Goal: Task Accomplishment & Management: Use online tool/utility

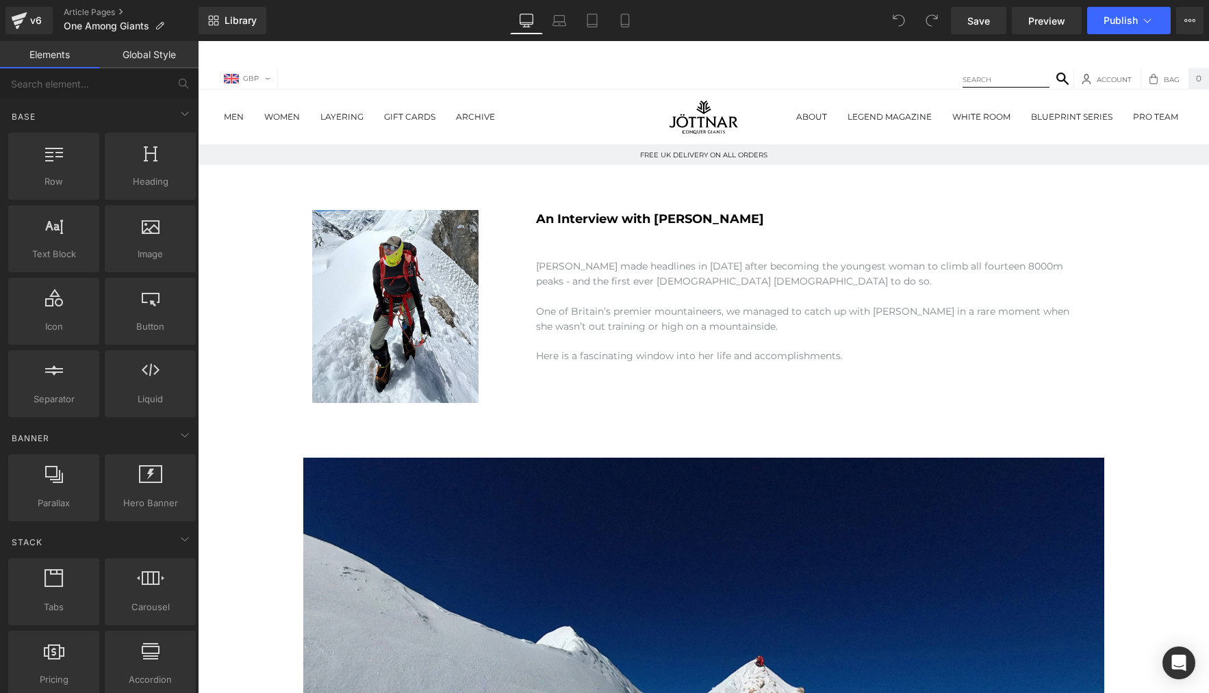
click at [147, 45] on link "Global Style" at bounding box center [148, 54] width 99 height 27
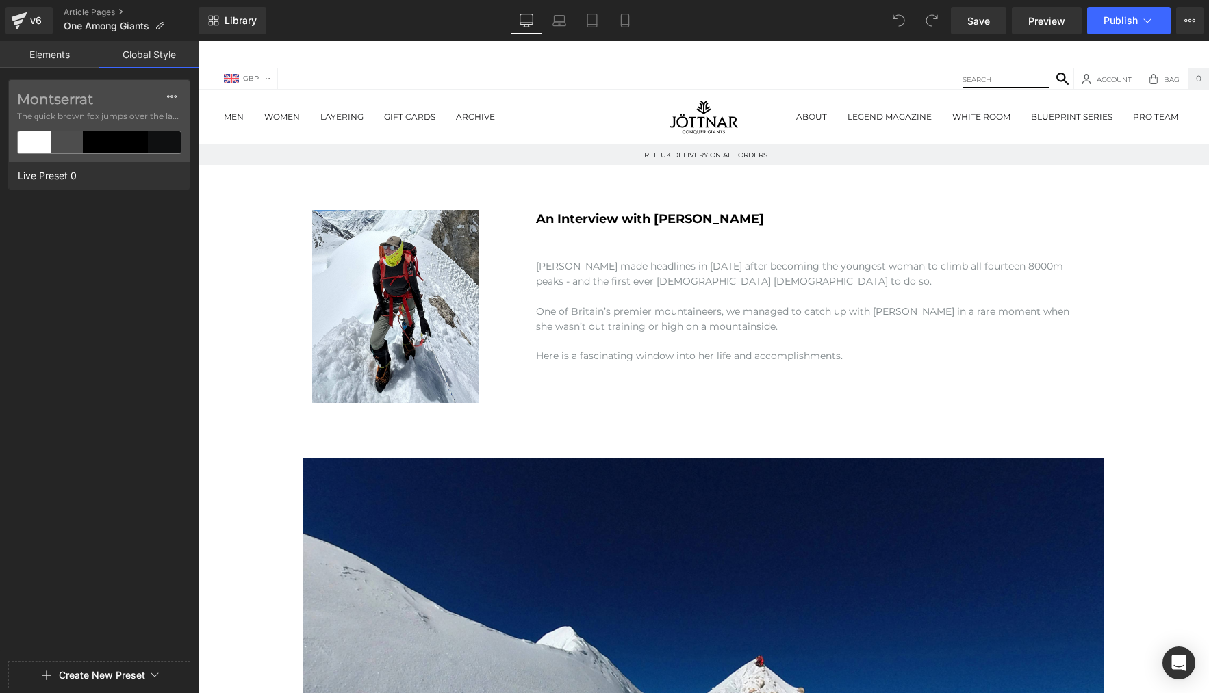
click at [51, 51] on link "Elements" at bounding box center [49, 54] width 99 height 27
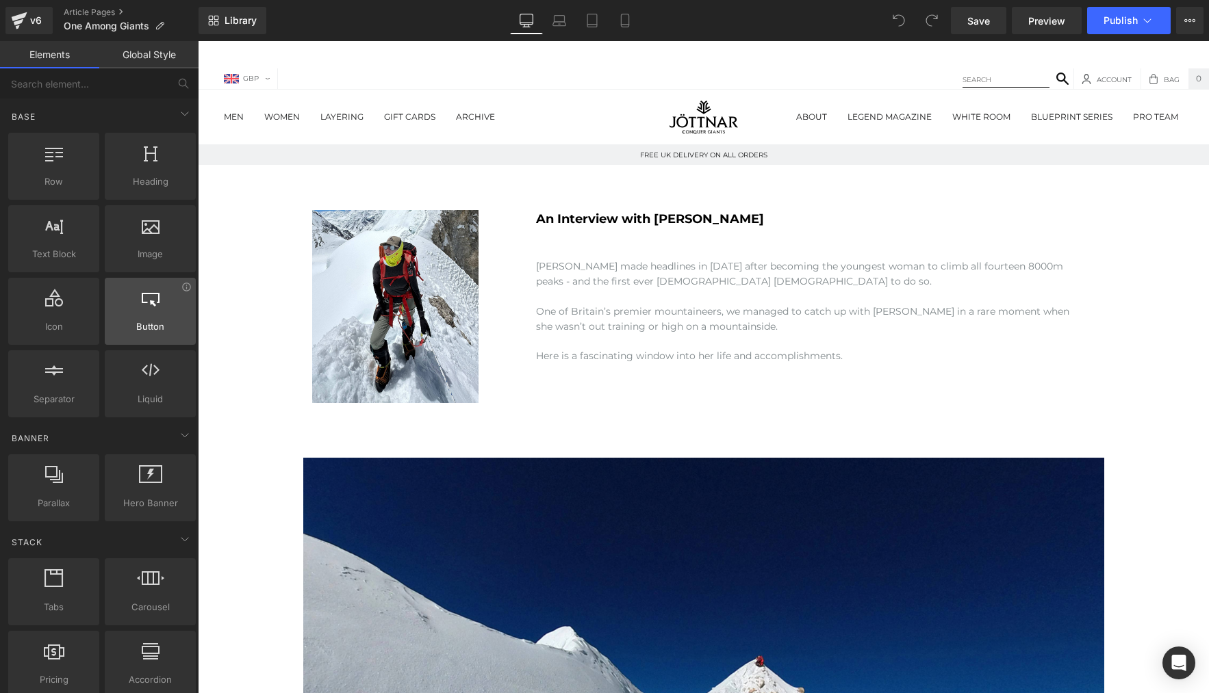
scroll to position [3, 0]
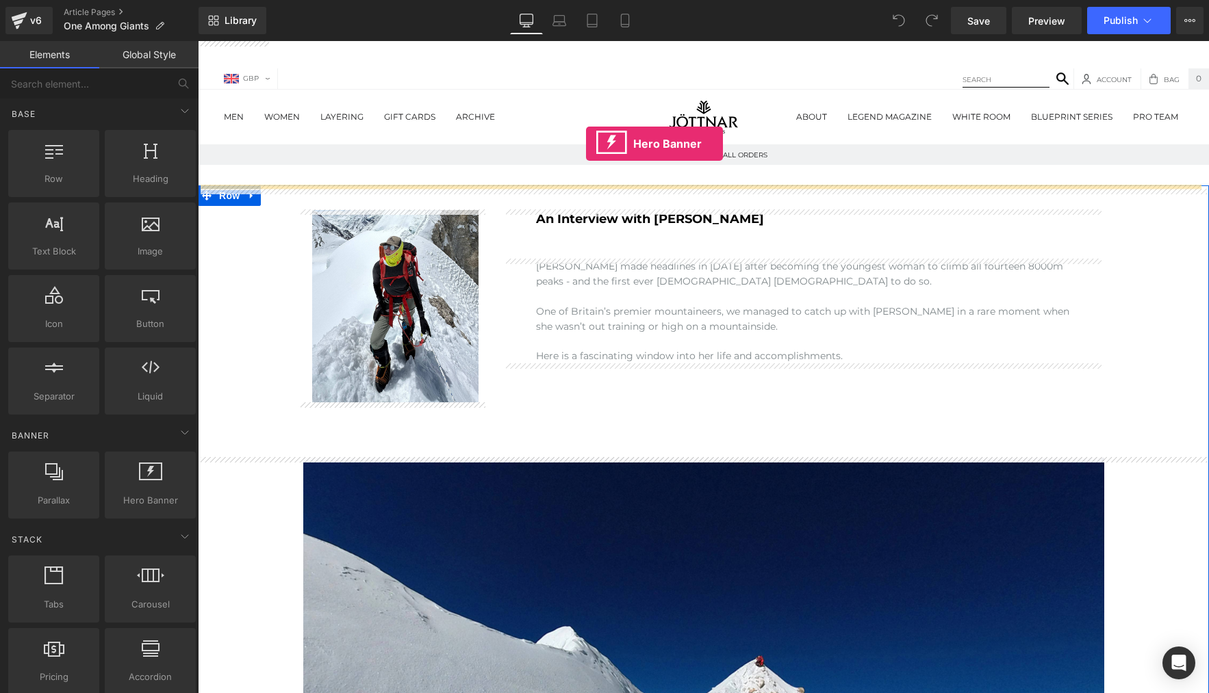
drag, startPoint x: 345, startPoint y: 518, endPoint x: 586, endPoint y: 144, distance: 445.2
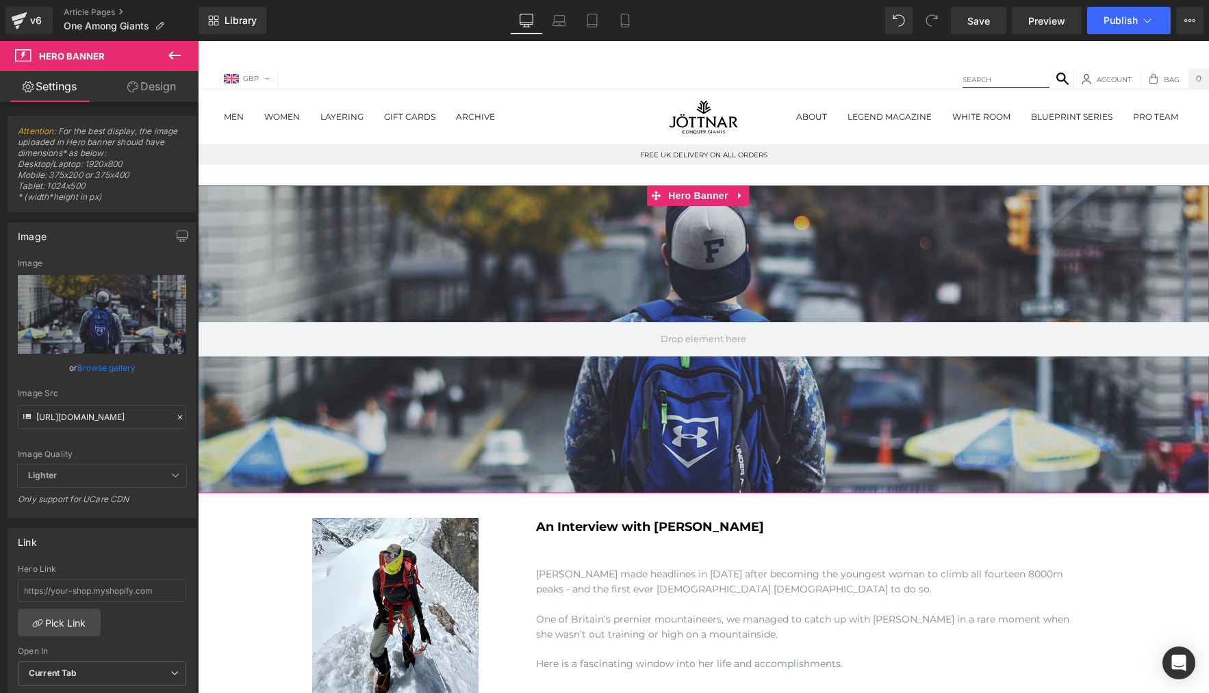
click at [153, 89] on link "Design" at bounding box center [151, 86] width 99 height 31
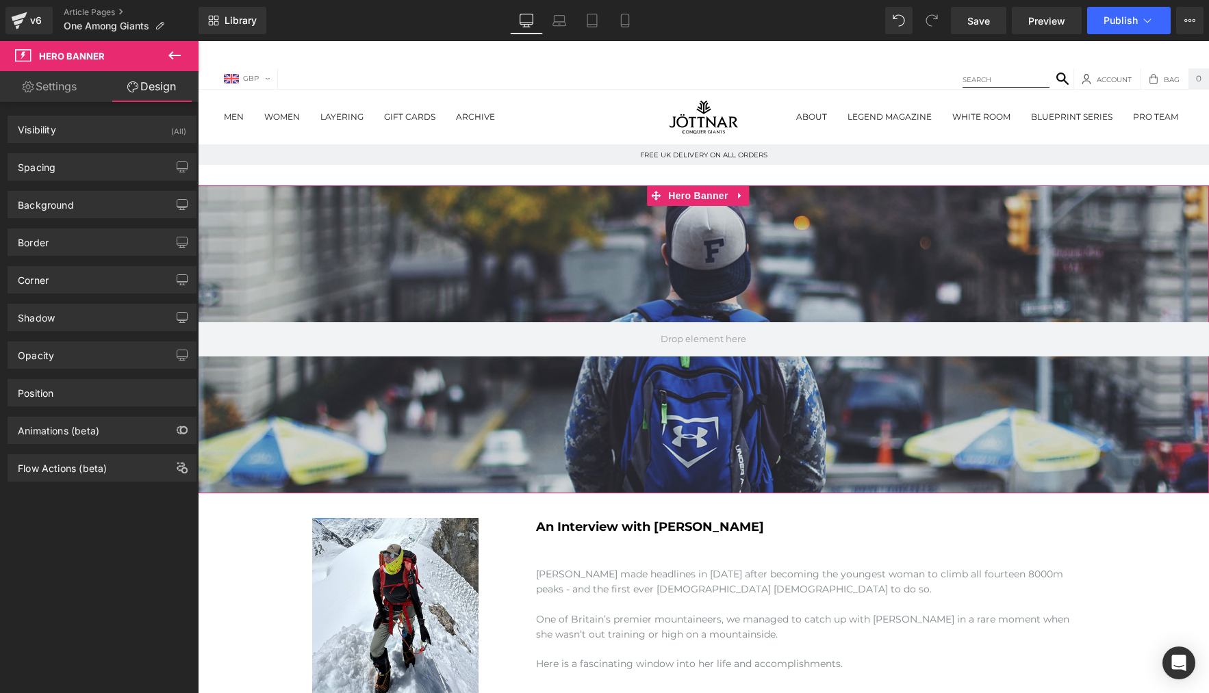
click at [59, 83] on link "Settings" at bounding box center [49, 86] width 99 height 31
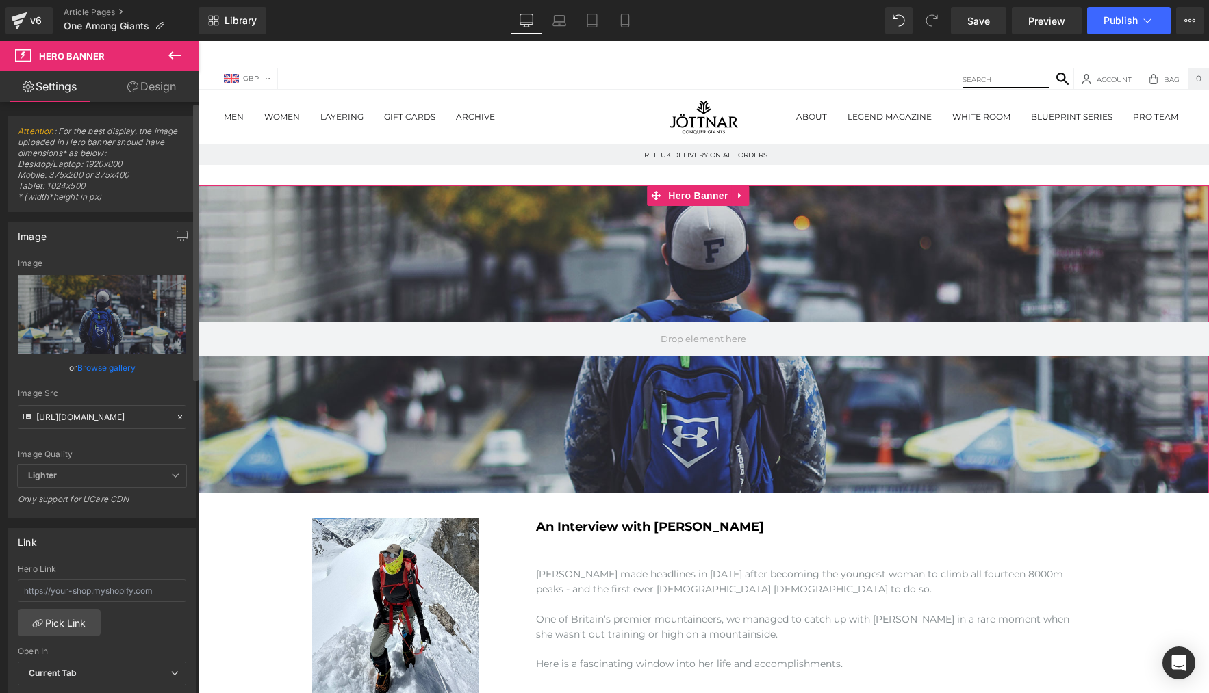
click at [105, 371] on link "Browse gallery" at bounding box center [106, 368] width 58 height 24
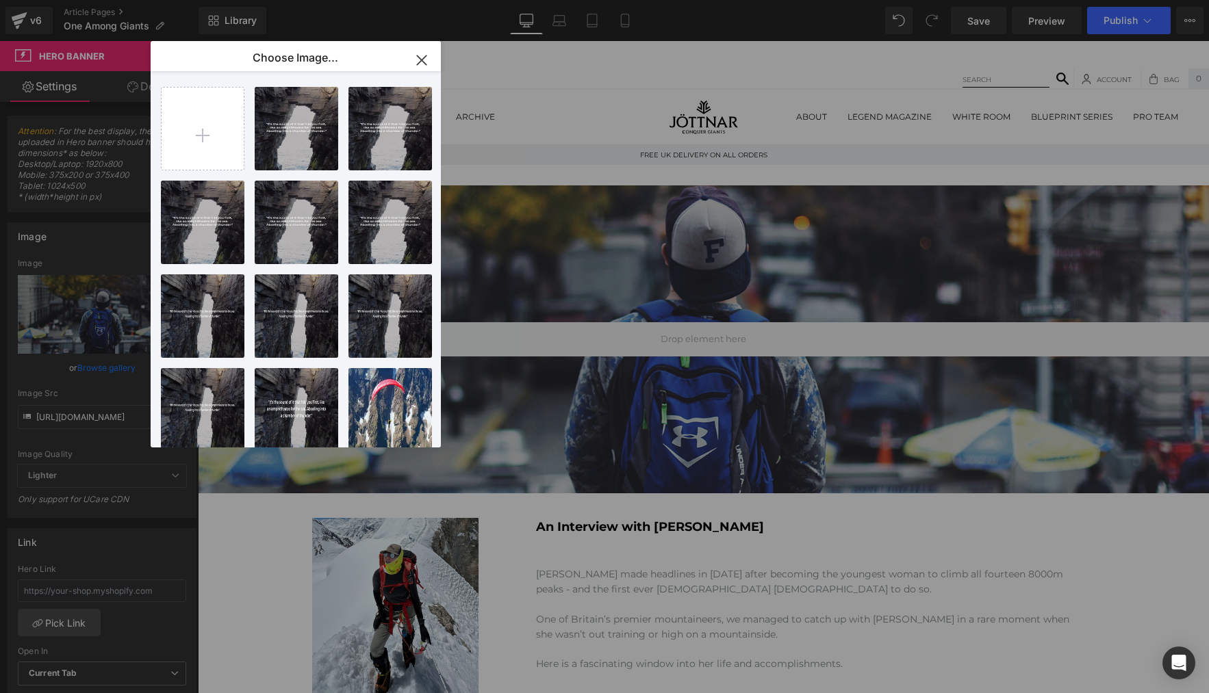
click at [419, 59] on icon "button" at bounding box center [422, 60] width 22 height 22
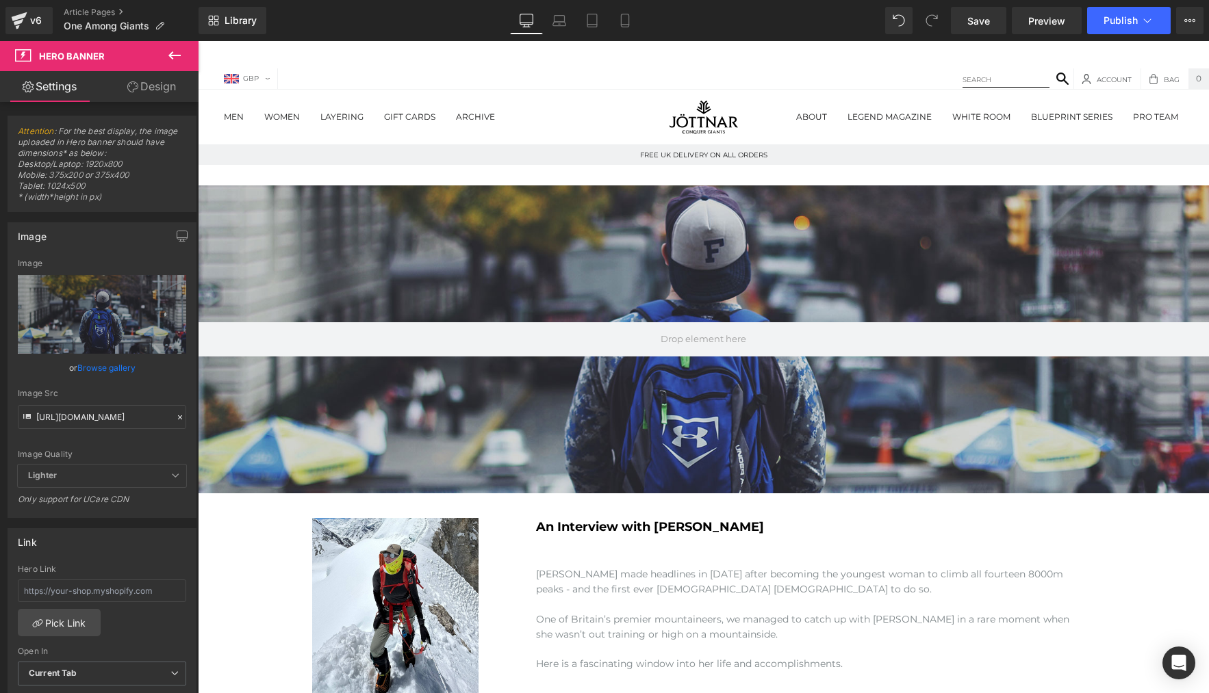
click at [22, 51] on icon at bounding box center [23, 55] width 16 height 12
click at [166, 90] on link "Design" at bounding box center [151, 86] width 99 height 31
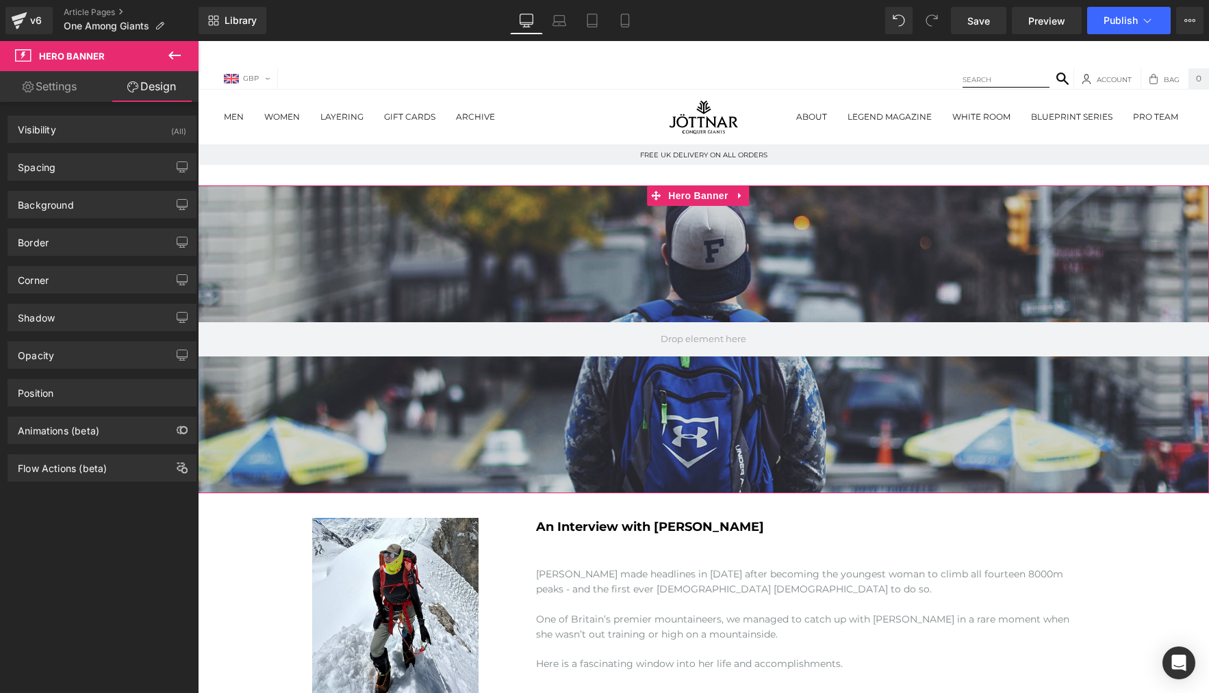
click at [54, 81] on link "Settings" at bounding box center [49, 86] width 99 height 31
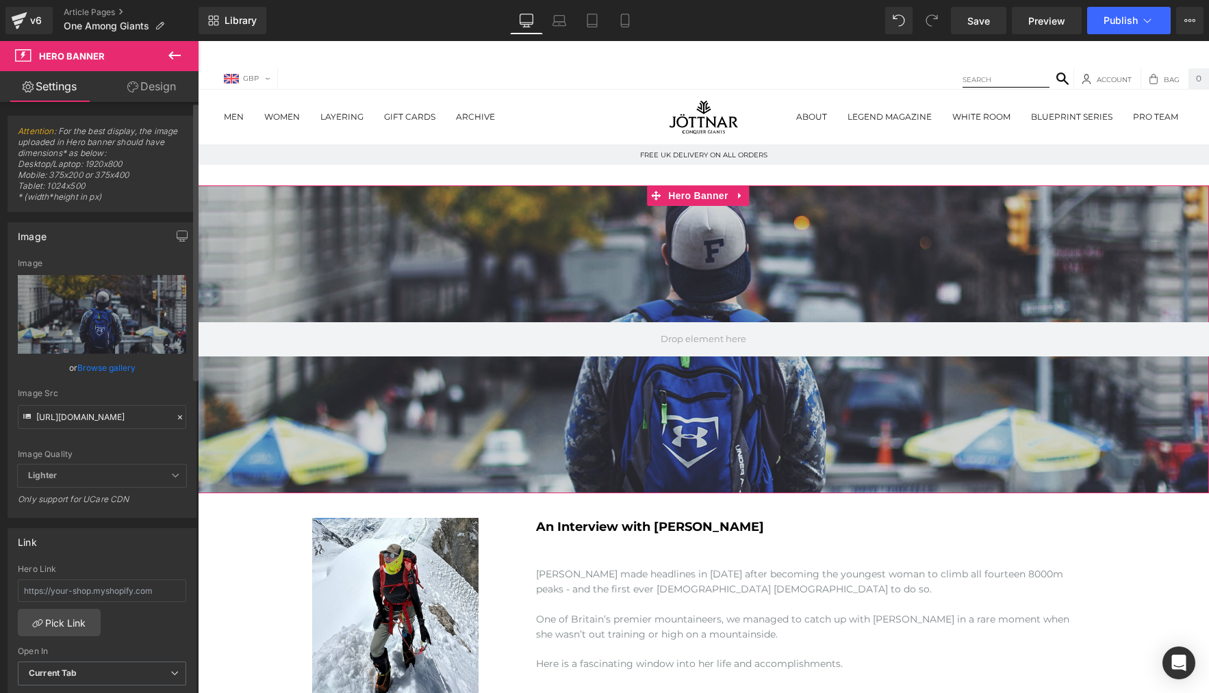
click at [175, 416] on icon at bounding box center [180, 418] width 10 height 10
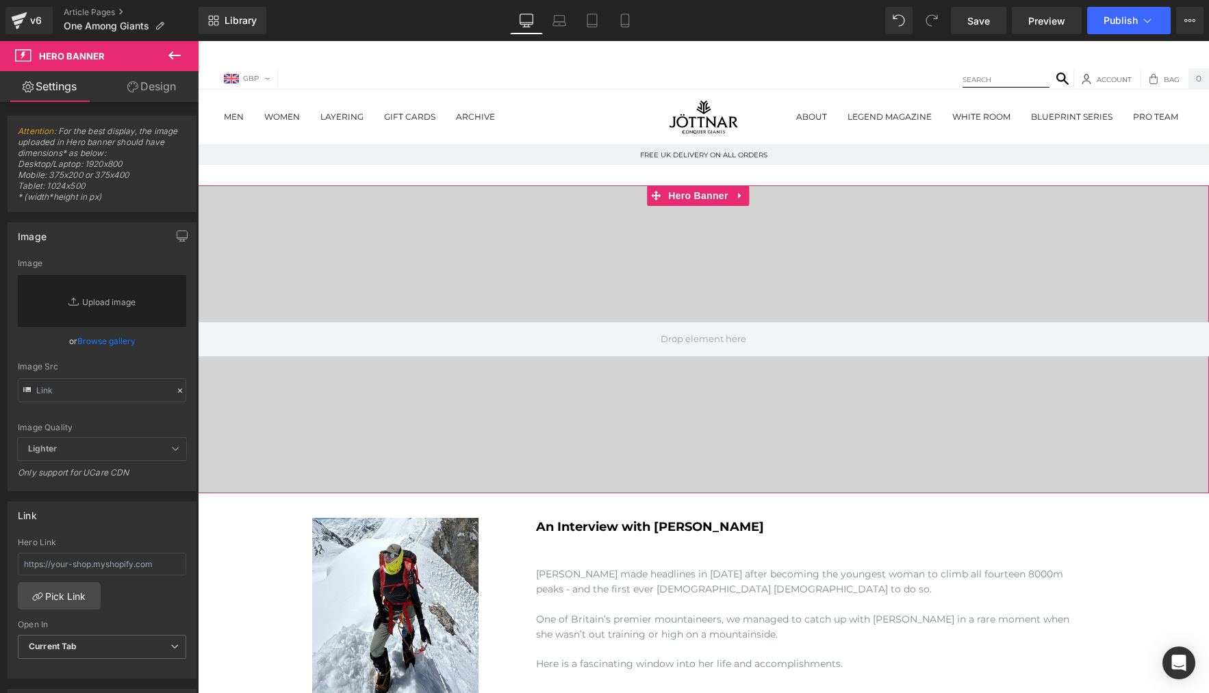
click at [155, 95] on link "Design" at bounding box center [151, 86] width 99 height 31
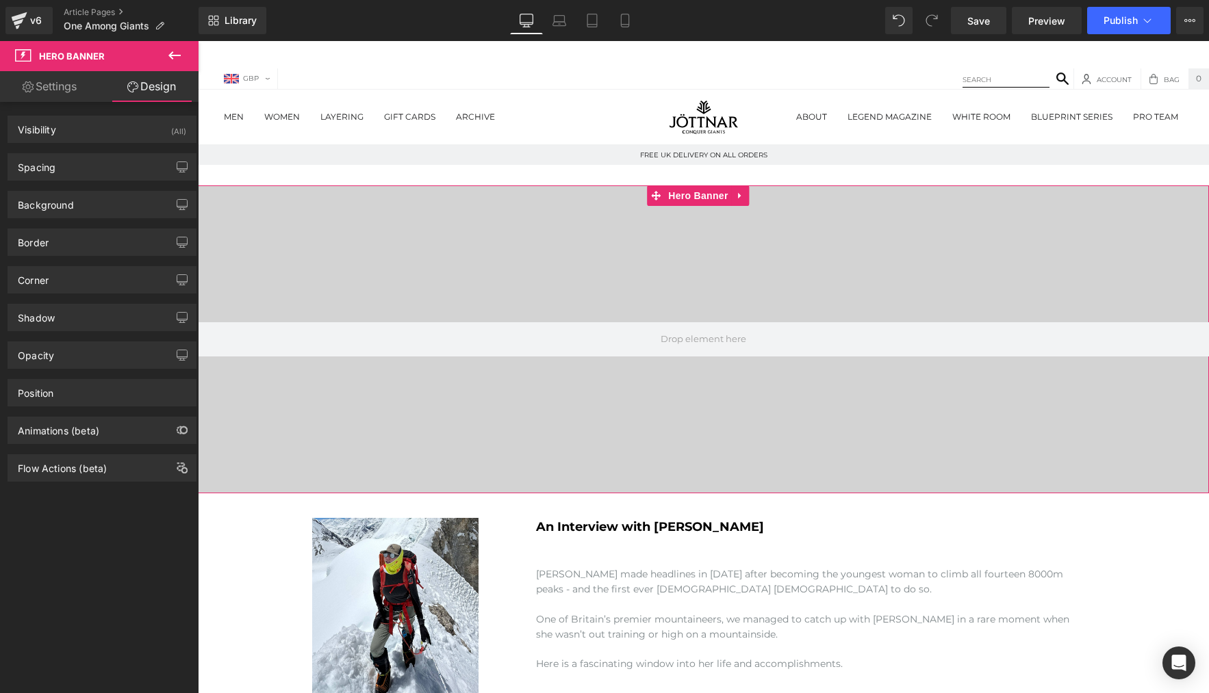
click at [62, 91] on link "Settings" at bounding box center [49, 86] width 99 height 31
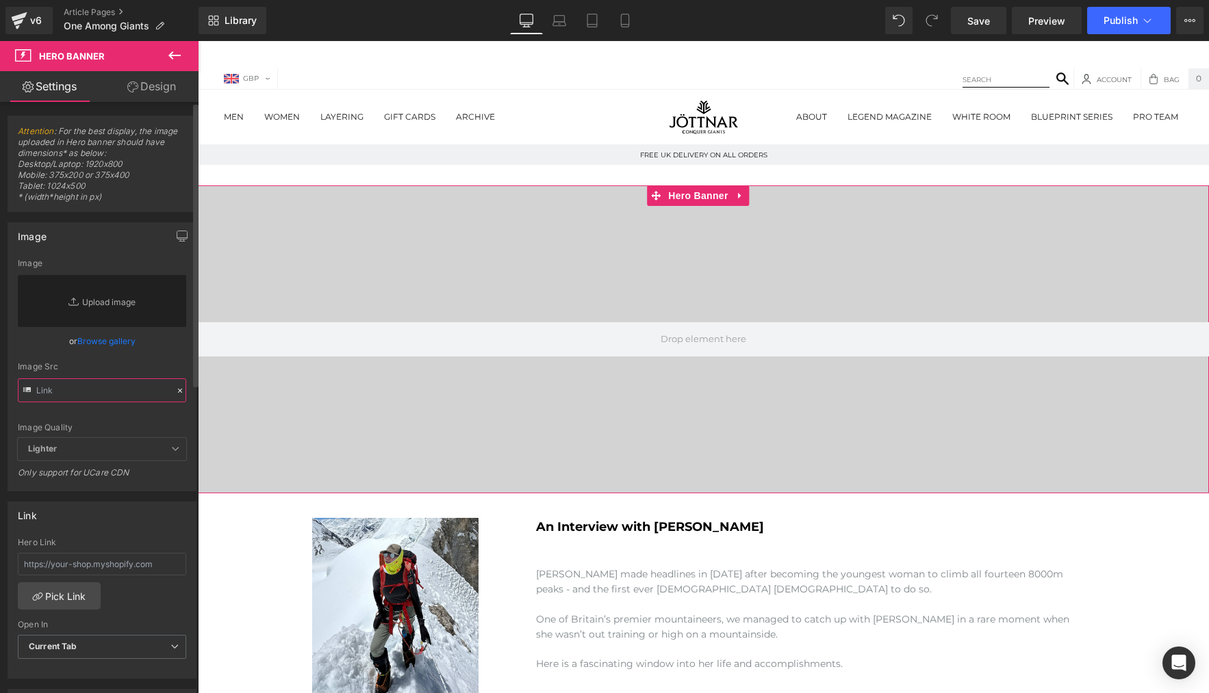
click at [112, 398] on input "text" at bounding box center [102, 391] width 168 height 24
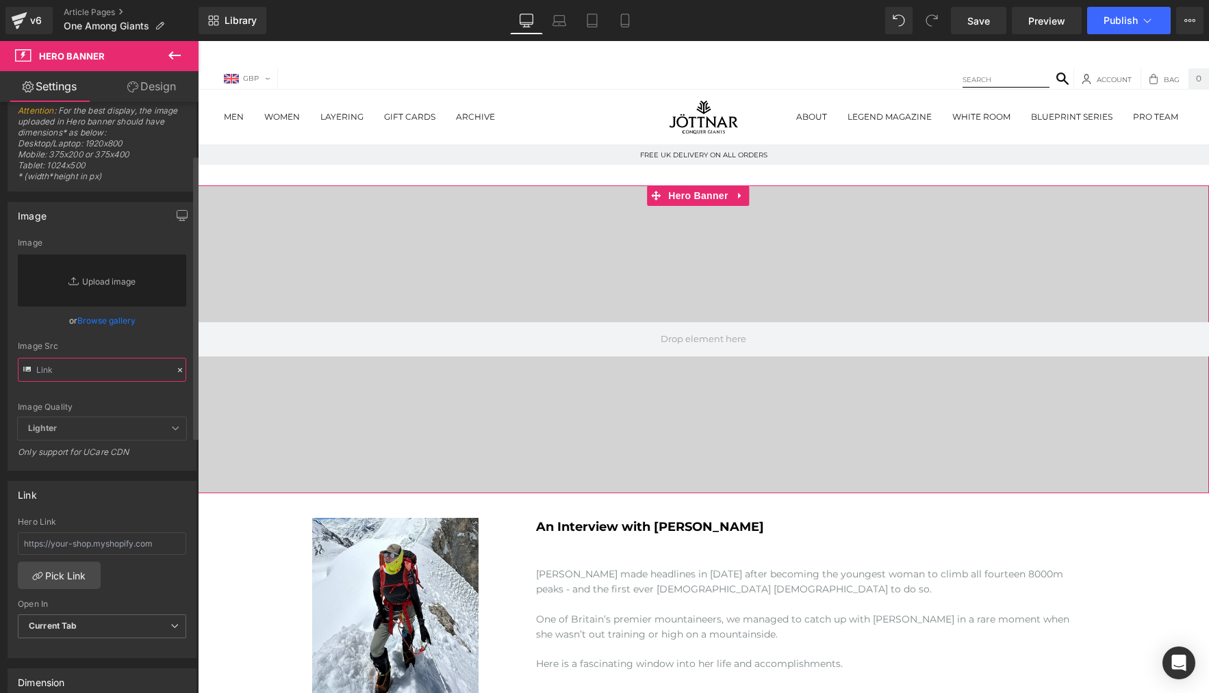
scroll to position [272, 0]
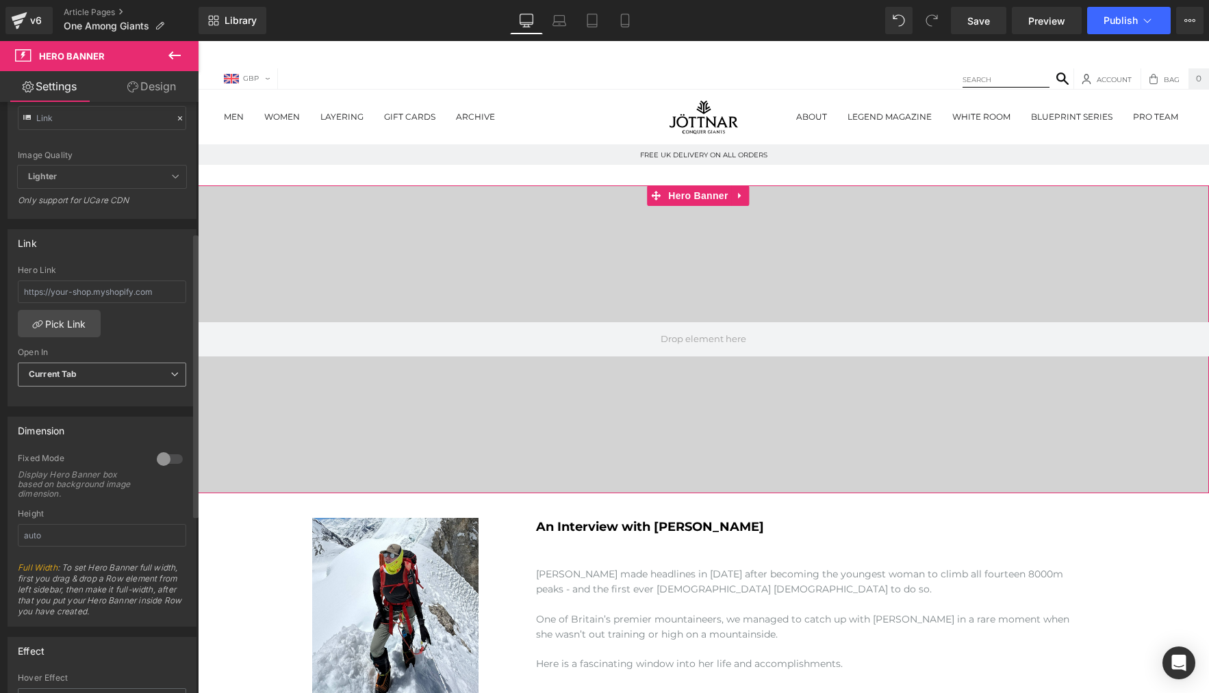
click at [108, 368] on span "Current Tab" at bounding box center [102, 375] width 168 height 24
click at [129, 345] on div "Hero Link Pick Link Current Tab New Tab Open In Current Tab Current Tab New Tab" at bounding box center [102, 336] width 188 height 140
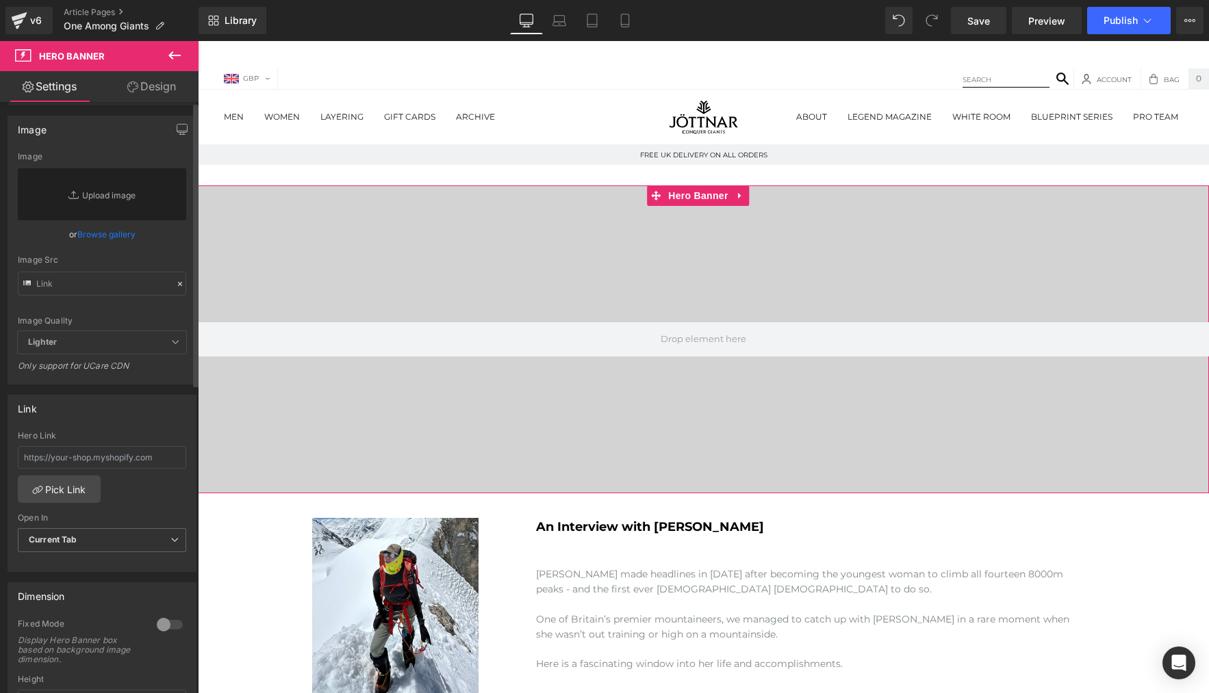
scroll to position [0, 0]
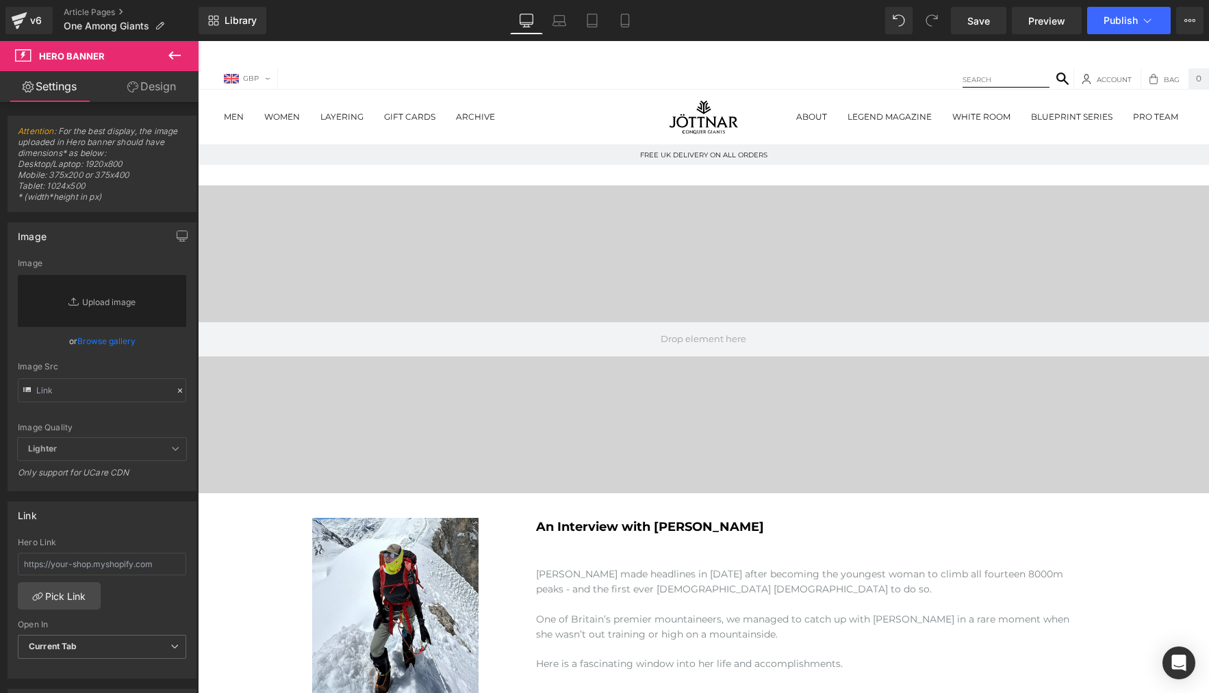
click at [100, 55] on span "Hero Banner" at bounding box center [72, 56] width 66 height 11
click at [171, 55] on icon at bounding box center [174, 55] width 12 height 8
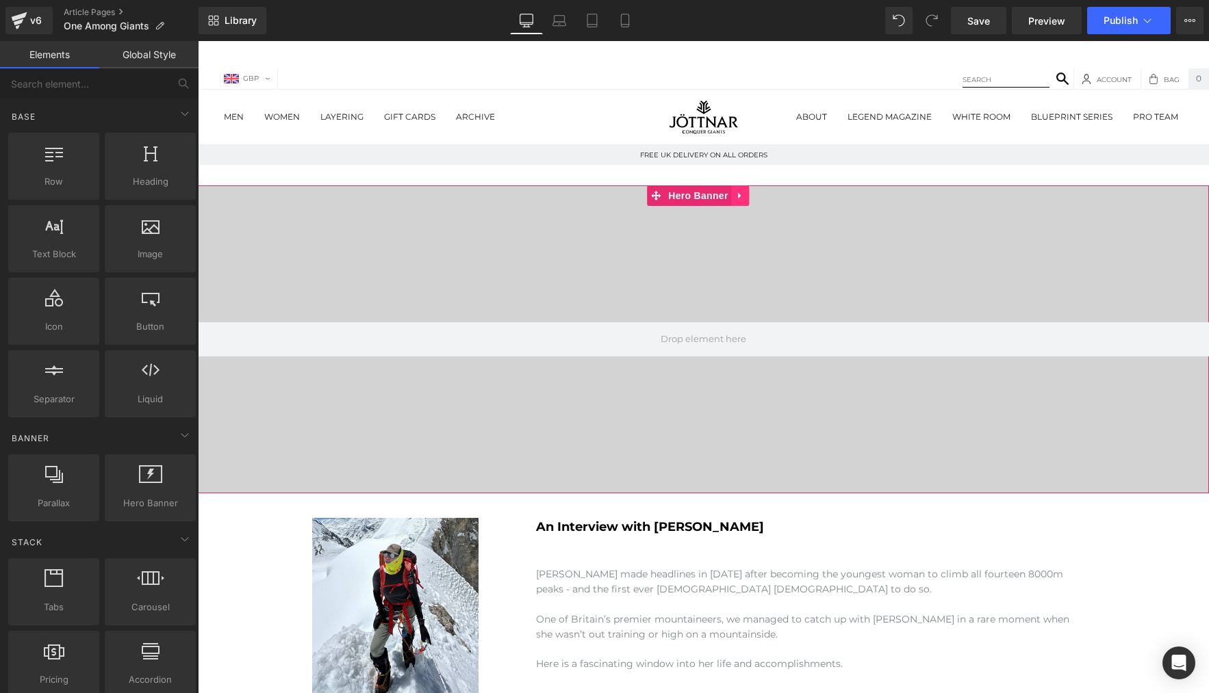
click at [740, 198] on icon at bounding box center [741, 196] width 10 height 10
click at [683, 197] on span "Hero Banner" at bounding box center [671, 195] width 66 height 21
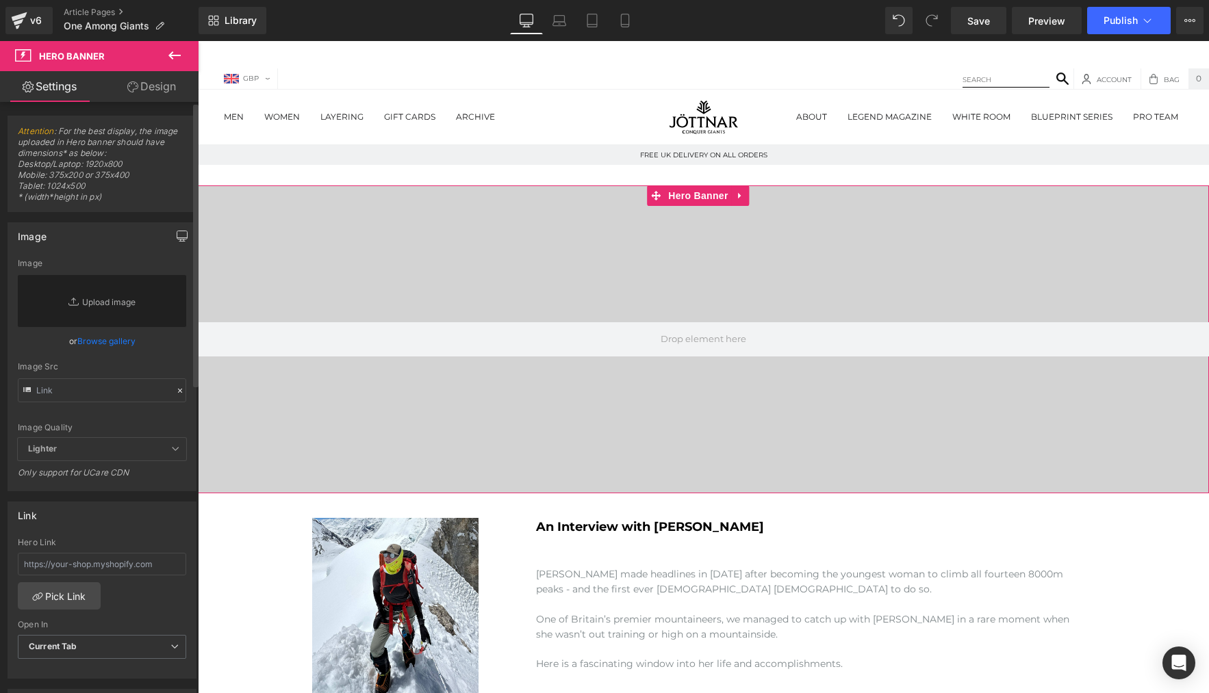
click at [177, 235] on icon "button" at bounding box center [182, 236] width 11 height 11
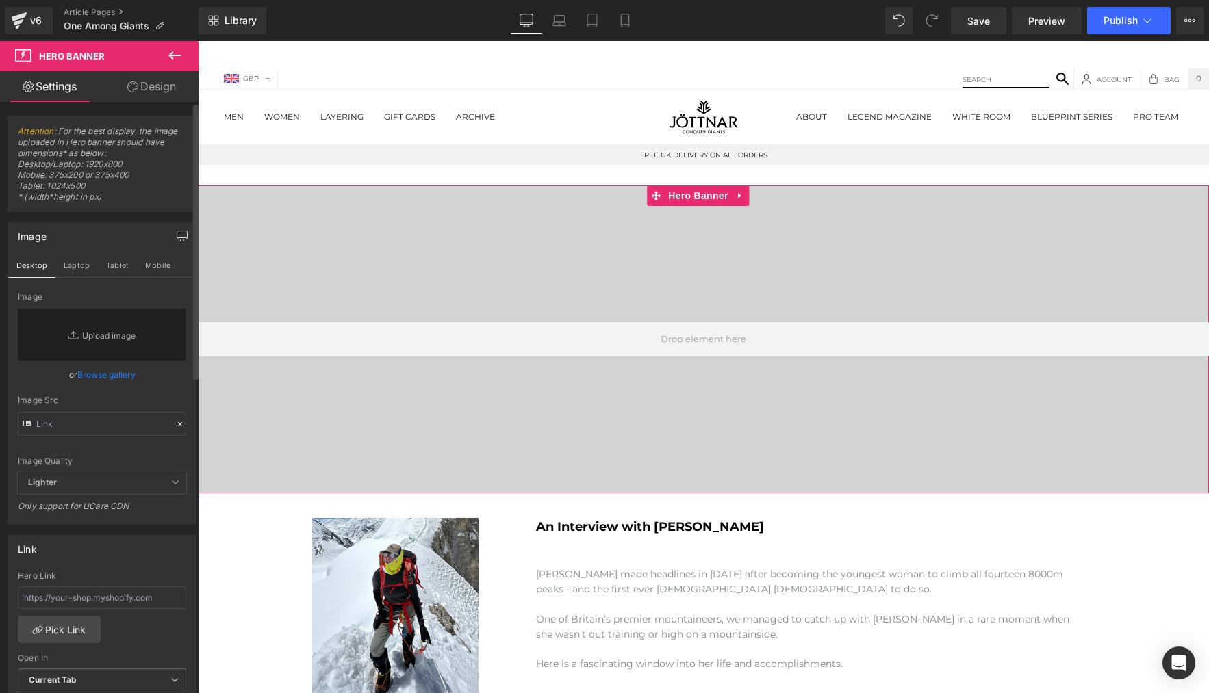
click at [148, 93] on link "Design" at bounding box center [151, 86] width 99 height 31
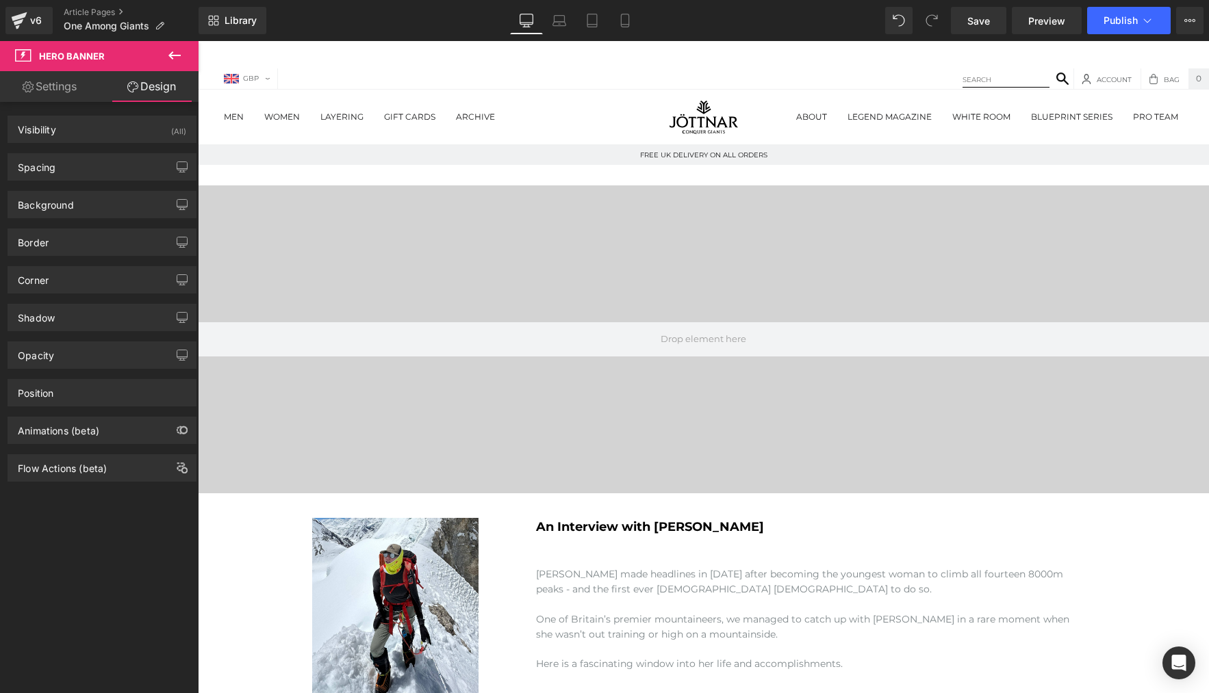
click at [173, 57] on icon at bounding box center [174, 55] width 16 height 16
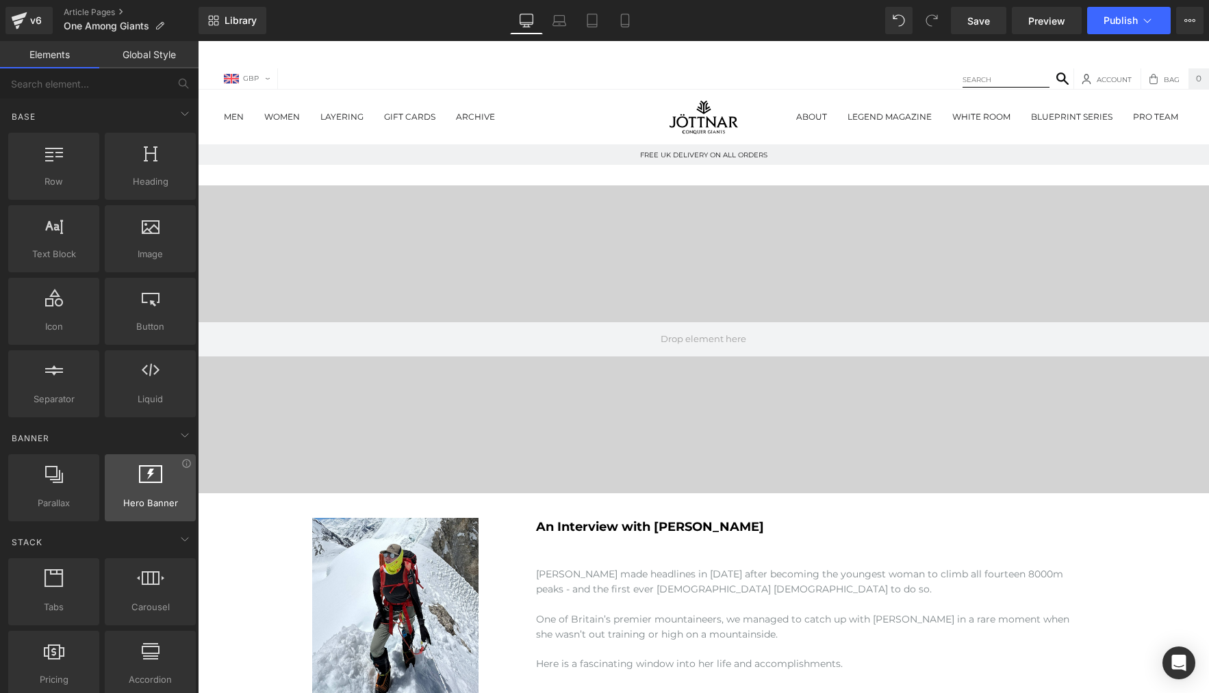
click at [144, 491] on div at bounding box center [150, 480] width 83 height 31
click at [142, 482] on icon at bounding box center [150, 474] width 23 height 18
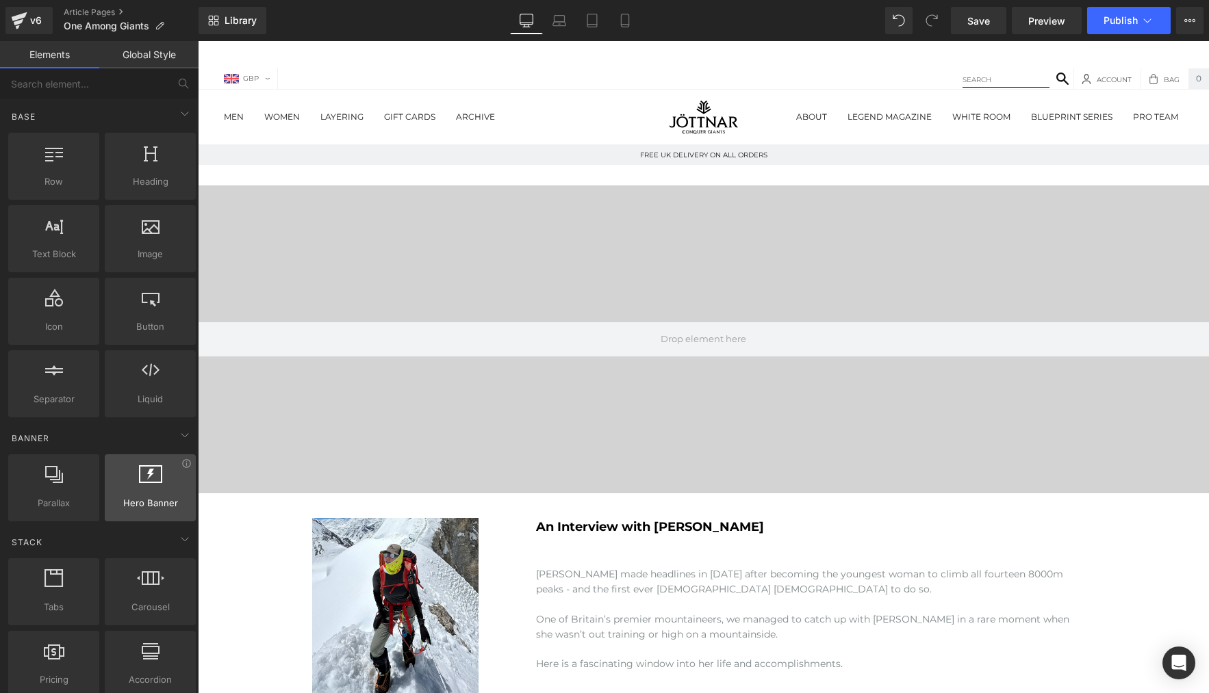
click at [142, 482] on icon at bounding box center [150, 474] width 23 height 18
click at [149, 51] on link "Global Style" at bounding box center [148, 54] width 99 height 27
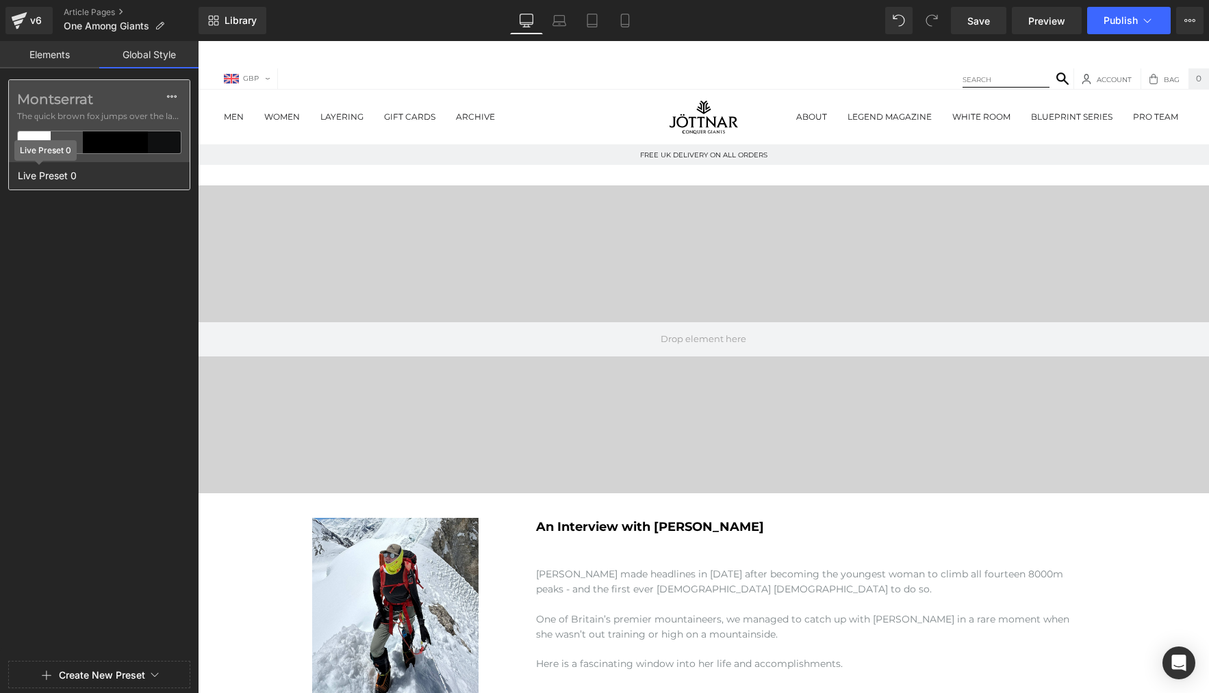
click at [39, 175] on span "Live Preset 0" at bounding box center [47, 176] width 66 height 18
click at [175, 94] on icon at bounding box center [171, 96] width 11 height 11
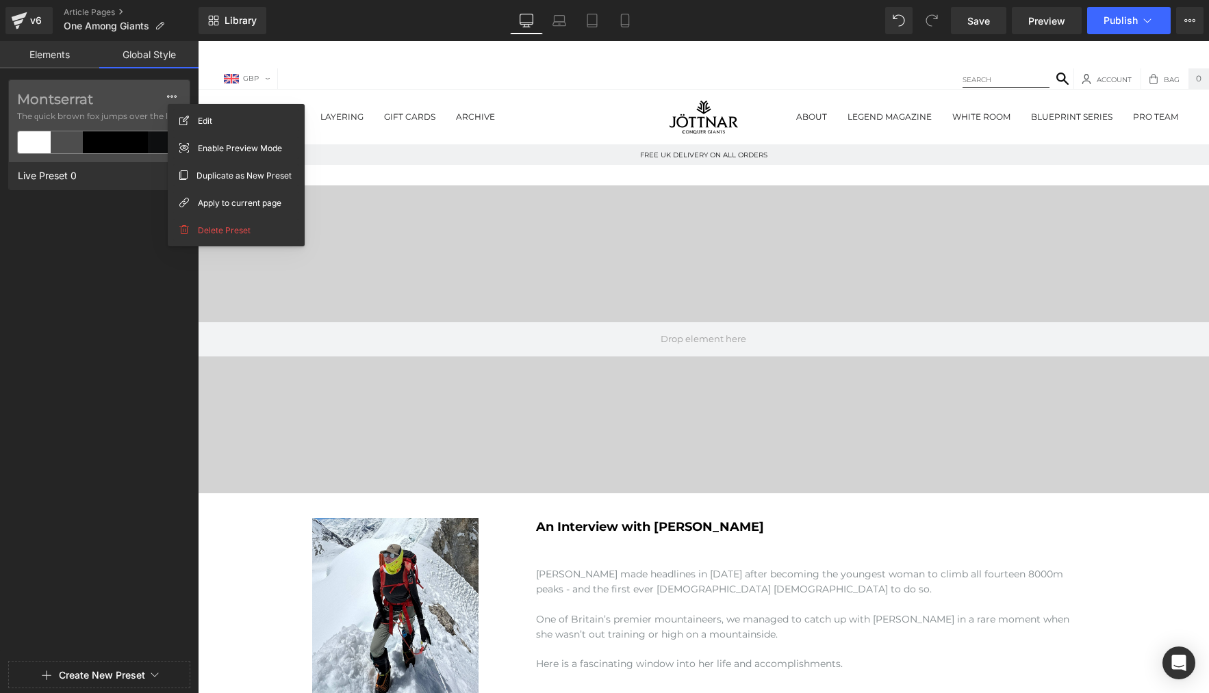
click at [94, 235] on div "Montserrat The quick brown fox jumps over the lazy... Live Preset 0" at bounding box center [99, 367] width 198 height 577
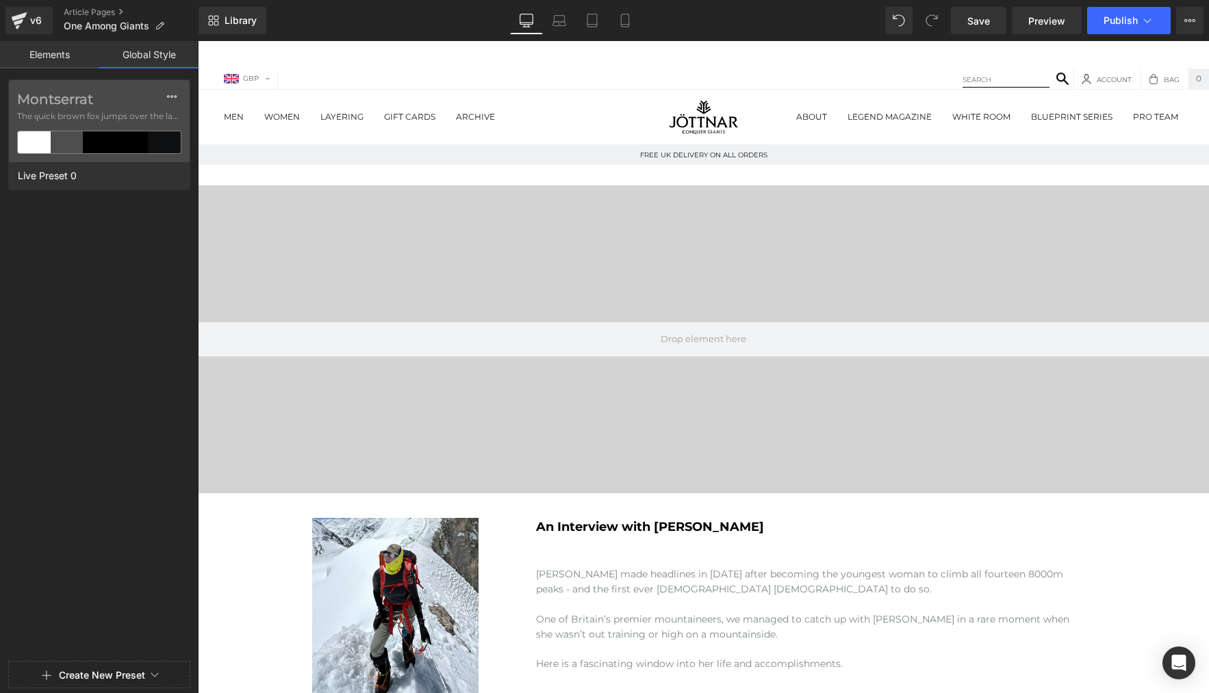
click at [68, 55] on link "Elements" at bounding box center [49, 54] width 99 height 27
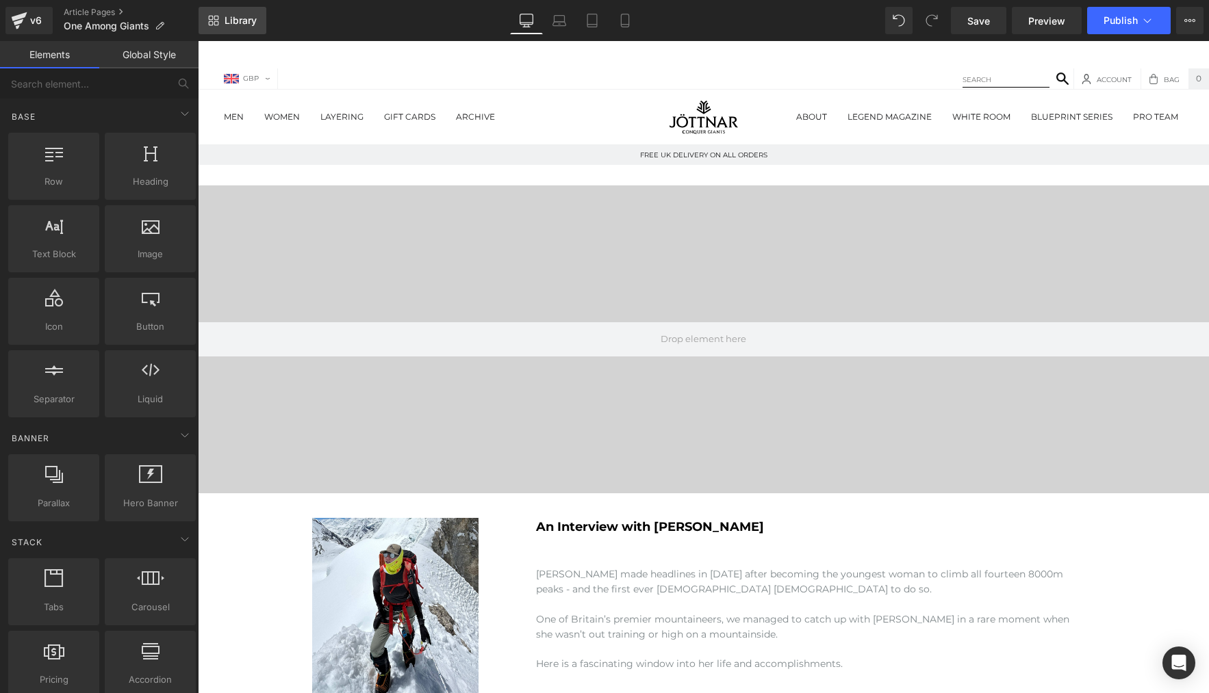
click at [240, 20] on span "Library" at bounding box center [241, 20] width 32 height 12
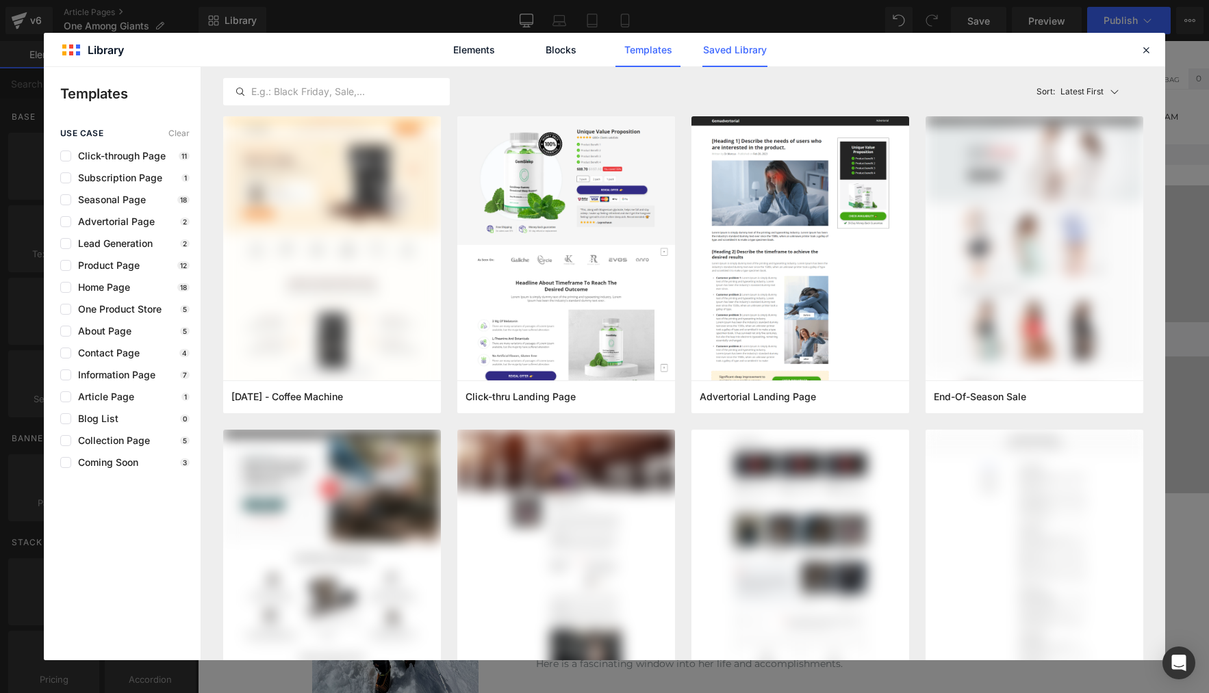
click at [743, 48] on link "Saved Library" at bounding box center [734, 50] width 65 height 34
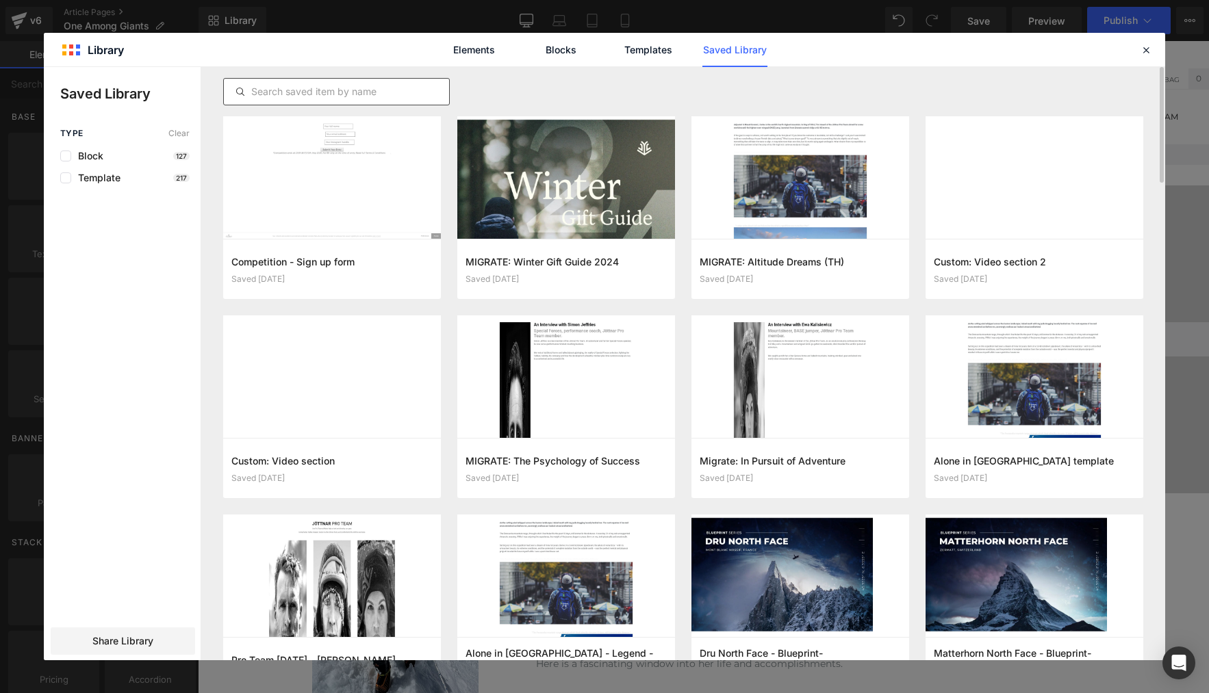
click at [327, 97] on input "text" at bounding box center [336, 92] width 225 height 16
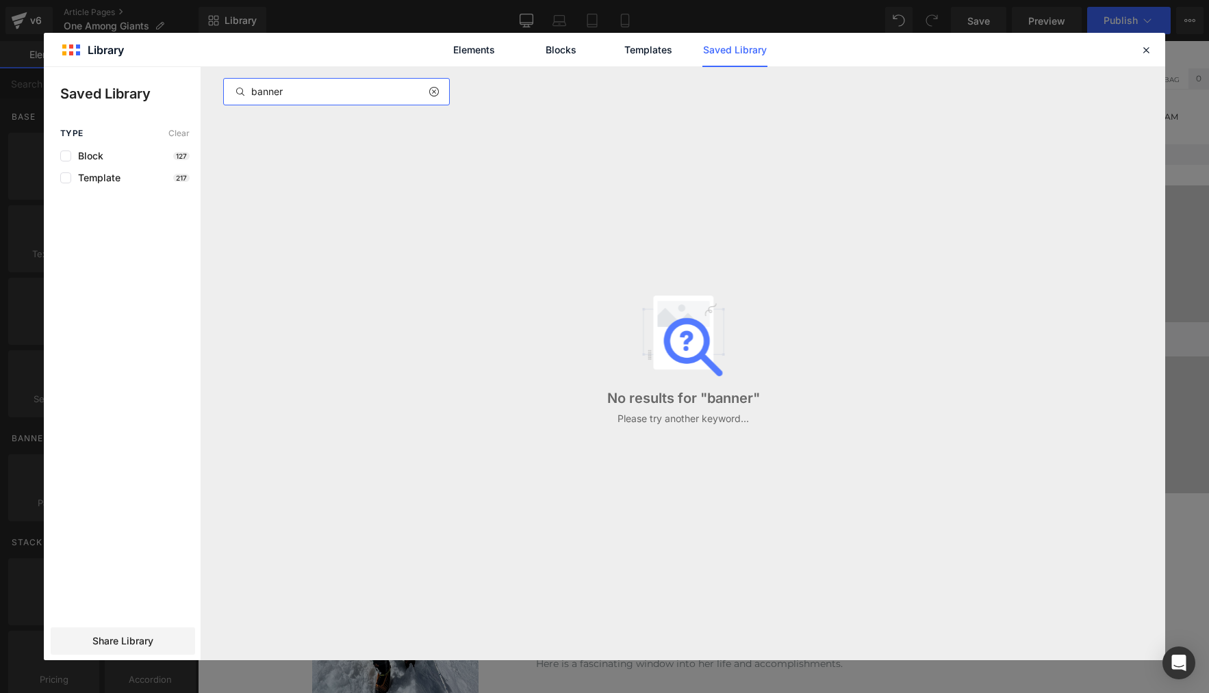
type input "banner"
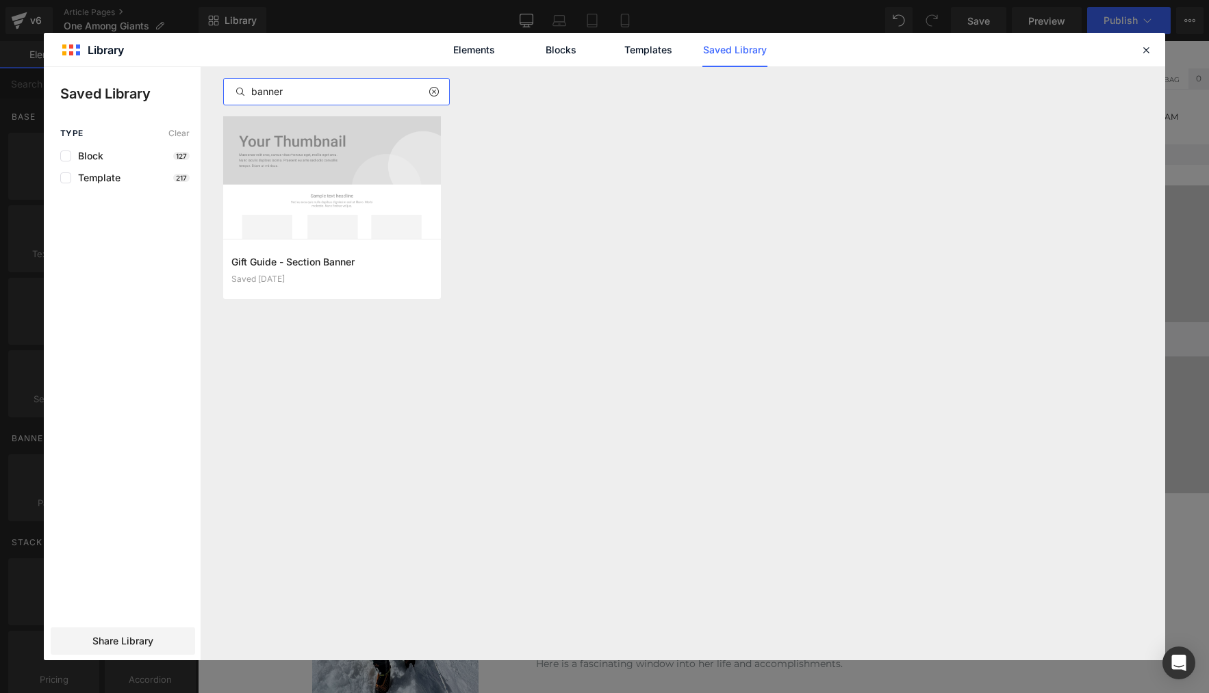
click at [305, 92] on input "banner" at bounding box center [336, 92] width 225 height 16
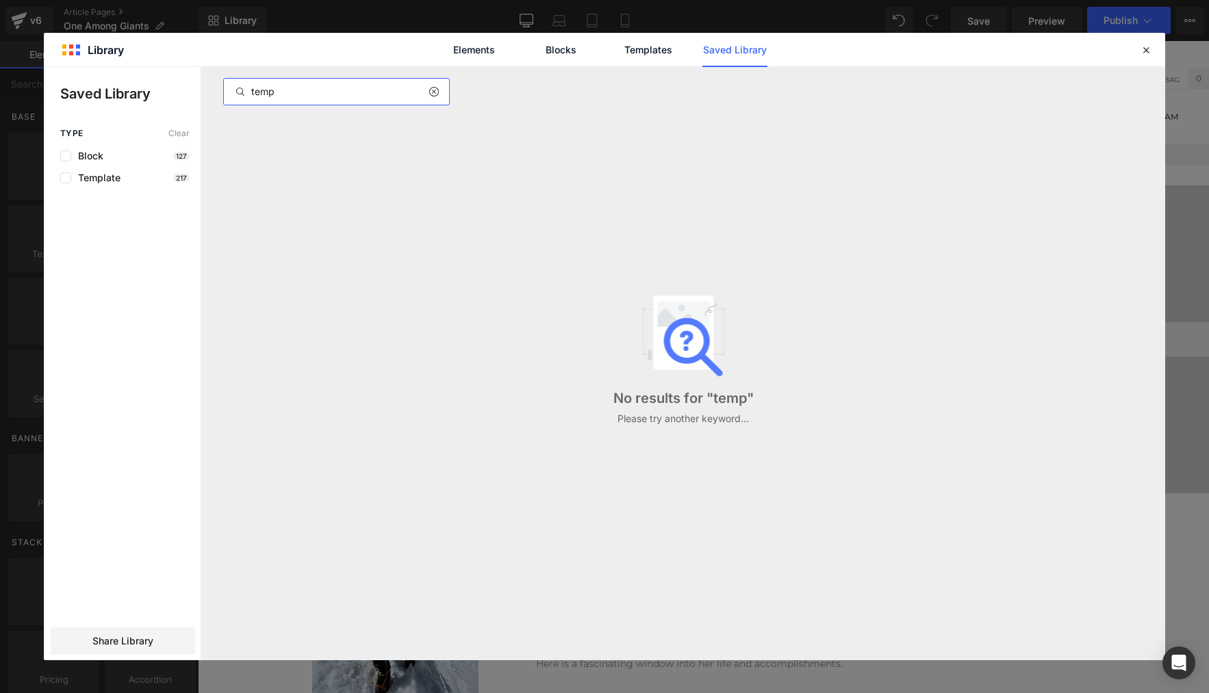
type input "temp"
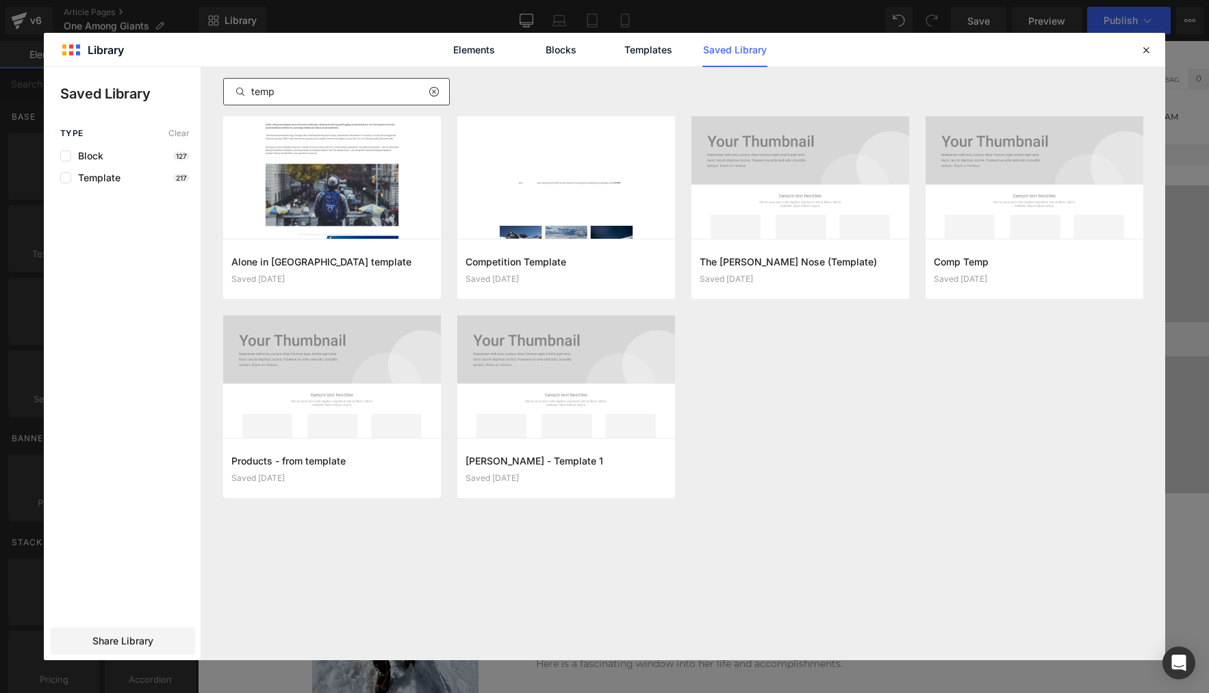
click at [434, 88] on icon at bounding box center [433, 91] width 10 height 11
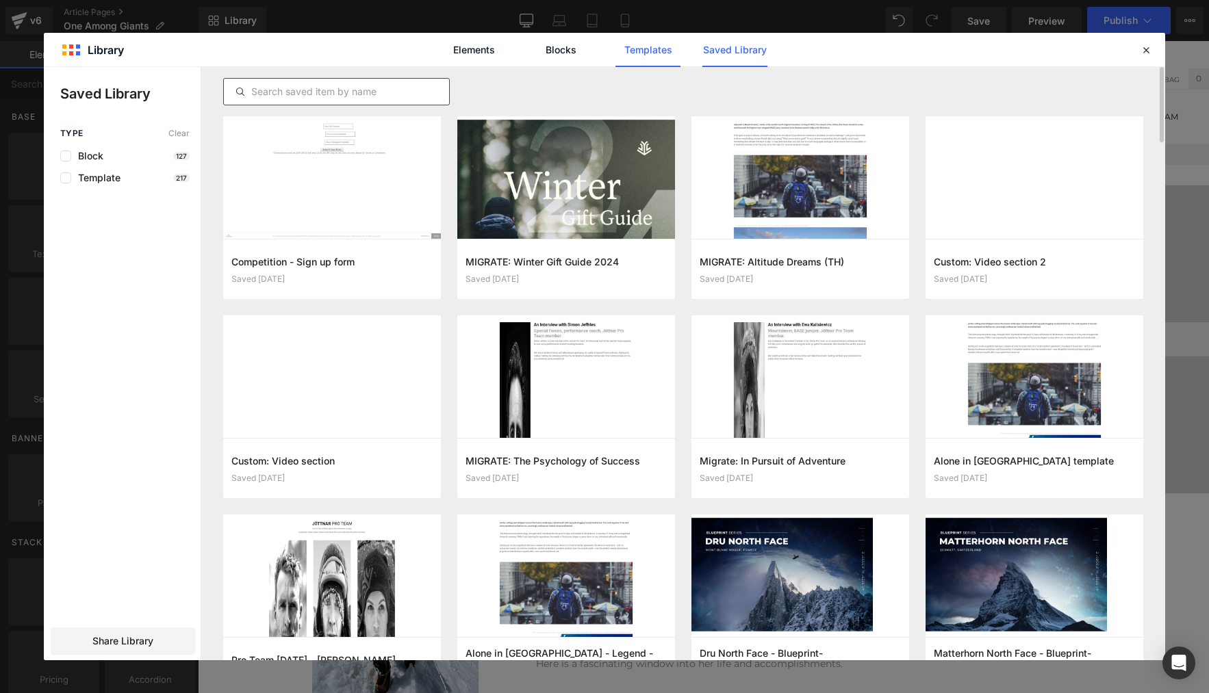
click at [652, 52] on link "Templates" at bounding box center [647, 50] width 65 height 34
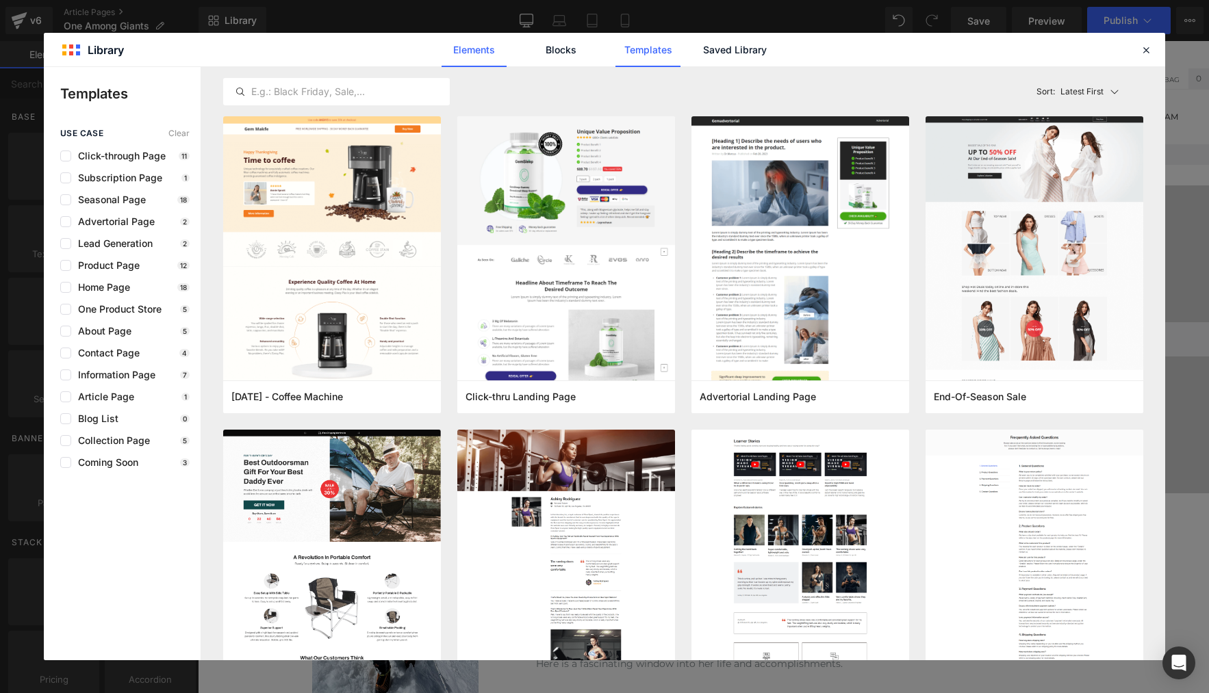
click at [615, 60] on link "Elements" at bounding box center [647, 50] width 65 height 34
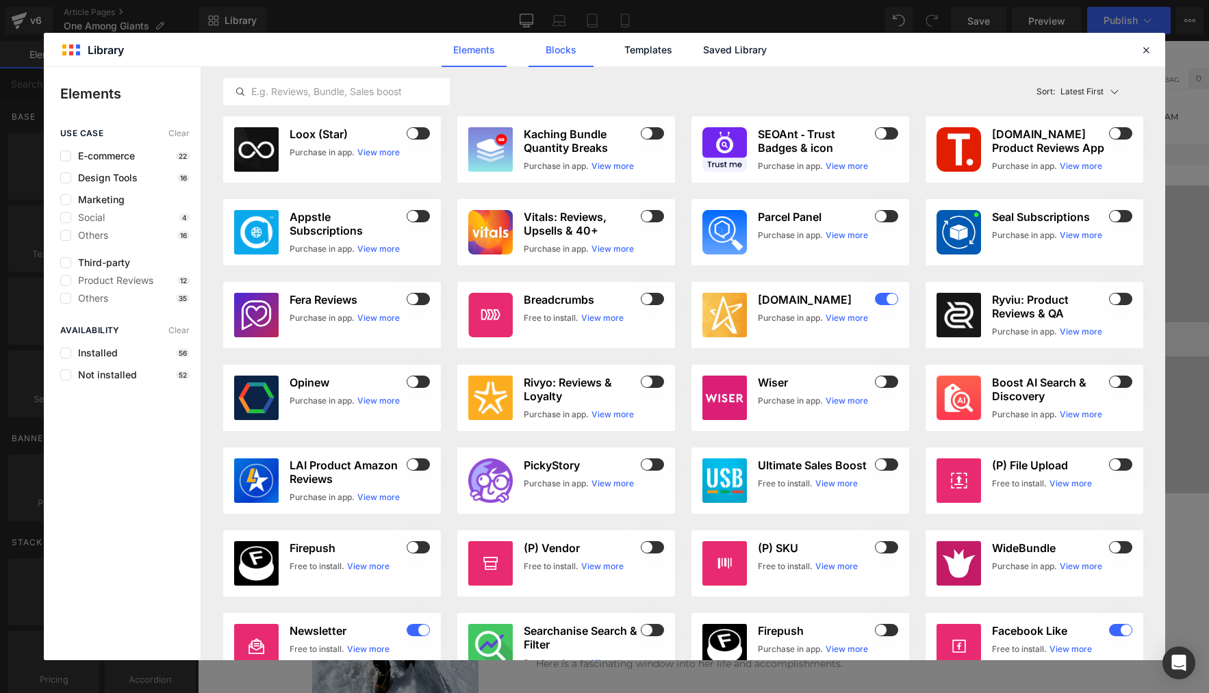
click at [702, 52] on link "Blocks" at bounding box center [734, 50] width 65 height 34
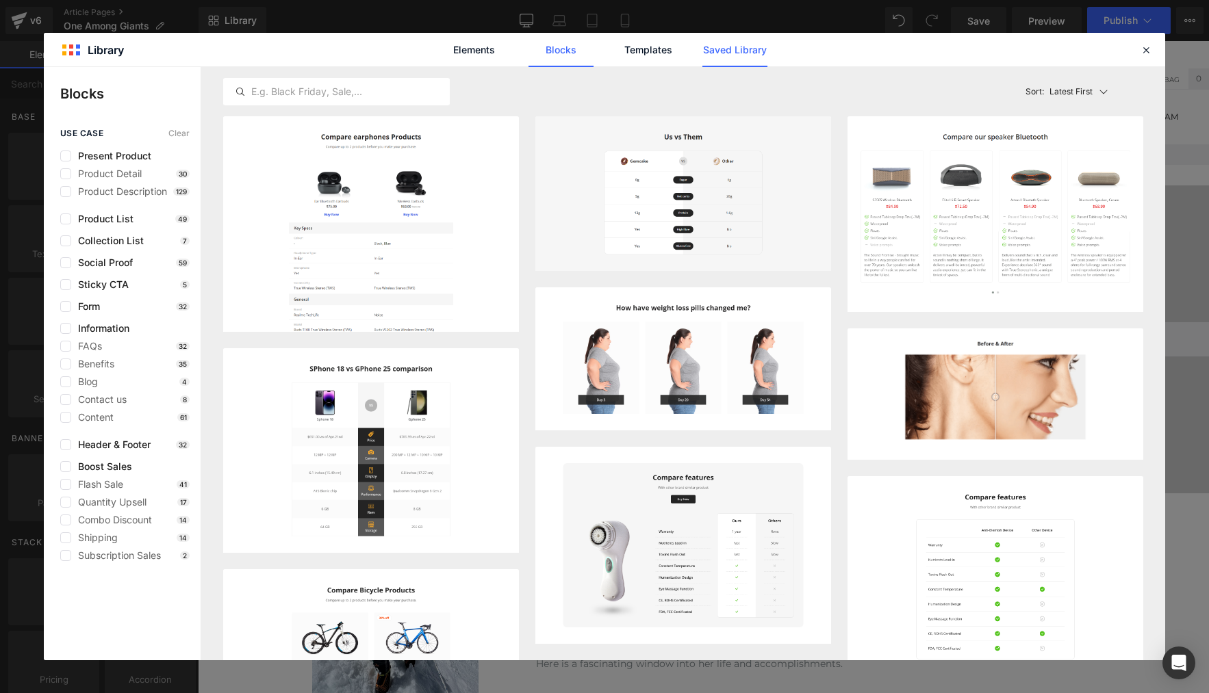
click at [741, 53] on link "Saved Library" at bounding box center [734, 50] width 65 height 34
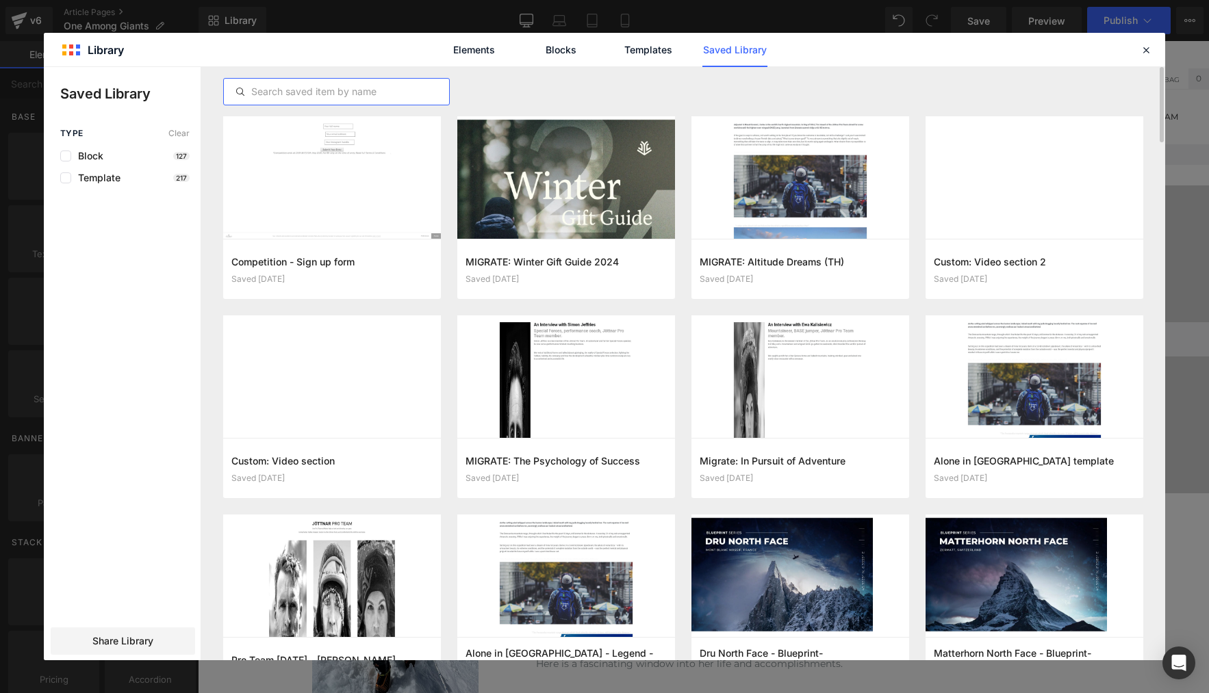
click at [342, 97] on input "text" at bounding box center [336, 92] width 225 height 16
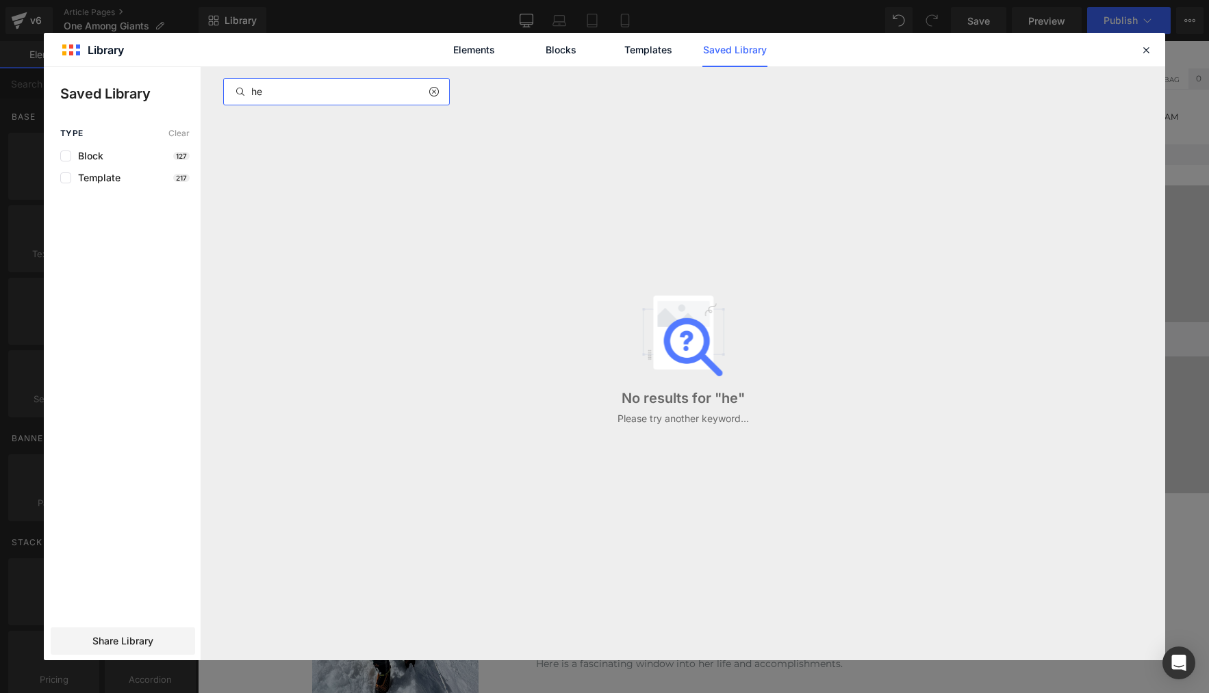
type input "h"
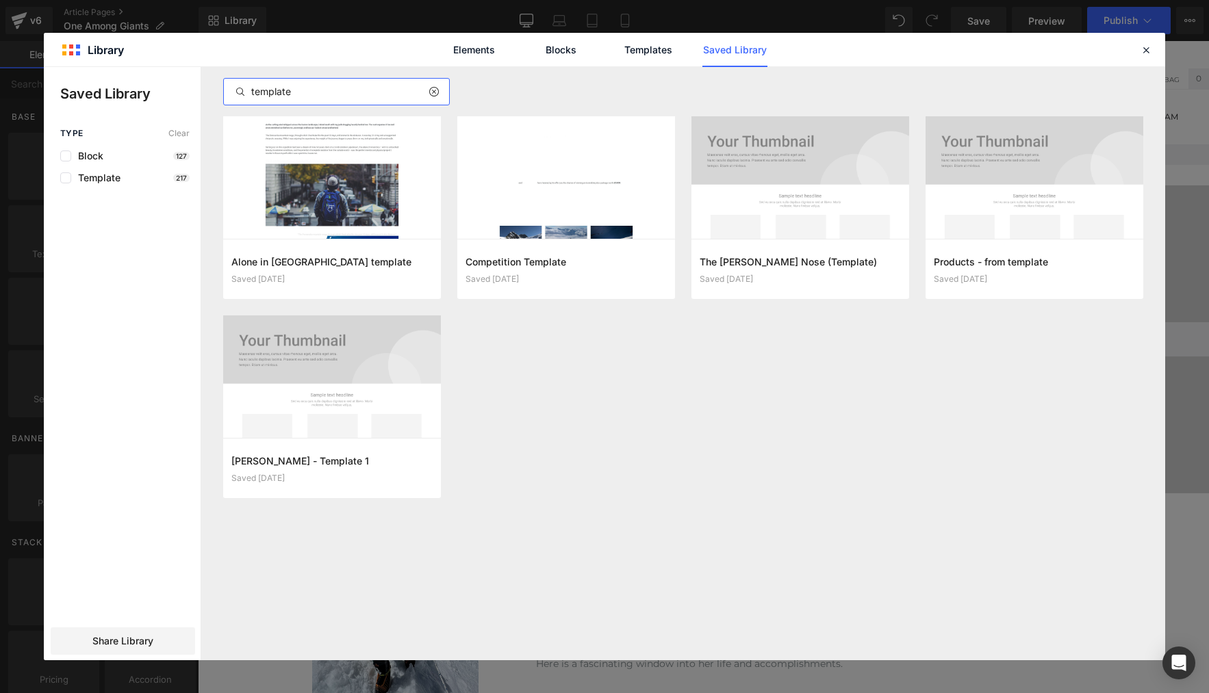
click at [344, 84] on input "template" at bounding box center [336, 92] width 225 height 16
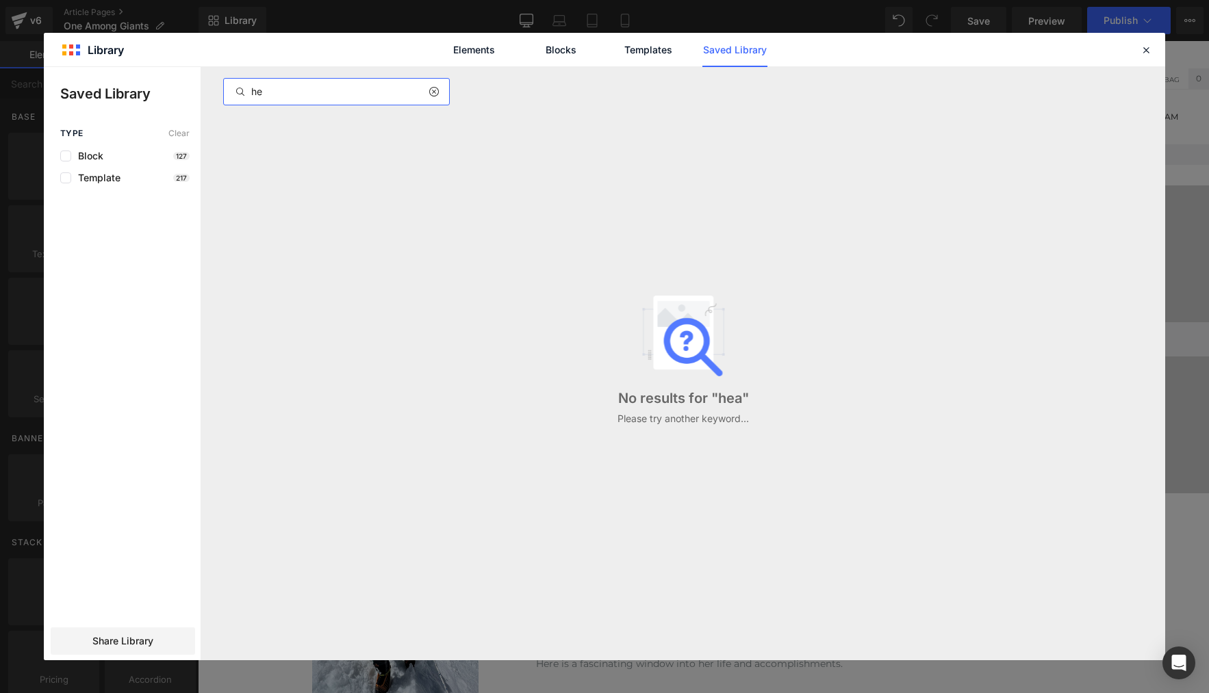
type input "h"
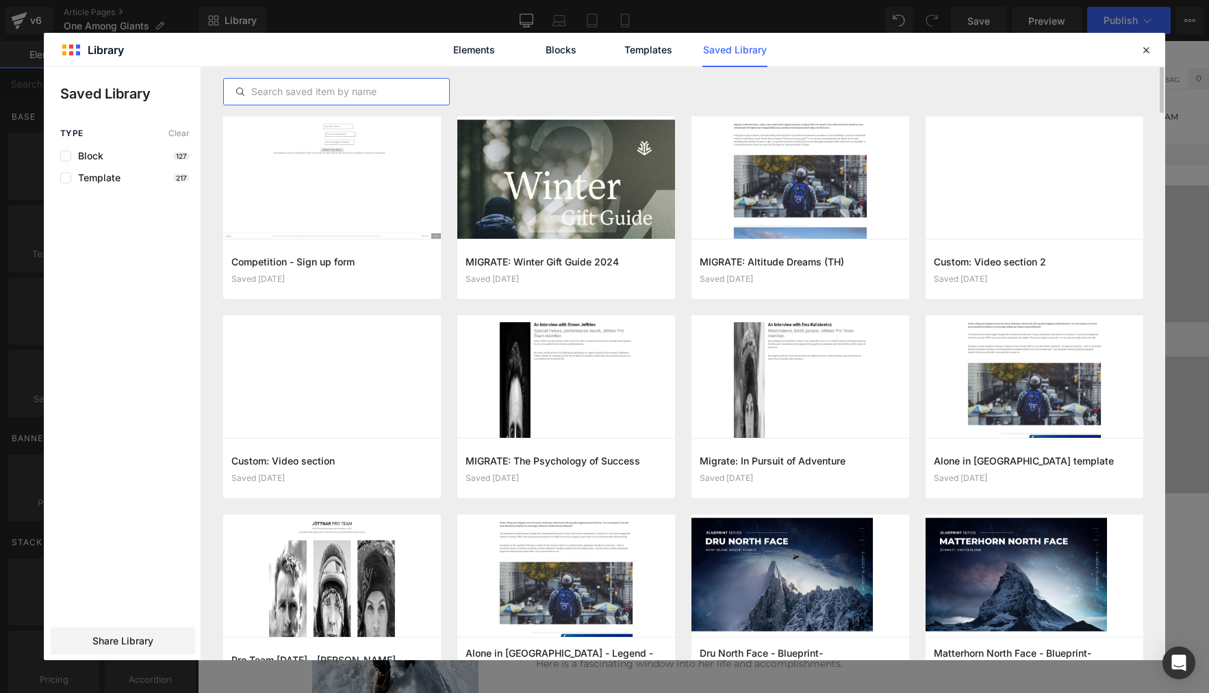
click at [613, 99] on div at bounding box center [683, 91] width 920 height 49
click at [717, 54] on link "Saved Library" at bounding box center [734, 50] width 65 height 34
click at [615, 50] on link "Elements" at bounding box center [647, 50] width 65 height 34
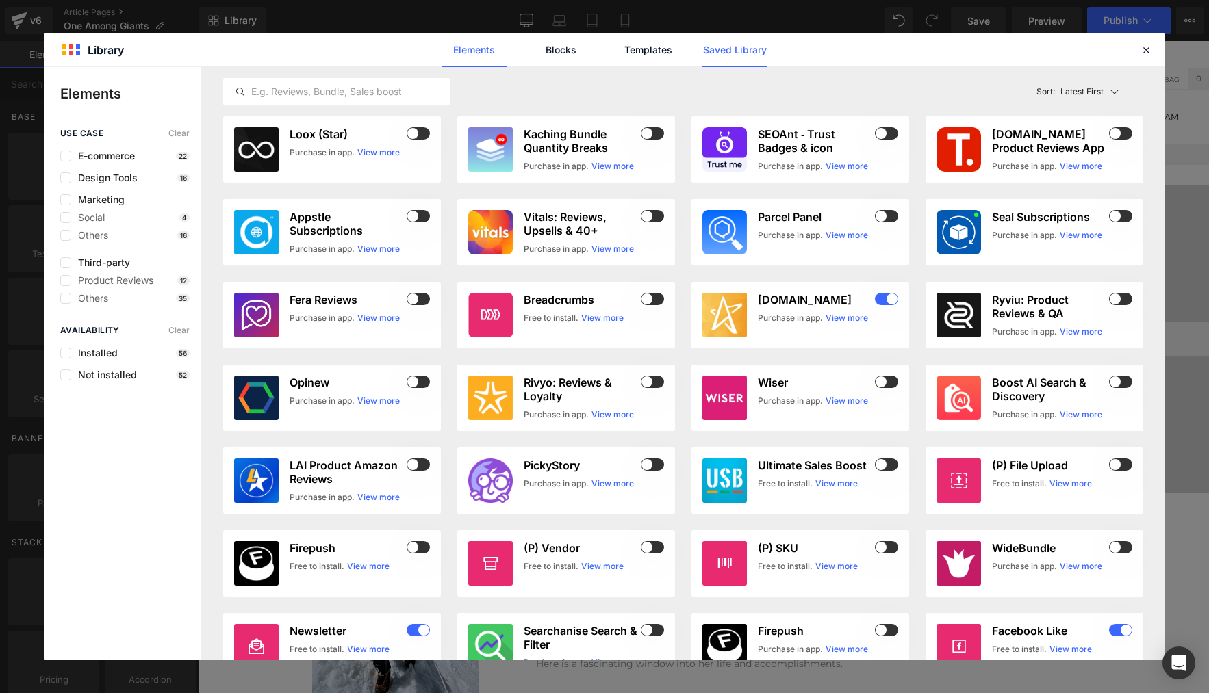
click at [730, 49] on link "Saved Library" at bounding box center [734, 50] width 65 height 34
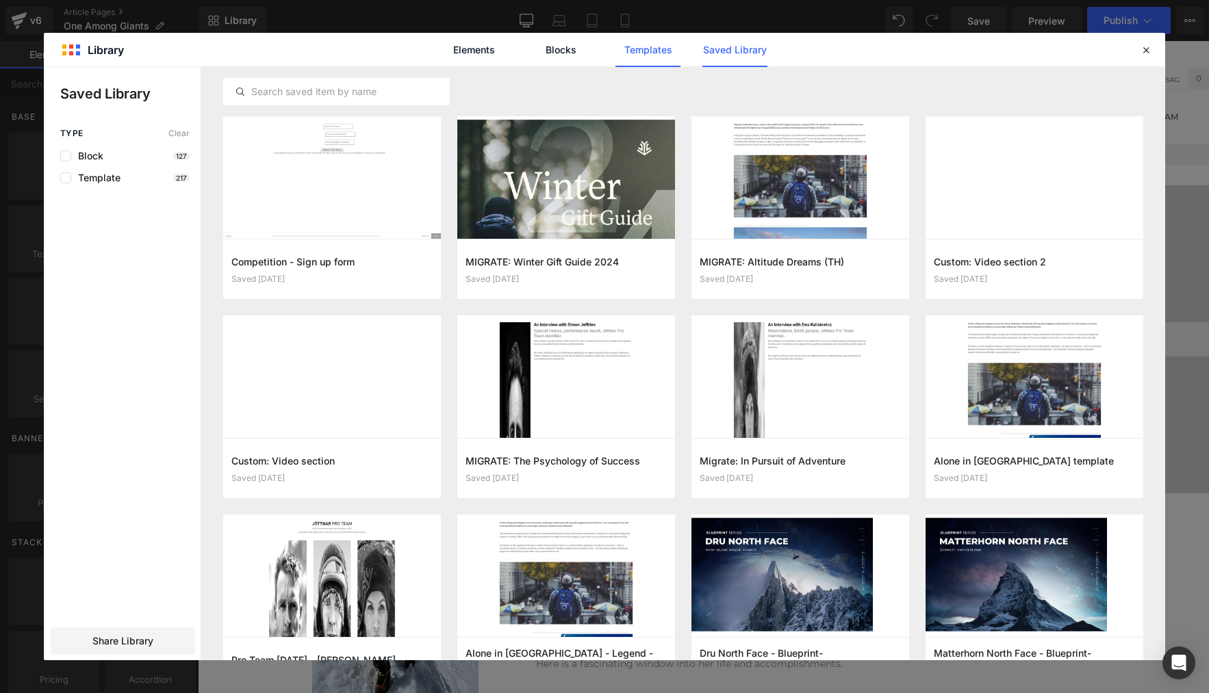
click at [641, 48] on link "Templates" at bounding box center [647, 50] width 65 height 34
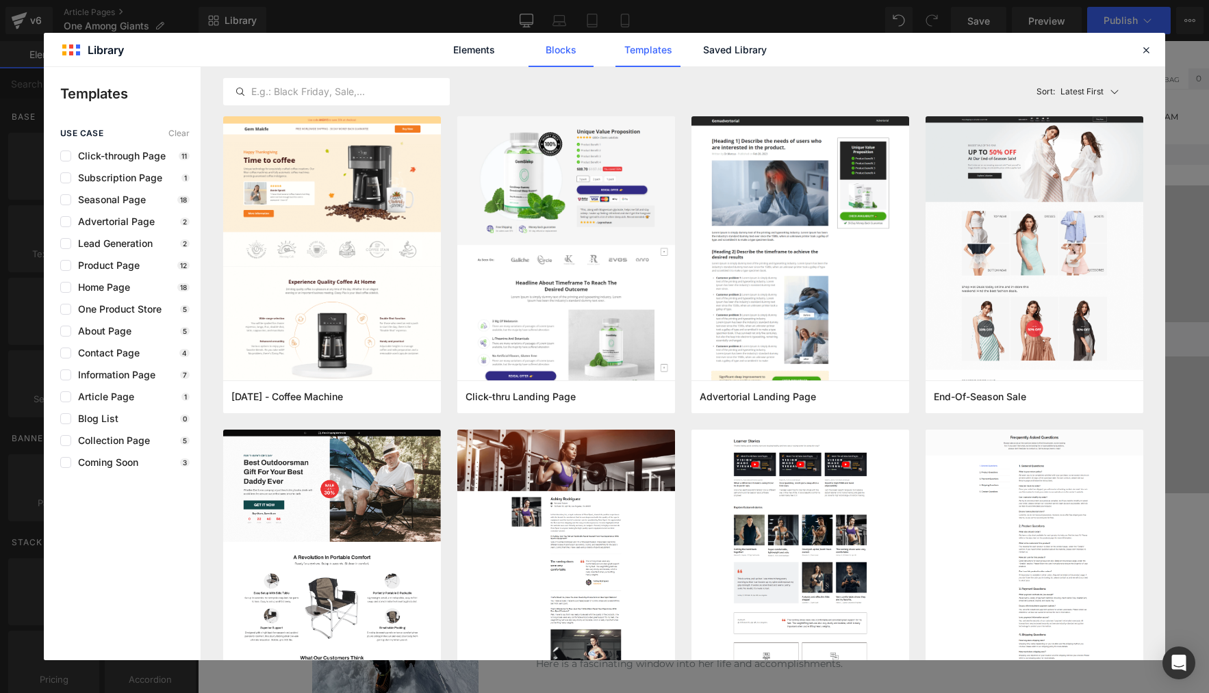
click at [702, 56] on link "Blocks" at bounding box center [734, 50] width 65 height 34
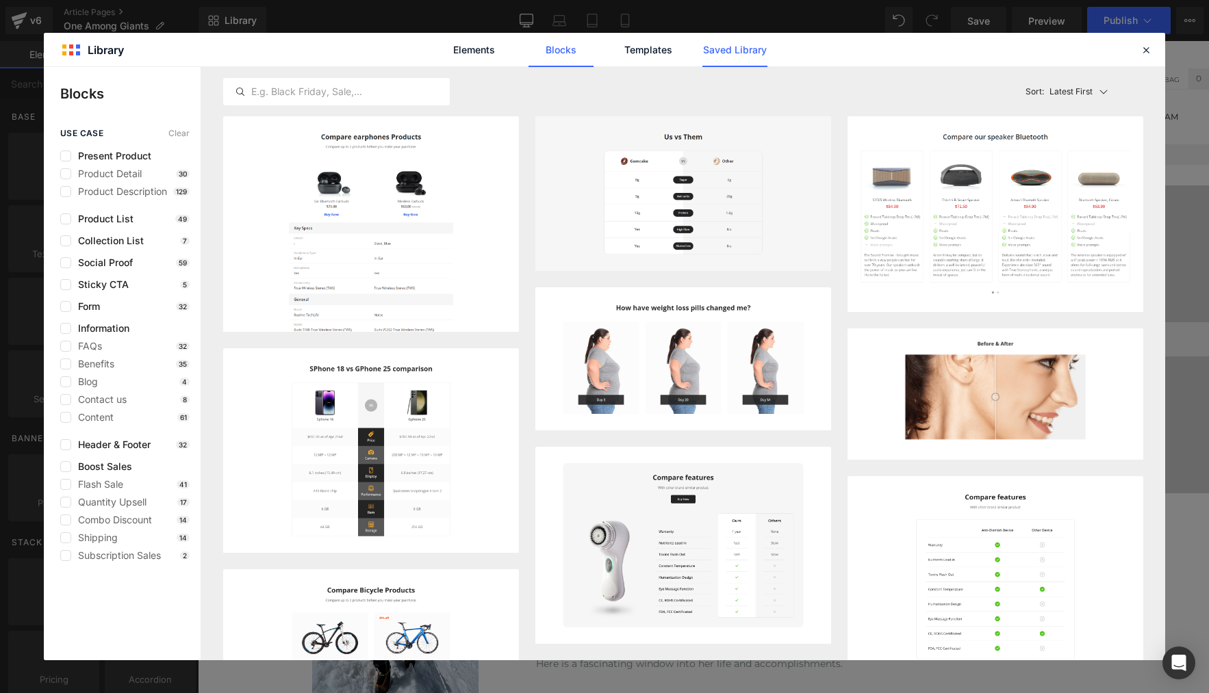
click at [732, 50] on link "Saved Library" at bounding box center [734, 50] width 65 height 34
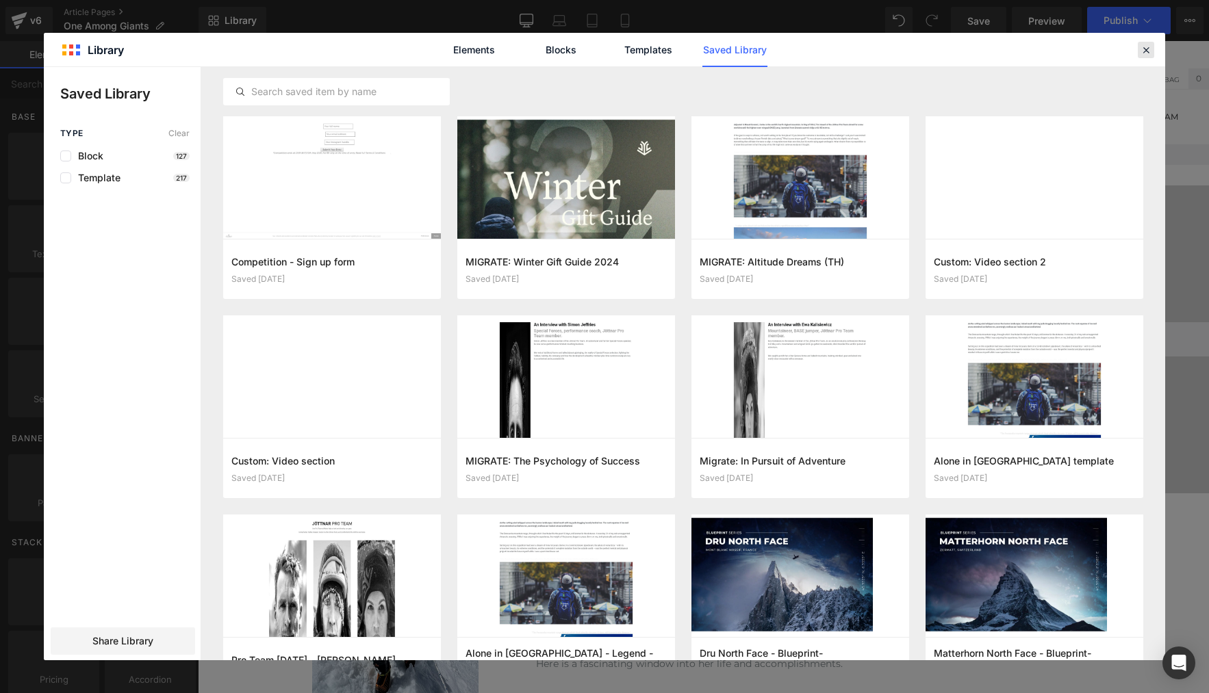
click at [1142, 52] on icon at bounding box center [1146, 50] width 12 height 12
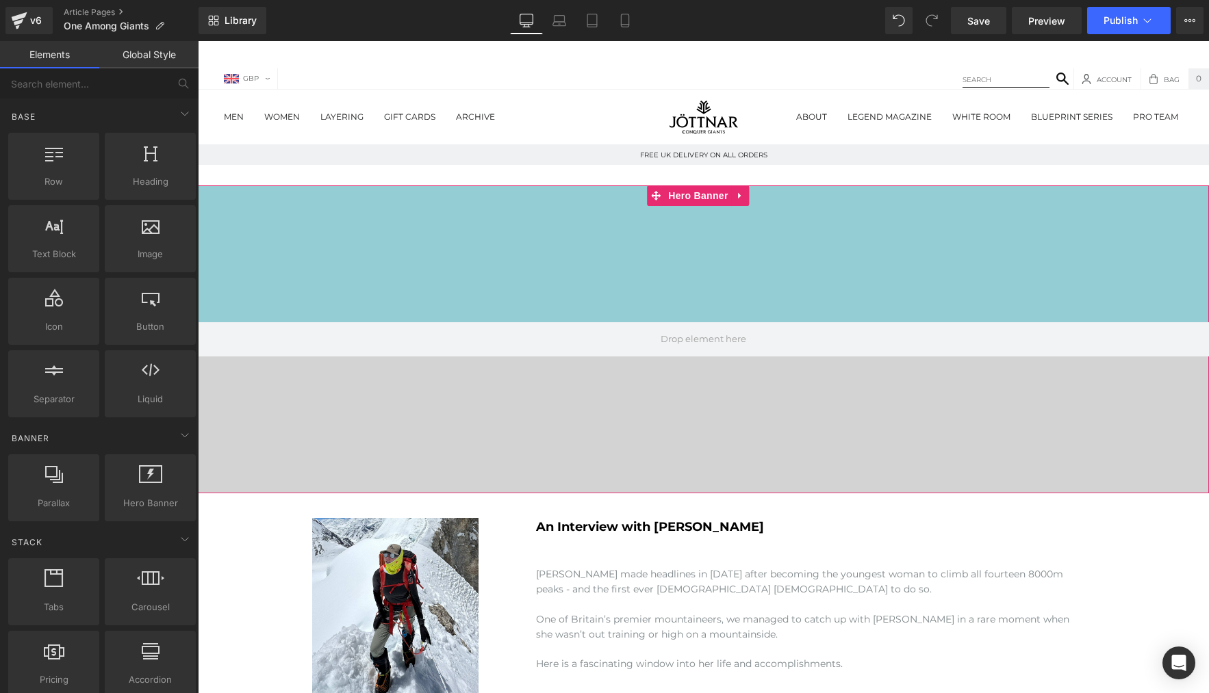
click at [372, 225] on div "200px" at bounding box center [703, 253] width 1011 height 137
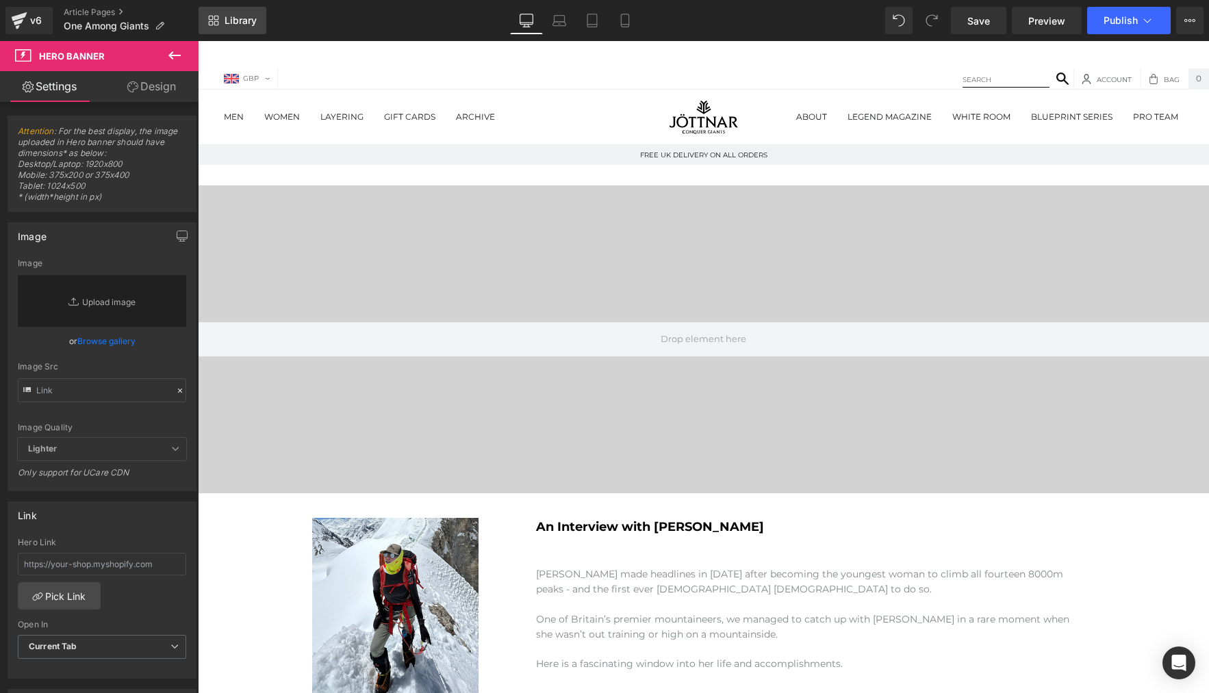
click at [242, 25] on span "Library" at bounding box center [241, 20] width 32 height 12
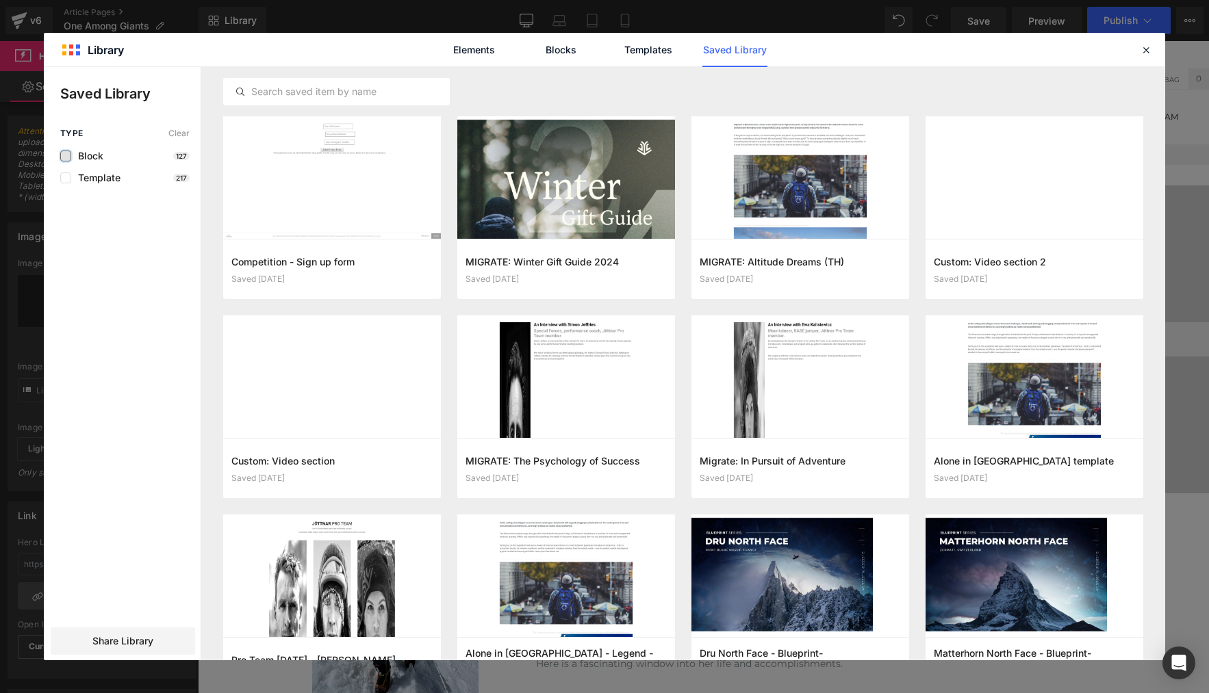
click at [68, 155] on label at bounding box center [65, 156] width 11 height 11
click at [66, 156] on input "checkbox" at bounding box center [66, 156] width 0 height 0
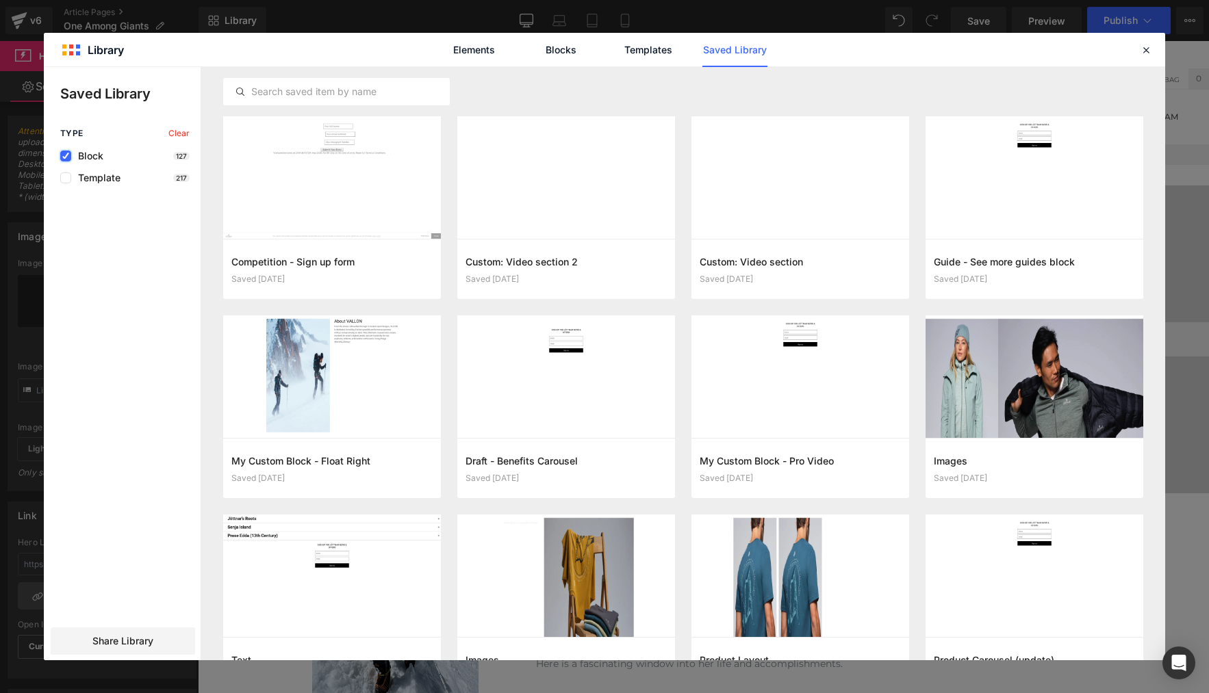
click at [68, 156] on icon at bounding box center [65, 156] width 7 height 0
click at [66, 156] on input "checkbox" at bounding box center [66, 156] width 0 height 0
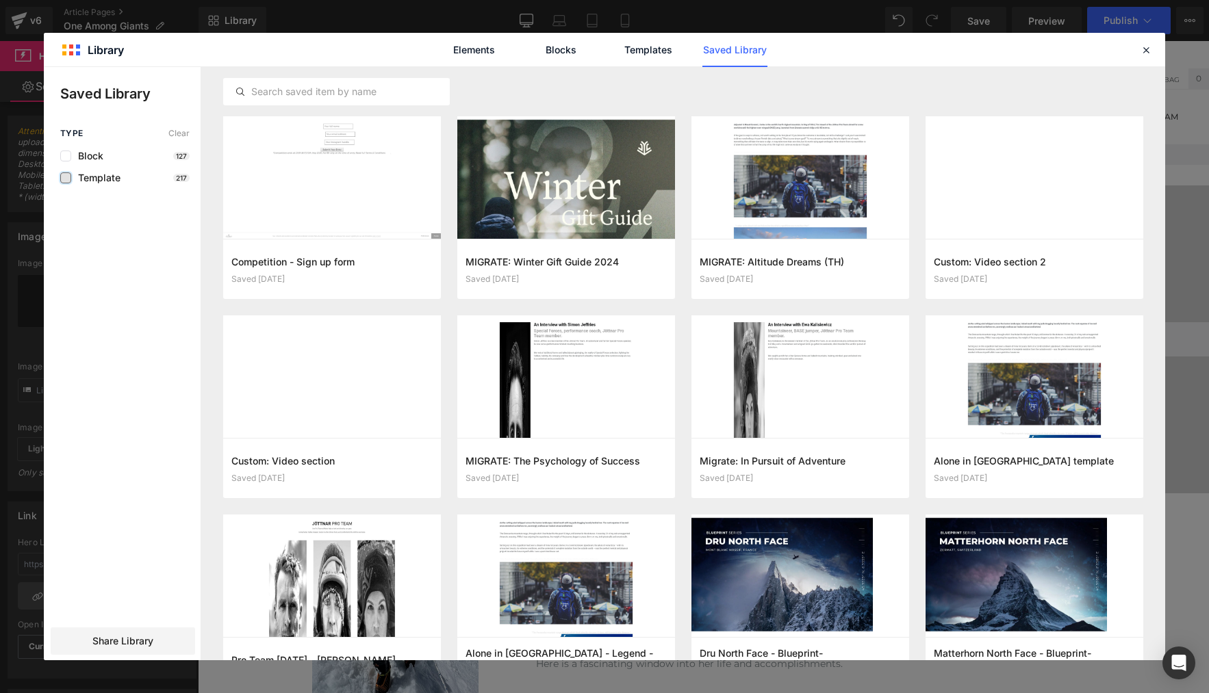
click at [64, 177] on label at bounding box center [65, 177] width 11 height 11
click at [66, 178] on input "checkbox" at bounding box center [66, 178] width 0 height 0
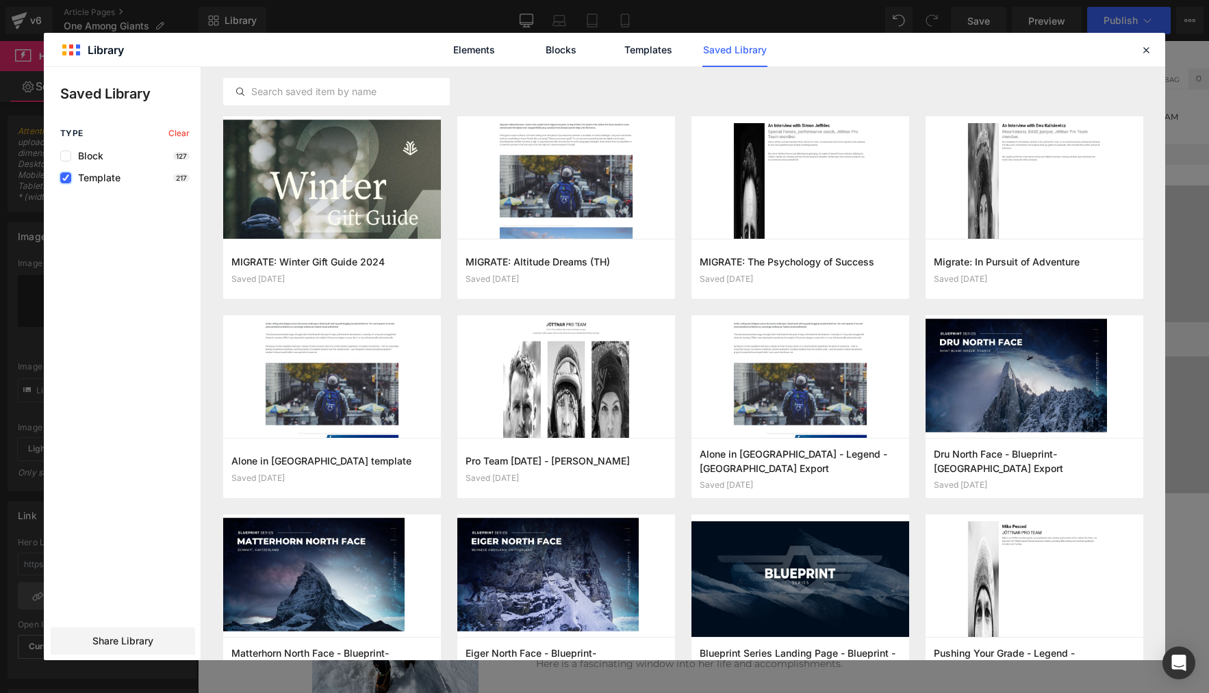
click at [64, 178] on icon at bounding box center [65, 178] width 7 height 0
click at [66, 178] on input "checkbox" at bounding box center [66, 178] width 0 height 0
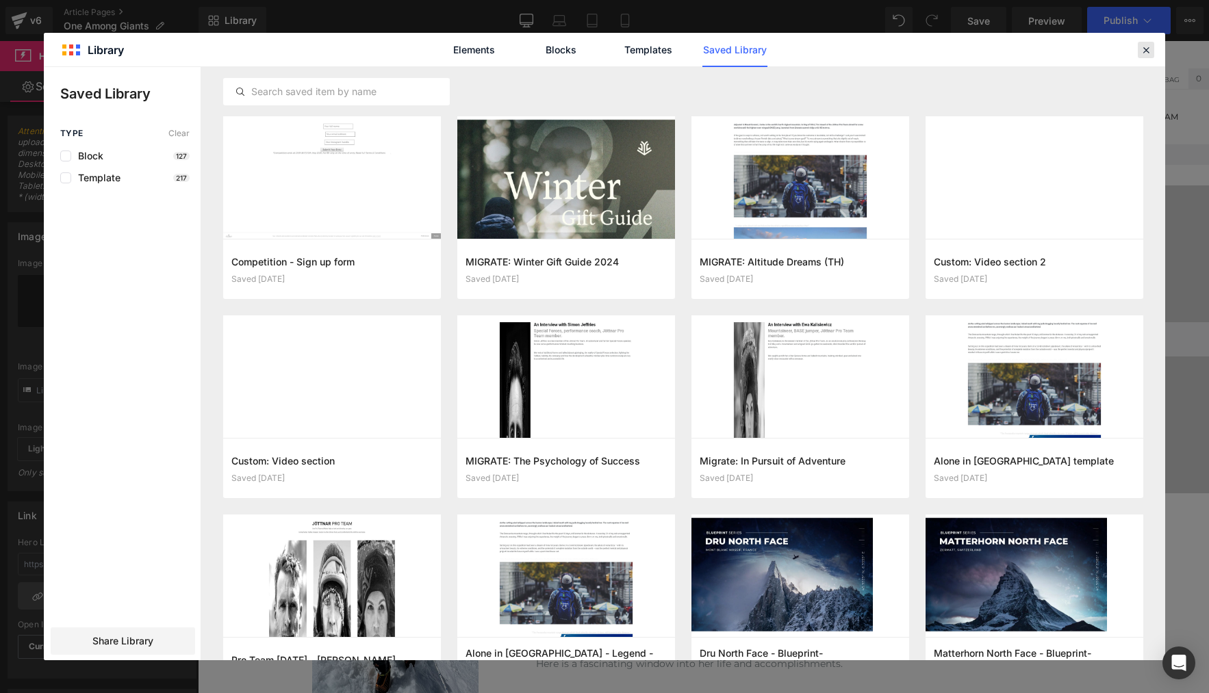
click at [1153, 53] on div at bounding box center [1146, 50] width 16 height 16
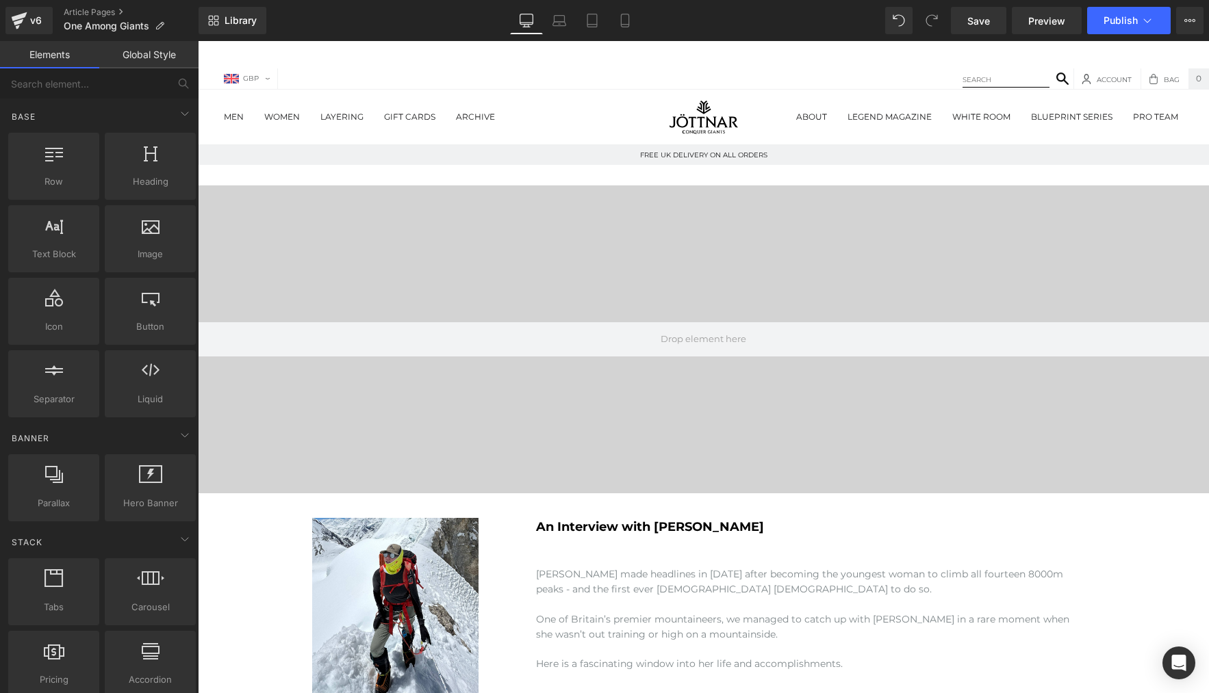
click at [128, 55] on link "Global Style" at bounding box center [148, 54] width 99 height 27
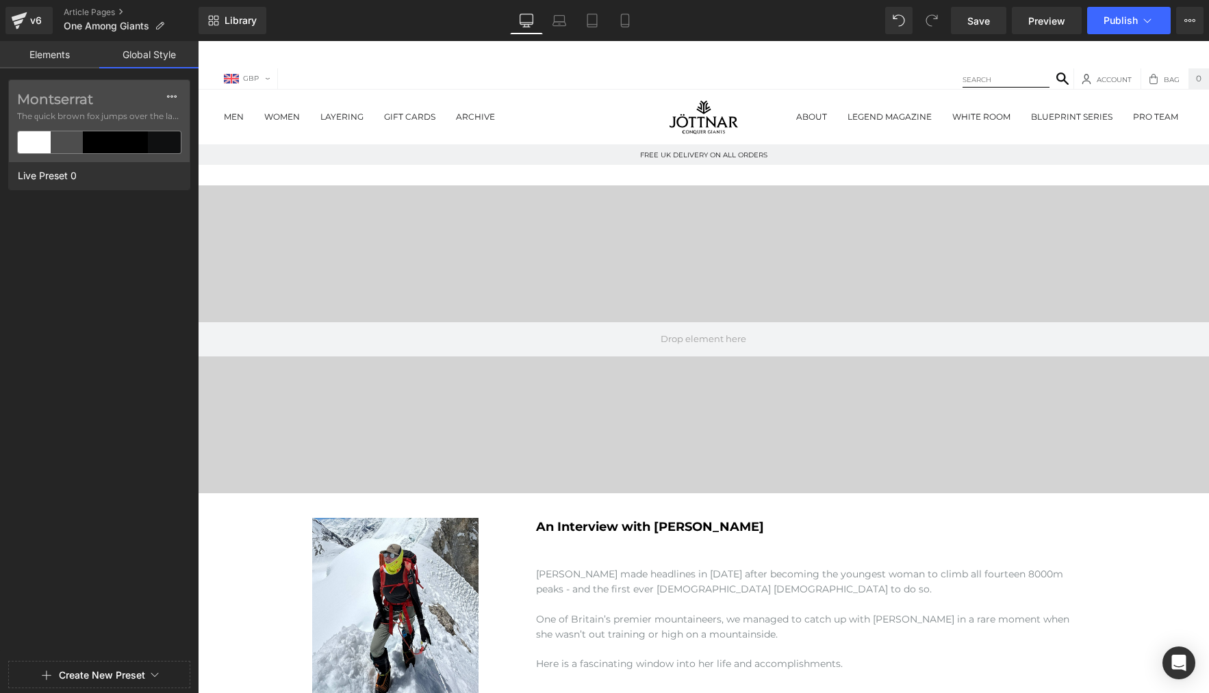
click at [66, 55] on link "Elements" at bounding box center [49, 54] width 99 height 27
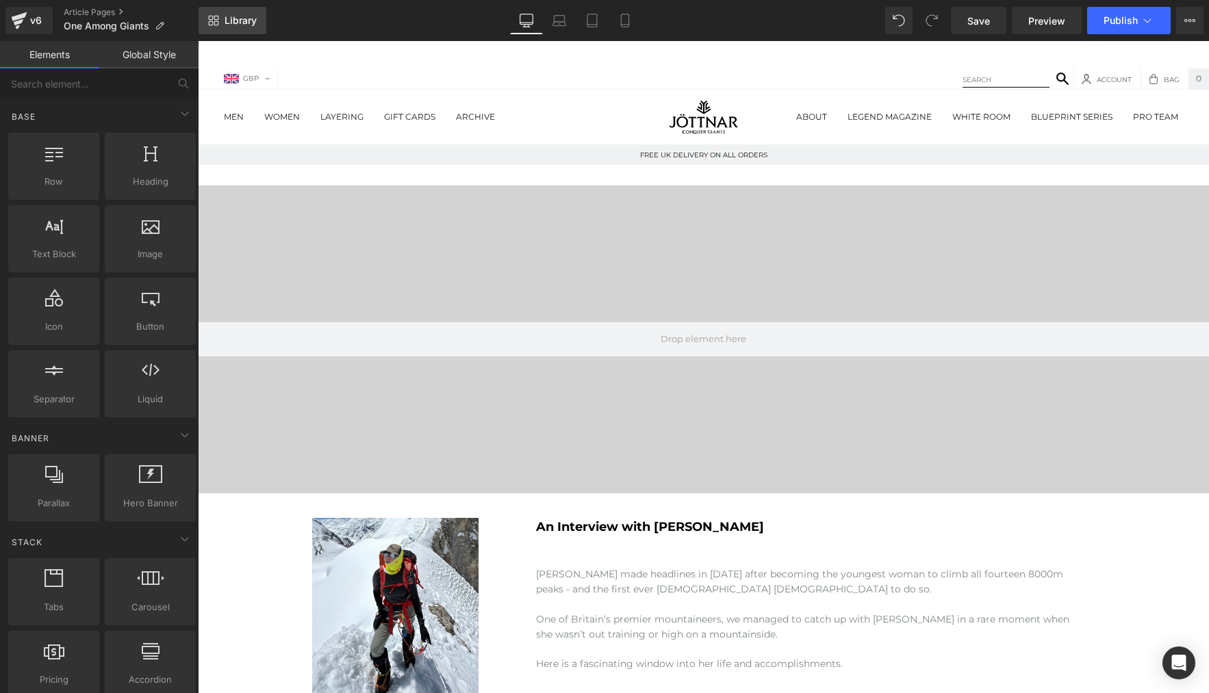
click at [223, 23] on link "Library" at bounding box center [232, 20] width 68 height 27
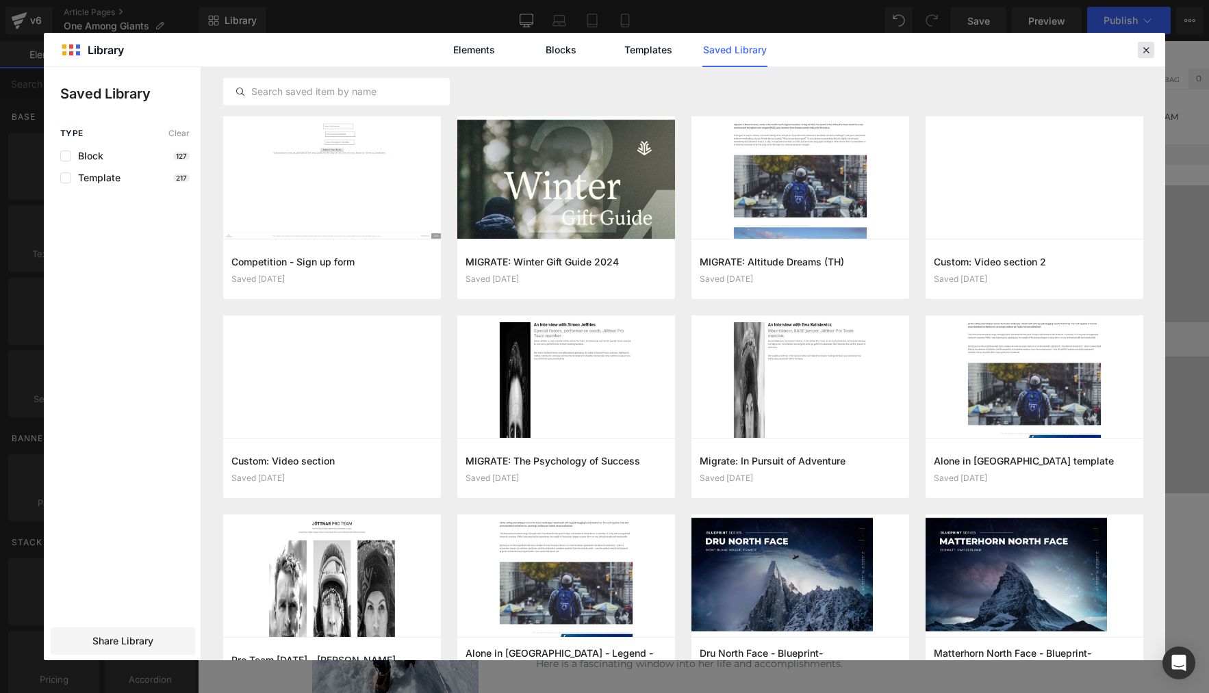
click at [1146, 47] on icon at bounding box center [1146, 50] width 12 height 12
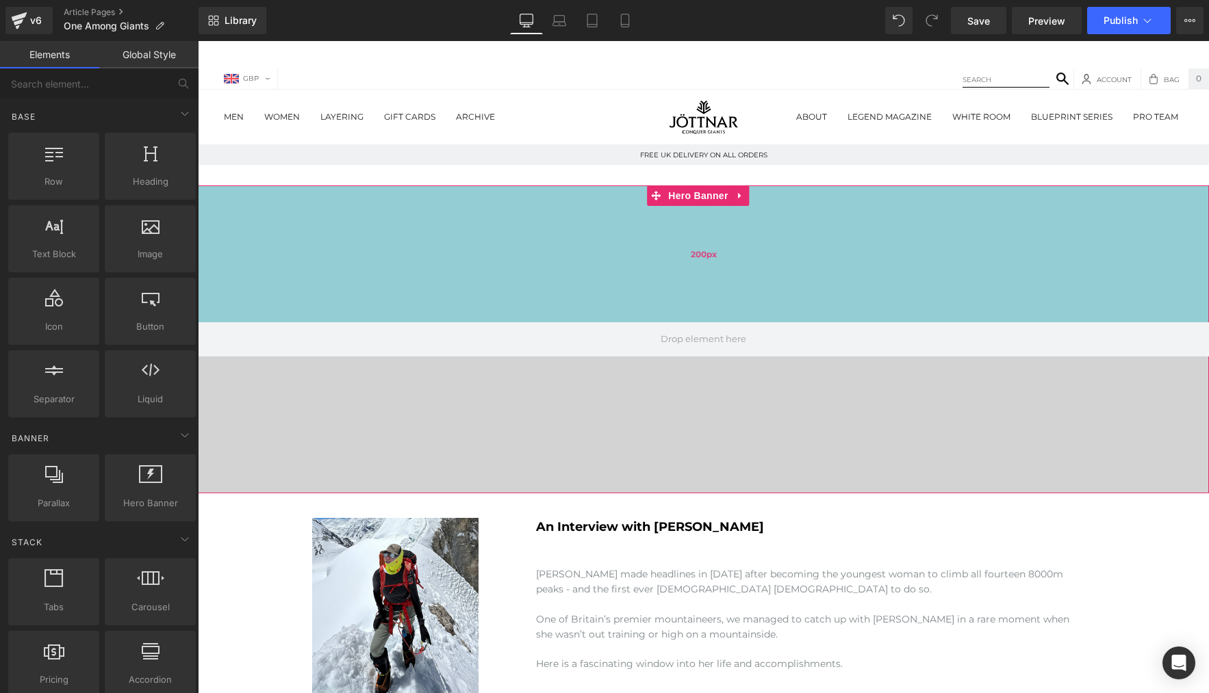
click at [388, 211] on div "200px" at bounding box center [703, 253] width 1011 height 137
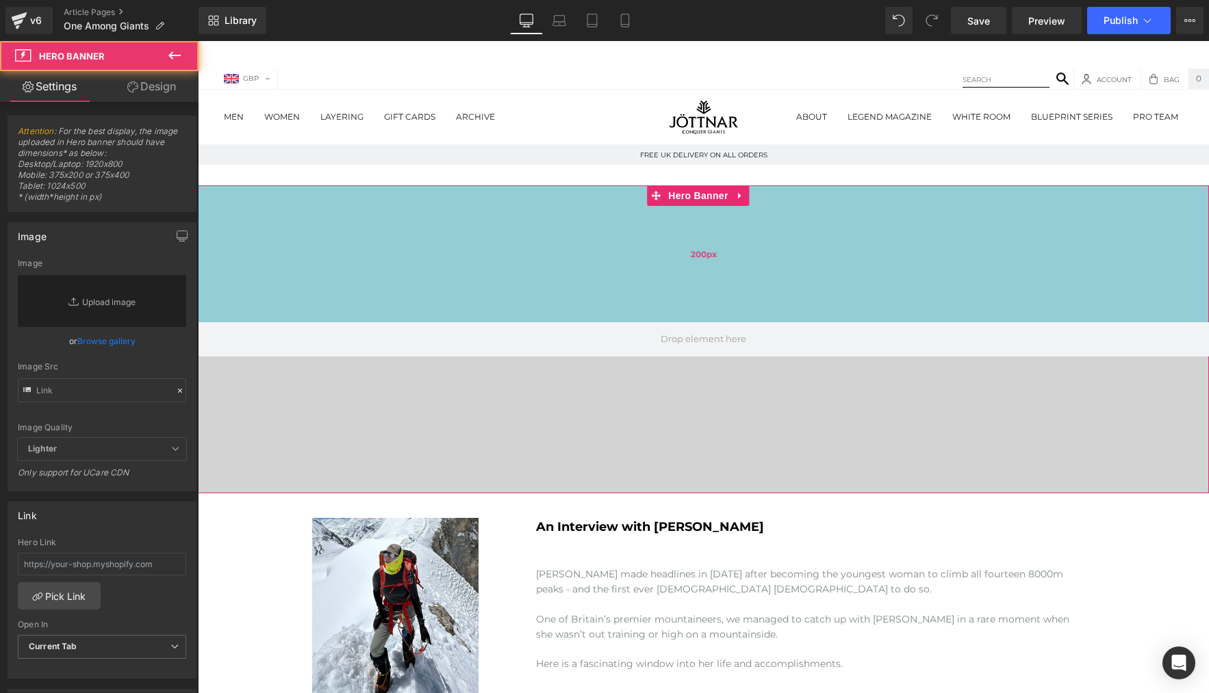
click at [374, 227] on div "200px" at bounding box center [703, 253] width 1011 height 137
click at [405, 226] on div "200px" at bounding box center [703, 253] width 1011 height 137
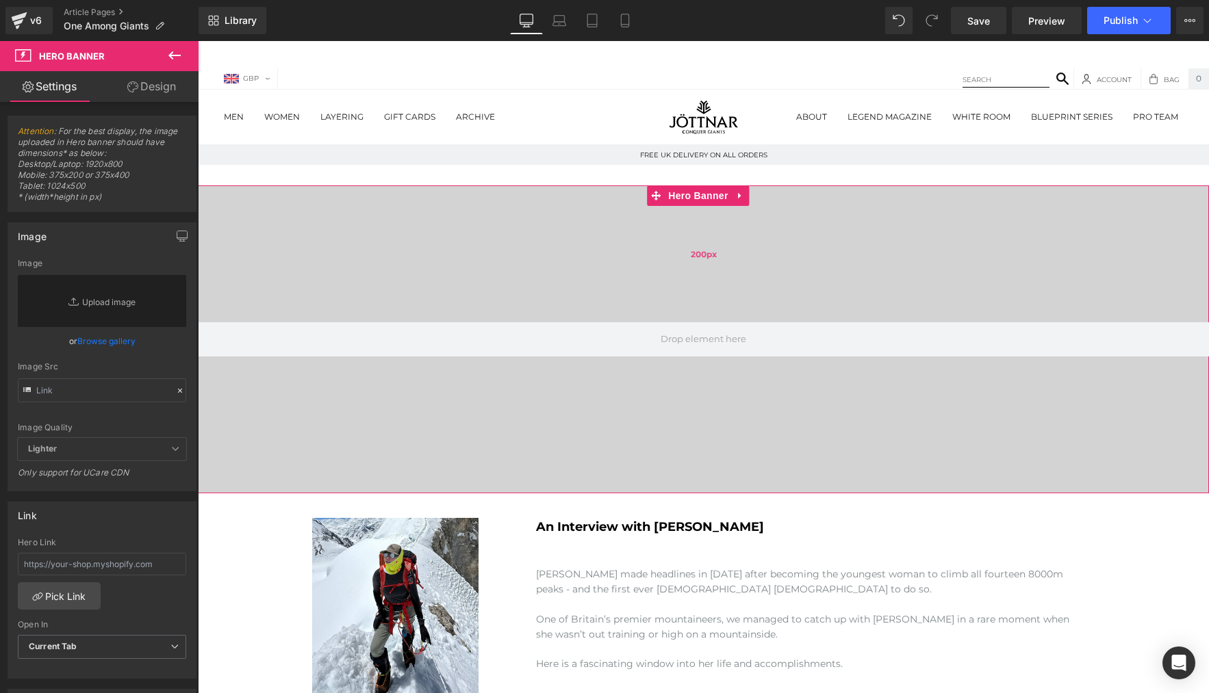
click at [405, 226] on div "200px" at bounding box center [703, 253] width 1011 height 137
click at [177, 235] on icon "button" at bounding box center [182, 236] width 11 height 11
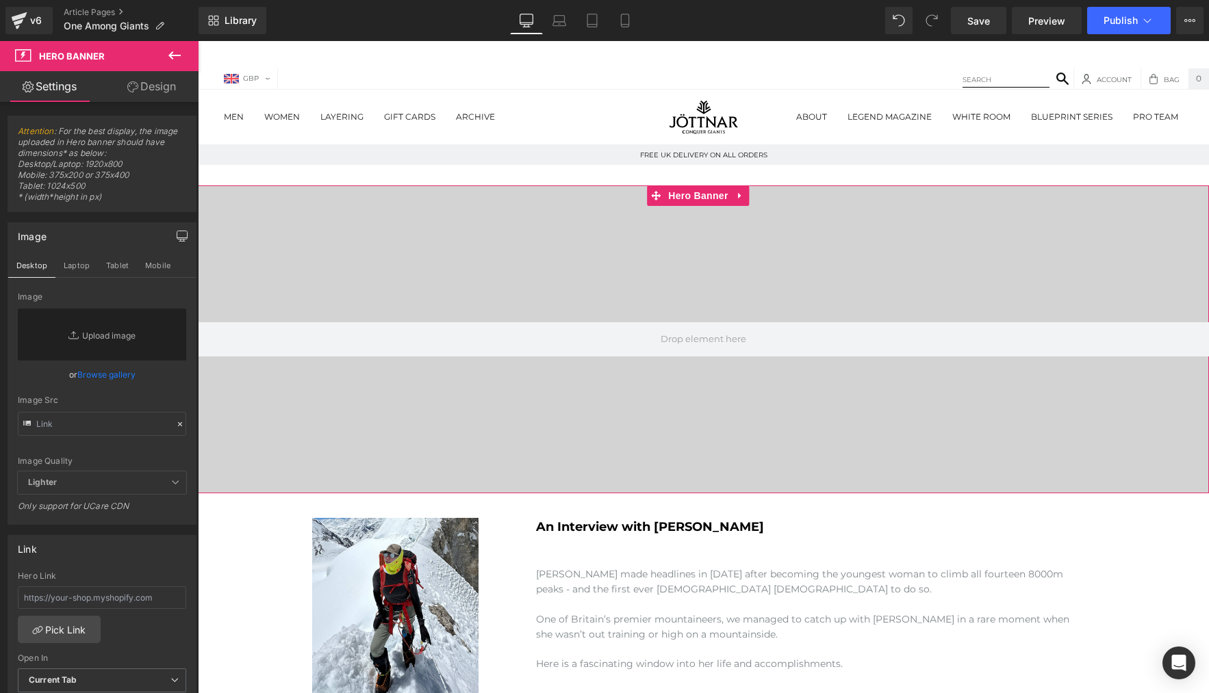
click at [148, 88] on link "Design" at bounding box center [151, 86] width 99 height 31
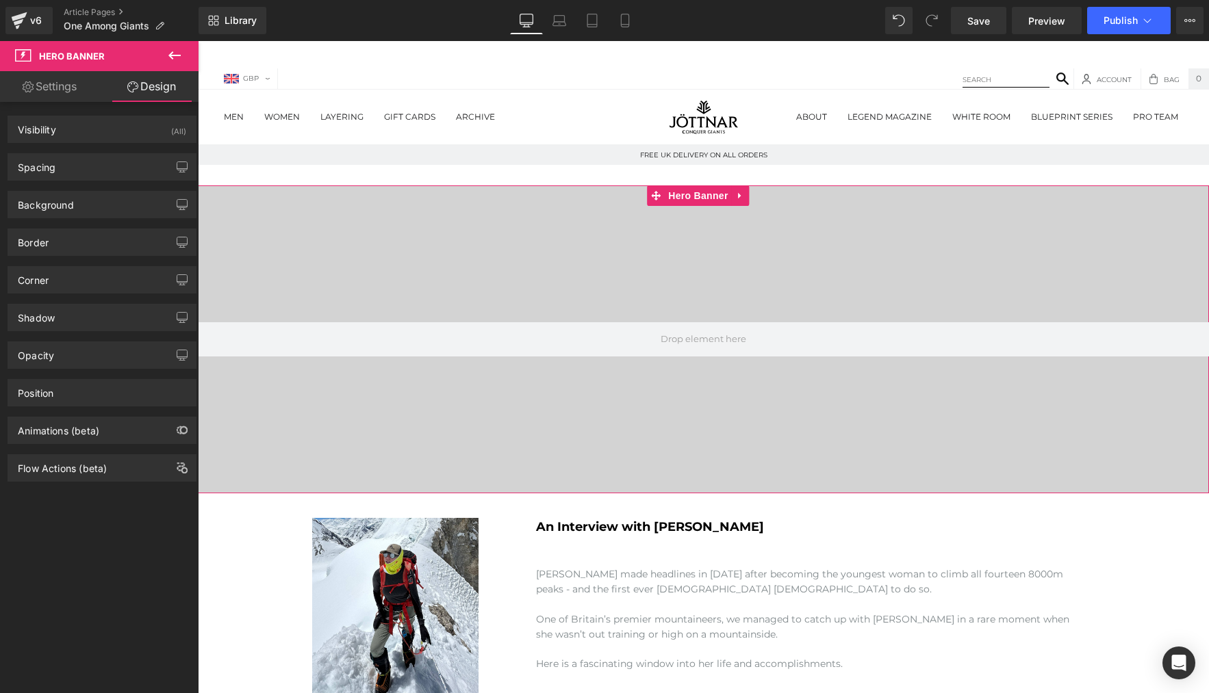
click at [78, 90] on link "Settings" at bounding box center [49, 86] width 99 height 31
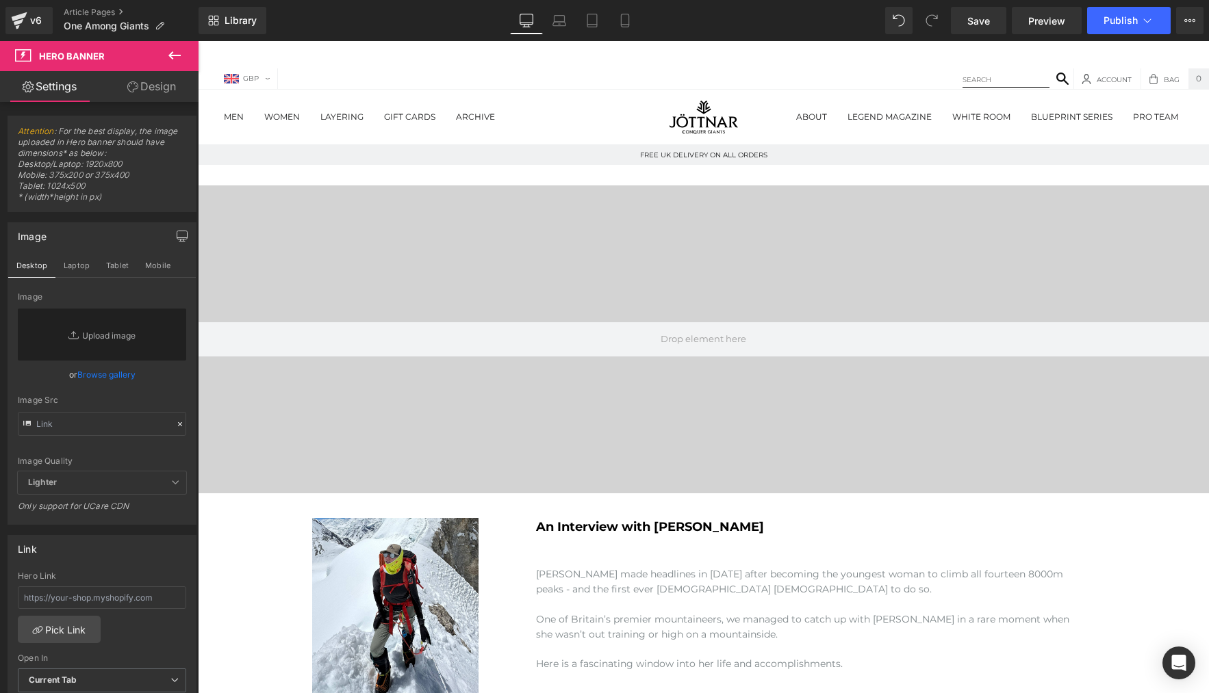
click at [170, 50] on icon at bounding box center [174, 55] width 16 height 16
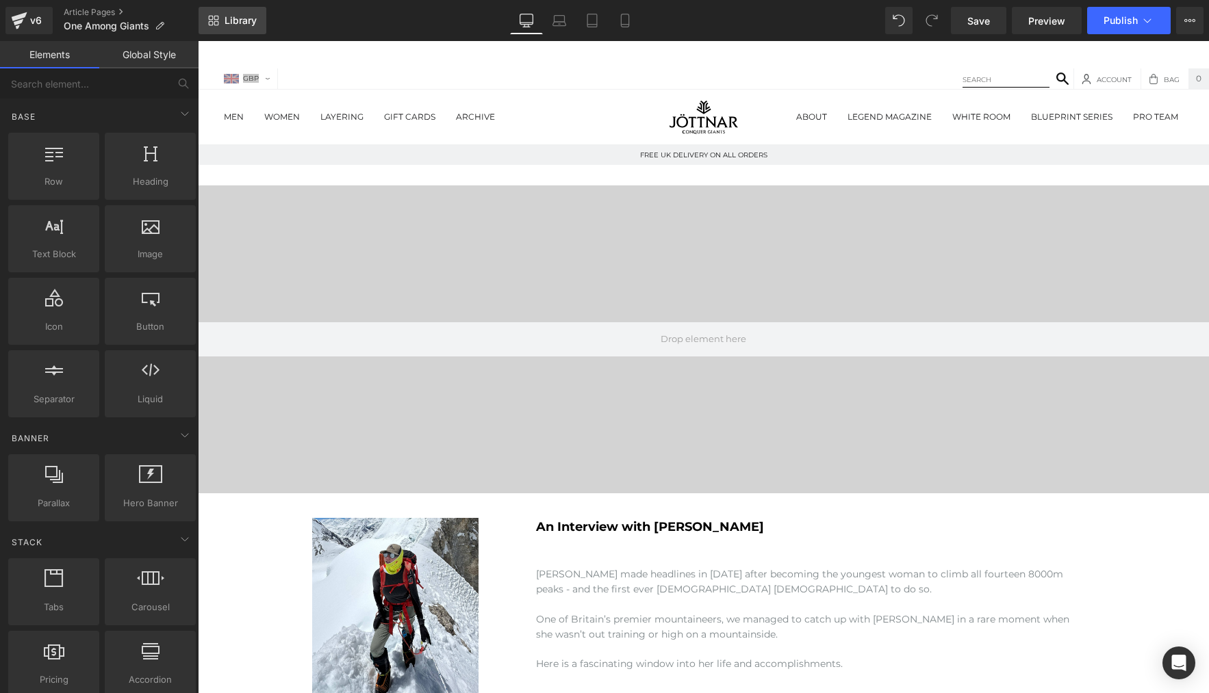
click at [237, 18] on span "Library" at bounding box center [241, 20] width 32 height 12
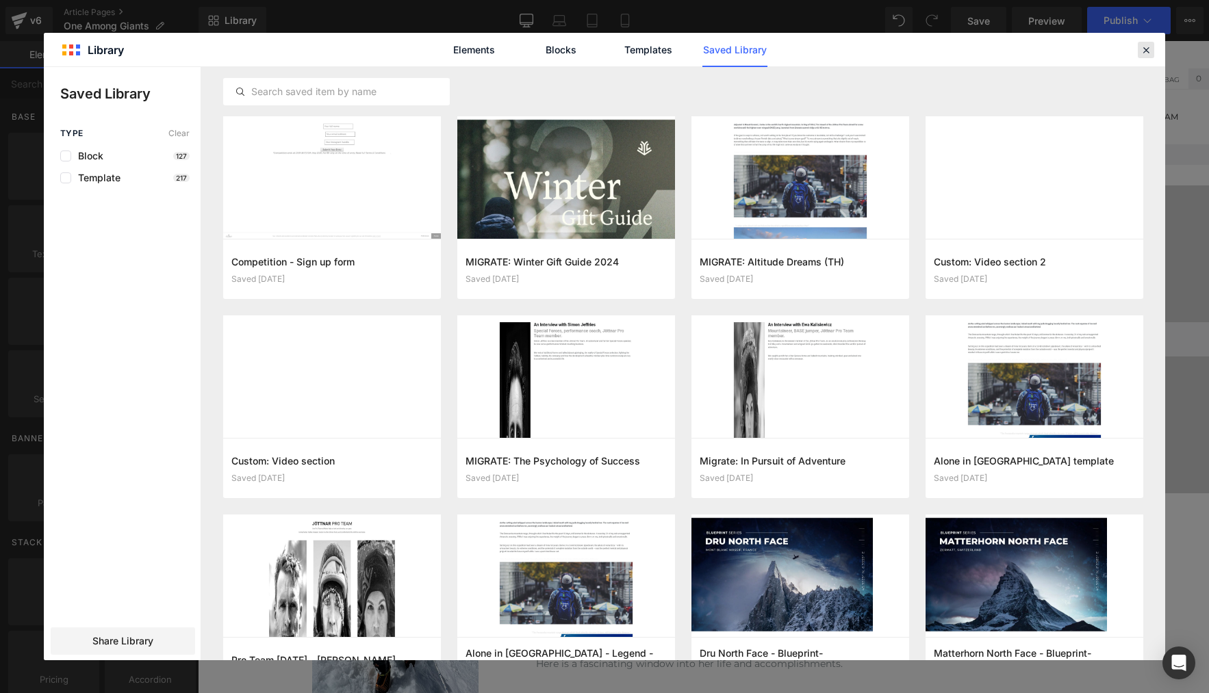
click at [1151, 44] on icon at bounding box center [1146, 50] width 12 height 12
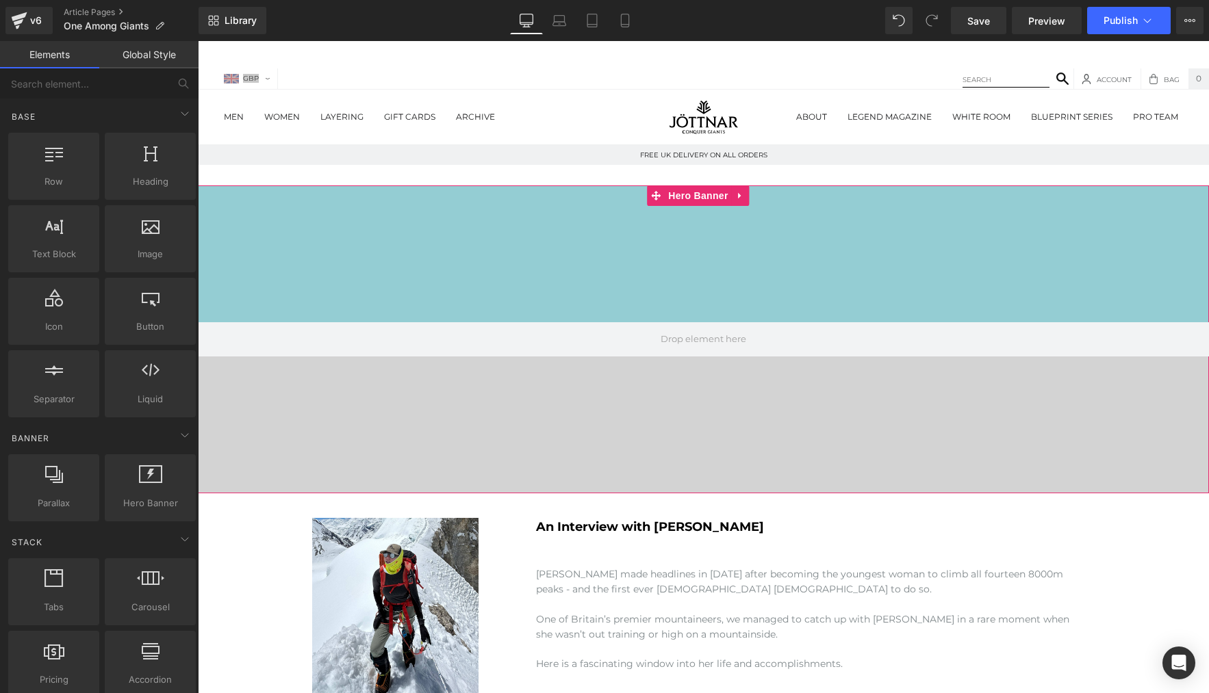
click at [411, 229] on div "200px" at bounding box center [703, 253] width 1011 height 137
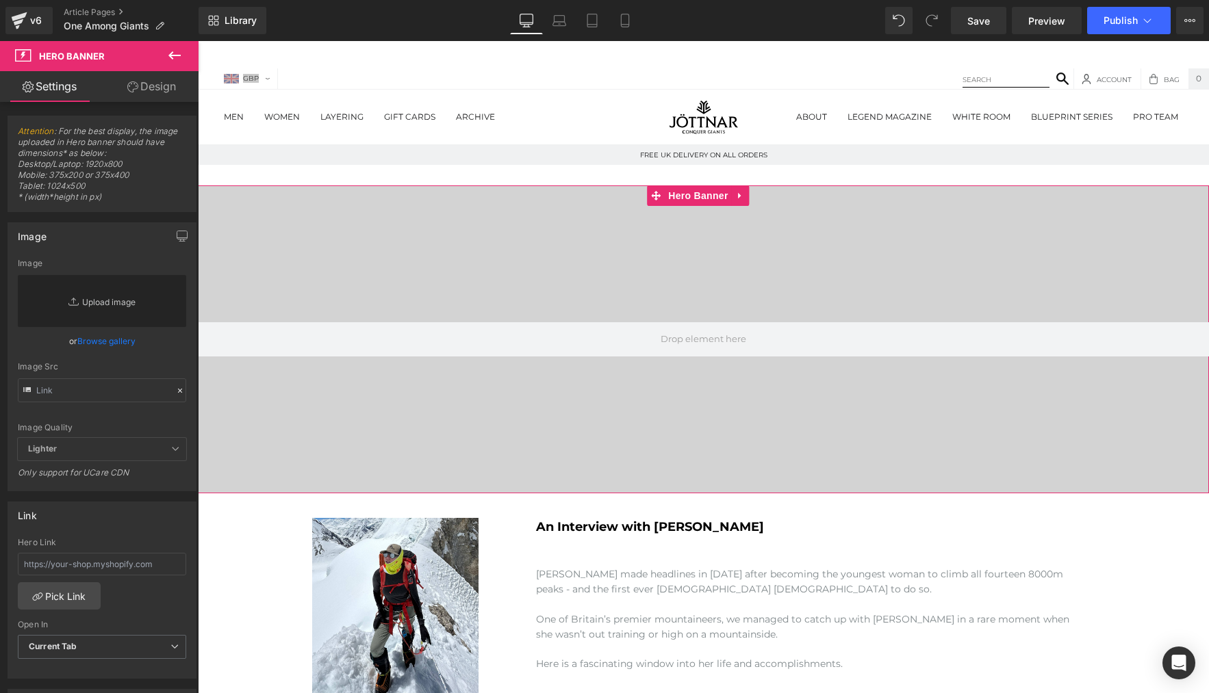
click at [117, 303] on link "Replace Image" at bounding box center [102, 301] width 168 height 52
click at [104, 341] on link "Browse gallery" at bounding box center [106, 341] width 58 height 24
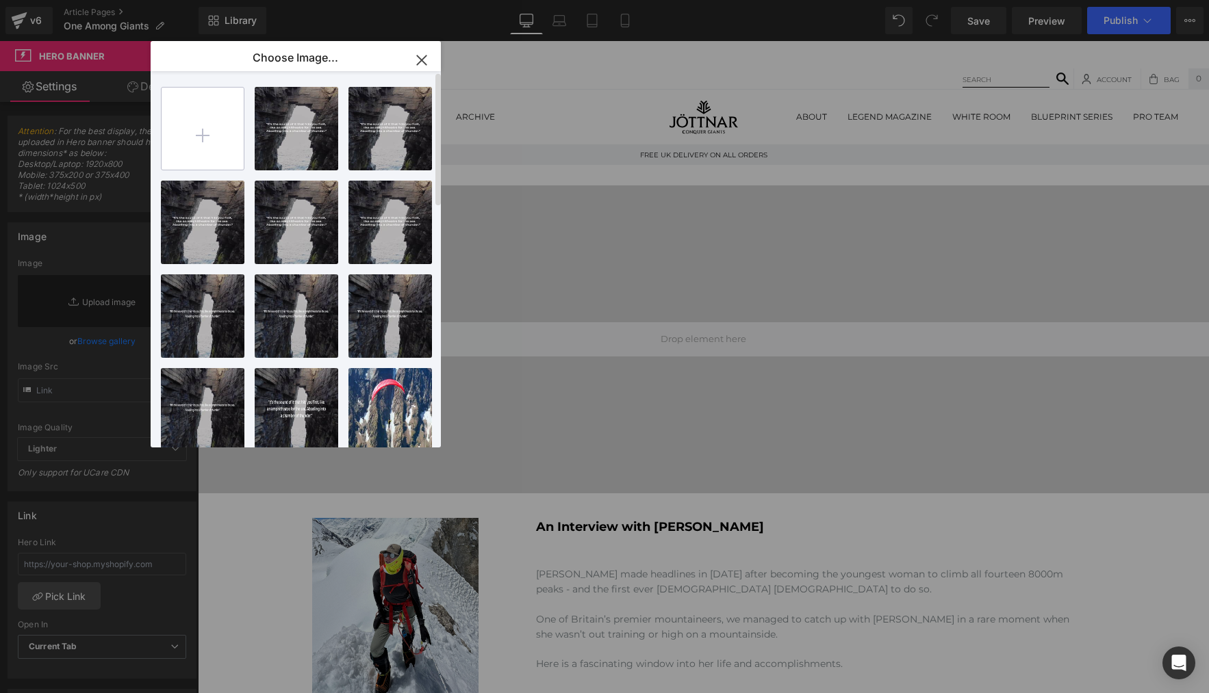
click at [205, 142] on input "file" at bounding box center [203, 129] width 82 height 82
click at [426, 58] on icon "button" at bounding box center [422, 60] width 22 height 22
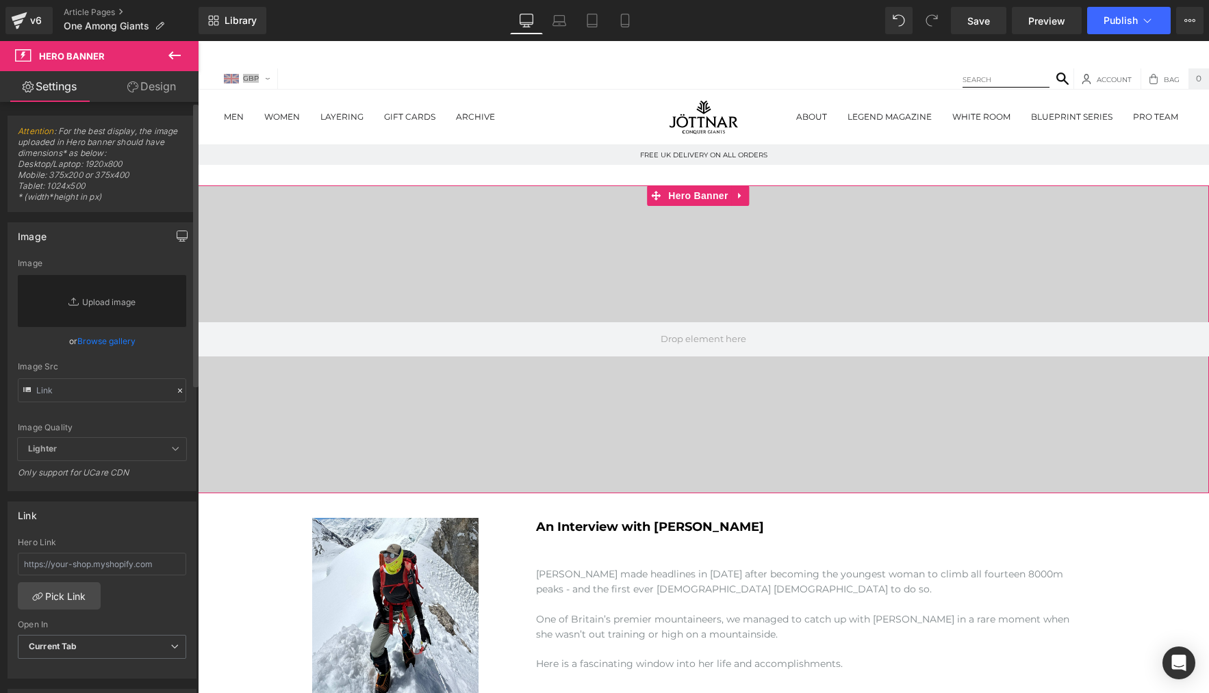
click at [177, 233] on icon "button" at bounding box center [182, 236] width 11 height 11
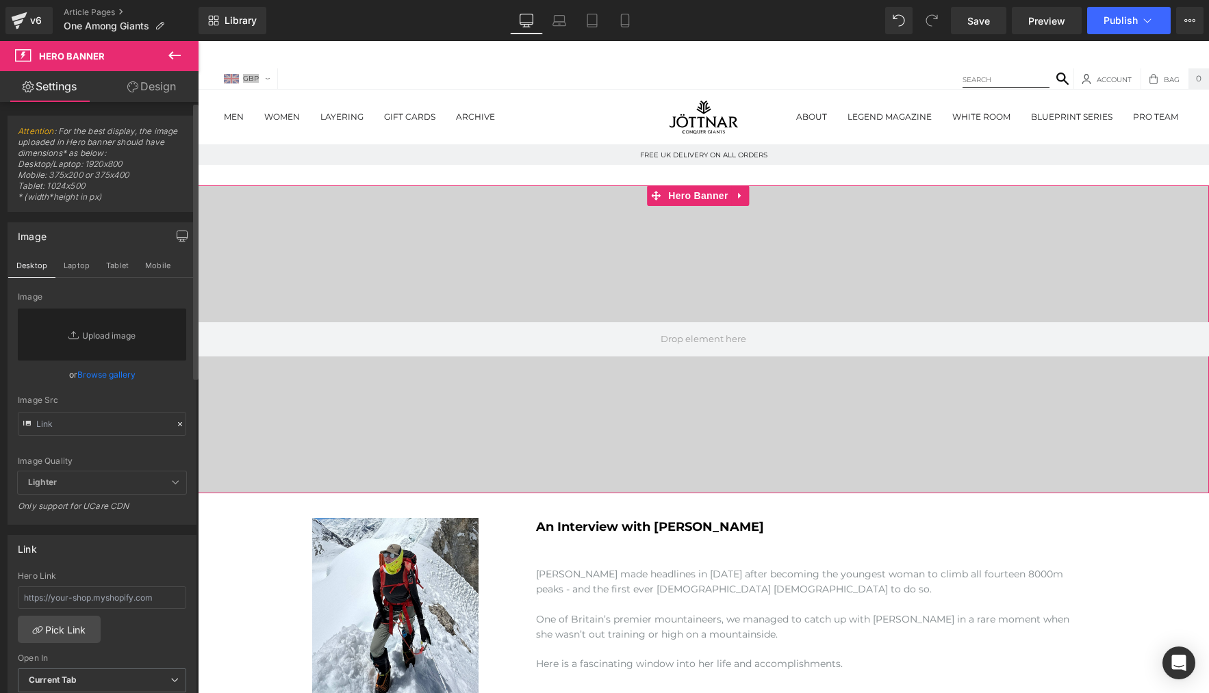
click at [177, 233] on icon "button" at bounding box center [182, 236] width 11 height 11
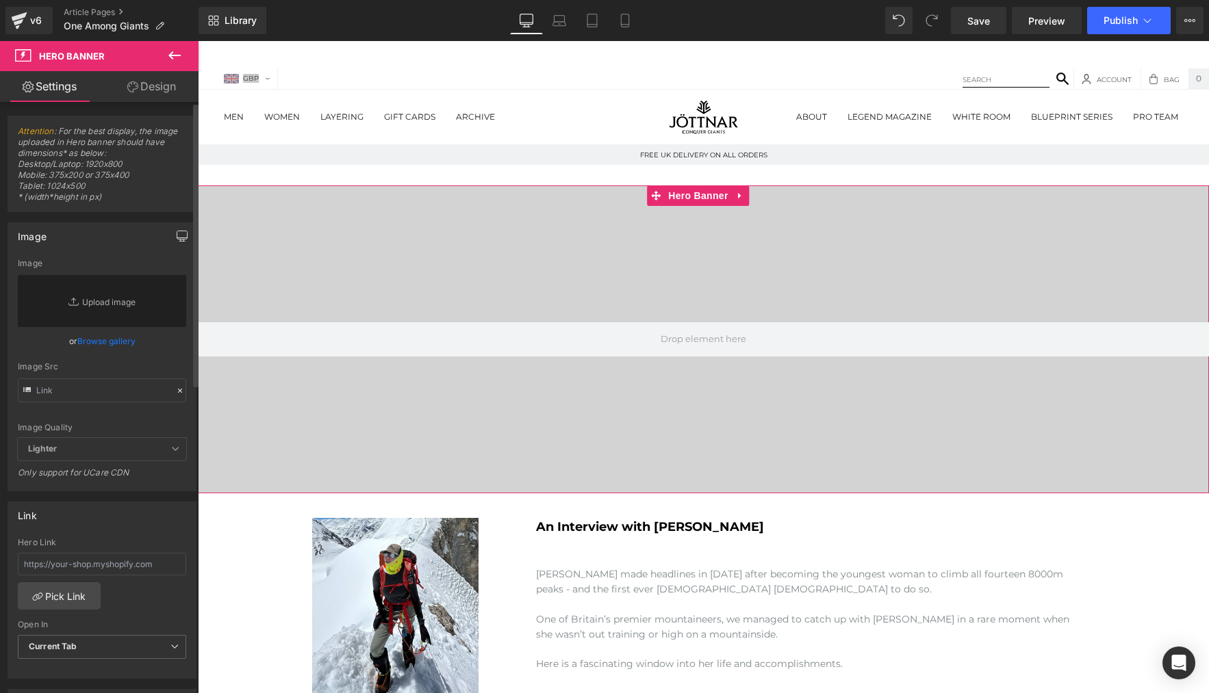
click at [177, 233] on icon "button" at bounding box center [182, 236] width 11 height 11
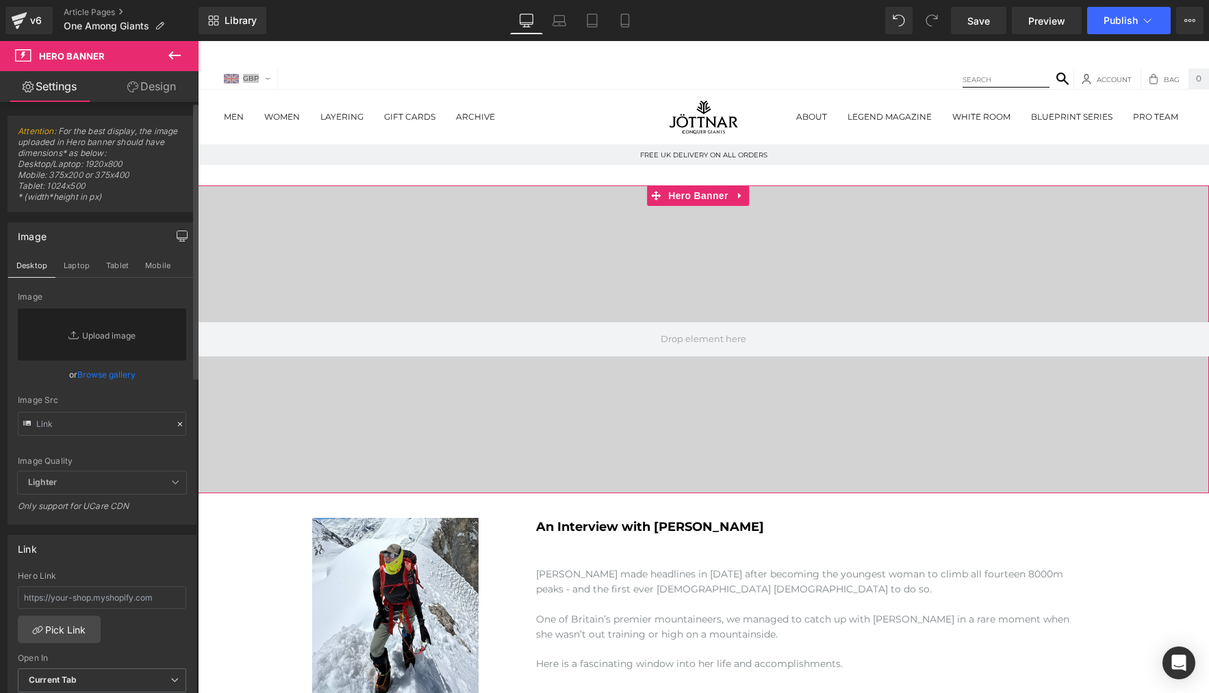
click at [177, 233] on icon "button" at bounding box center [182, 236] width 11 height 11
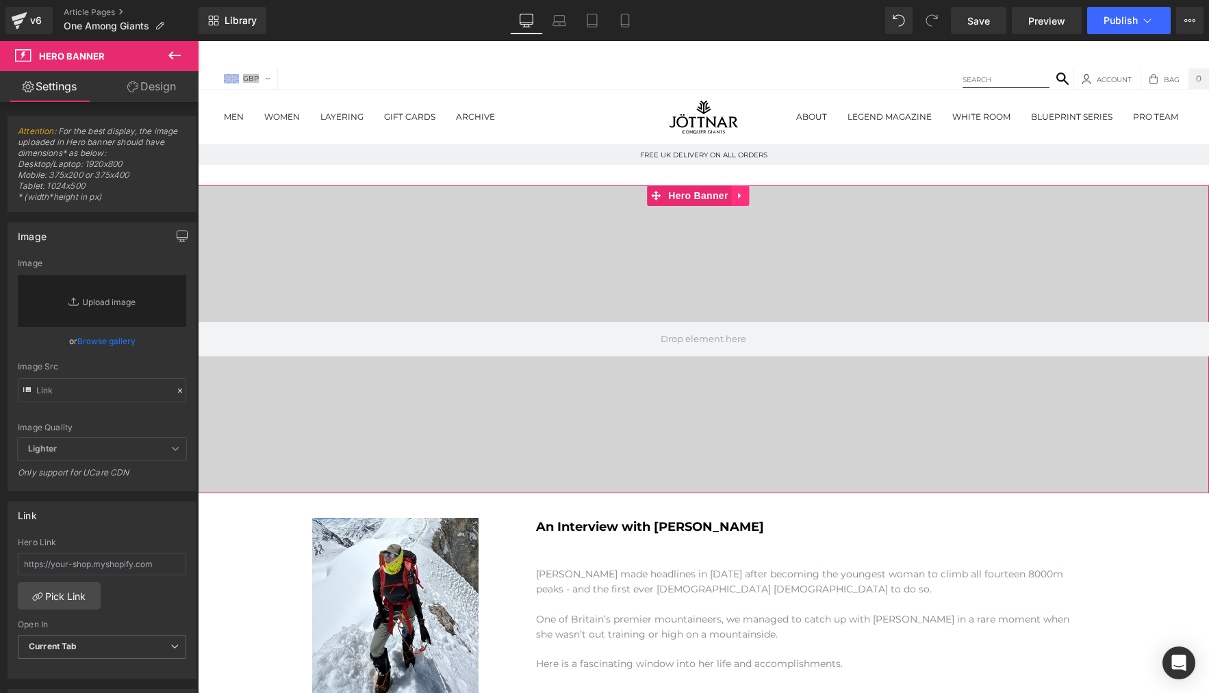
click at [739, 194] on icon at bounding box center [739, 196] width 3 height 6
click at [714, 197] on icon at bounding box center [714, 197] width 10 height 10
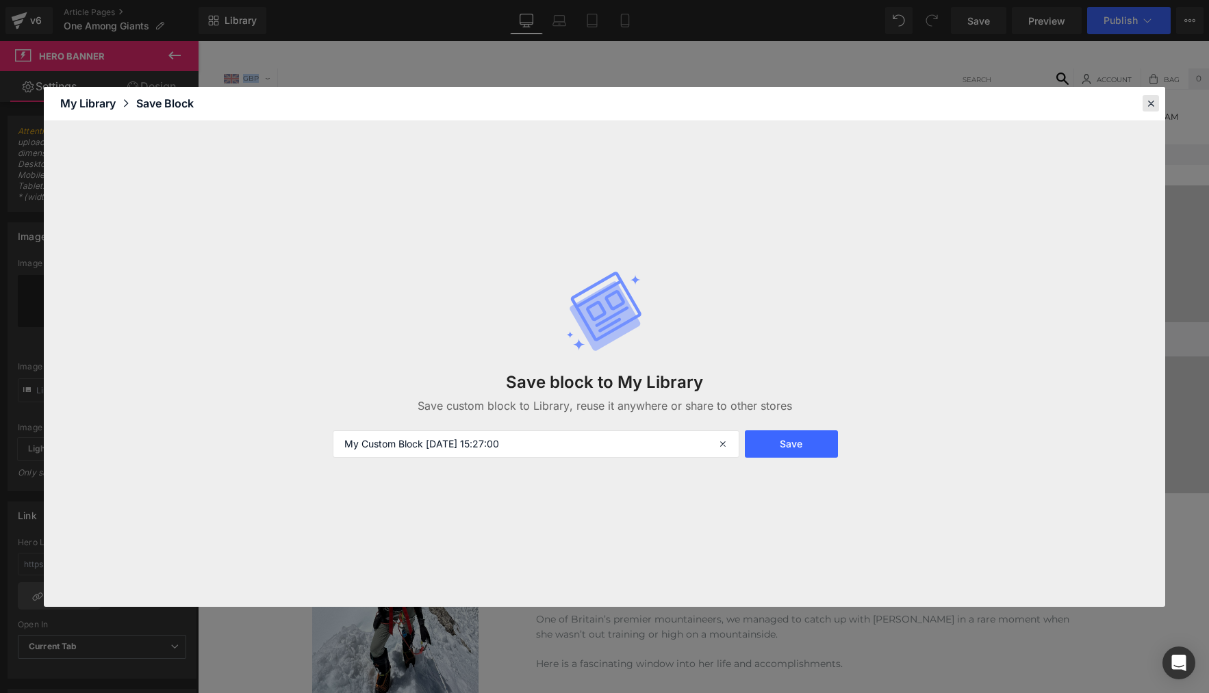
click at [1151, 103] on icon at bounding box center [1150, 103] width 12 height 12
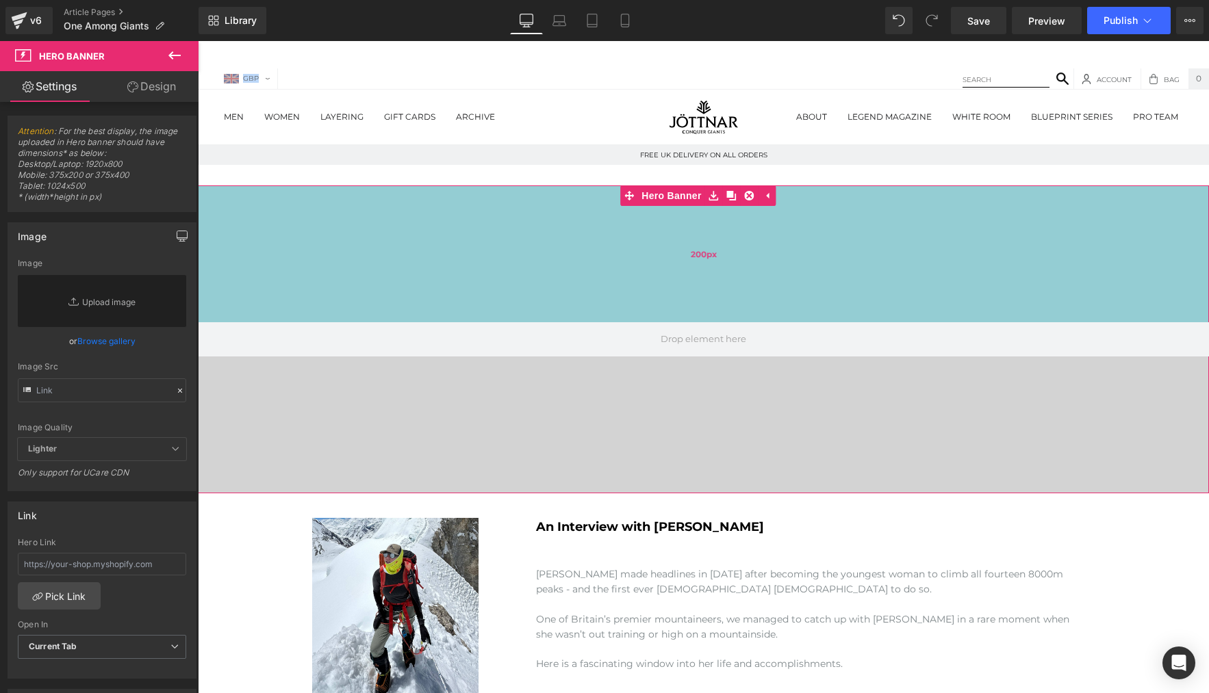
click at [562, 220] on div "200px" at bounding box center [703, 253] width 1011 height 137
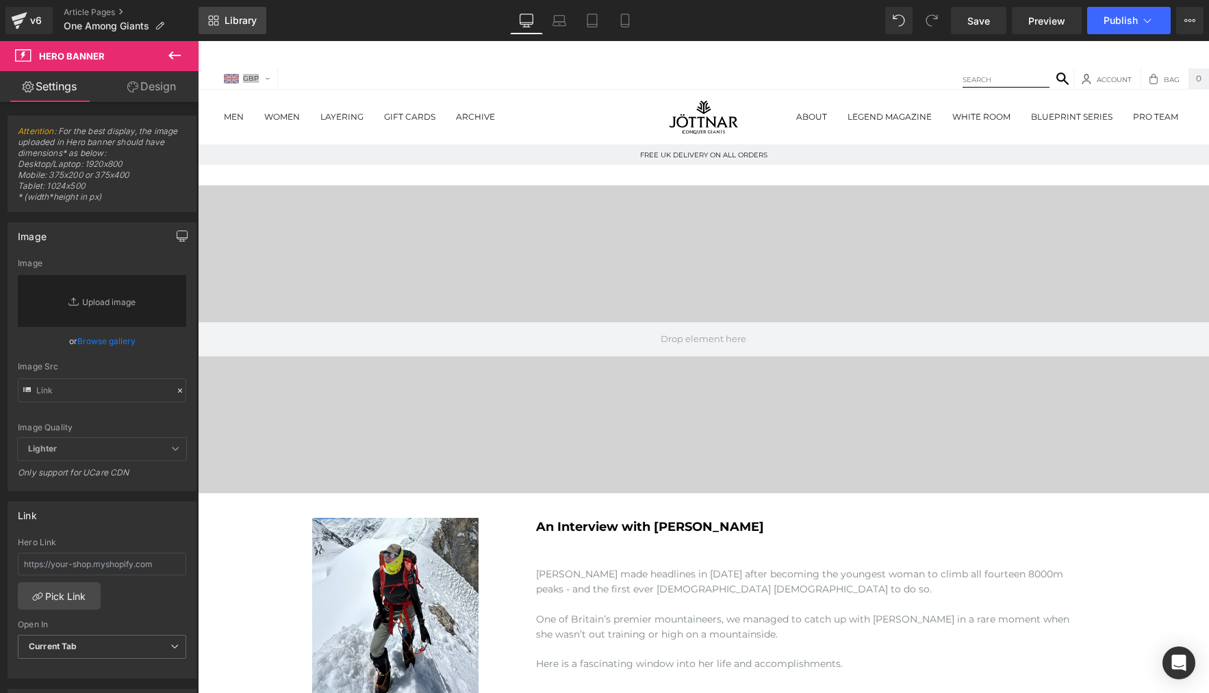
click at [245, 25] on span "Library" at bounding box center [241, 20] width 32 height 12
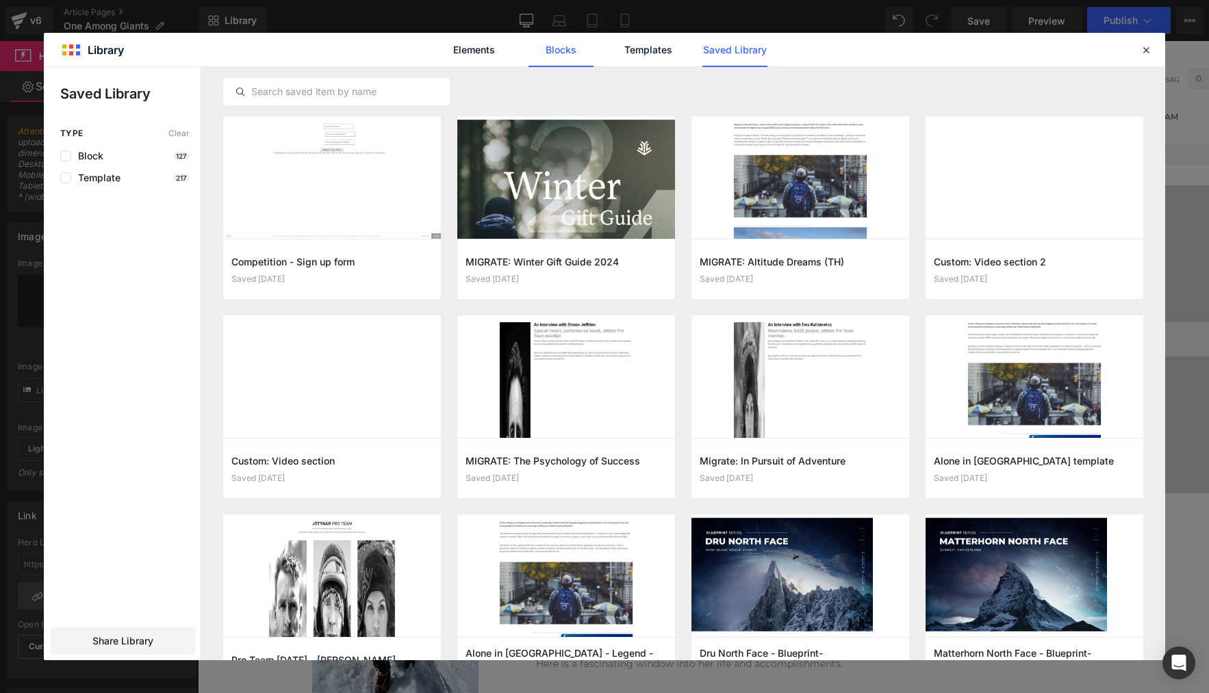
click at [702, 52] on link "Blocks" at bounding box center [734, 50] width 65 height 34
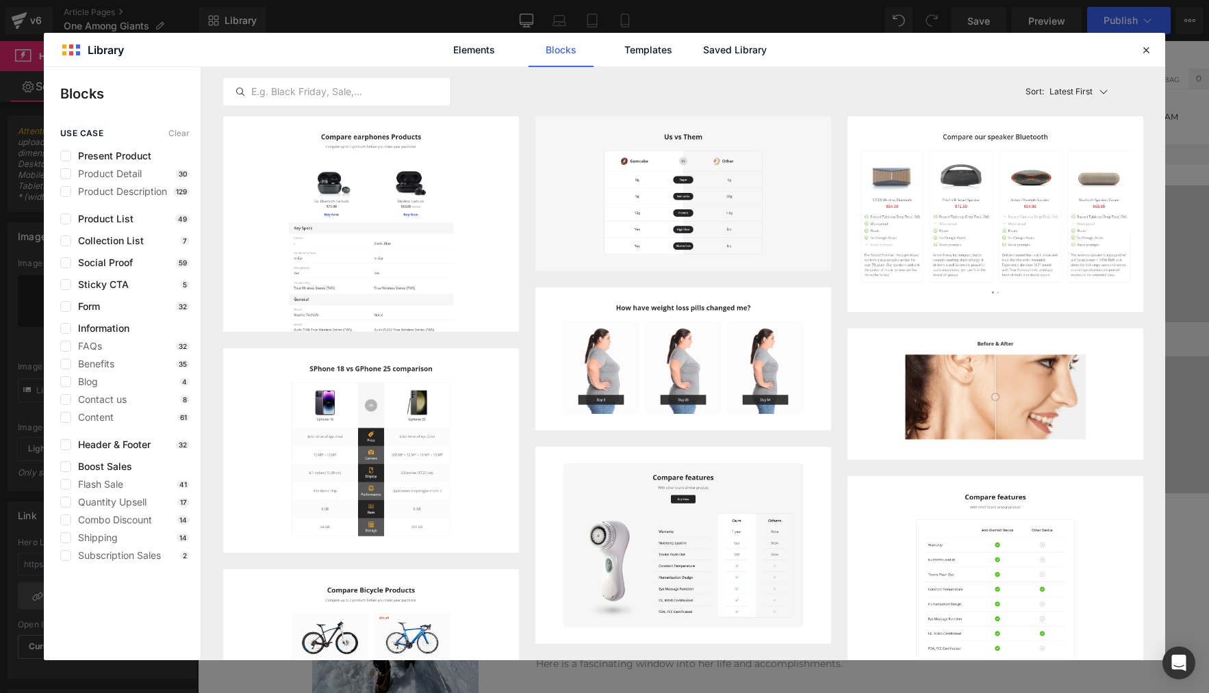
click at [1063, 93] on p "Latest First" at bounding box center [1070, 92] width 43 height 12
click at [1060, 119] on p "Latest First" at bounding box center [1076, 125] width 50 height 12
click at [746, 53] on link "Saved Library" at bounding box center [734, 50] width 65 height 34
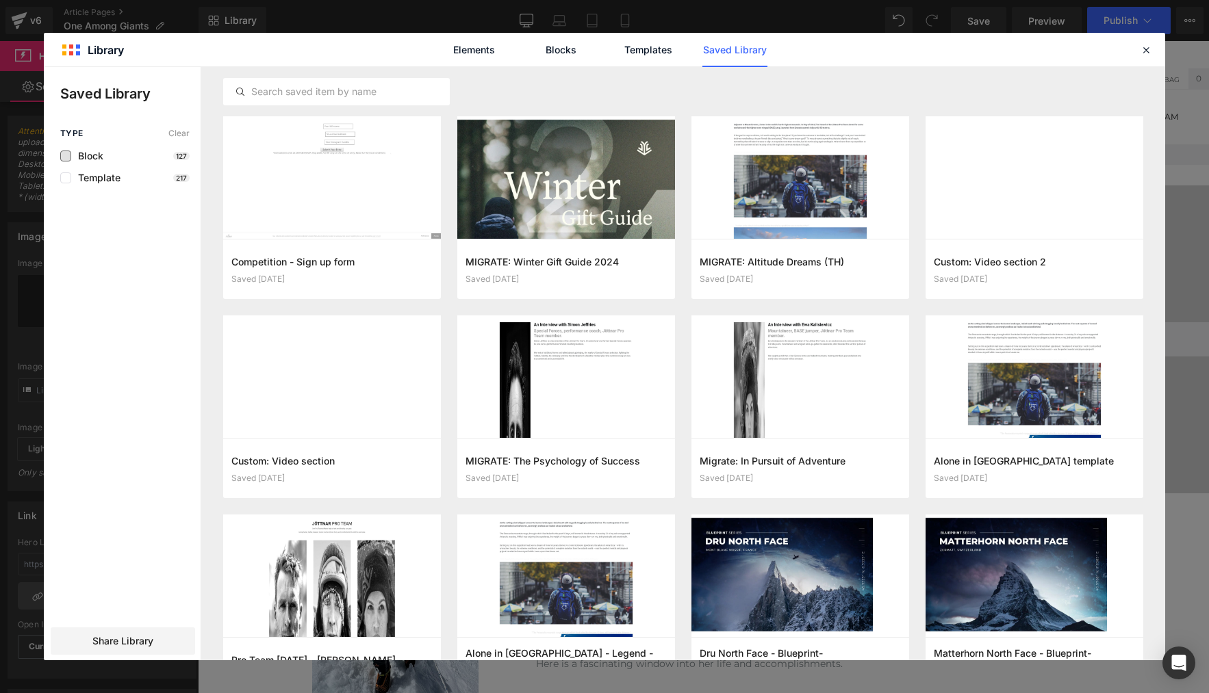
click at [87, 154] on span "Block" at bounding box center [87, 156] width 32 height 11
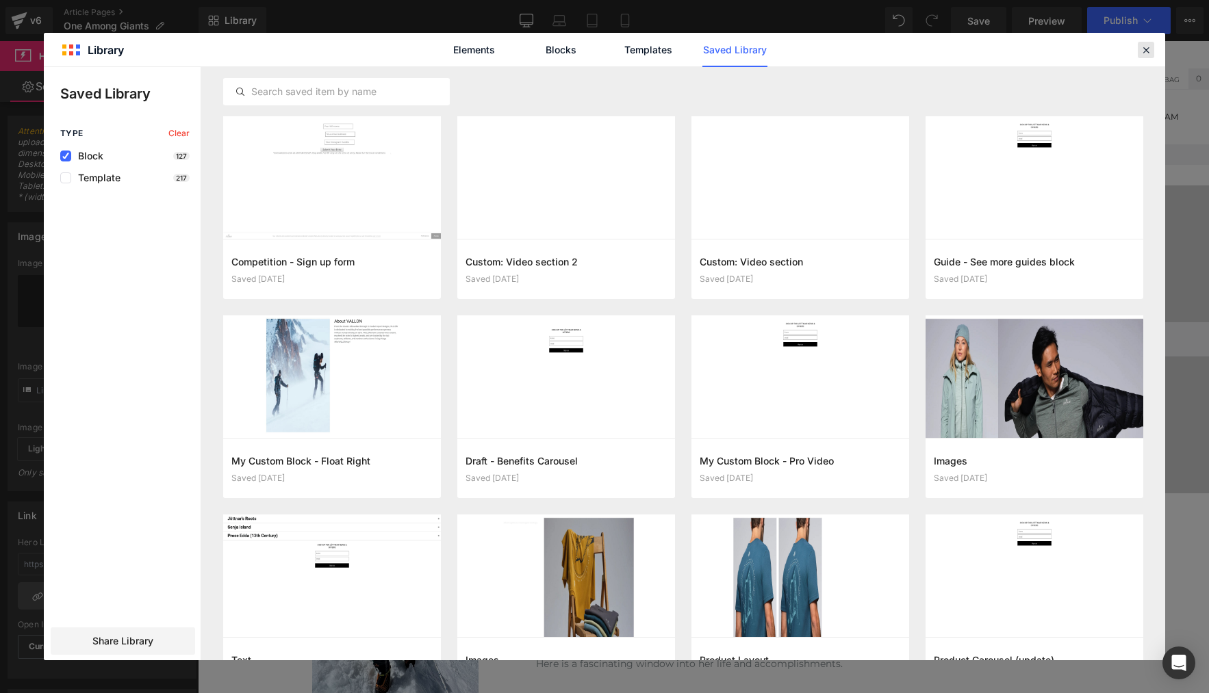
click at [1142, 47] on icon at bounding box center [1146, 50] width 12 height 12
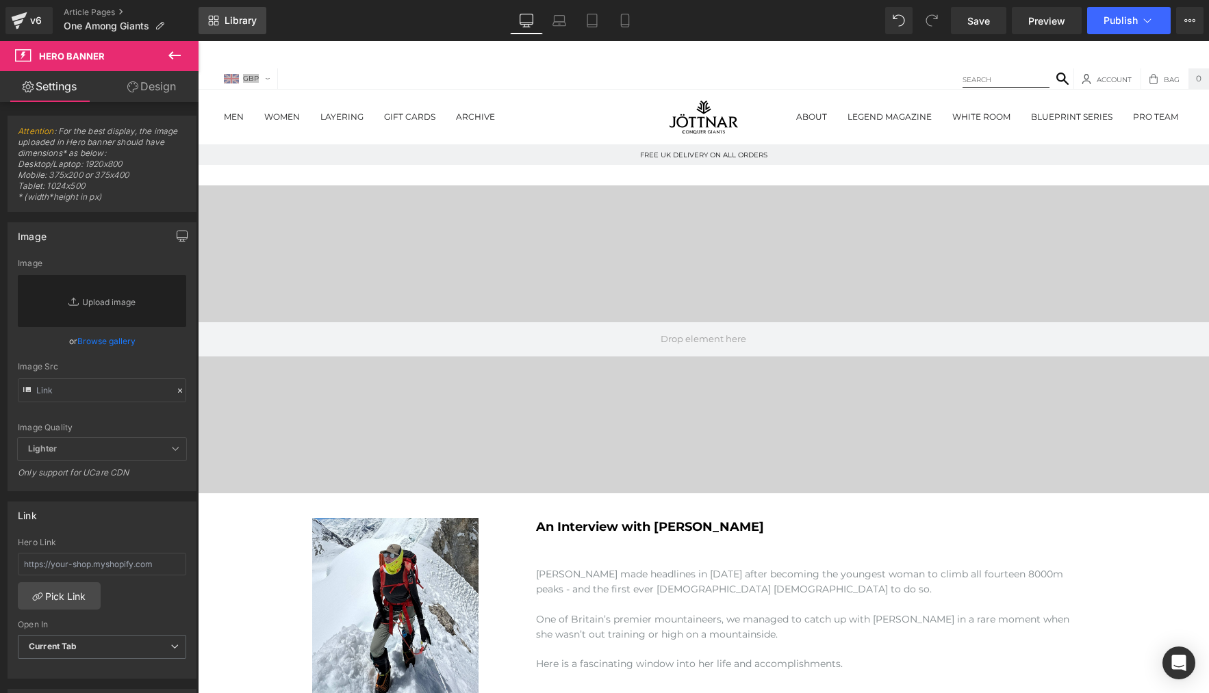
click at [247, 22] on span "Library" at bounding box center [241, 20] width 32 height 12
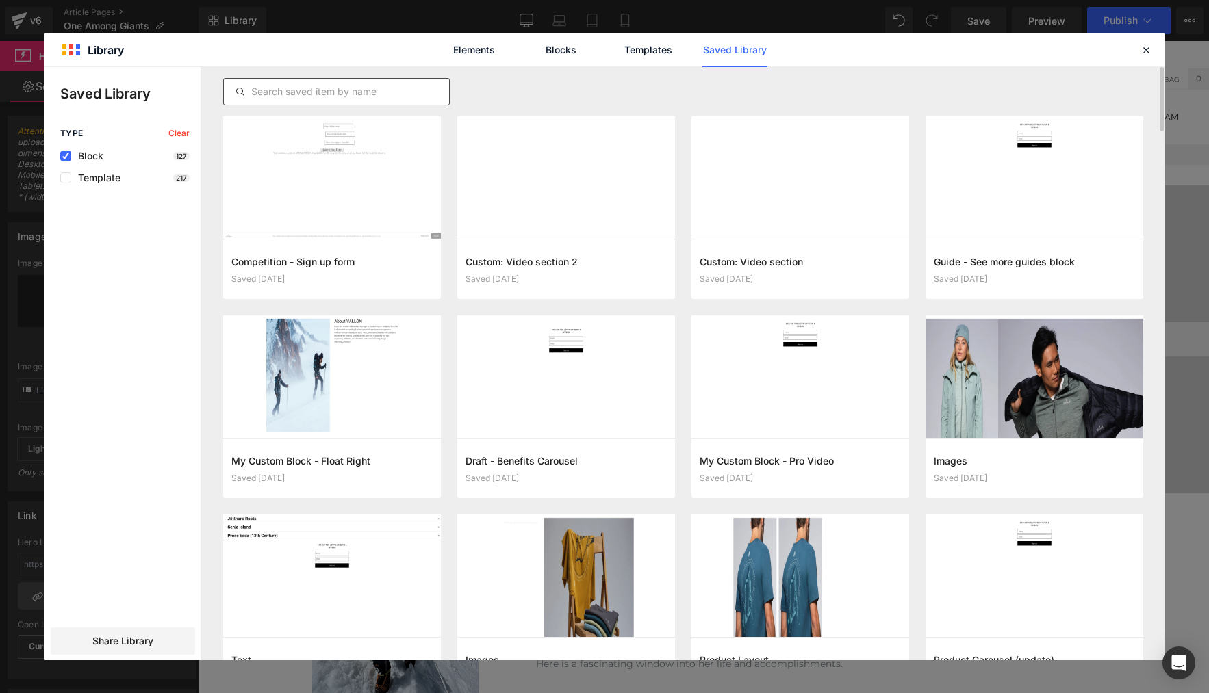
click at [393, 88] on input "text" at bounding box center [336, 92] width 225 height 16
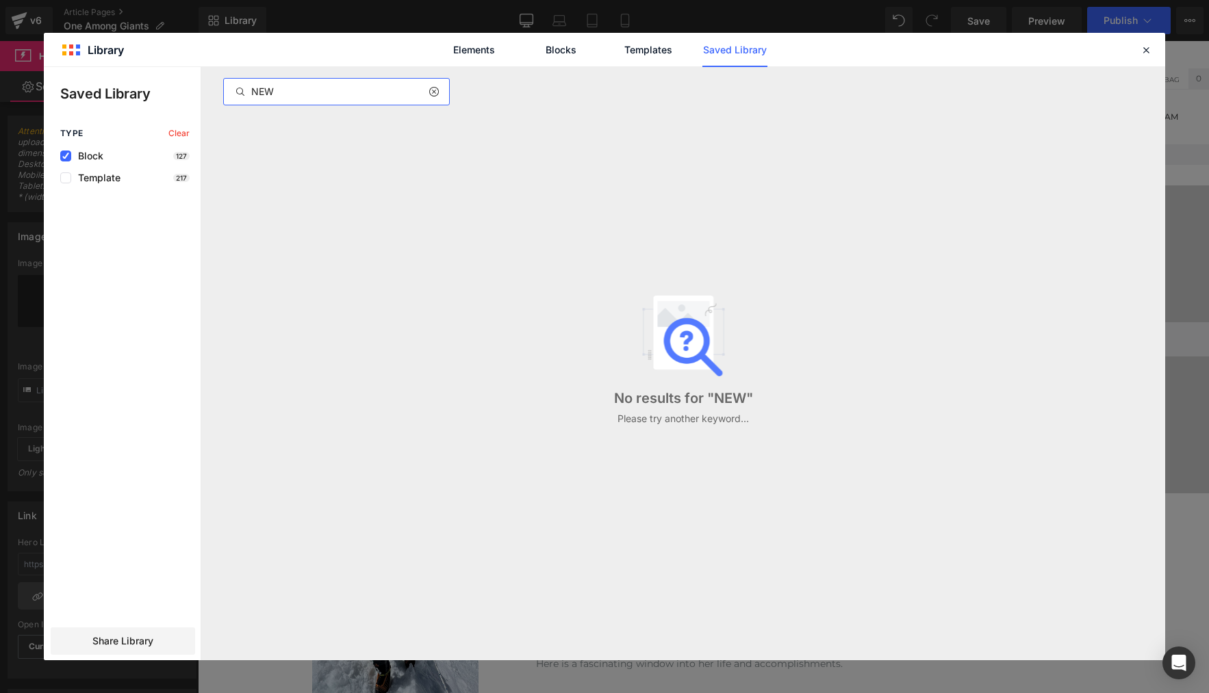
type input "NEW"
click at [1142, 45] on icon at bounding box center [1146, 50] width 12 height 12
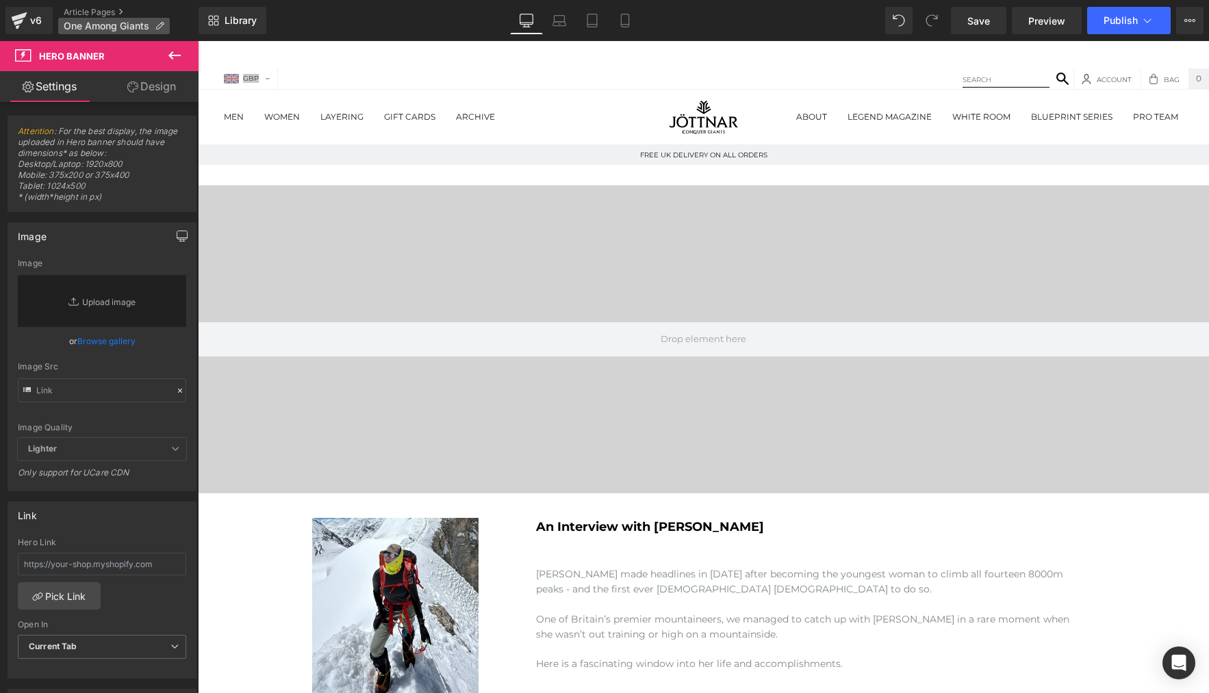
click at [82, 21] on span "One Among Giants" at bounding box center [107, 26] width 86 height 11
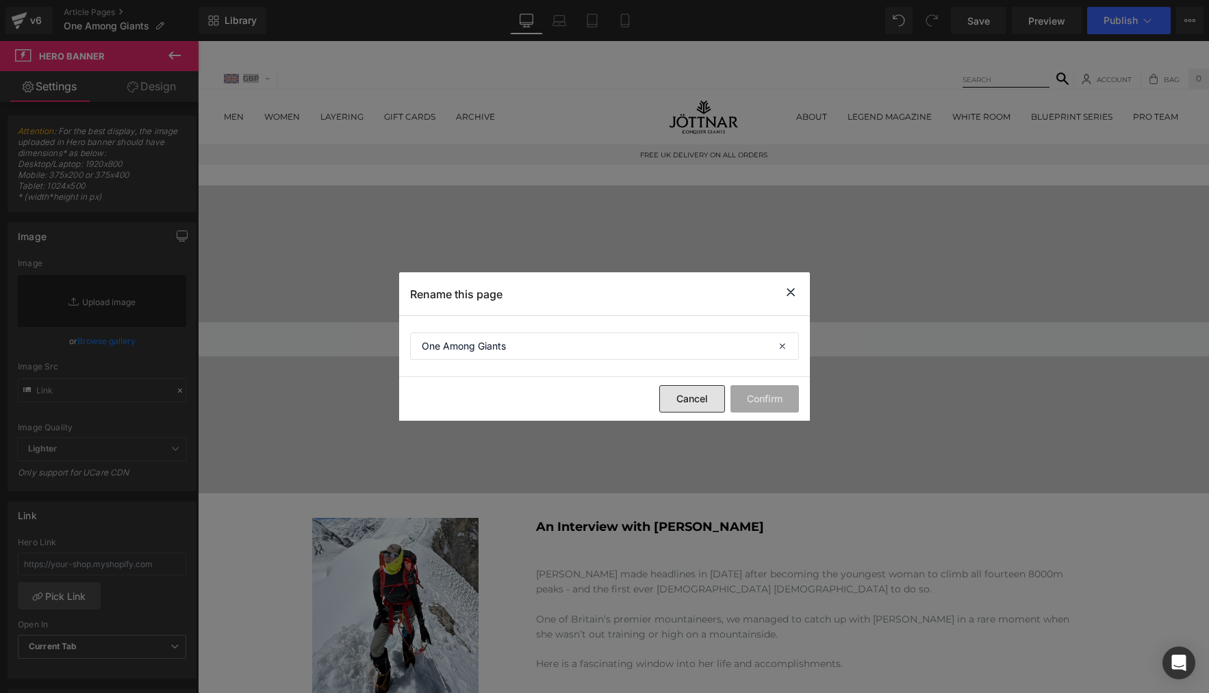
click at [679, 392] on button "Cancel" at bounding box center [692, 398] width 66 height 27
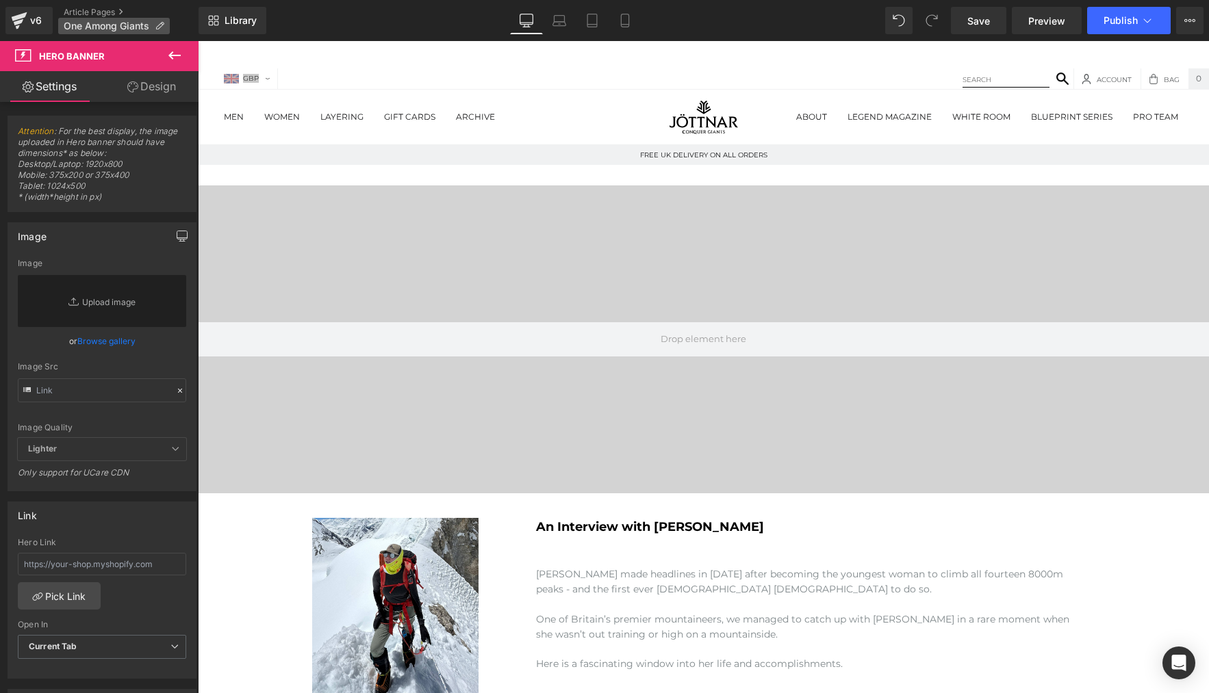
click at [88, 23] on span "One Among Giants" at bounding box center [107, 26] width 86 height 11
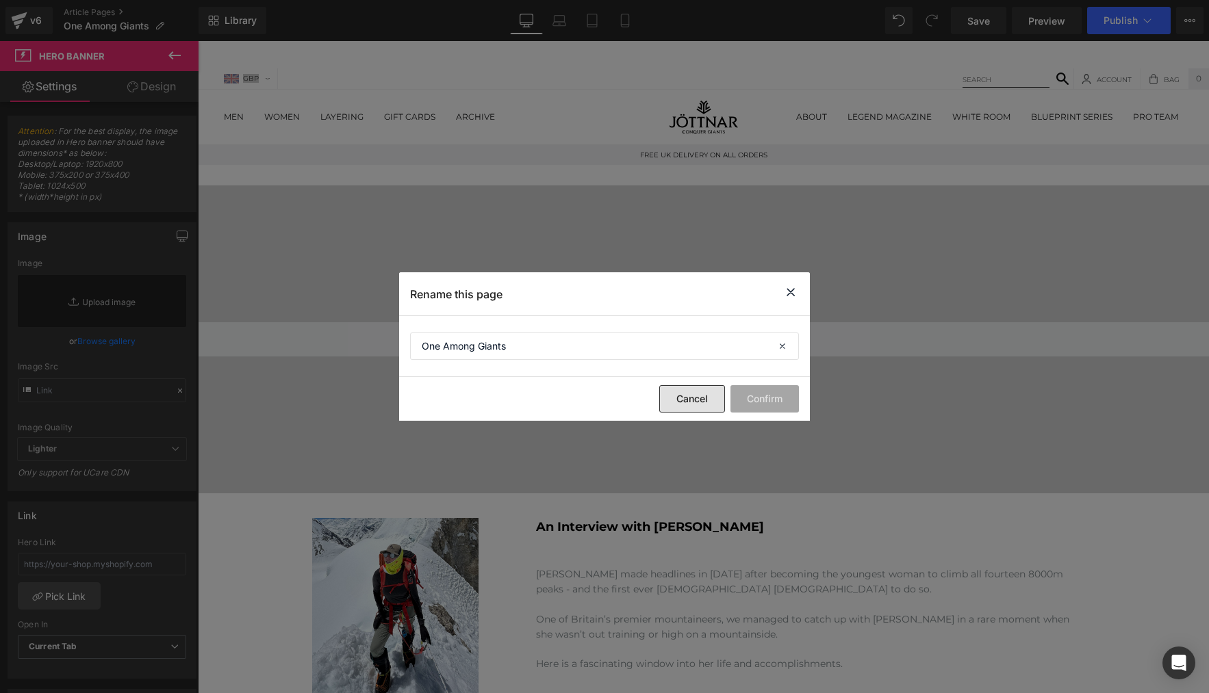
click at [703, 403] on button "Cancel" at bounding box center [692, 398] width 66 height 27
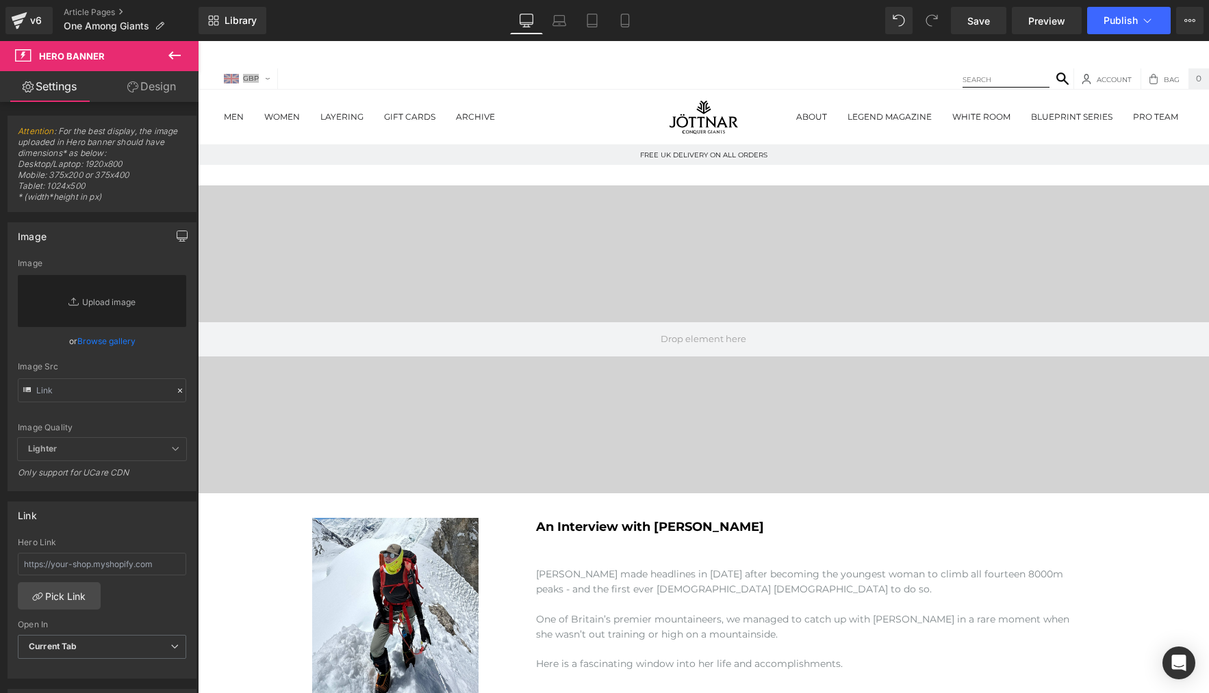
click at [53, 16] on div "v6 Article Pages One Among Giants" at bounding box center [99, 20] width 198 height 41
click at [14, 12] on icon at bounding box center [19, 20] width 16 height 34
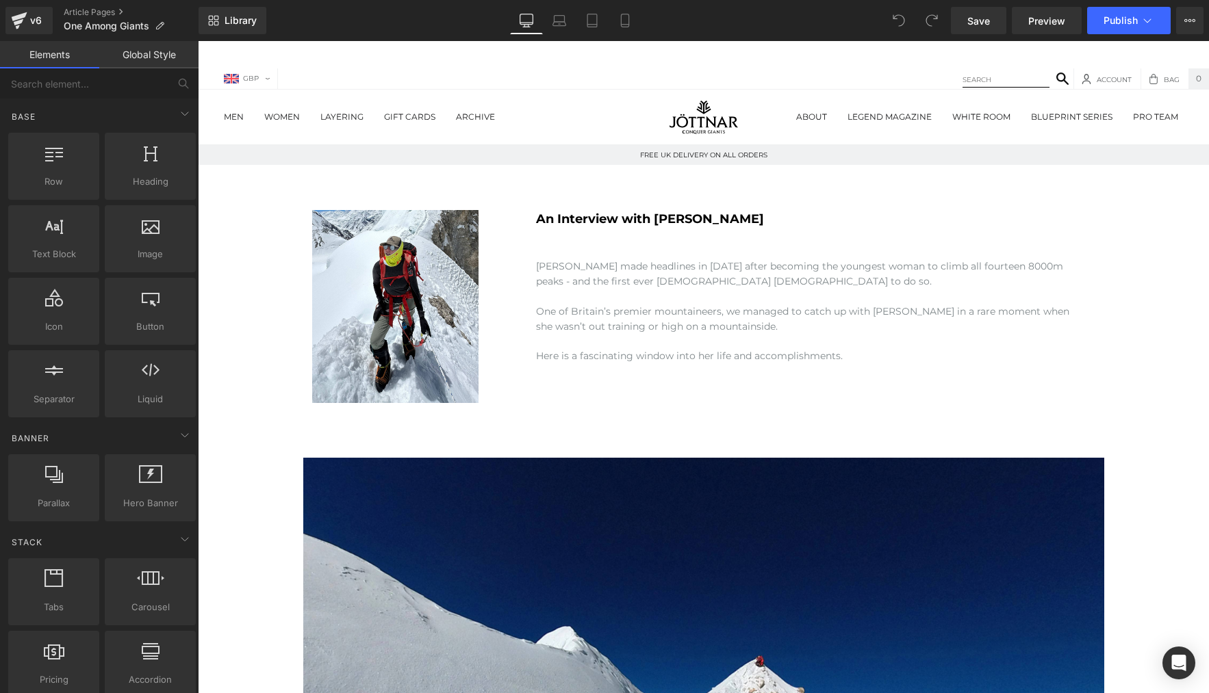
click at [144, 64] on link "Global Style" at bounding box center [148, 54] width 99 height 27
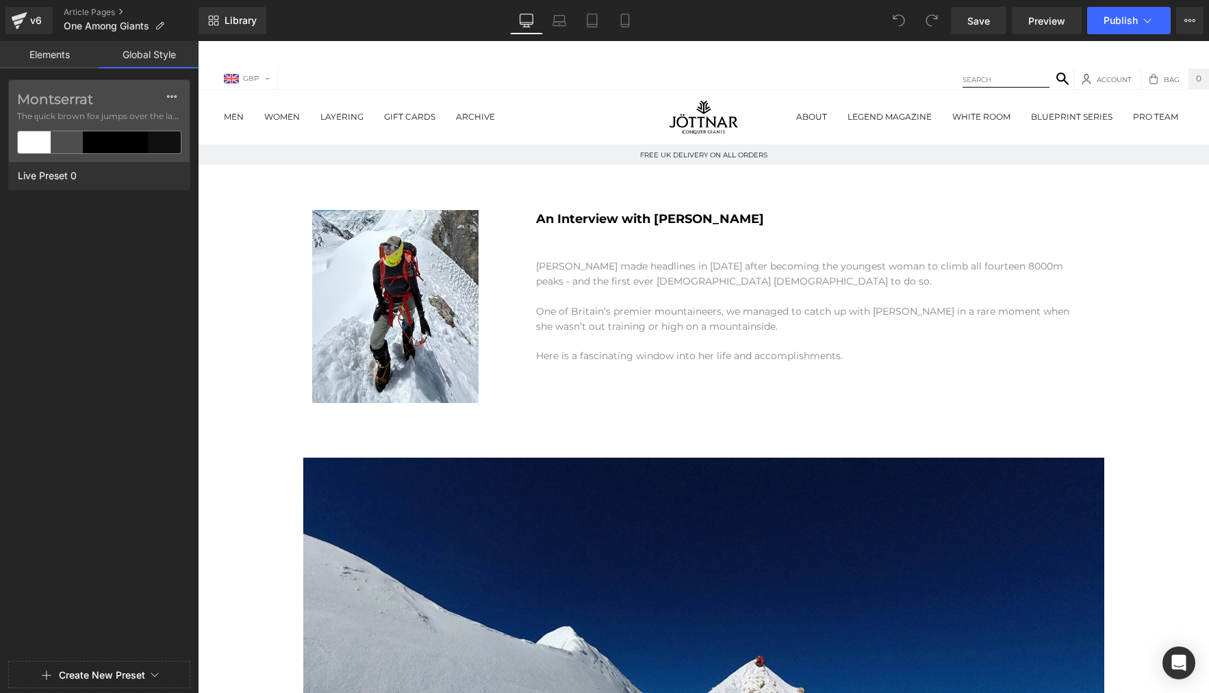
click at [24, 55] on link "Elements" at bounding box center [49, 54] width 99 height 27
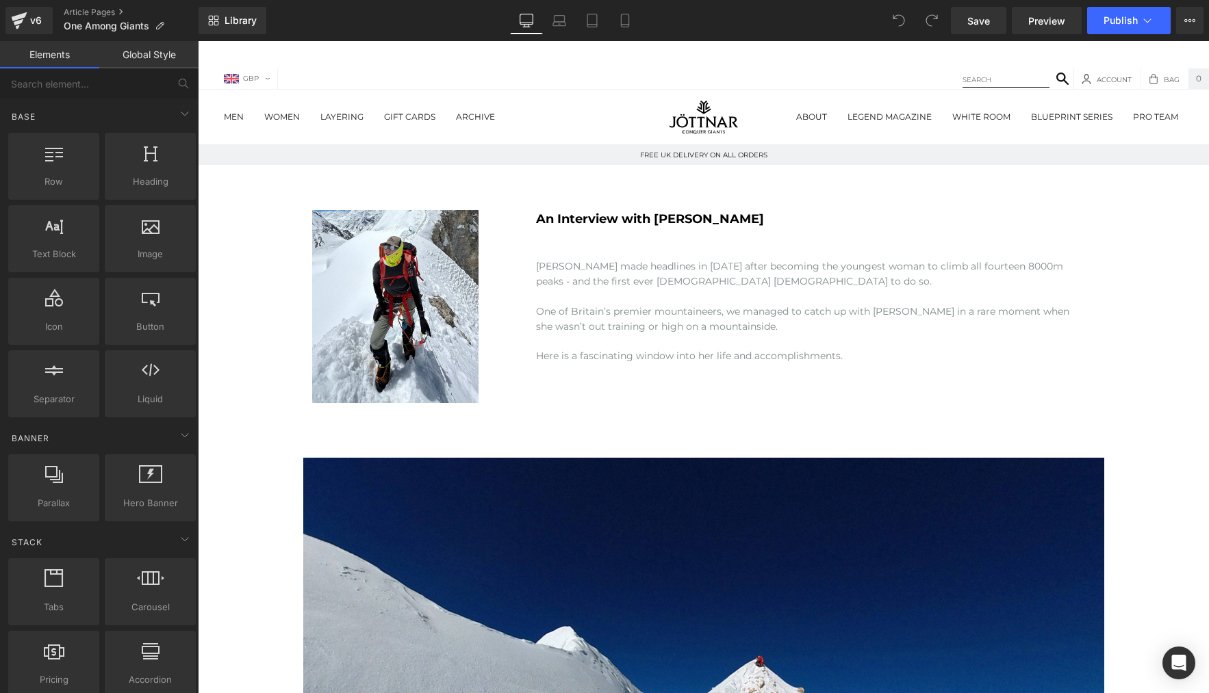
click at [270, 13] on div "Library Desktop Desktop Laptop Tablet Mobile Save Preview Publish Scheduled Vie…" at bounding box center [703, 20] width 1010 height 27
click at [236, 18] on span "Library" at bounding box center [241, 20] width 32 height 12
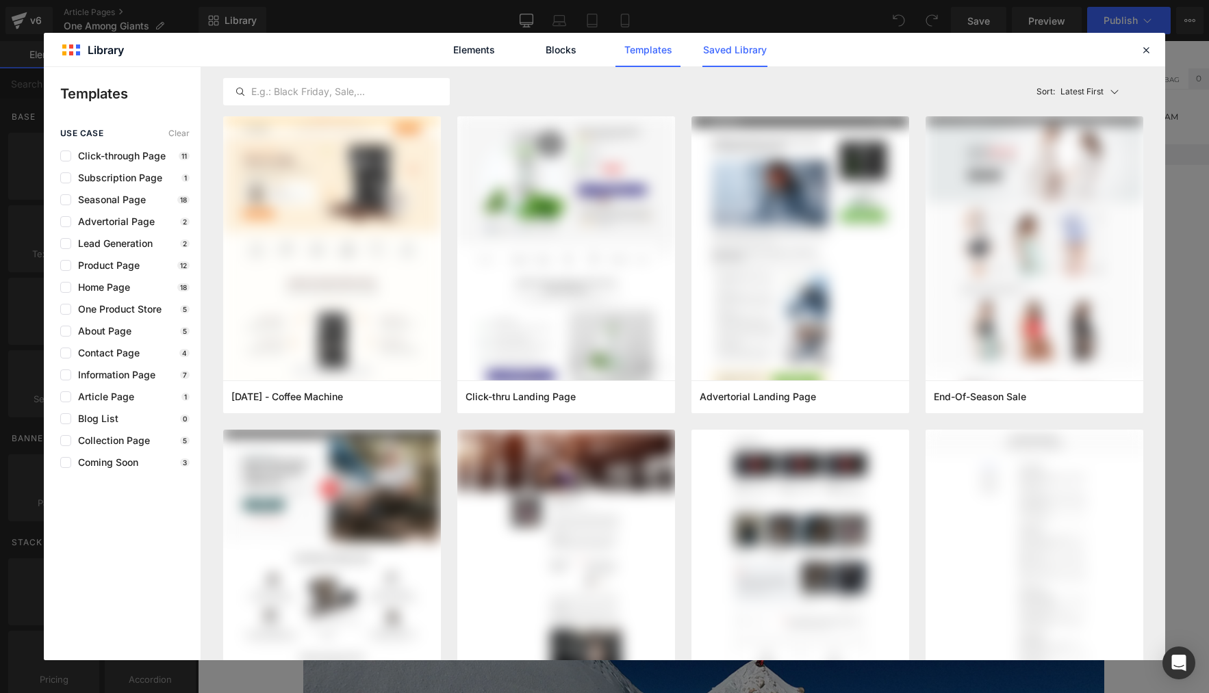
click at [750, 51] on link "Saved Library" at bounding box center [734, 50] width 65 height 34
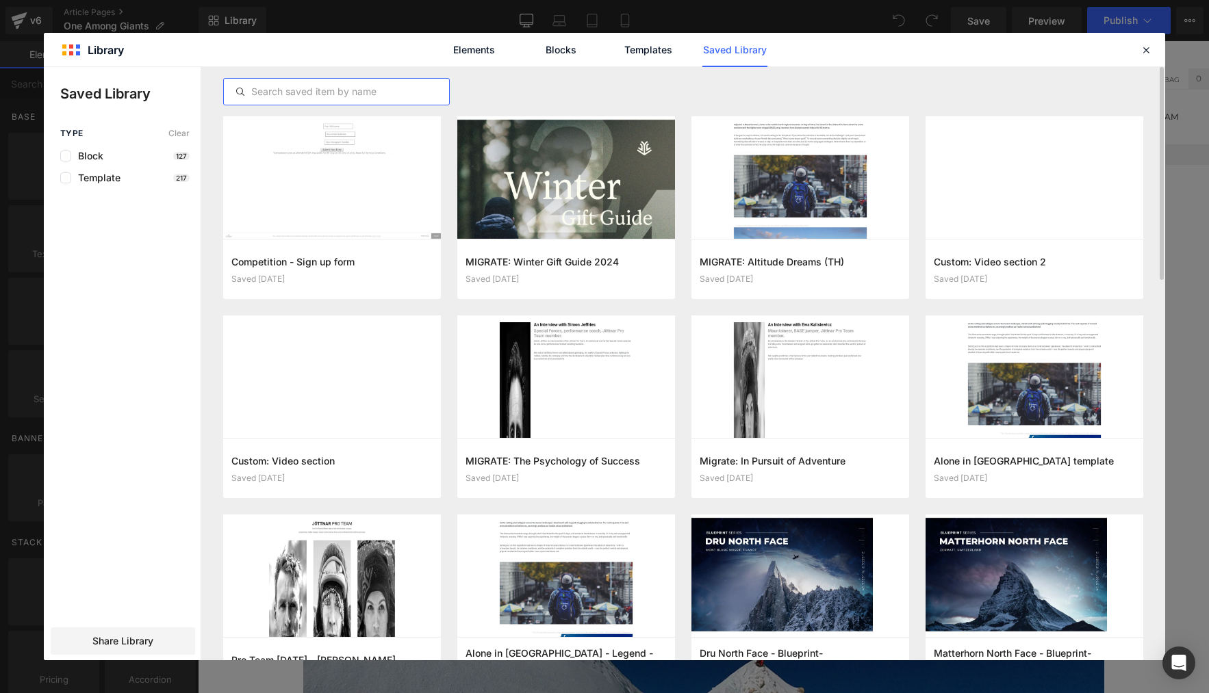
click at [330, 88] on input "text" at bounding box center [336, 92] width 225 height 16
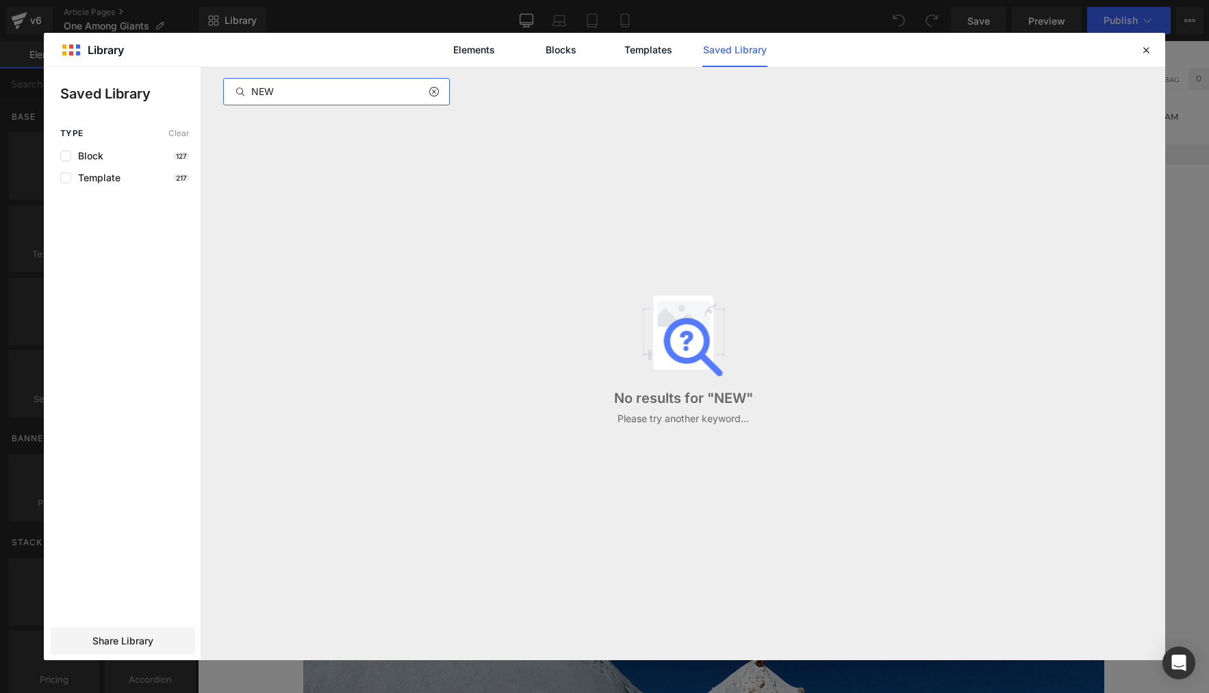
type input "NEW"
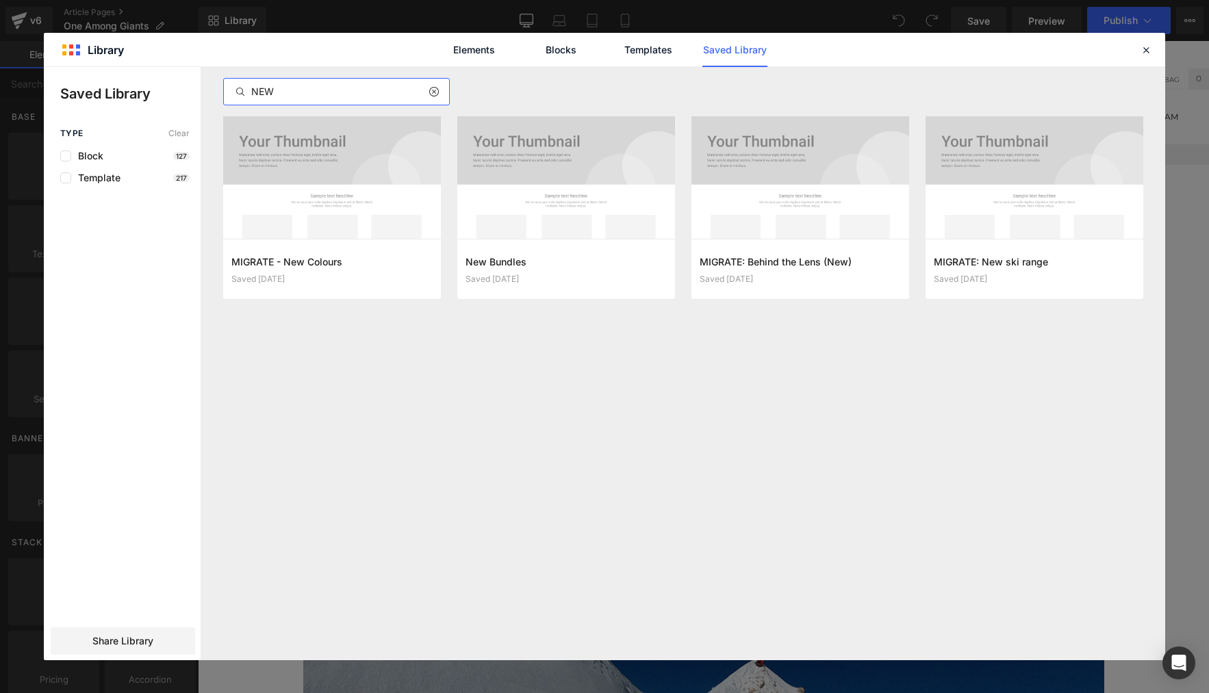
click at [433, 93] on icon at bounding box center [433, 91] width 10 height 11
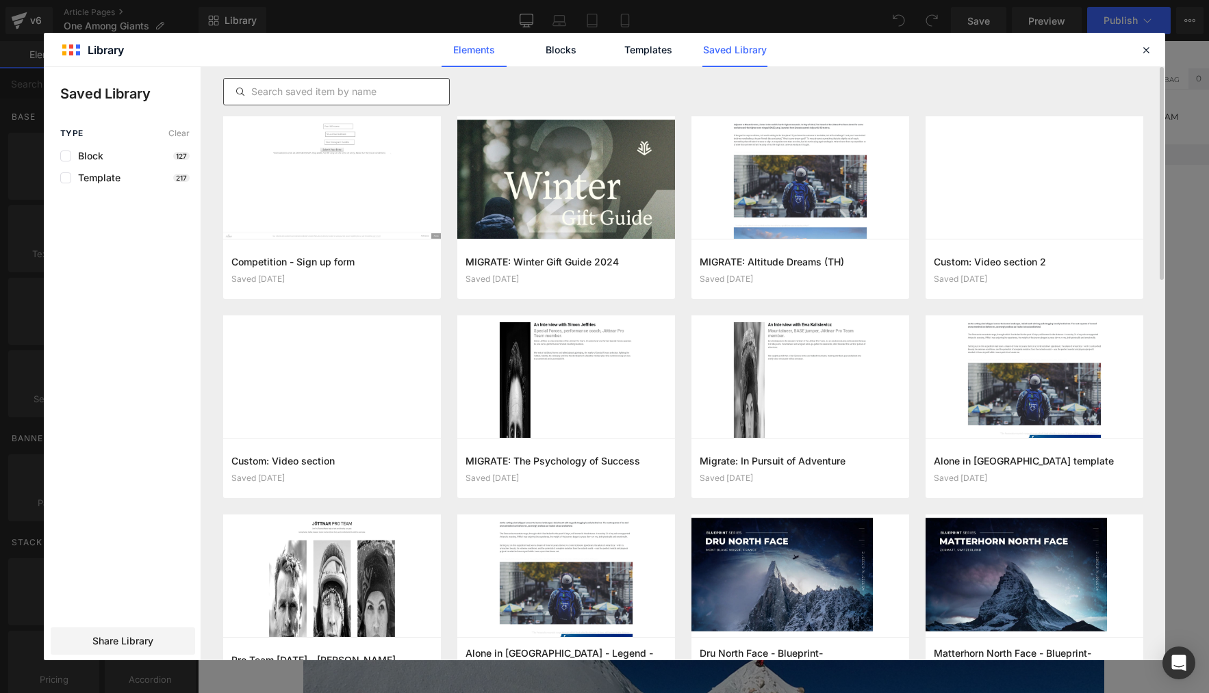
click at [615, 58] on link "Elements" at bounding box center [647, 50] width 65 height 34
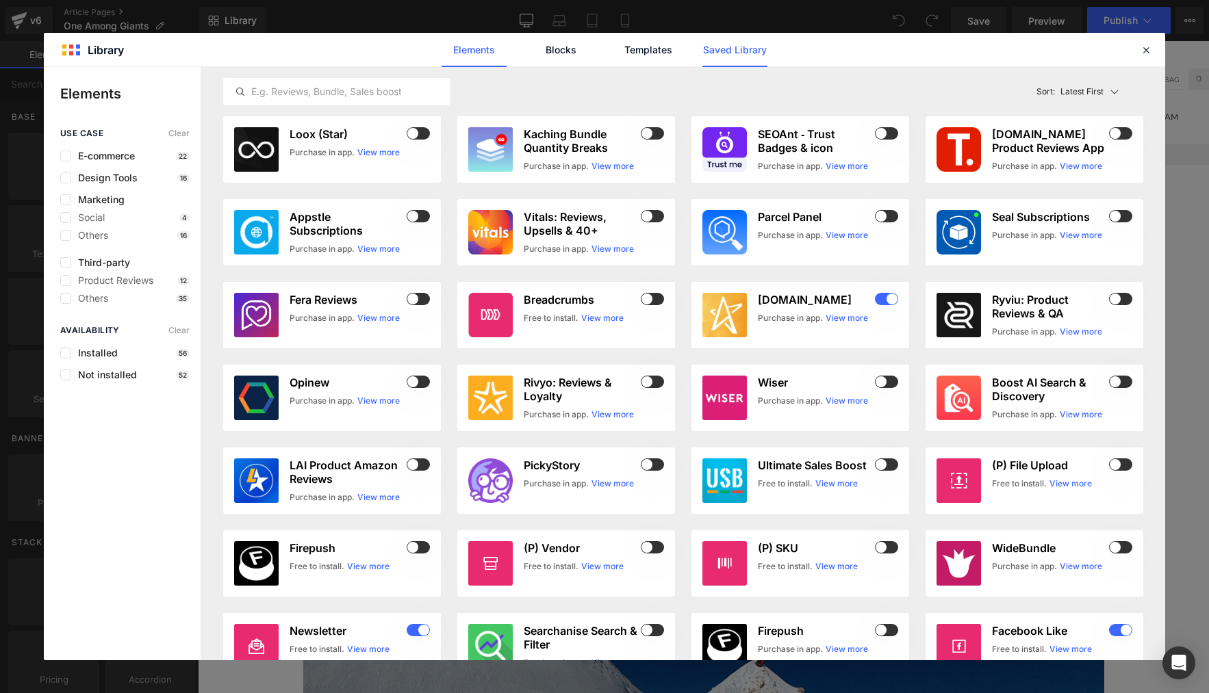
click at [739, 47] on link "Saved Library" at bounding box center [734, 50] width 65 height 34
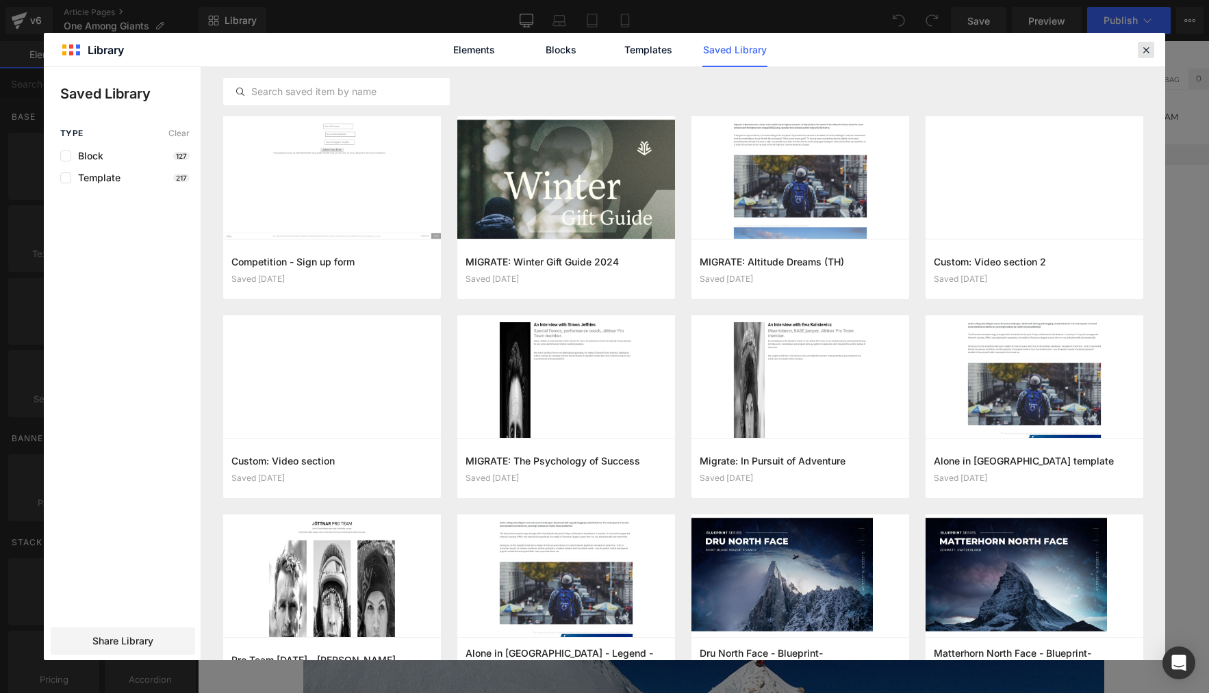
click at [1146, 47] on icon at bounding box center [1146, 50] width 12 height 12
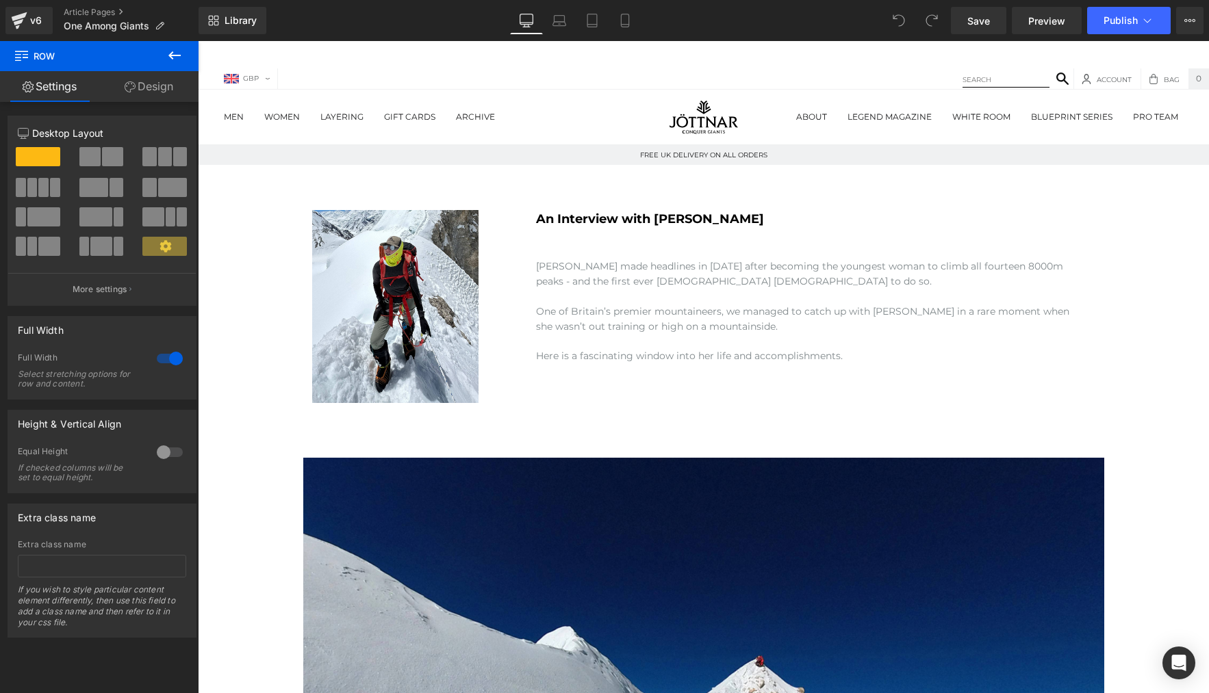
click at [172, 51] on icon at bounding box center [174, 55] width 16 height 16
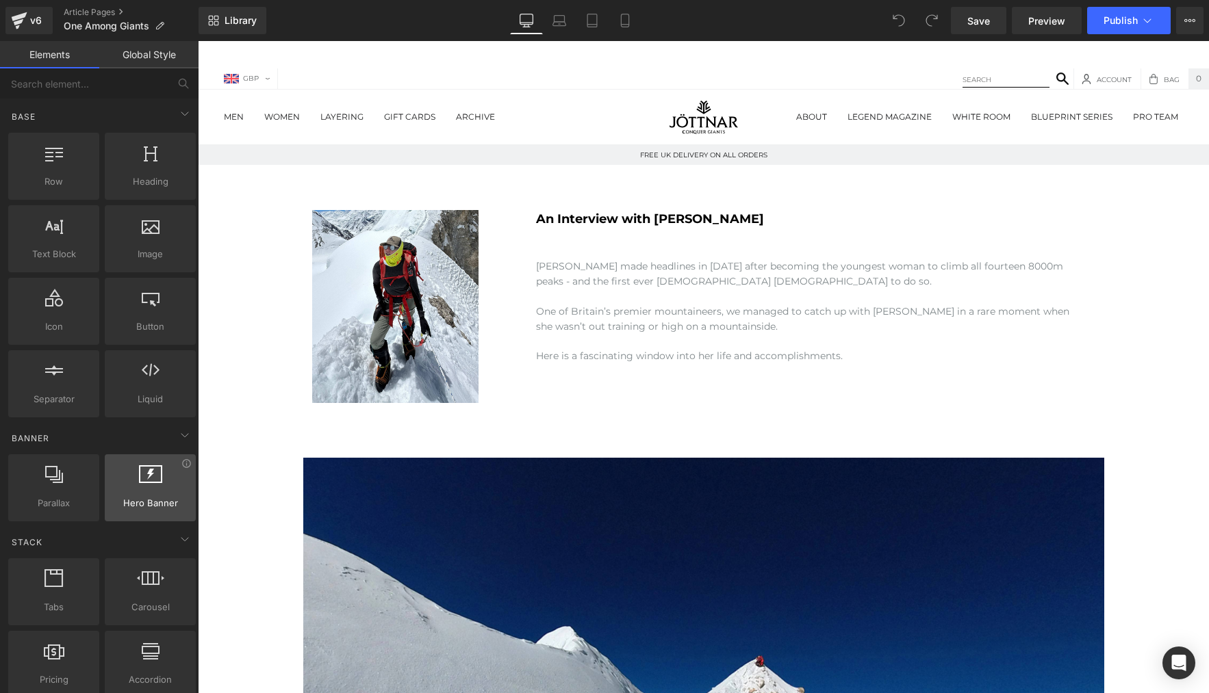
click at [151, 478] on icon at bounding box center [150, 474] width 23 height 18
click at [149, 480] on icon at bounding box center [150, 474] width 23 height 18
click at [184, 465] on icon at bounding box center [186, 463] width 8 height 8
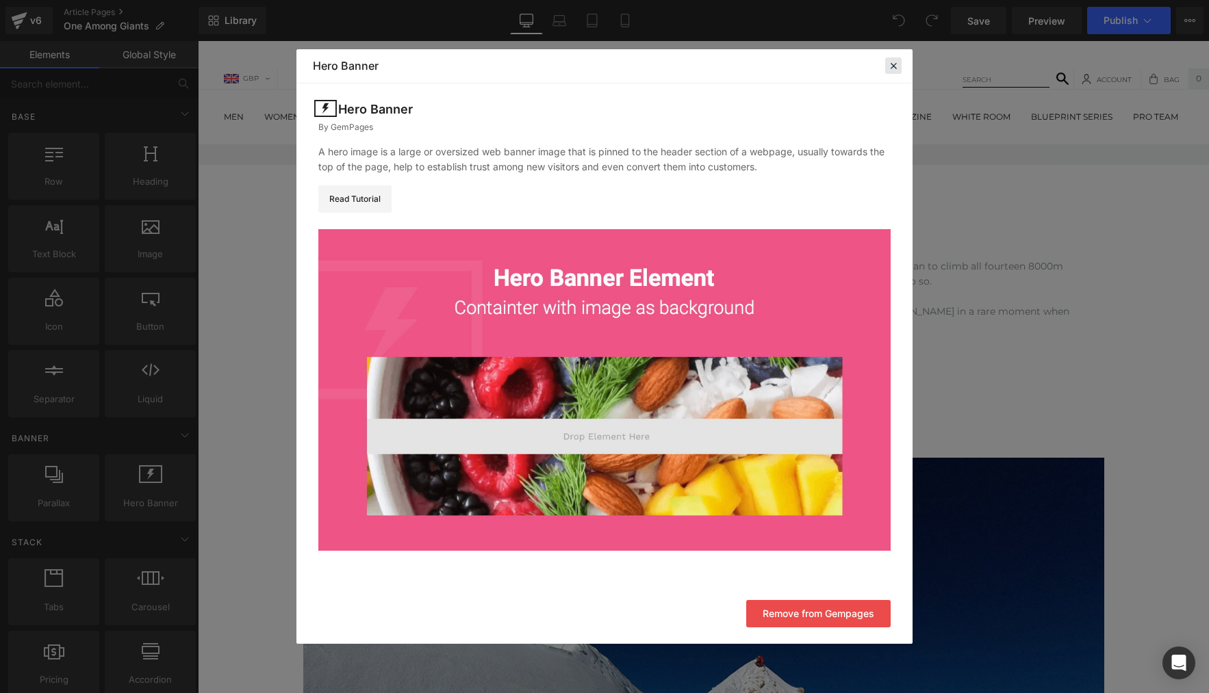
drag, startPoint x: 895, startPoint y: 66, endPoint x: 647, endPoint y: 38, distance: 248.8
click at [895, 66] on icon at bounding box center [893, 66] width 12 height 12
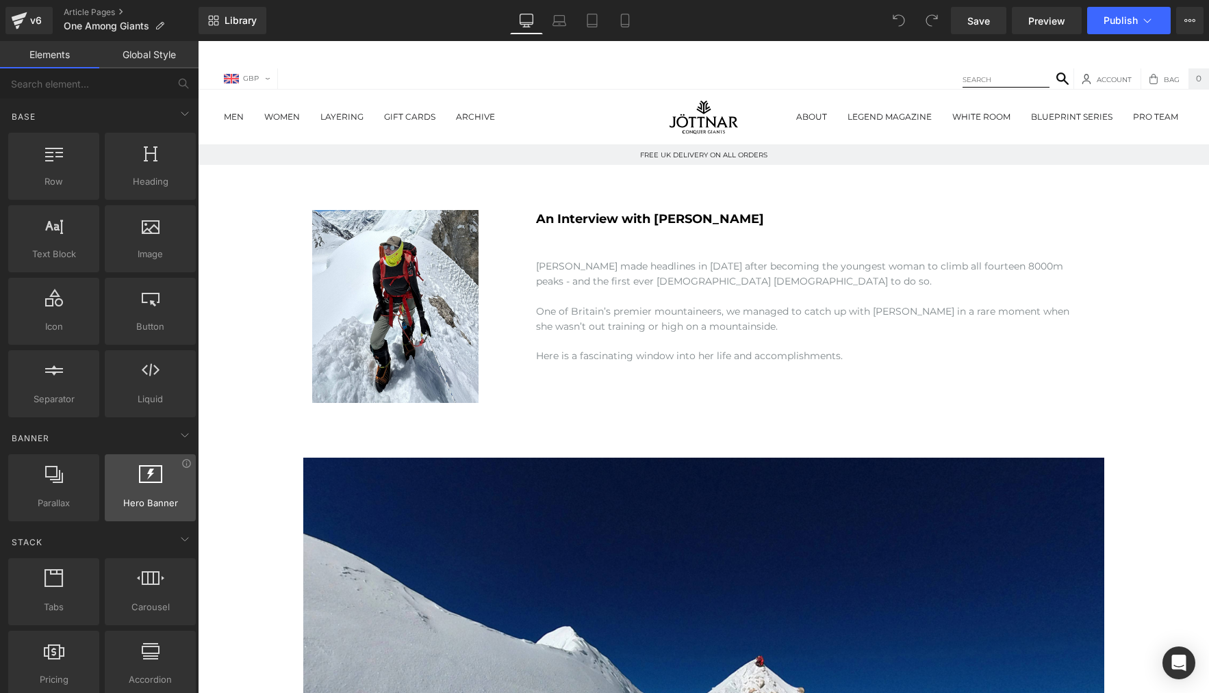
click at [141, 486] on div at bounding box center [150, 480] width 83 height 31
click at [162, 55] on link "Global Style" at bounding box center [148, 54] width 99 height 27
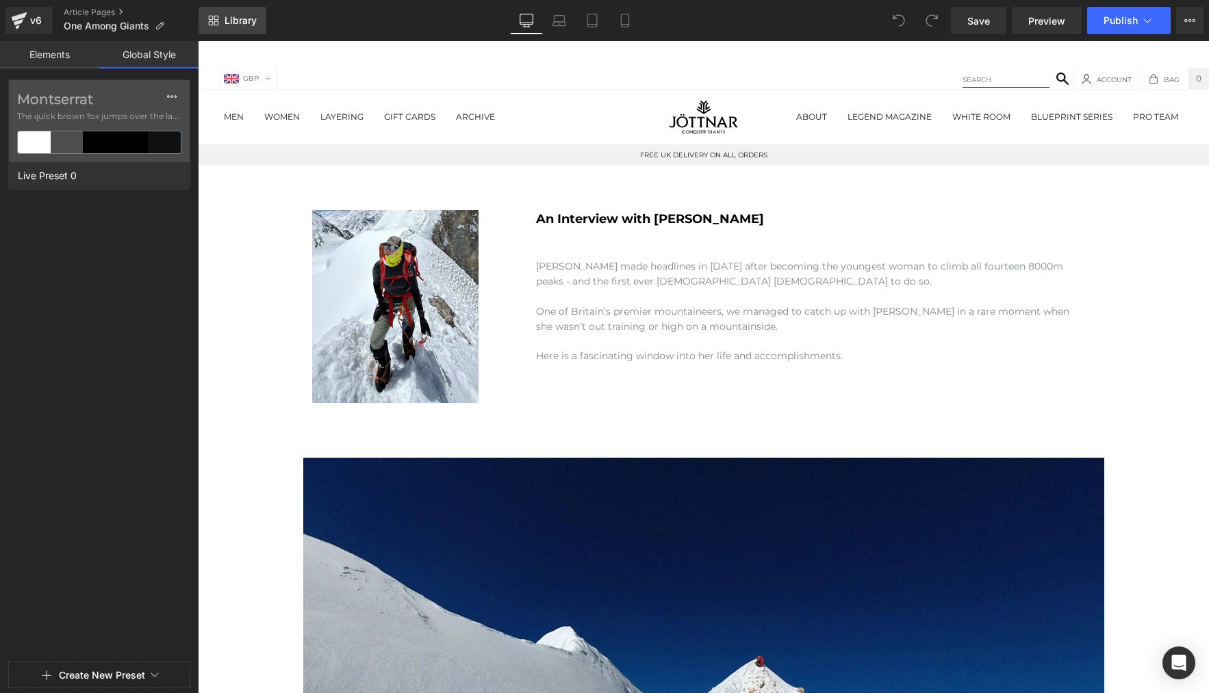
click at [233, 18] on span "Library" at bounding box center [241, 20] width 32 height 12
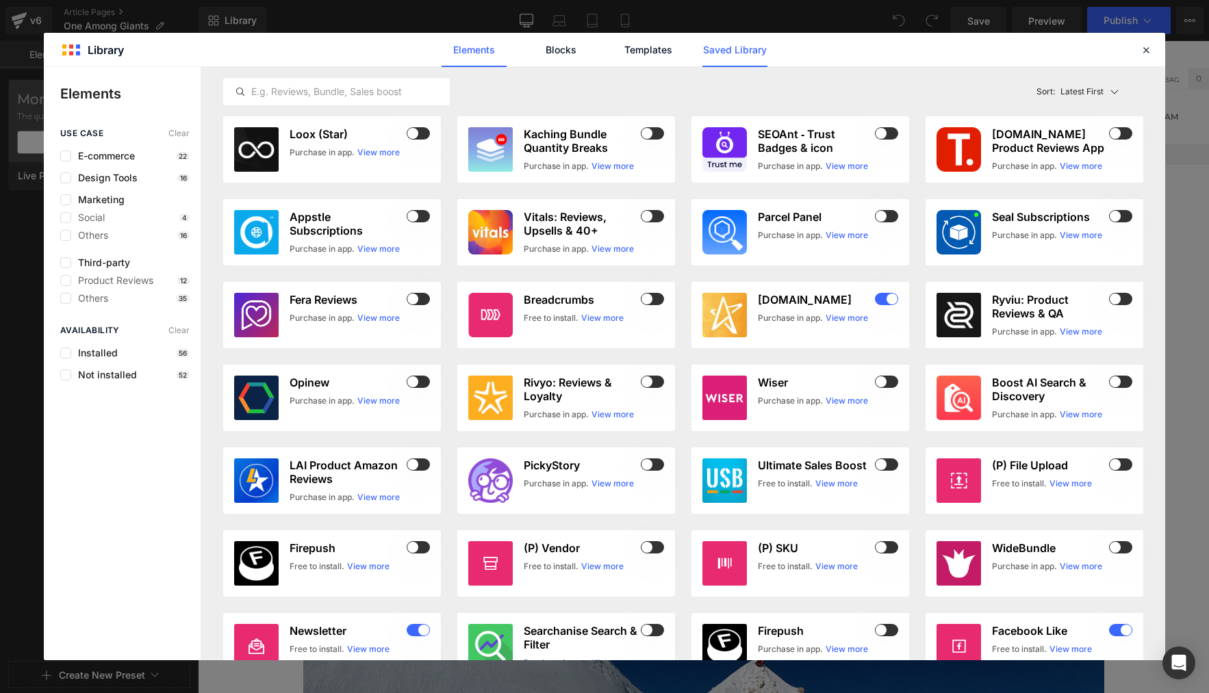
click at [739, 50] on link "Saved Library" at bounding box center [734, 50] width 65 height 34
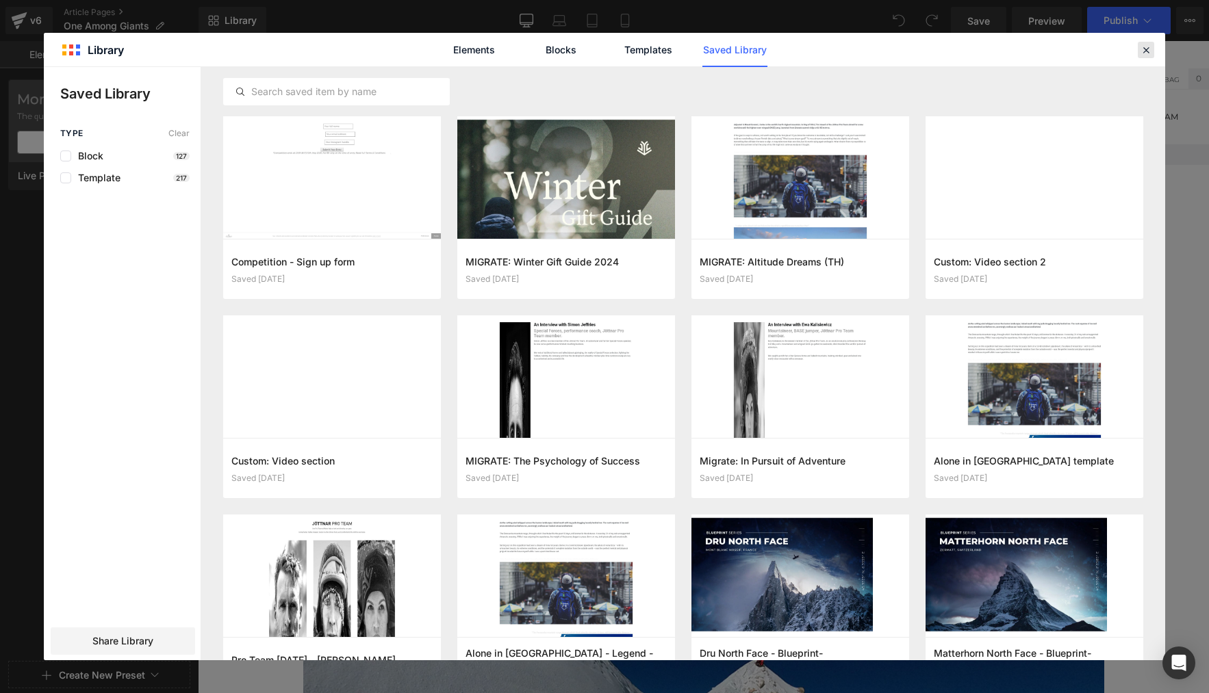
click at [1146, 48] on icon at bounding box center [1146, 50] width 12 height 12
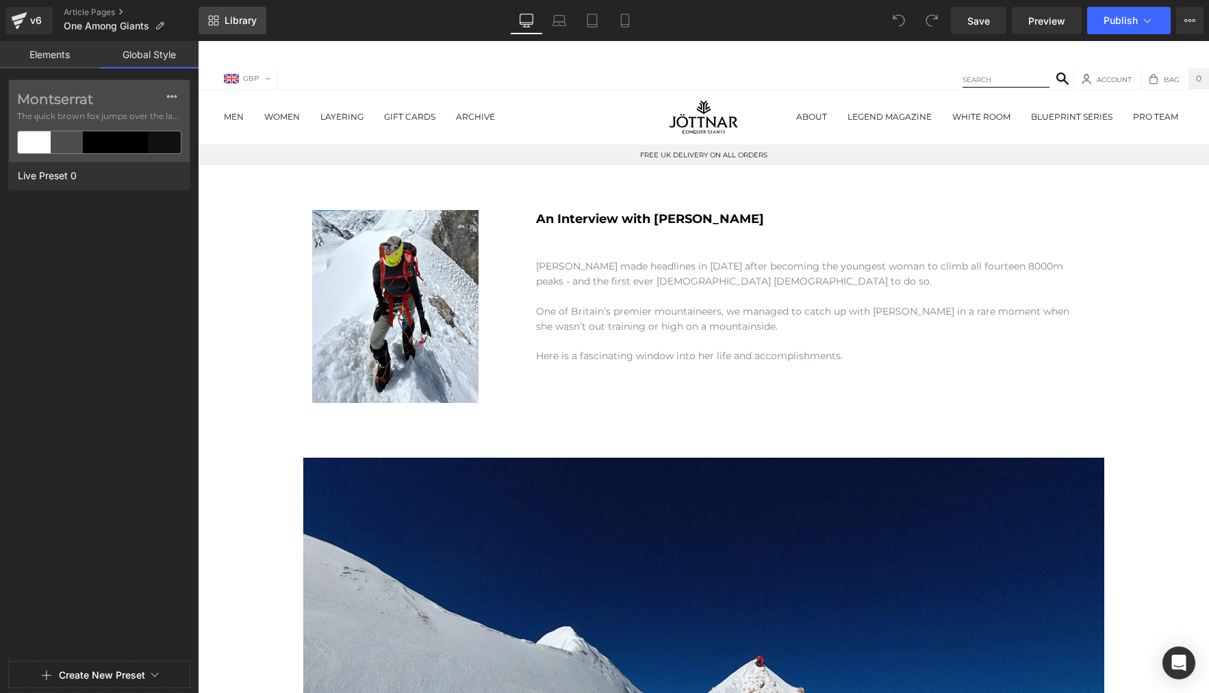
click at [248, 22] on span "Library" at bounding box center [241, 20] width 32 height 12
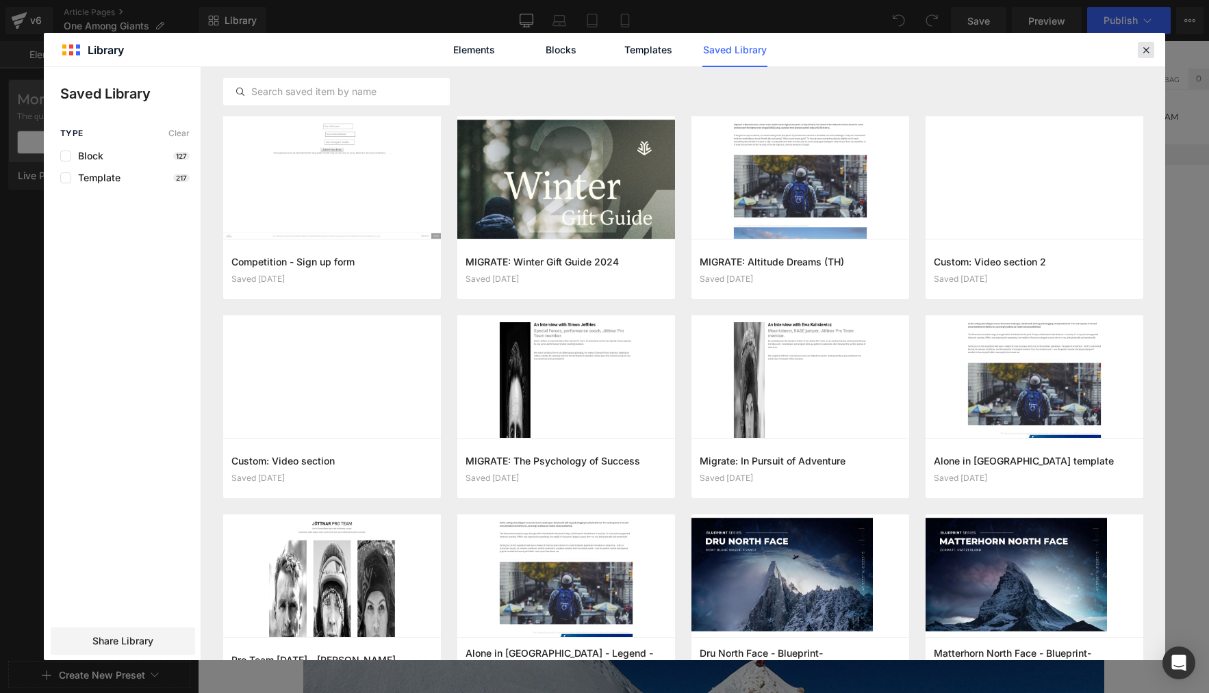
click at [1140, 48] on icon at bounding box center [1146, 50] width 12 height 12
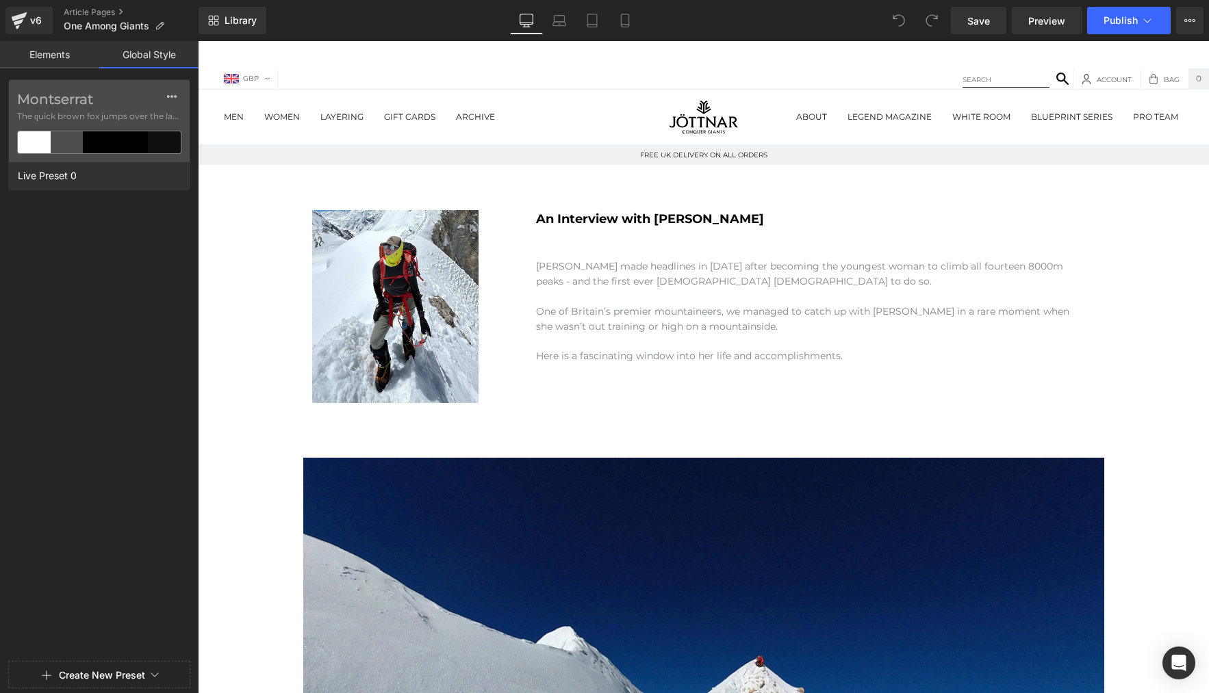
click at [49, 58] on link "Elements" at bounding box center [49, 54] width 99 height 27
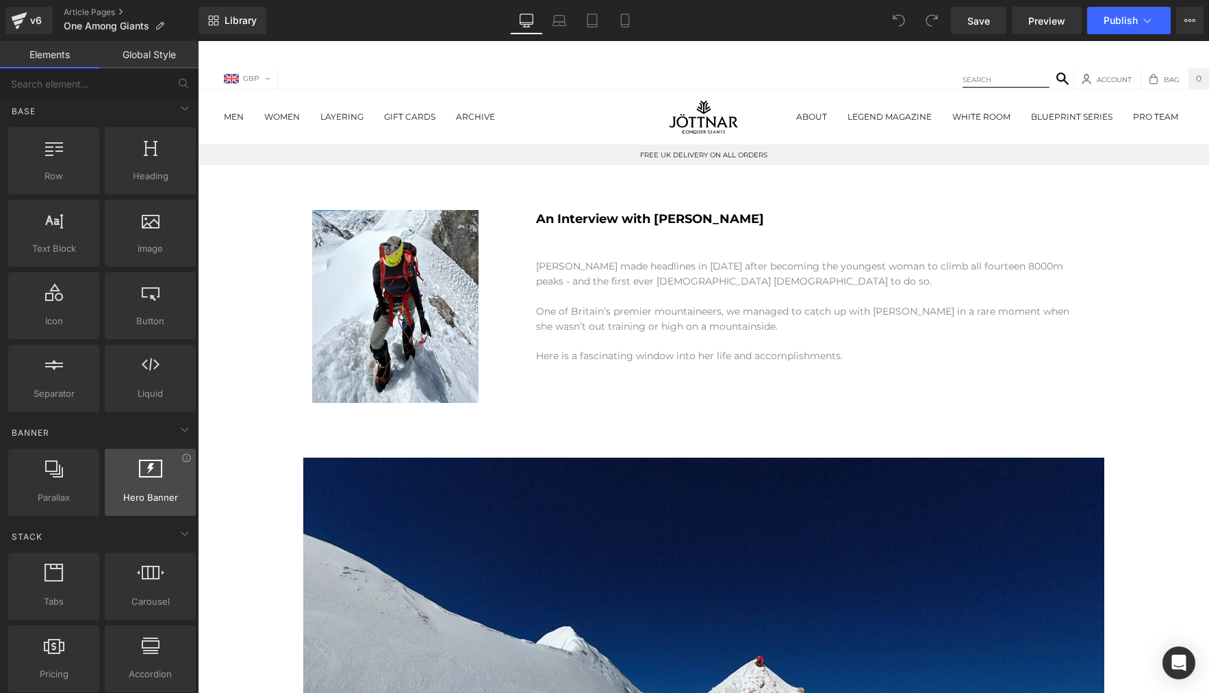
scroll to position [16, 0]
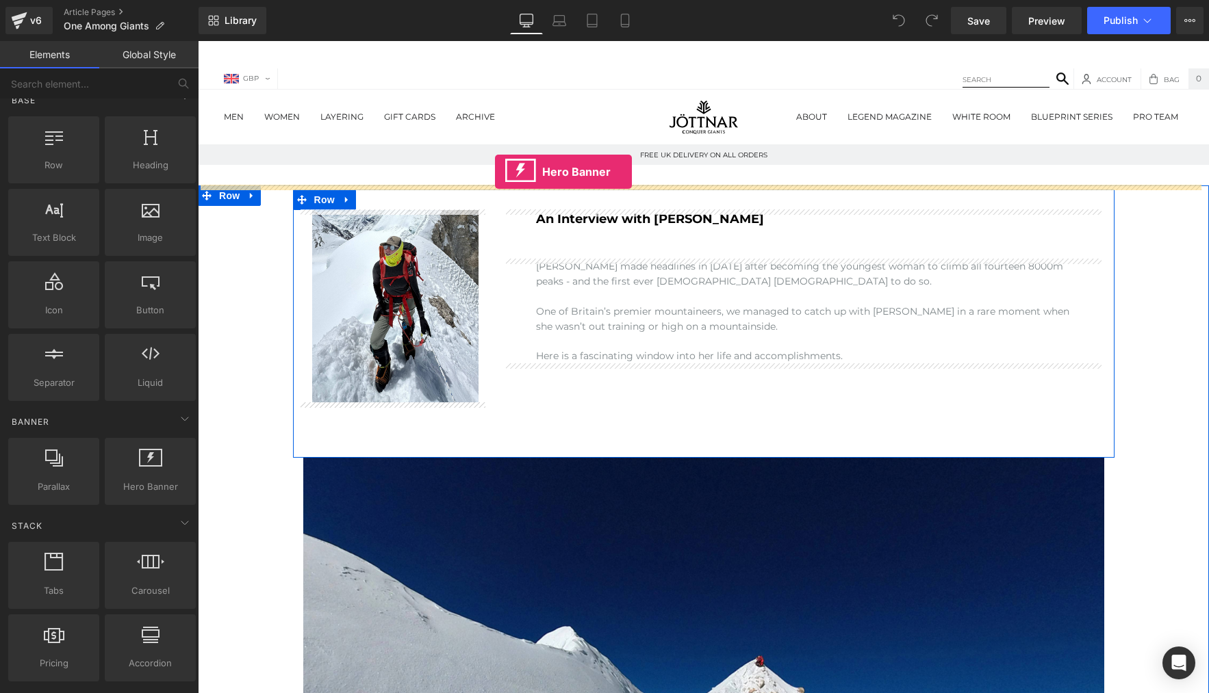
drag, startPoint x: 340, startPoint y: 507, endPoint x: 495, endPoint y: 172, distance: 369.3
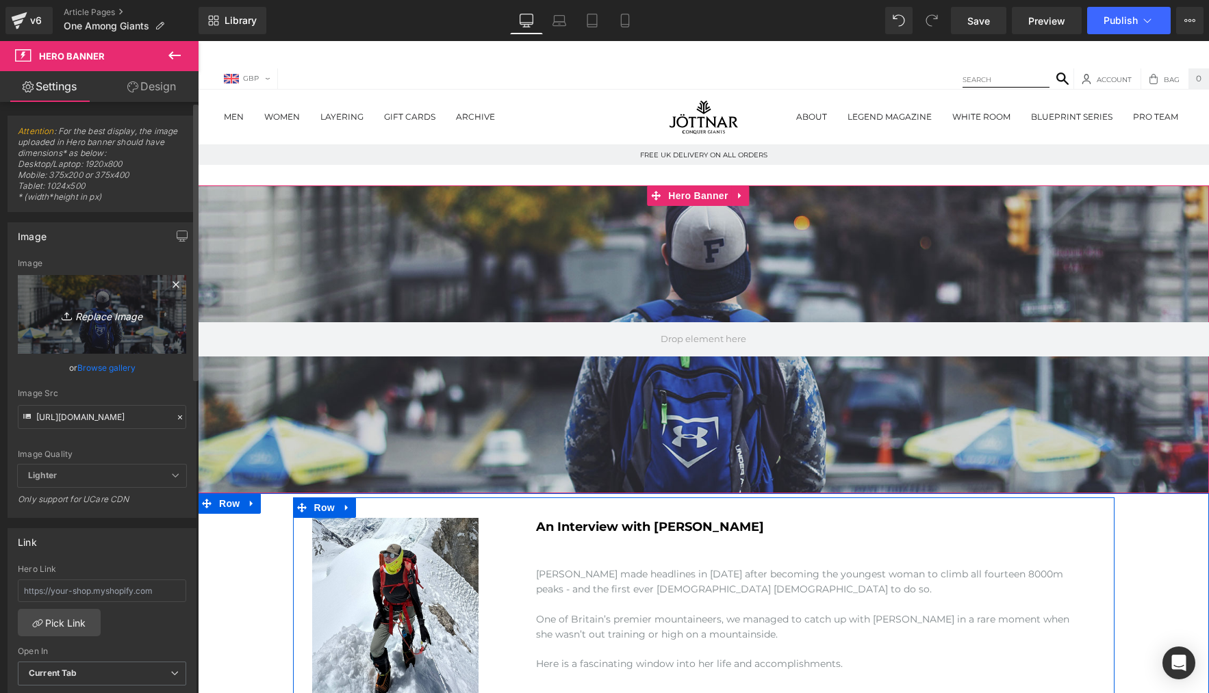
click at [107, 319] on icon "Replace Image" at bounding box center [102, 314] width 110 height 17
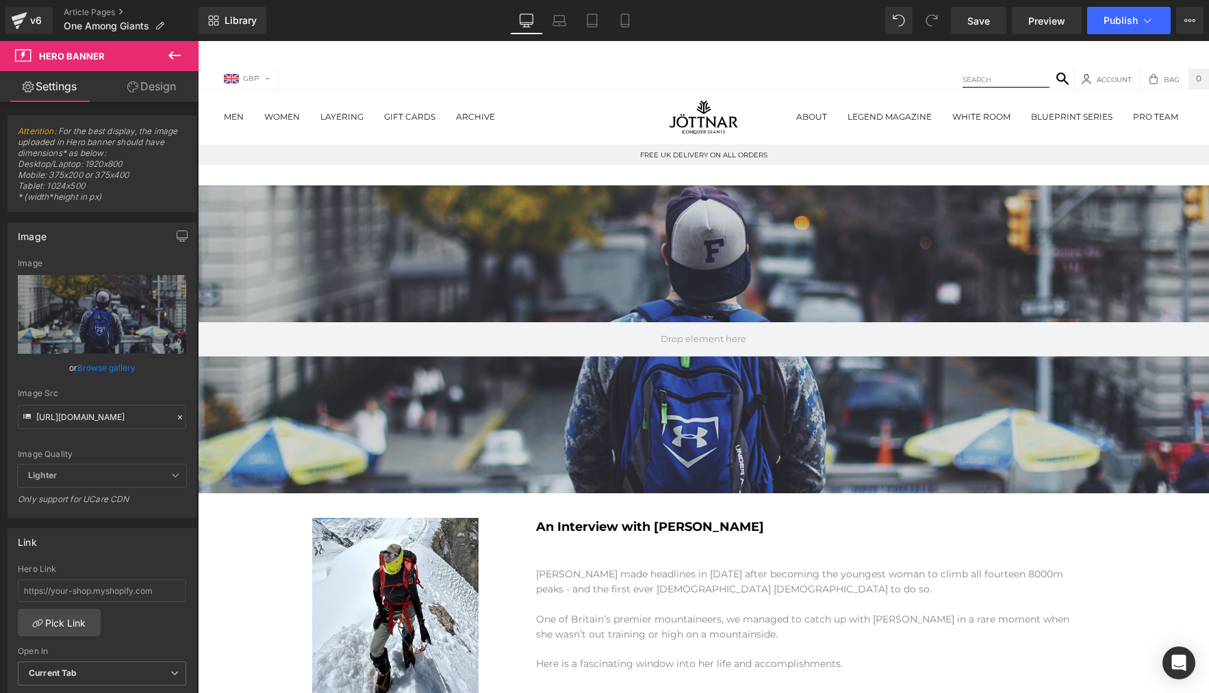
type input "C:\fakepath\Top Banner - One Among Giants.jpg"
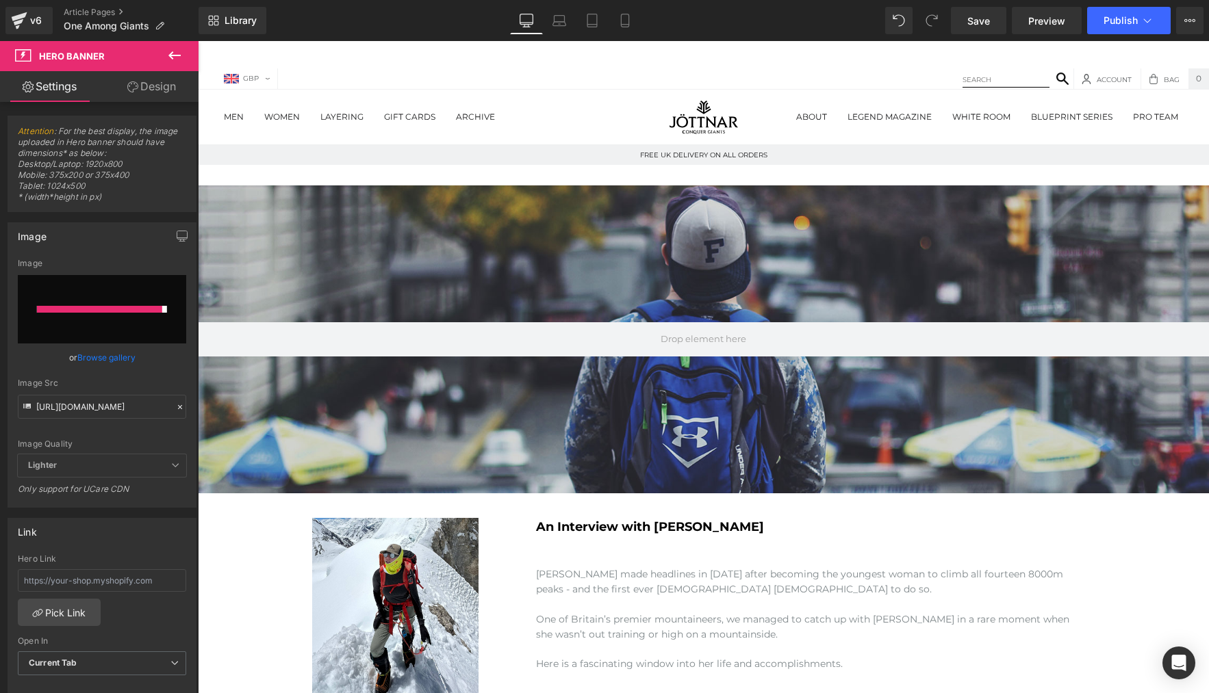
type input "https://ucarecdn.com/7cbf8222-dd2d-41dd-8fbe-ee46d5d301cb/-/format/auto/-/previ…"
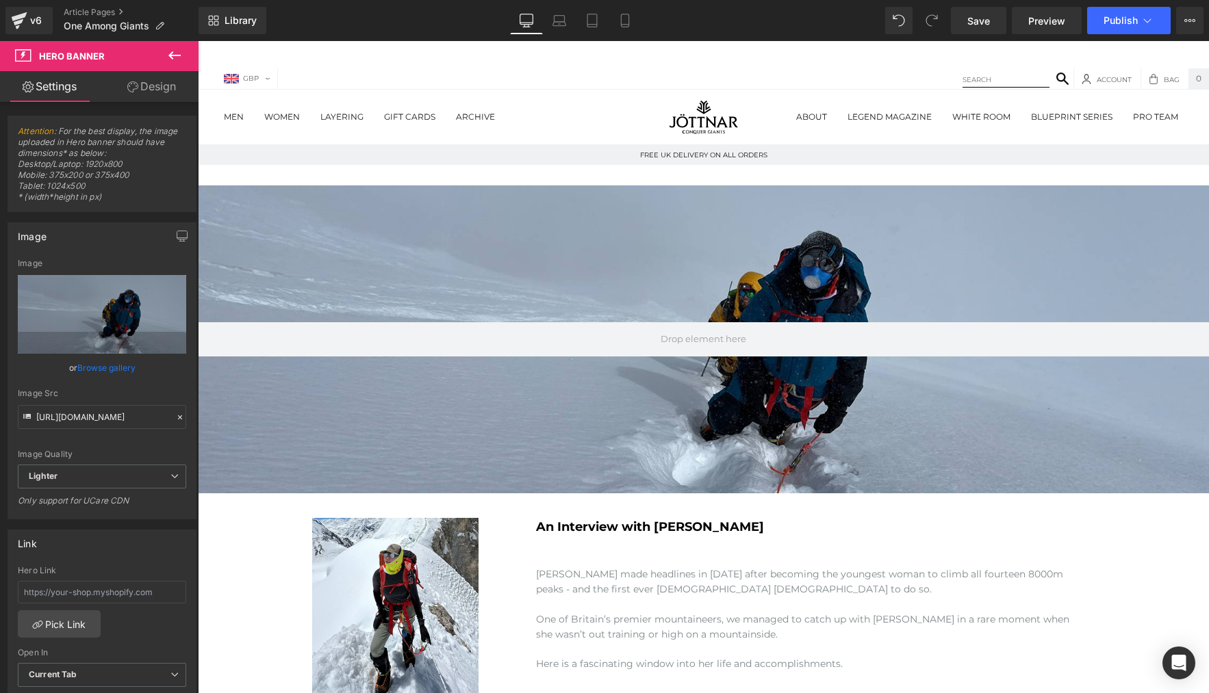
click at [172, 53] on icon at bounding box center [174, 55] width 12 height 8
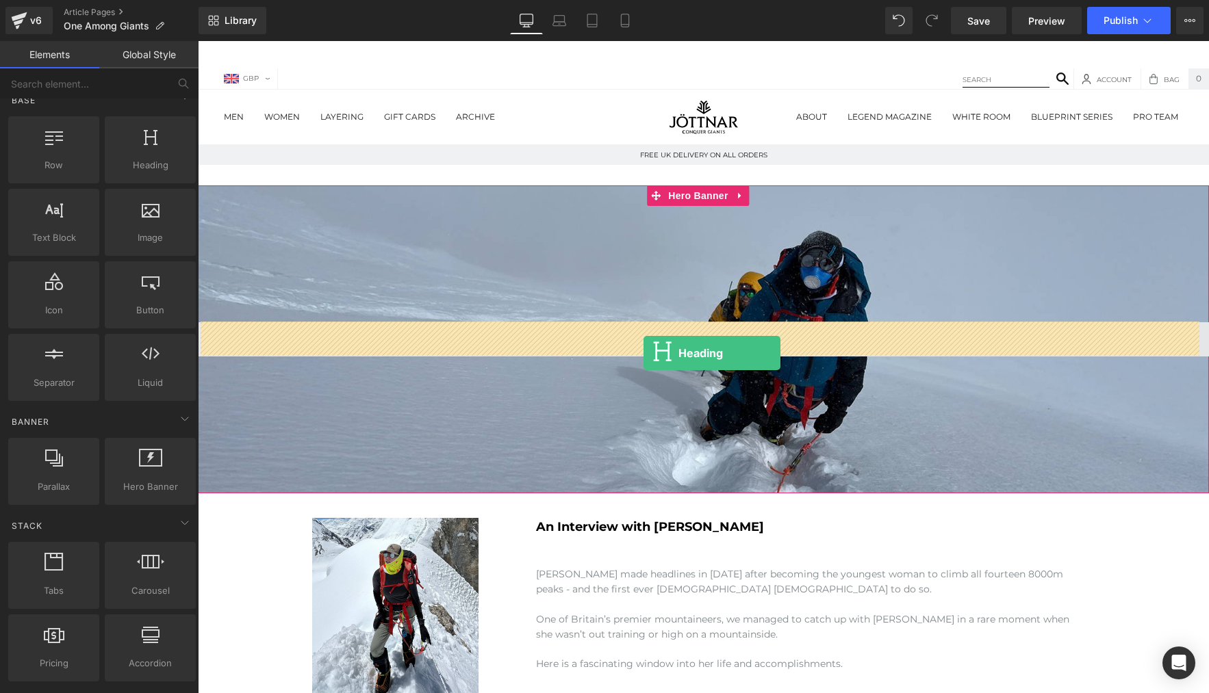
drag, startPoint x: 351, startPoint y: 191, endPoint x: 643, endPoint y: 350, distance: 332.6
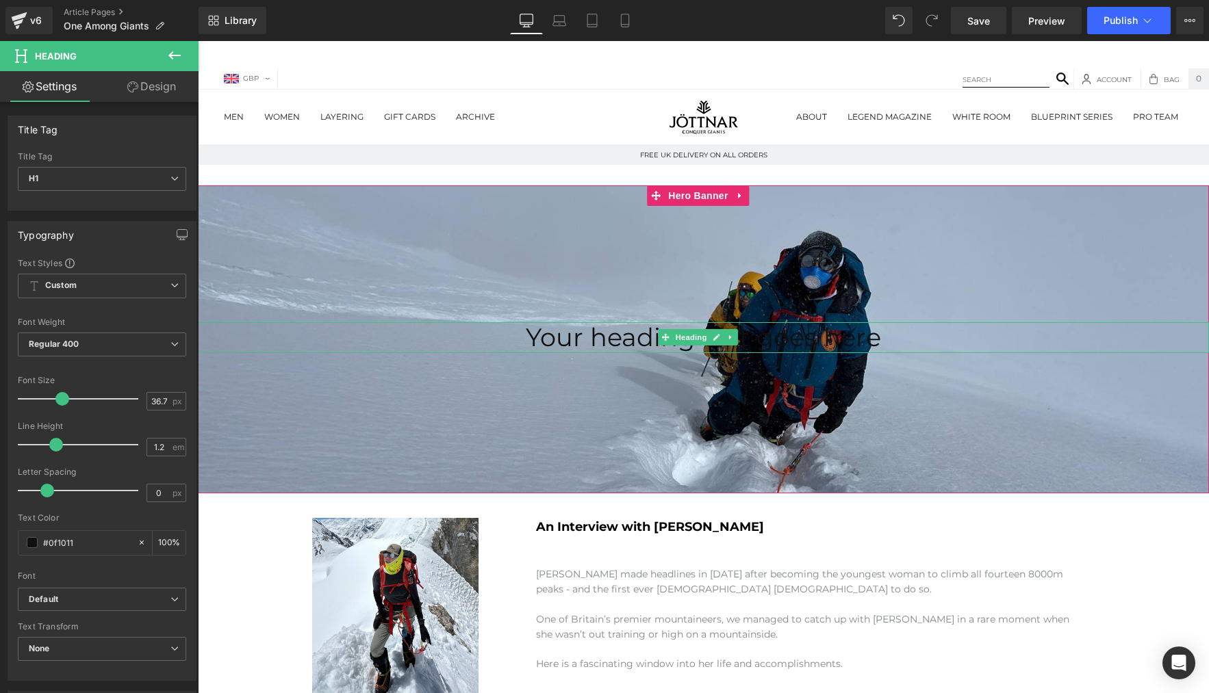
click at [800, 336] on h1 "Your heading text goes here" at bounding box center [703, 337] width 1011 height 30
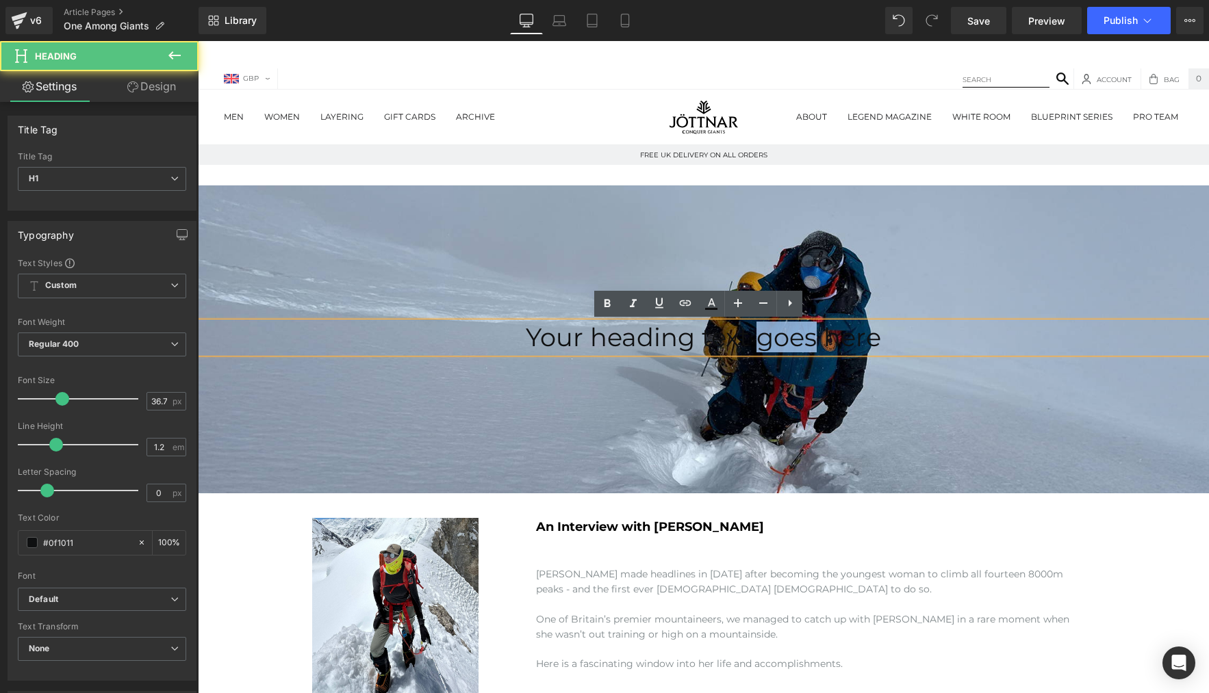
click at [800, 336] on h1 "Your heading text goes here" at bounding box center [703, 337] width 1011 height 30
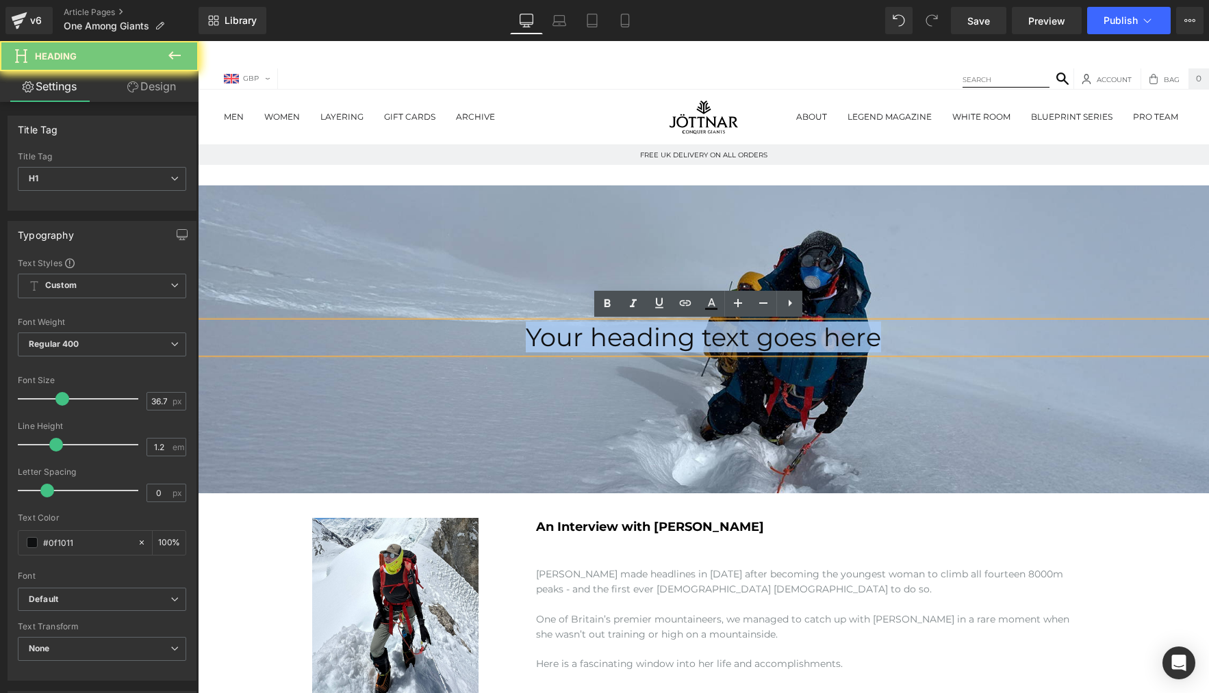
click at [800, 336] on h1 "Your heading text goes here" at bounding box center [703, 337] width 1011 height 30
click at [788, 344] on h1 "Your heading text goes here" at bounding box center [703, 337] width 1011 height 30
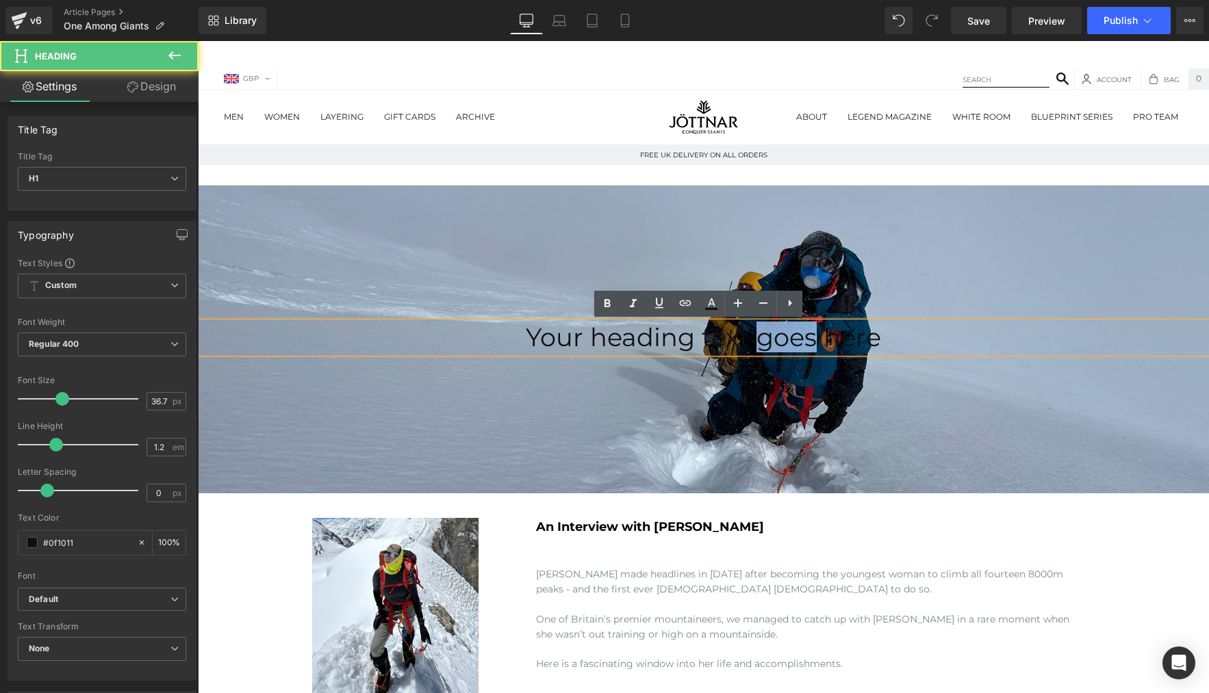
click at [788, 344] on h1 "Your heading text goes here" at bounding box center [703, 337] width 1011 height 30
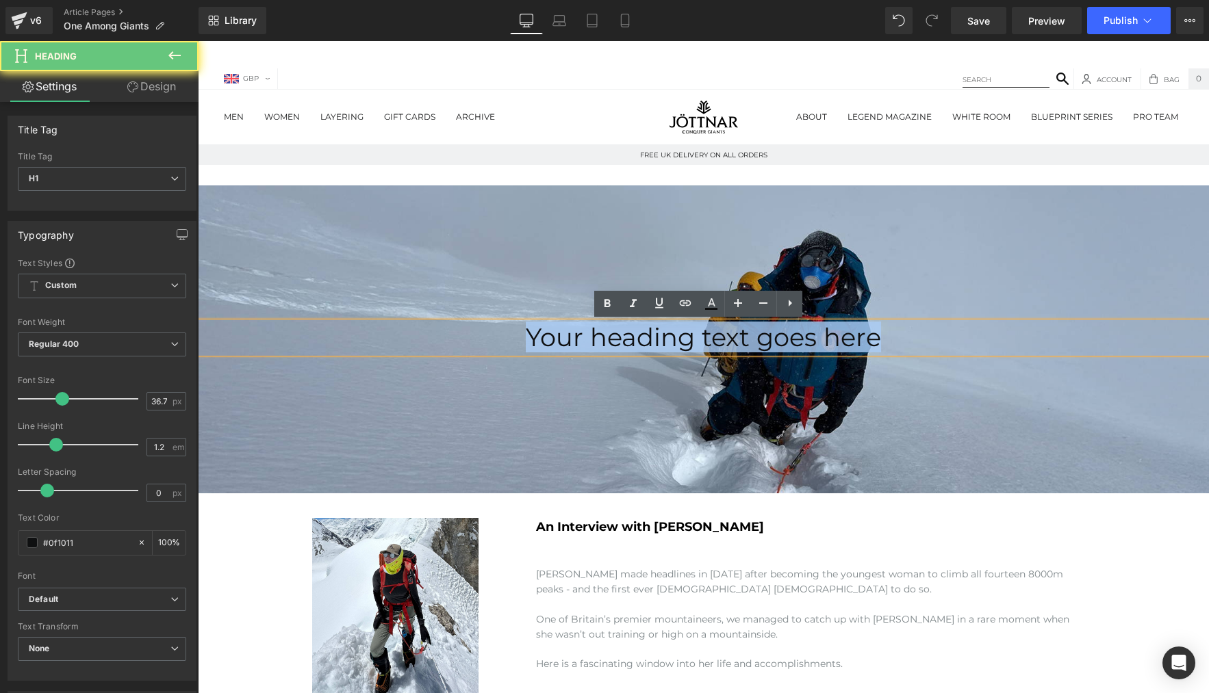
click at [788, 344] on h1 "Your heading text goes here" at bounding box center [703, 337] width 1011 height 30
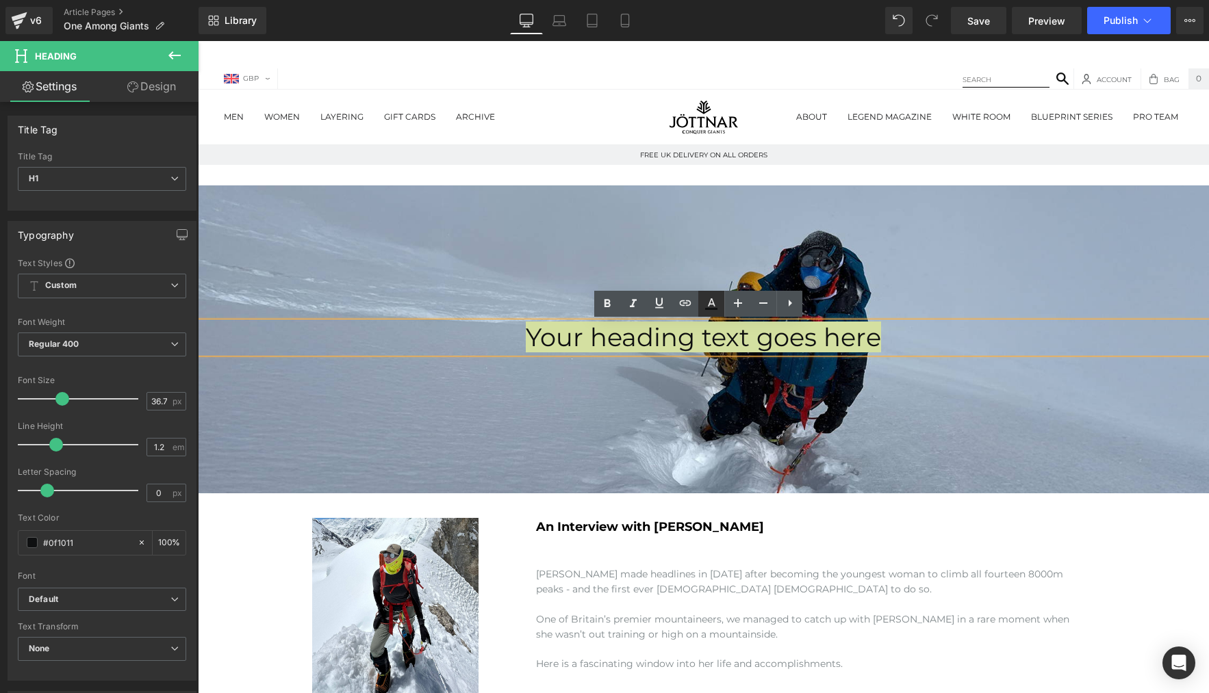
click at [715, 306] on icon at bounding box center [711, 304] width 16 height 16
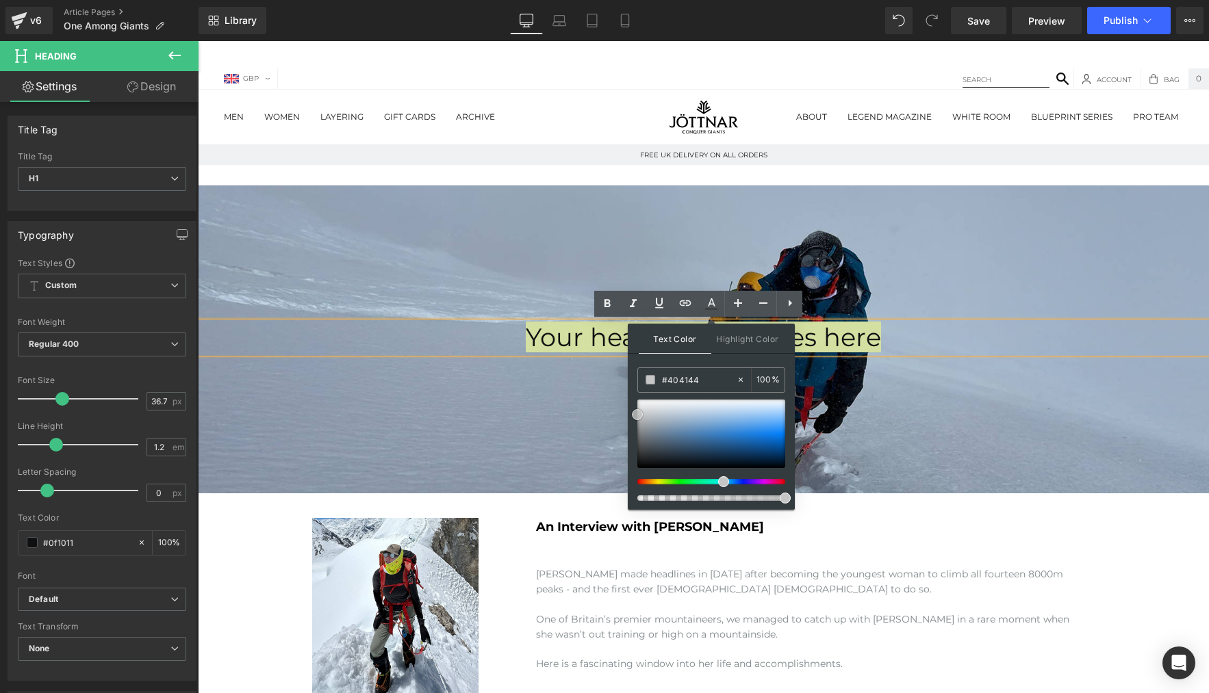
type input "#c6c6c6"
drag, startPoint x: 845, startPoint y: 504, endPoint x: 605, endPoint y: 352, distance: 283.7
click at [483, 289] on div at bounding box center [703, 339] width 1011 height 308
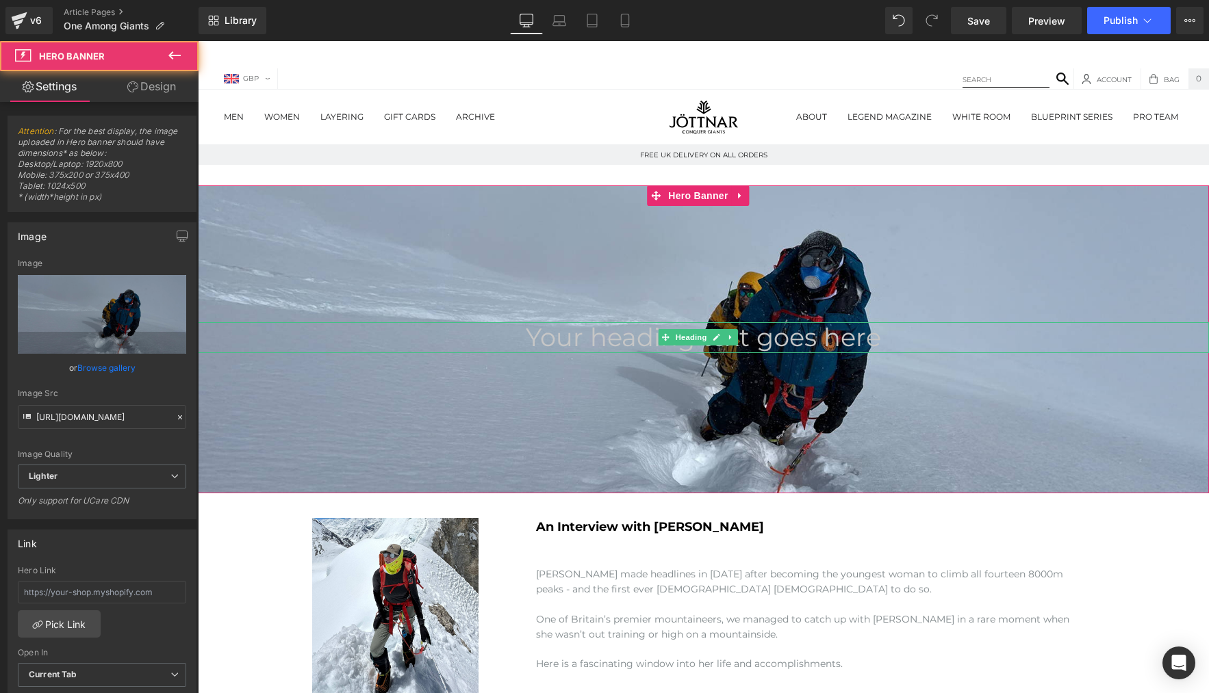
click at [547, 328] on span "Your heading text goes here" at bounding box center [703, 337] width 355 height 31
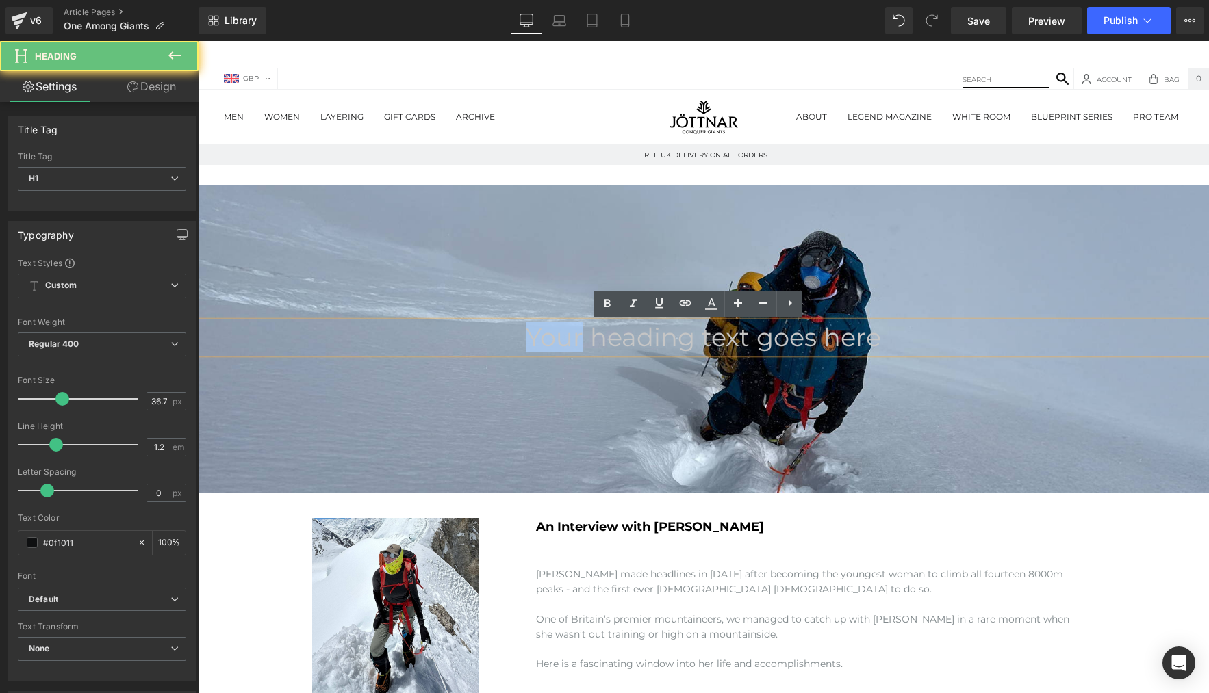
click at [547, 328] on span "Your heading text goes here" at bounding box center [703, 337] width 355 height 31
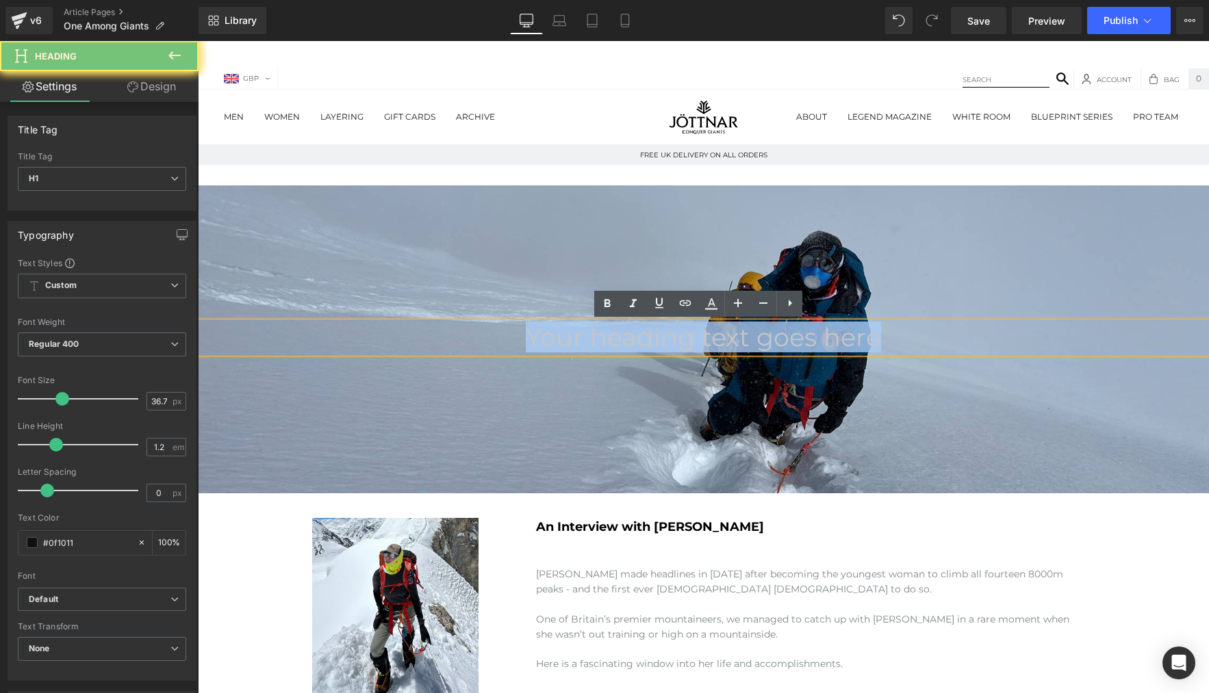
click at [547, 328] on span "Your heading text goes here" at bounding box center [703, 337] width 355 height 31
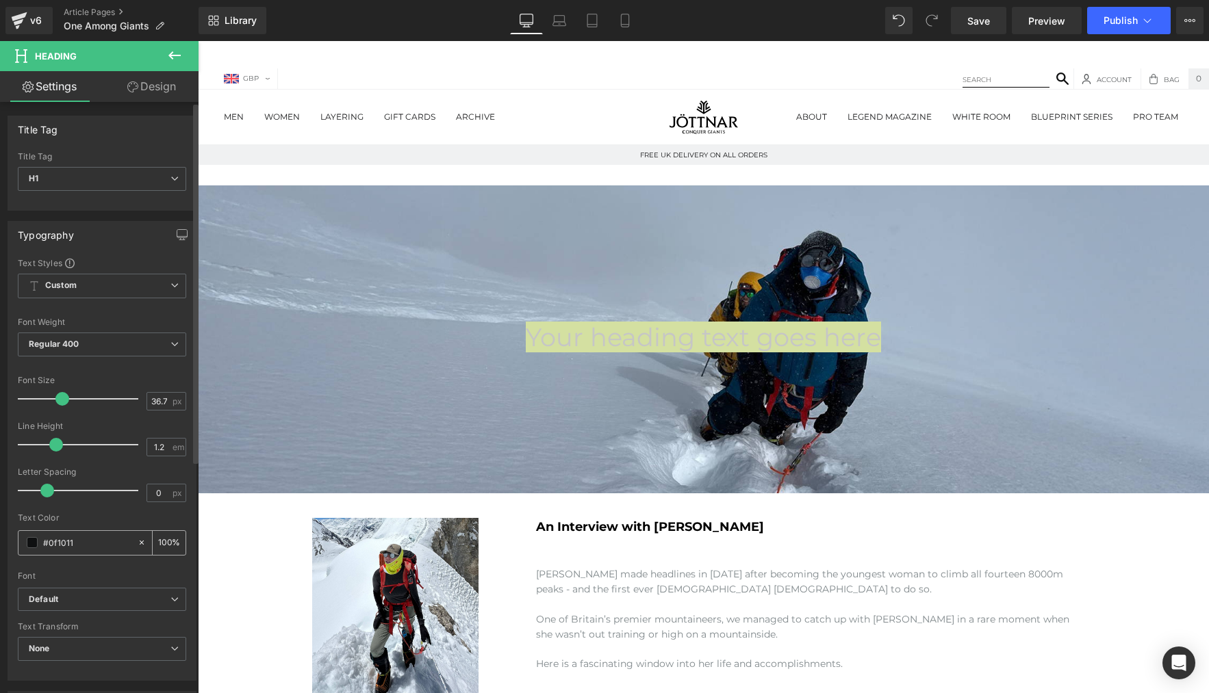
click at [87, 554] on div "#0f1011" at bounding box center [77, 543] width 118 height 24
click at [117, 545] on input "#0f1011" at bounding box center [87, 542] width 88 height 15
click at [137, 543] on icon at bounding box center [142, 543] width 10 height 10
type input "none"
type input "0"
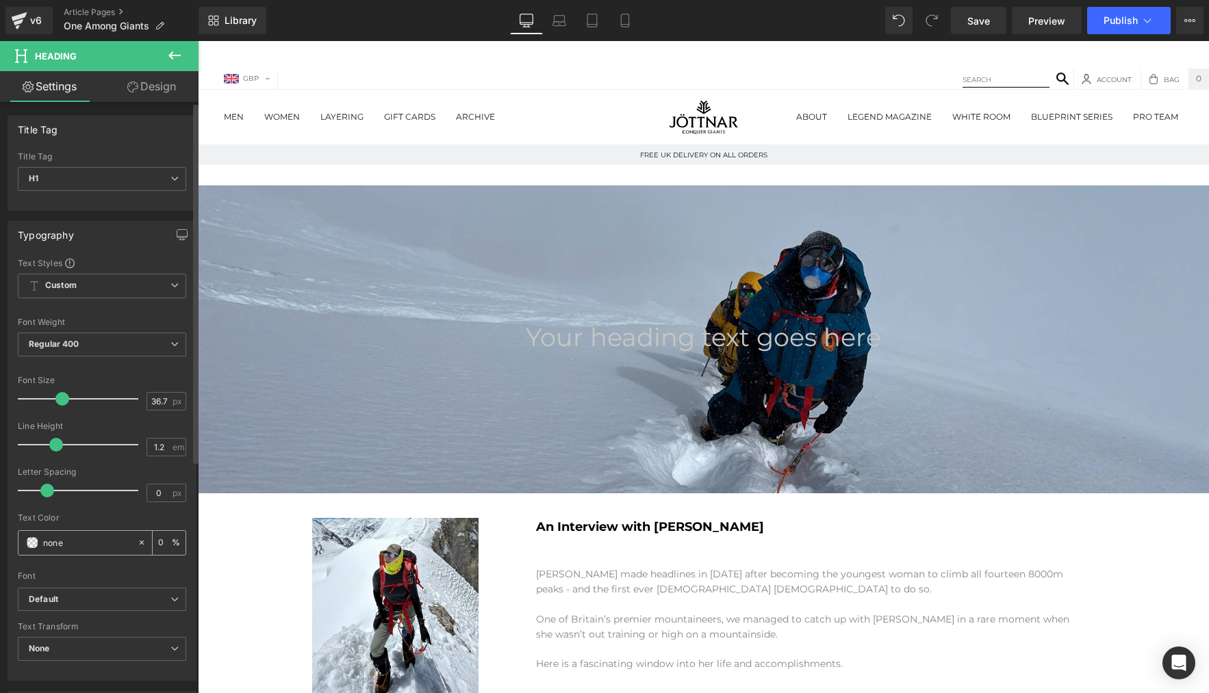
click at [79, 543] on input "none" at bounding box center [87, 542] width 88 height 15
click at [31, 547] on span at bounding box center [32, 542] width 11 height 11
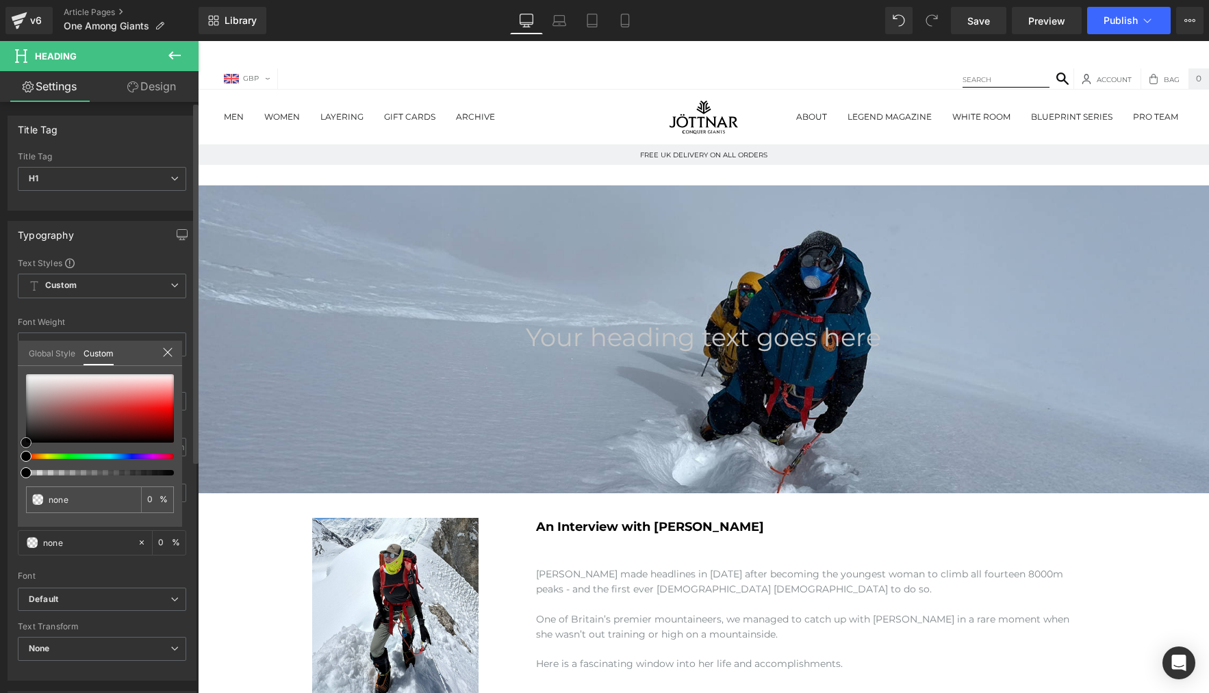
type input "#a88989"
type input "100"
type input "#a88989"
type input "100"
type input "#aa8c8c"
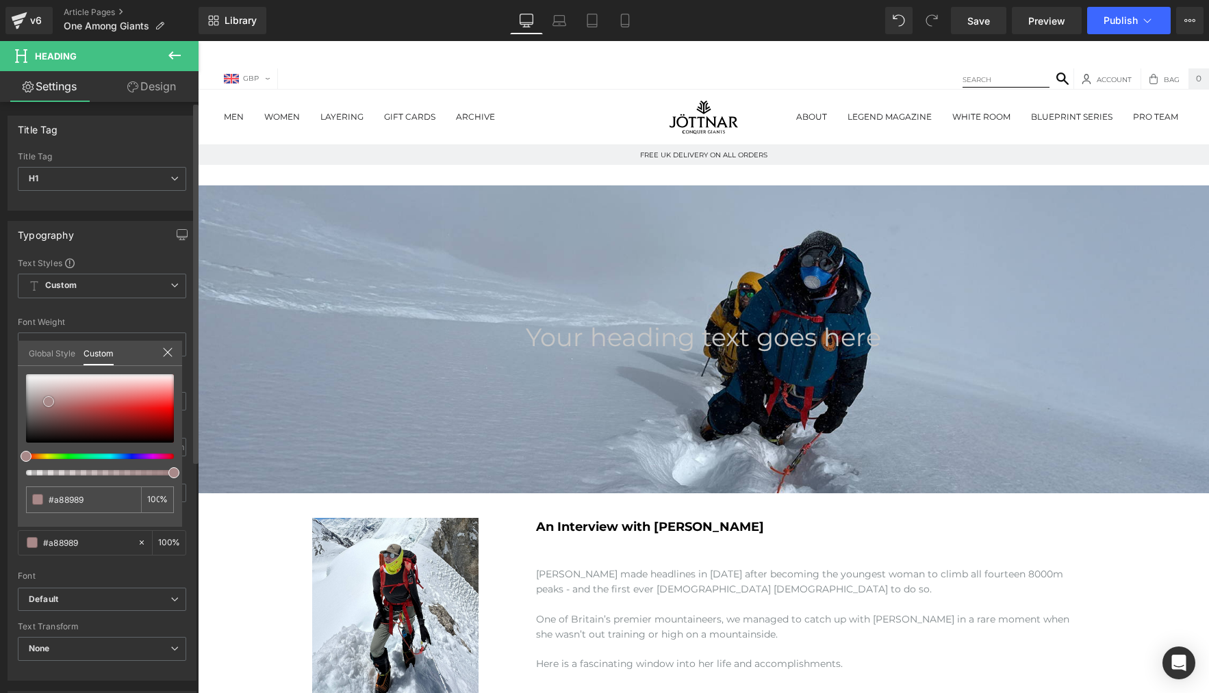
type input "#aa8c8c"
type input "#ffffff"
drag, startPoint x: 49, startPoint y: 402, endPoint x: 8, endPoint y: 334, distance: 78.9
click at [8, 334] on div "Typography Text Styles Custom Custom Setup Global Style Custom Setup Global Sty…" at bounding box center [102, 446] width 205 height 470
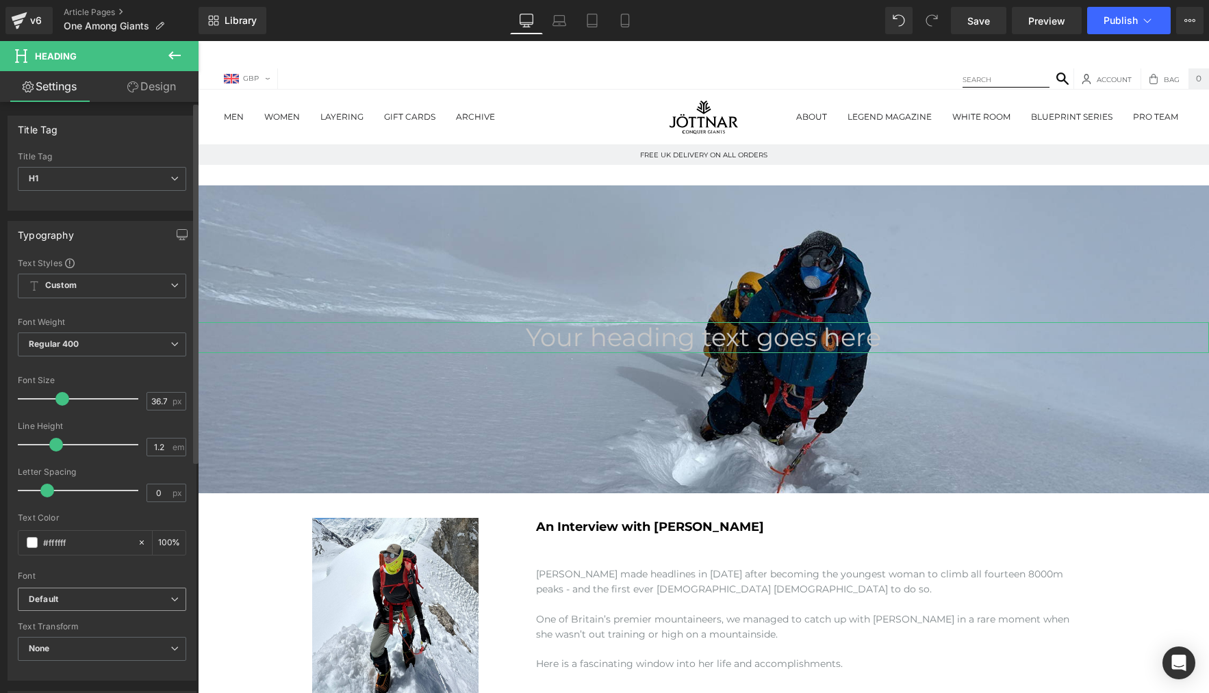
click at [81, 593] on span "Default" at bounding box center [102, 600] width 168 height 24
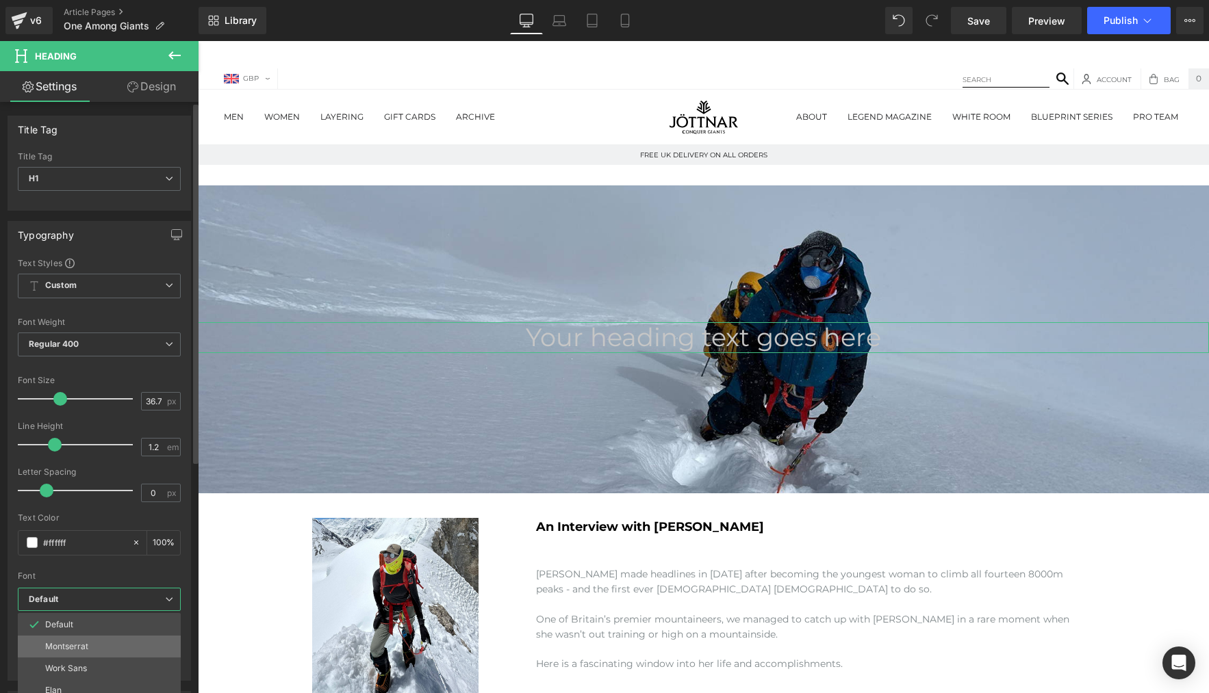
drag, startPoint x: 63, startPoint y: 645, endPoint x: 77, endPoint y: 620, distance: 28.5
click at [63, 645] on p "Montserrat" at bounding box center [66, 647] width 43 height 10
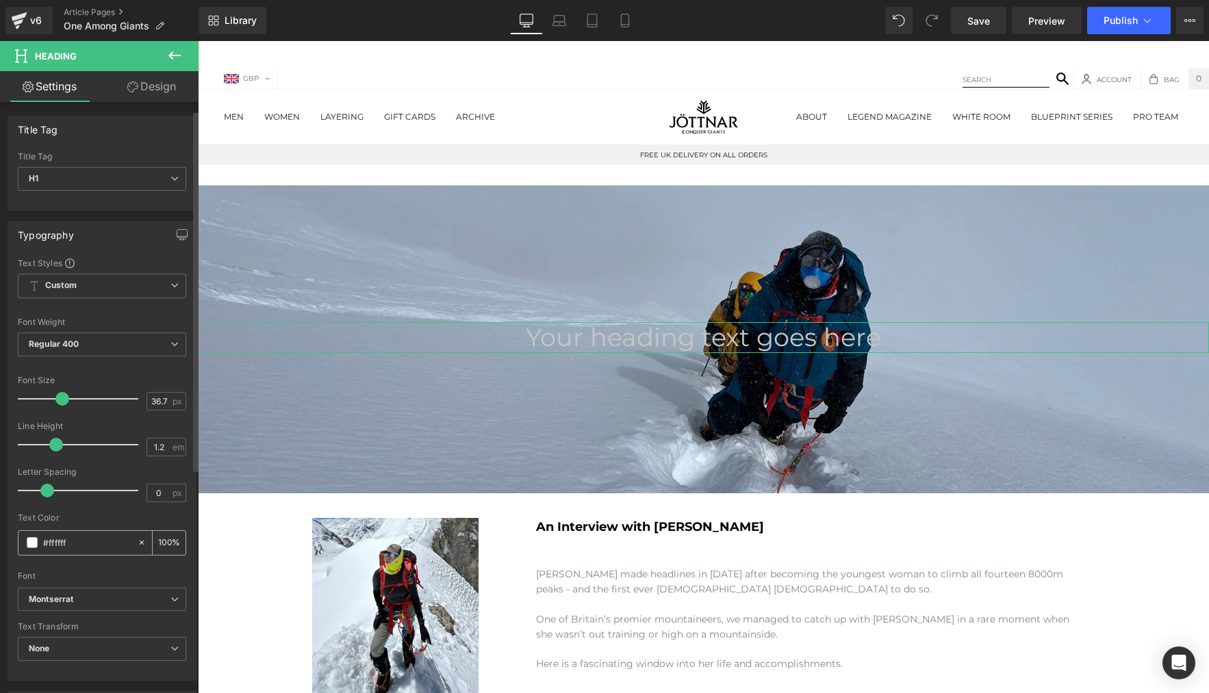
scroll to position [252, 0]
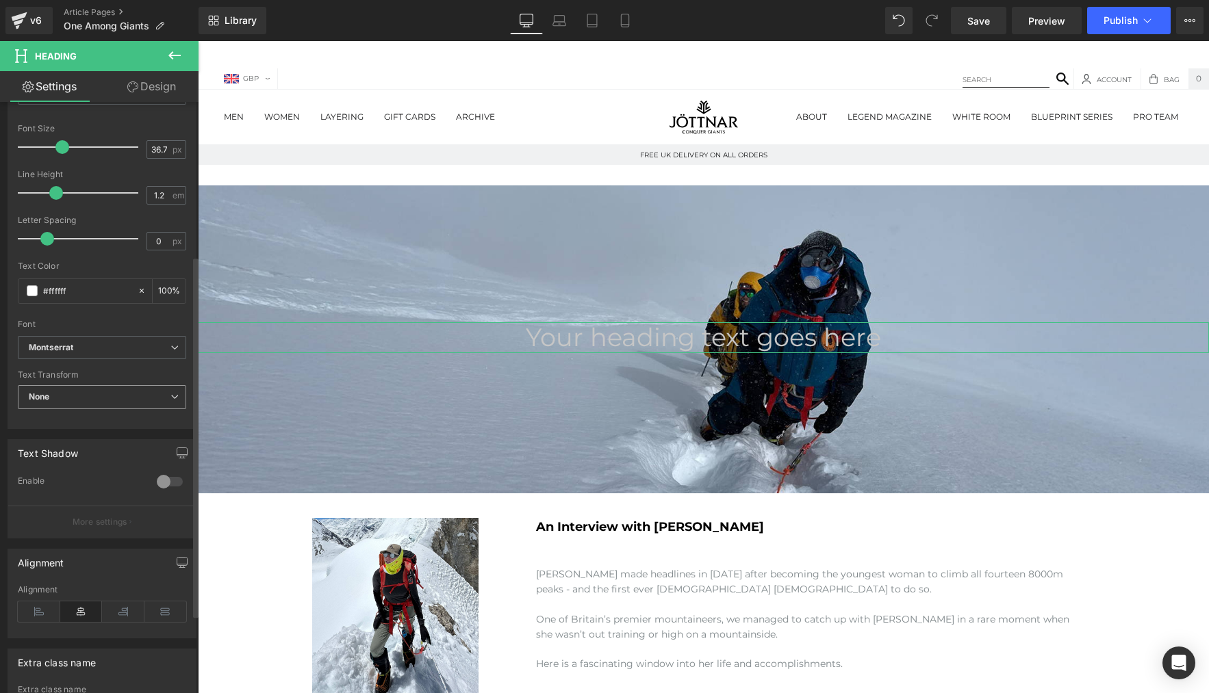
click at [69, 400] on span "None" at bounding box center [102, 397] width 168 height 24
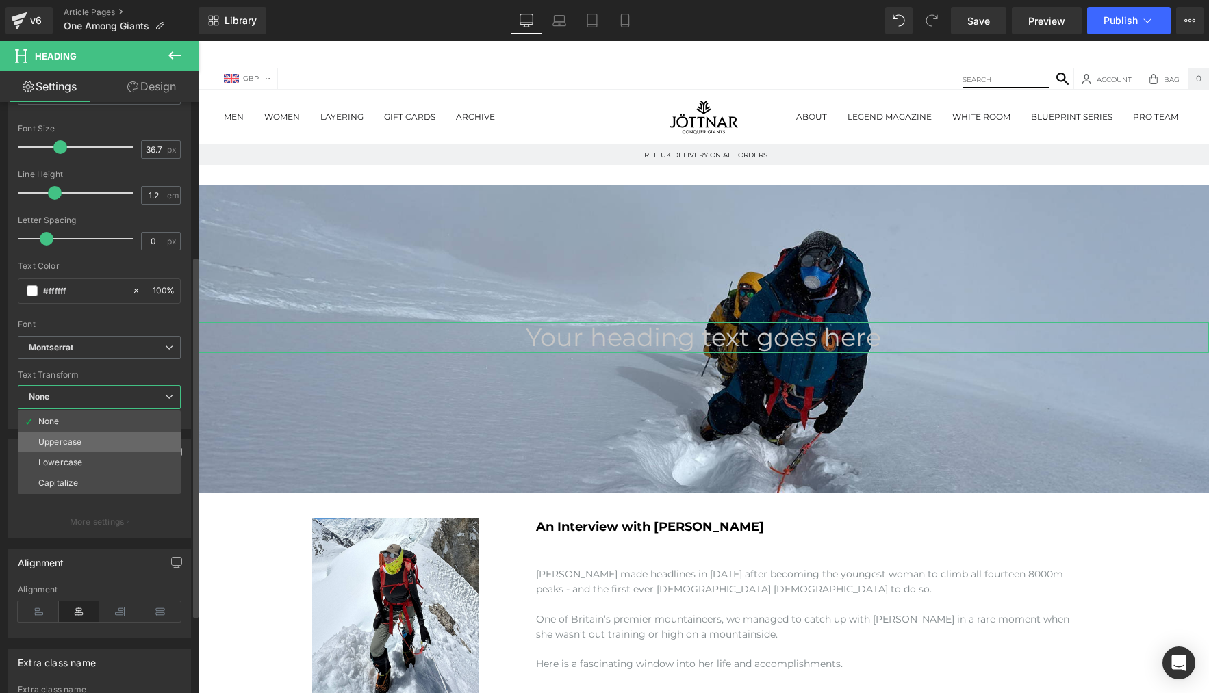
click at [60, 445] on div "Uppercase" at bounding box center [59, 442] width 43 height 10
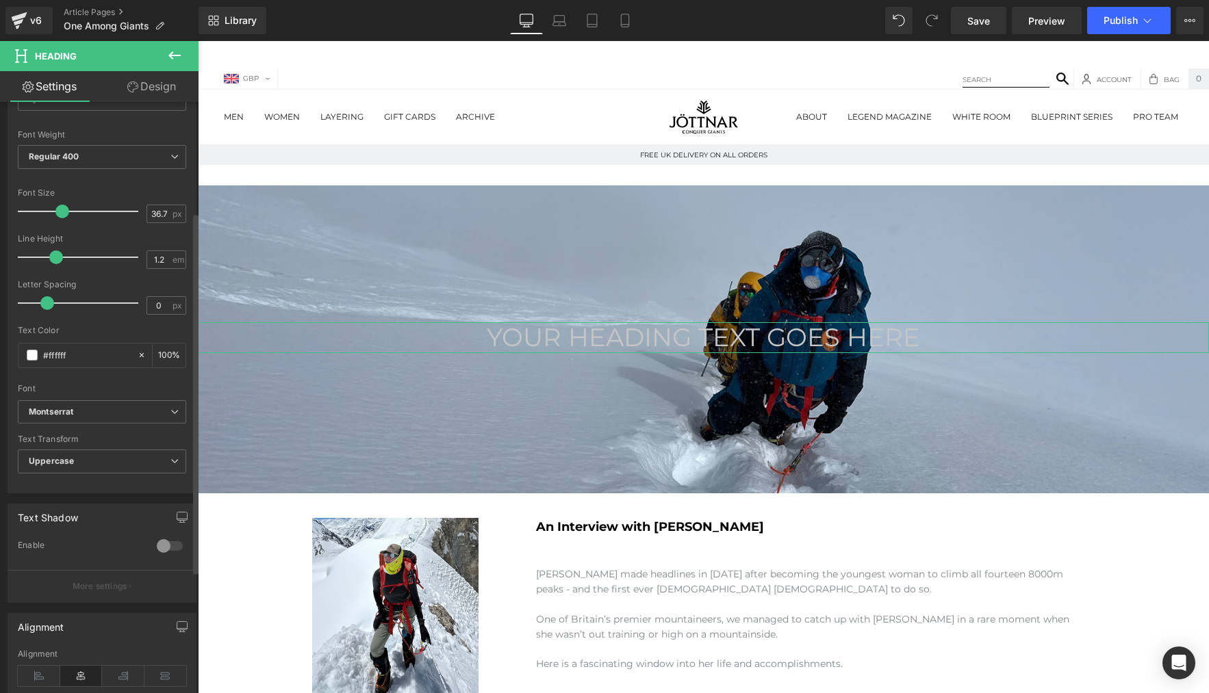
scroll to position [181, 0]
click at [66, 158] on span "Regular 400" at bounding box center [102, 164] width 168 height 24
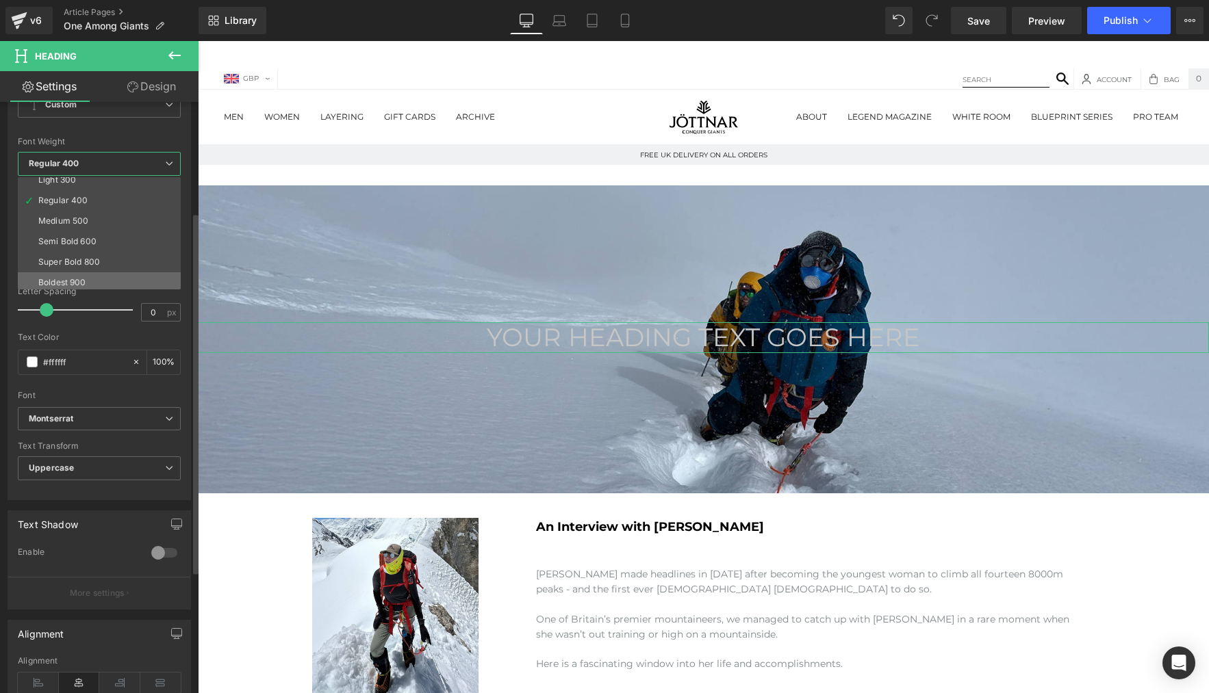
scroll to position [63, 0]
click at [80, 227] on div "Semi Bold 600" at bounding box center [67, 227] width 58 height 10
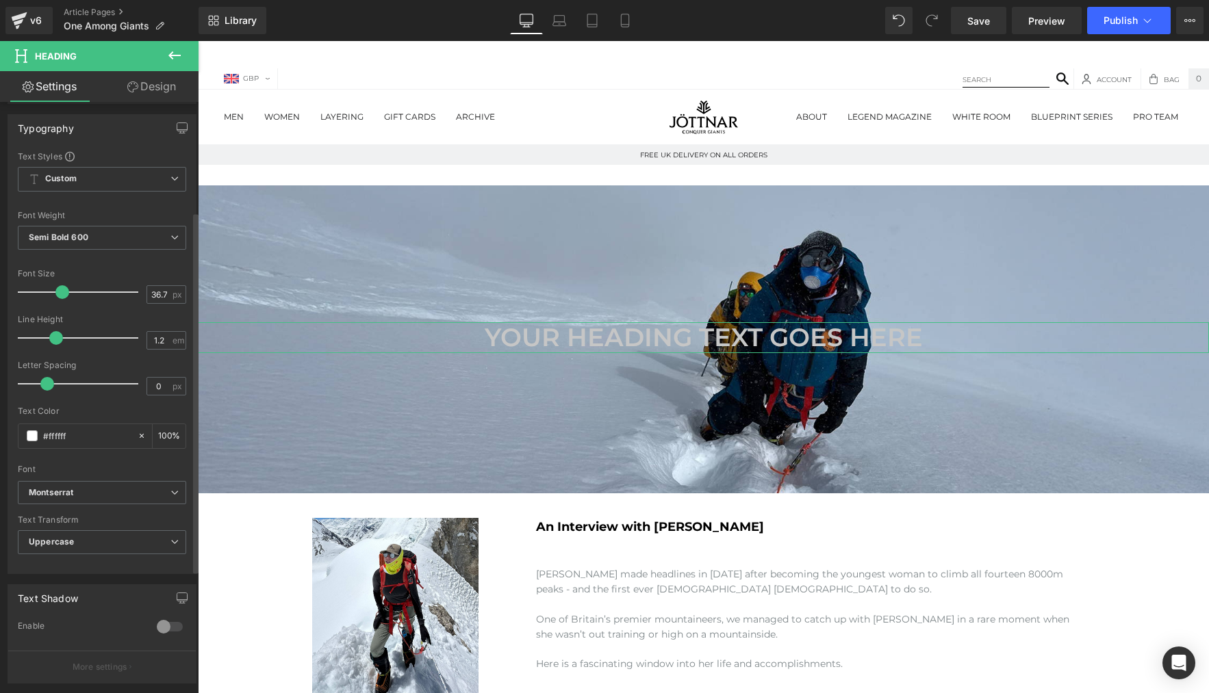
scroll to position [36, 0]
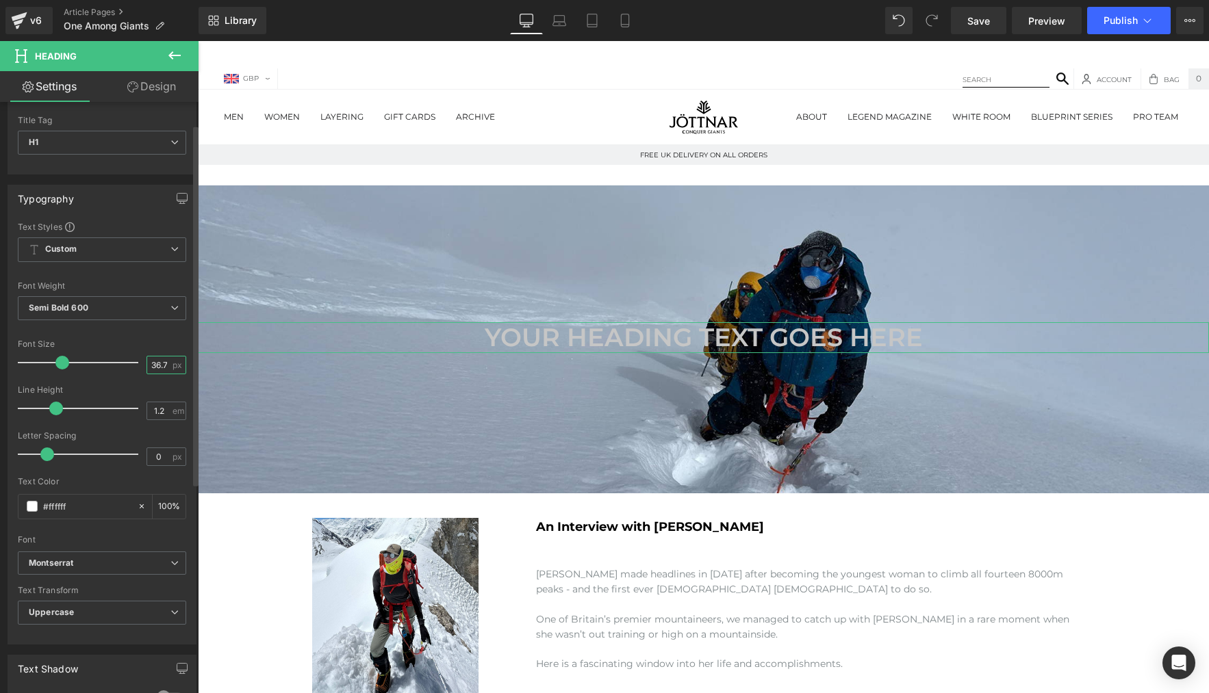
click at [149, 365] on input "36.75" at bounding box center [159, 365] width 24 height 17
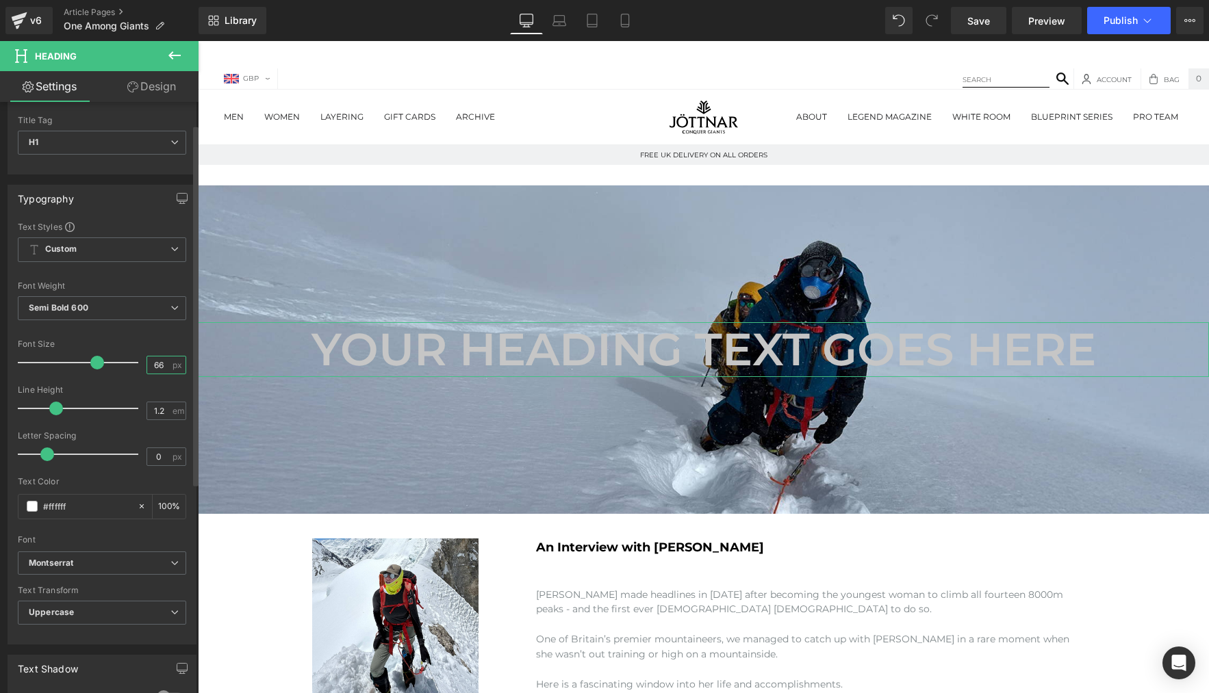
type input "6"
type input "36"
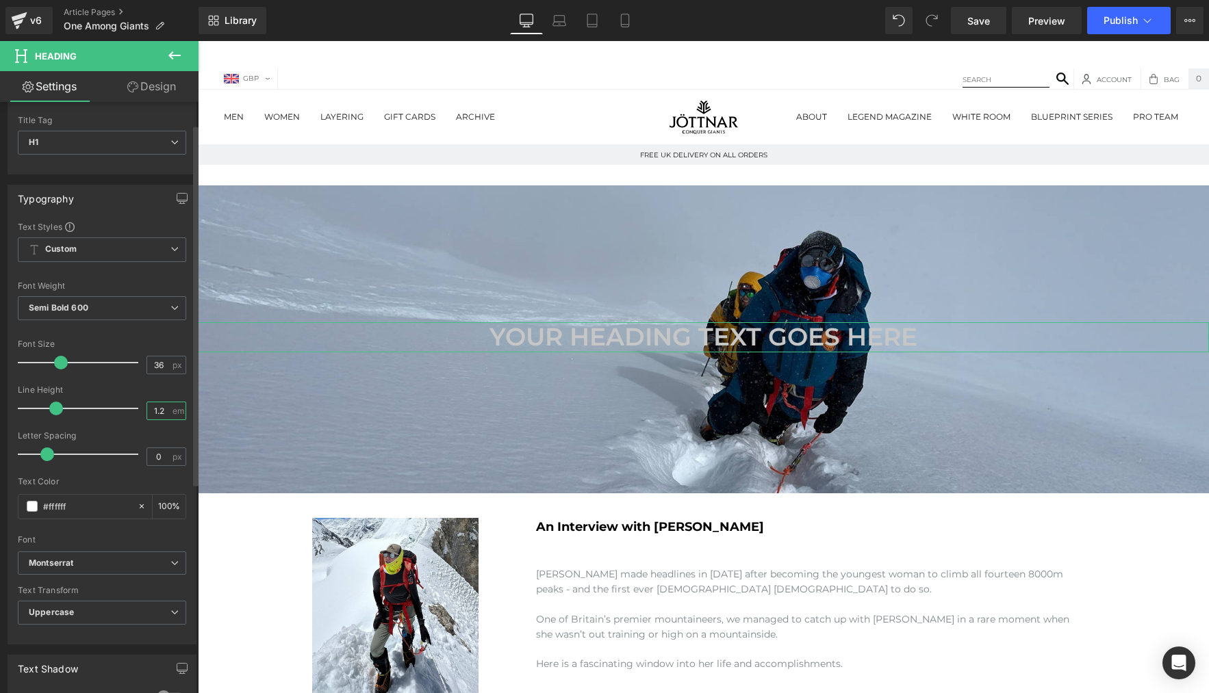
click at [164, 413] on input "1.2" at bounding box center [159, 410] width 24 height 17
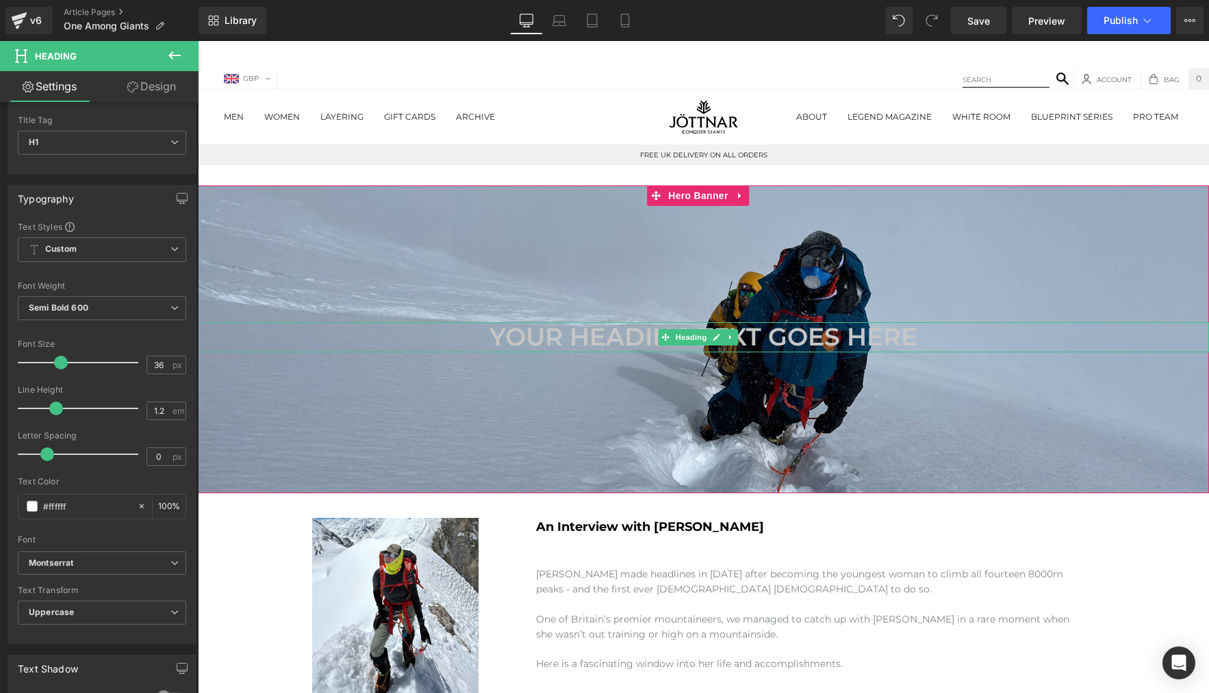
click at [565, 338] on span "Your heading text goes here" at bounding box center [703, 337] width 428 height 30
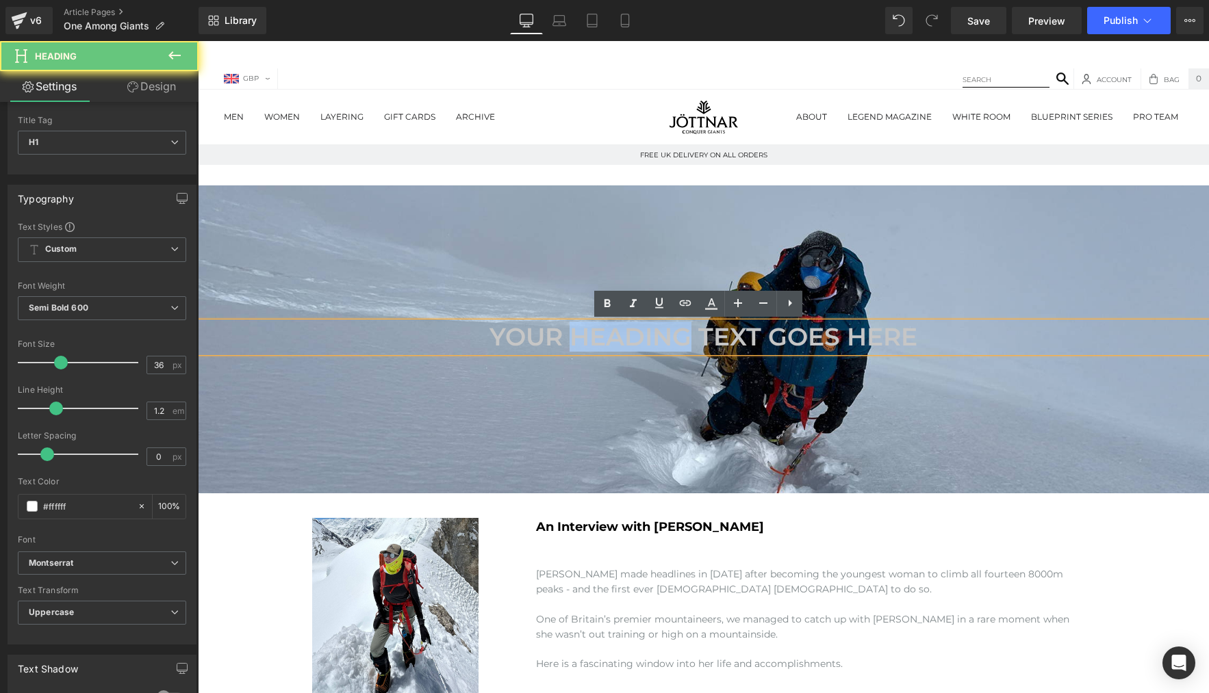
click at [565, 338] on span "Your heading text goes here" at bounding box center [703, 337] width 428 height 30
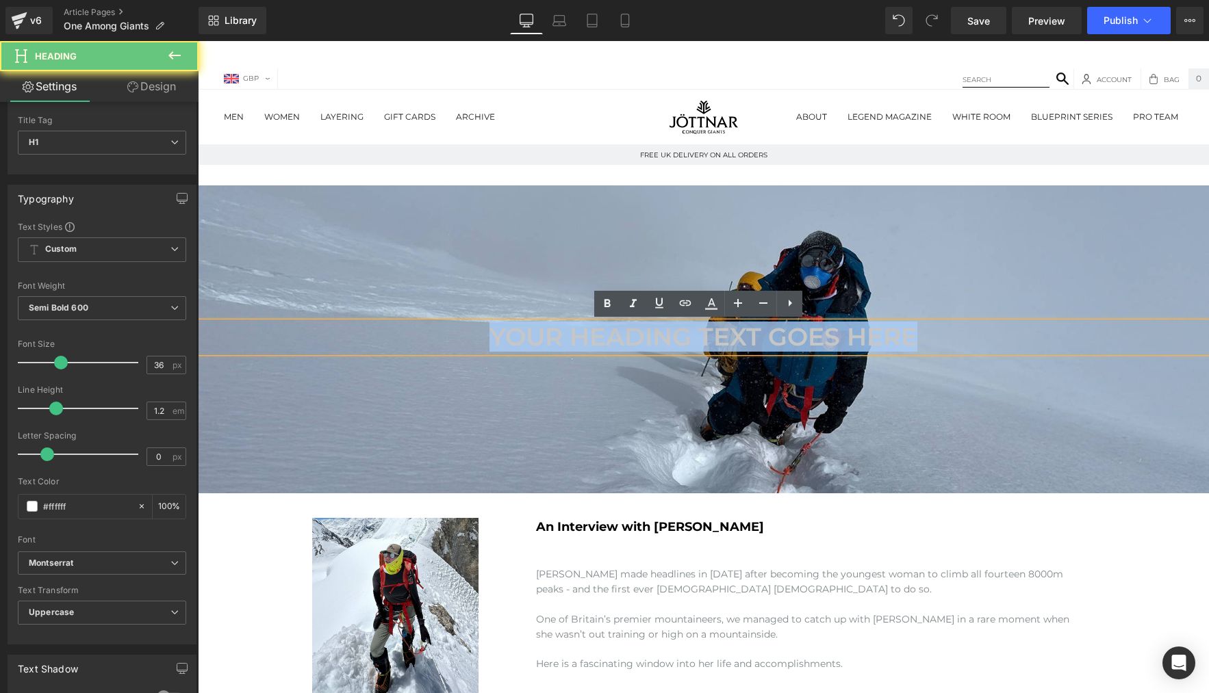
click at [565, 338] on span "Your heading text goes here" at bounding box center [703, 337] width 428 height 30
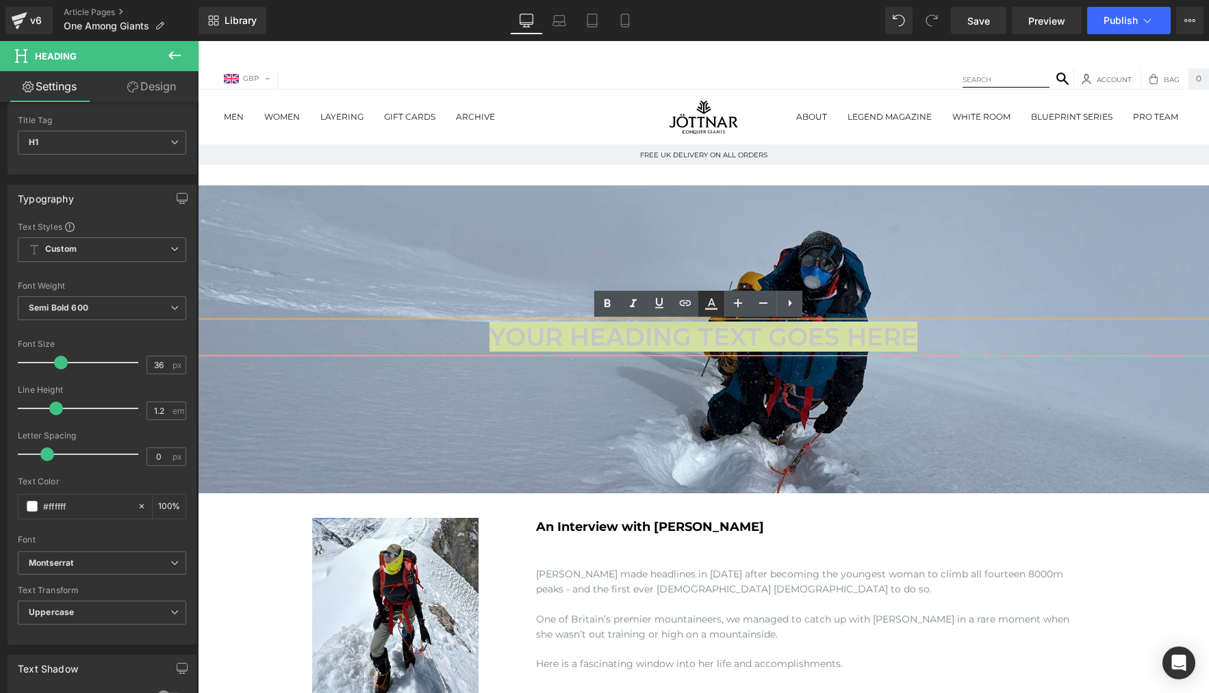
click at [712, 307] on icon at bounding box center [711, 304] width 16 height 16
type input "100"
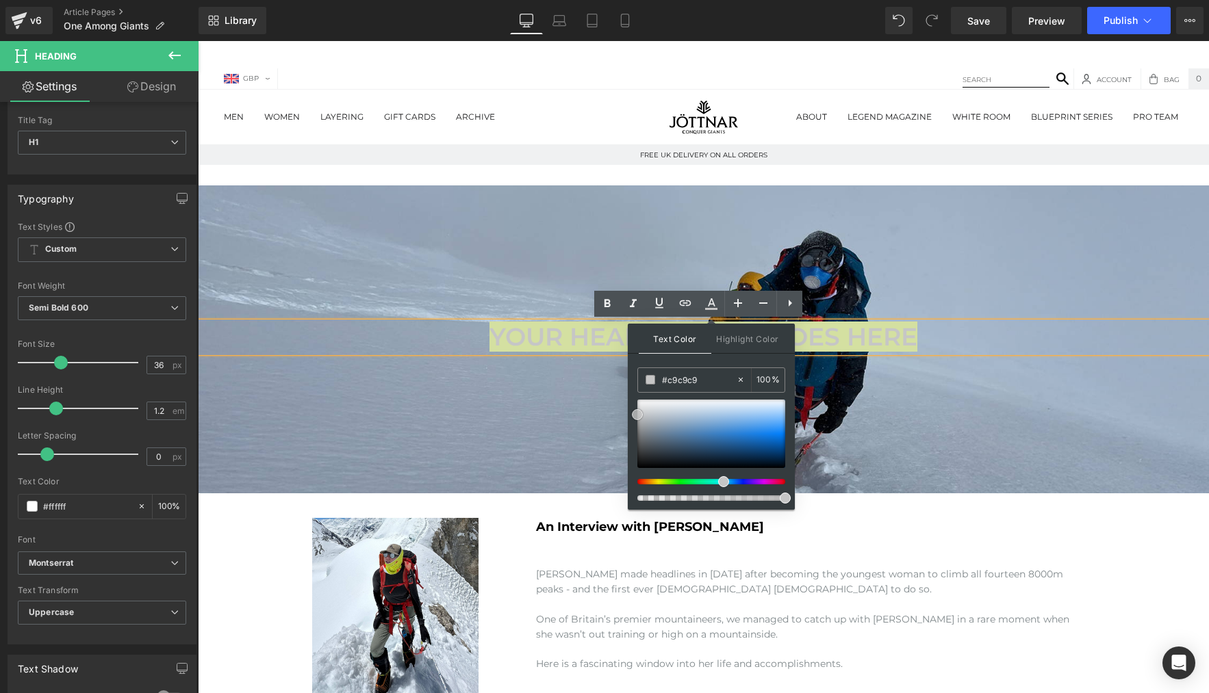
type input "#ffffff"
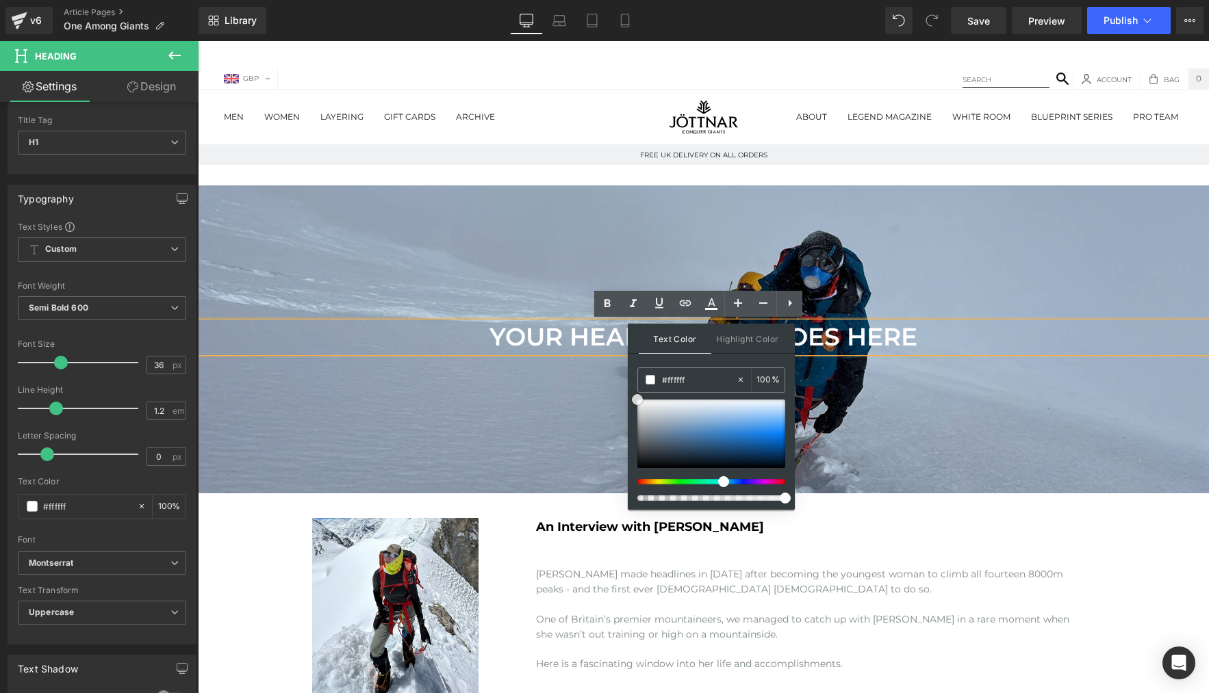
drag, startPoint x: 611, startPoint y: 349, endPoint x: 601, endPoint y: 335, distance: 16.7
click at [435, 422] on div at bounding box center [703, 339] width 1011 height 308
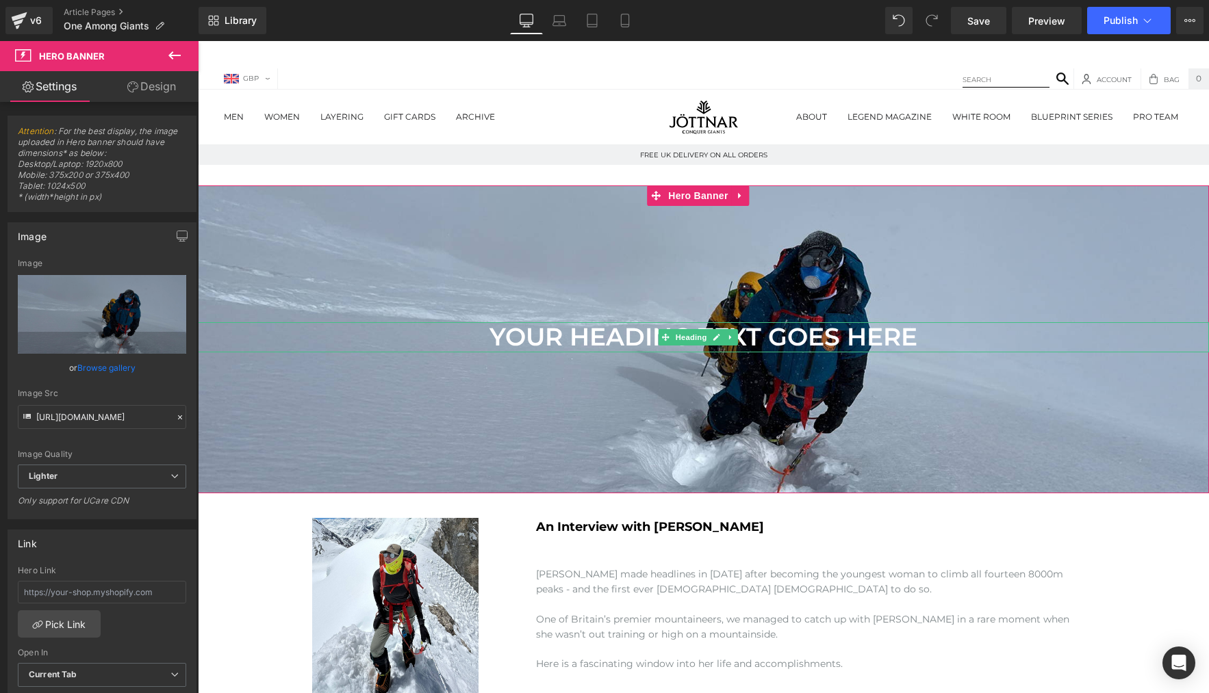
click at [762, 337] on h1 "Your heading text goes here" at bounding box center [703, 336] width 1011 height 29
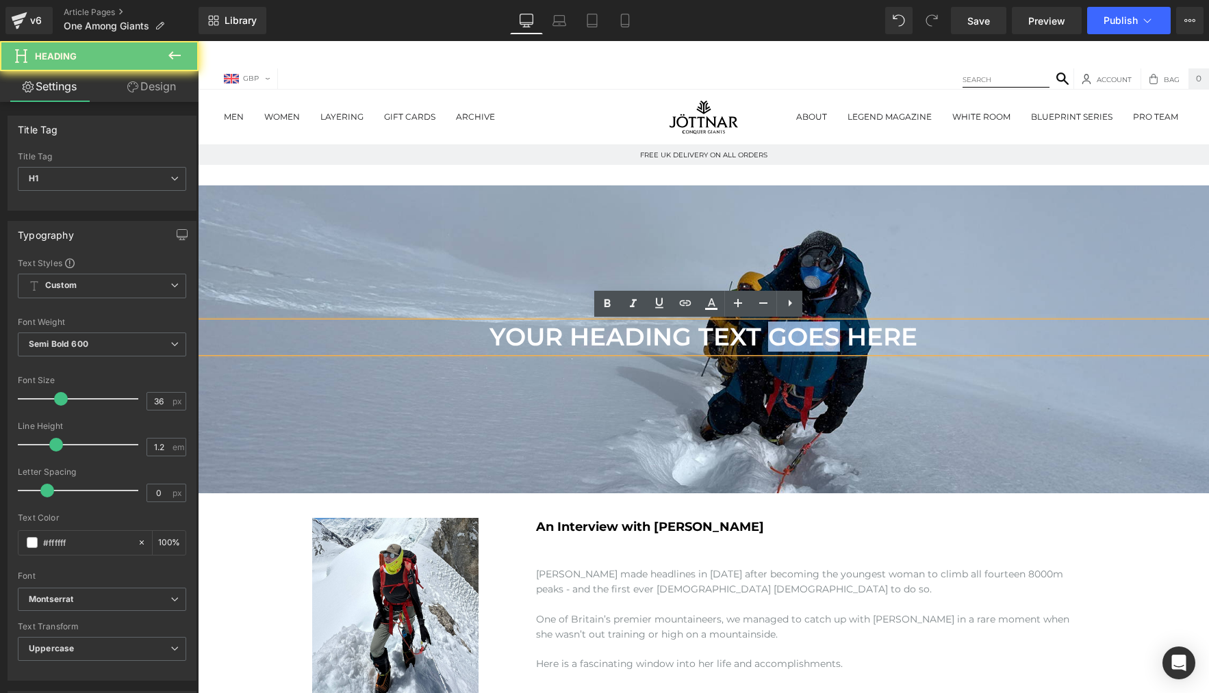
click at [762, 337] on h1 "Your heading text goes here" at bounding box center [703, 336] width 1011 height 29
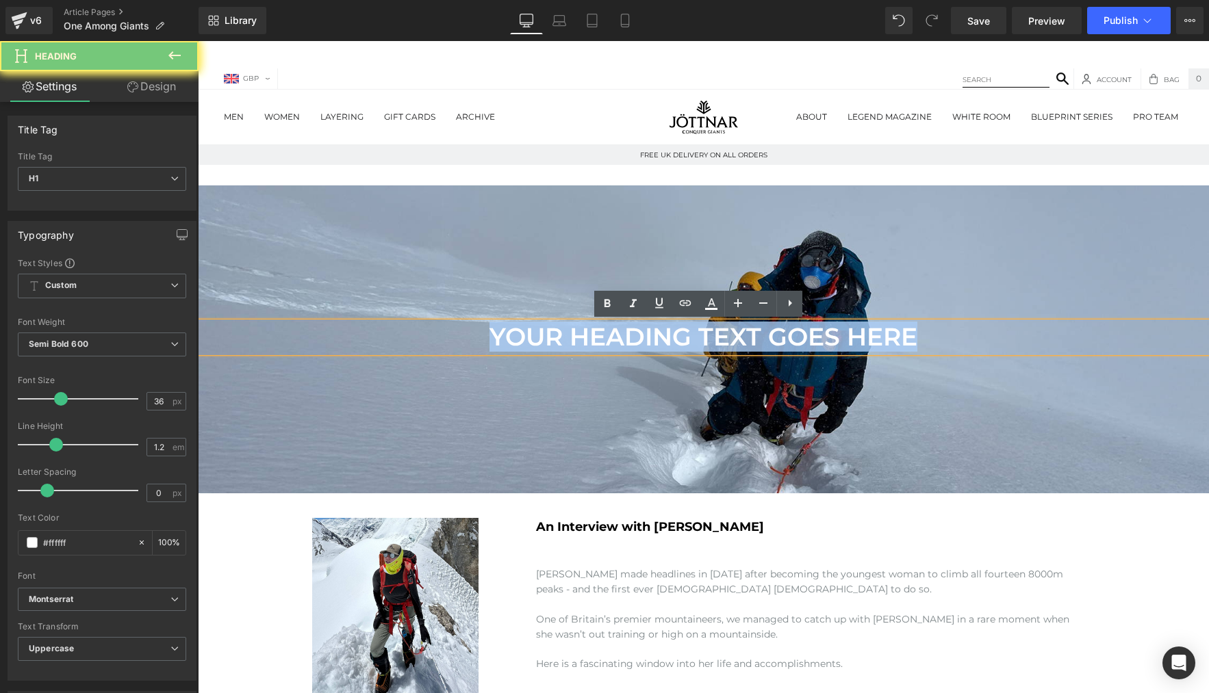
click at [762, 337] on h1 "Your heading text goes here" at bounding box center [703, 336] width 1011 height 29
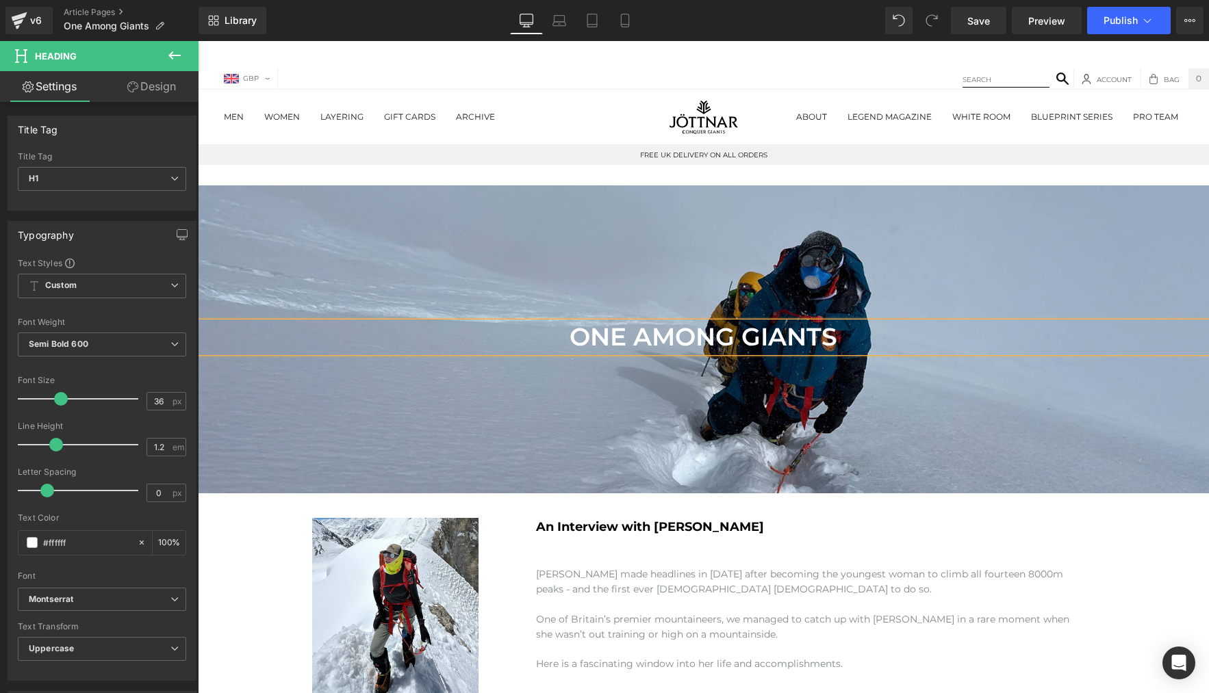
click at [854, 441] on div at bounding box center [703, 339] width 1011 height 308
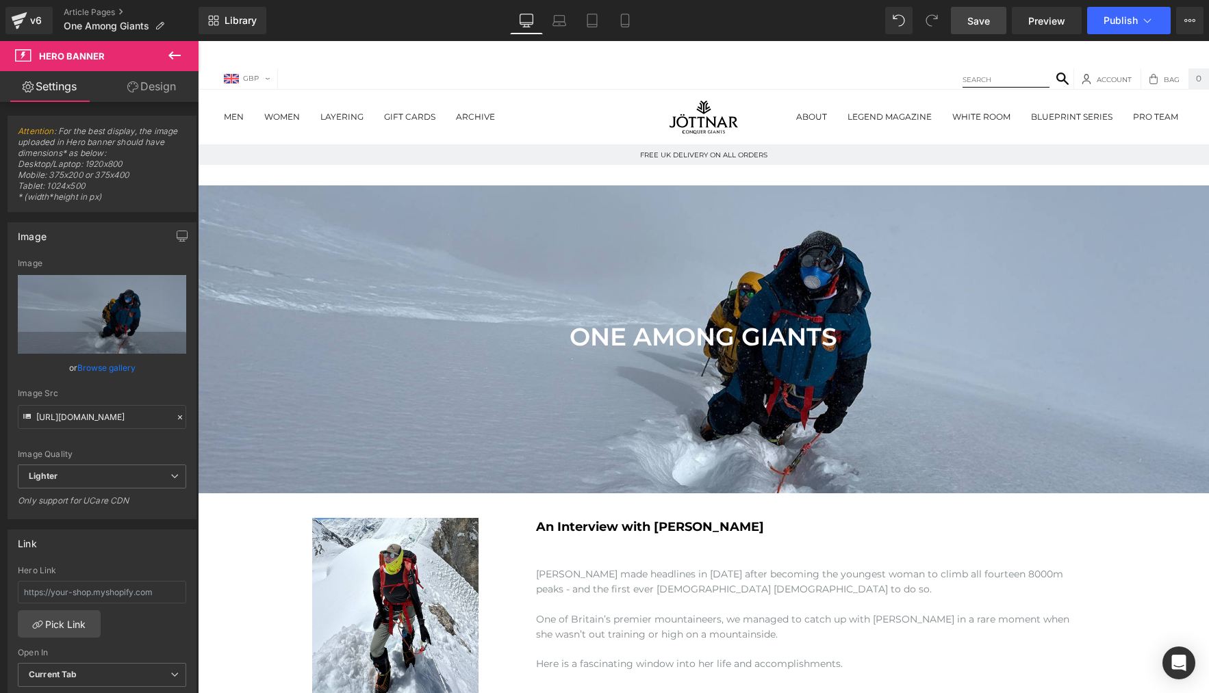
click at [977, 19] on span "Save" at bounding box center [978, 21] width 23 height 14
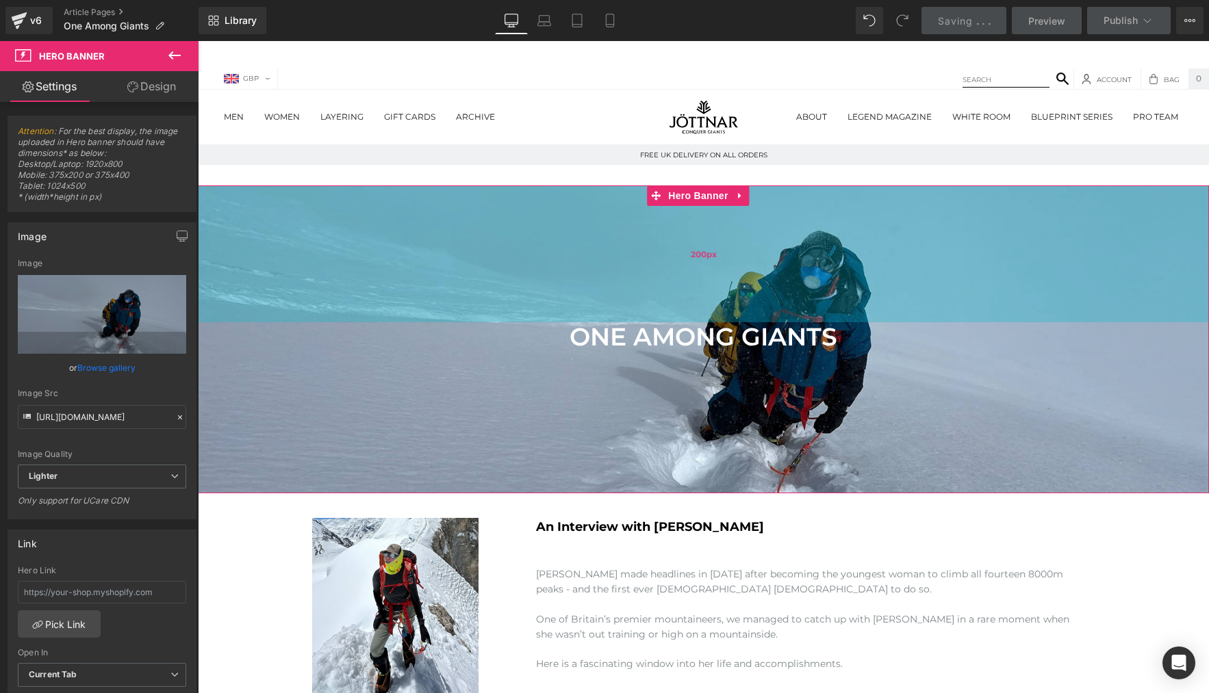
click at [789, 265] on div "200px" at bounding box center [703, 253] width 1011 height 137
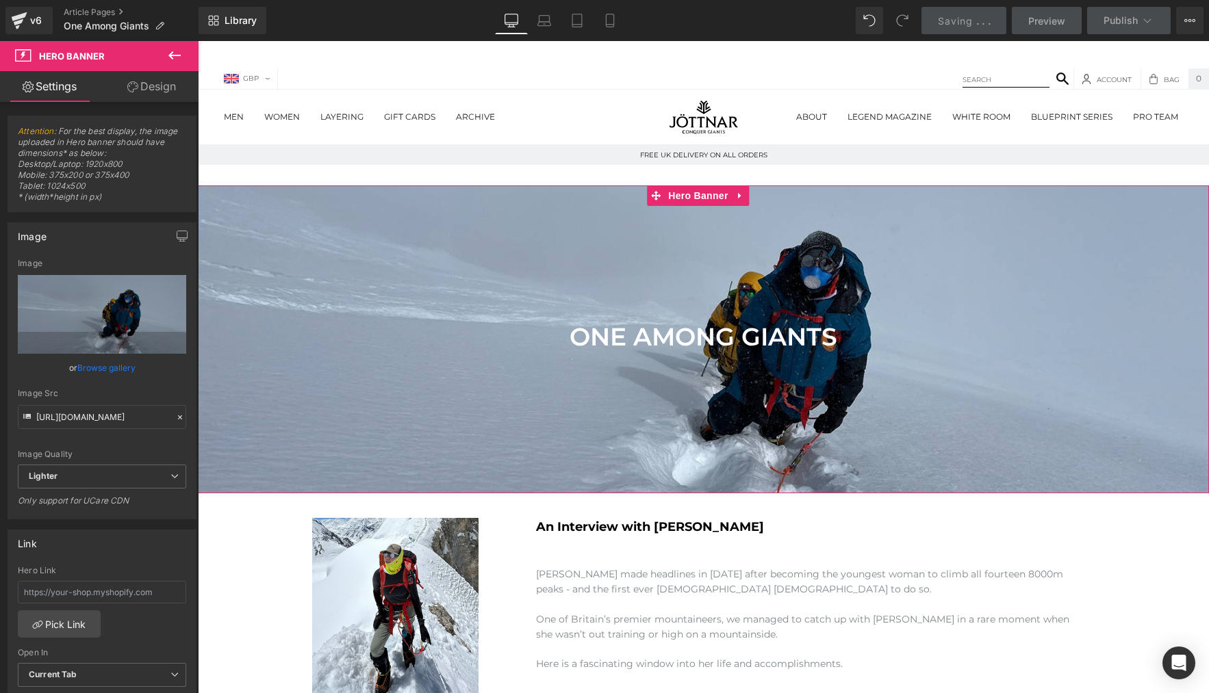
click at [139, 81] on link "Design" at bounding box center [151, 86] width 99 height 31
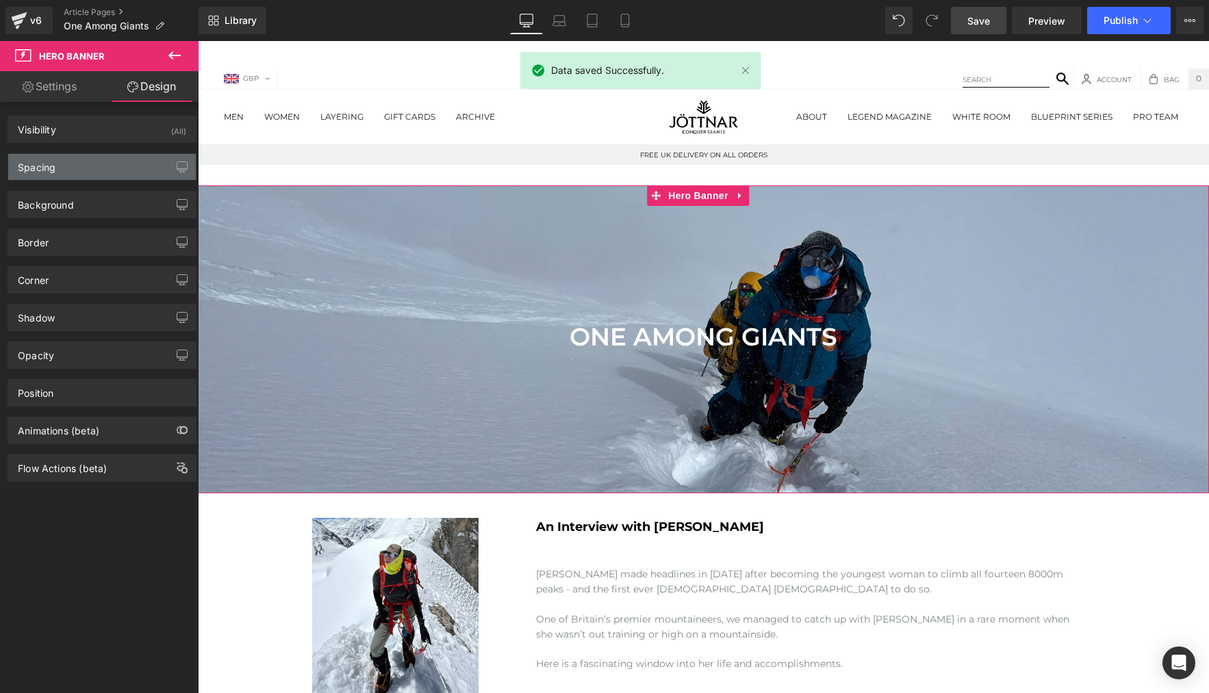
click at [86, 175] on div "Spacing" at bounding box center [102, 167] width 188 height 26
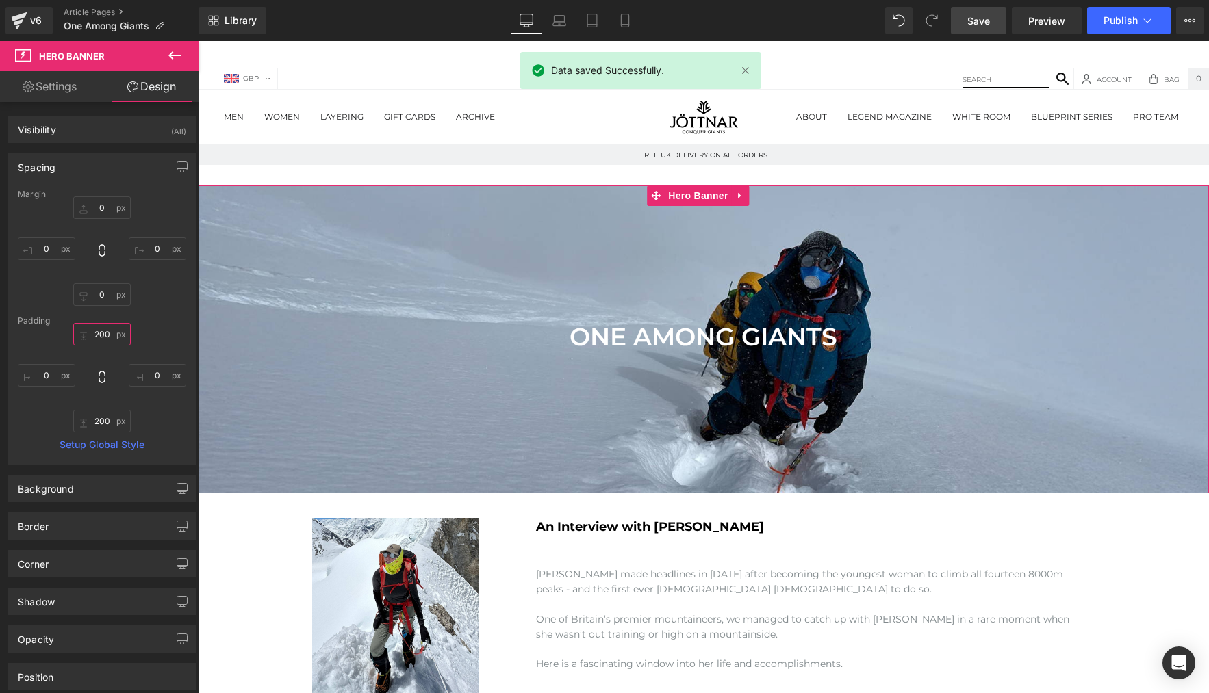
click at [102, 335] on input "200" at bounding box center [101, 334] width 57 height 23
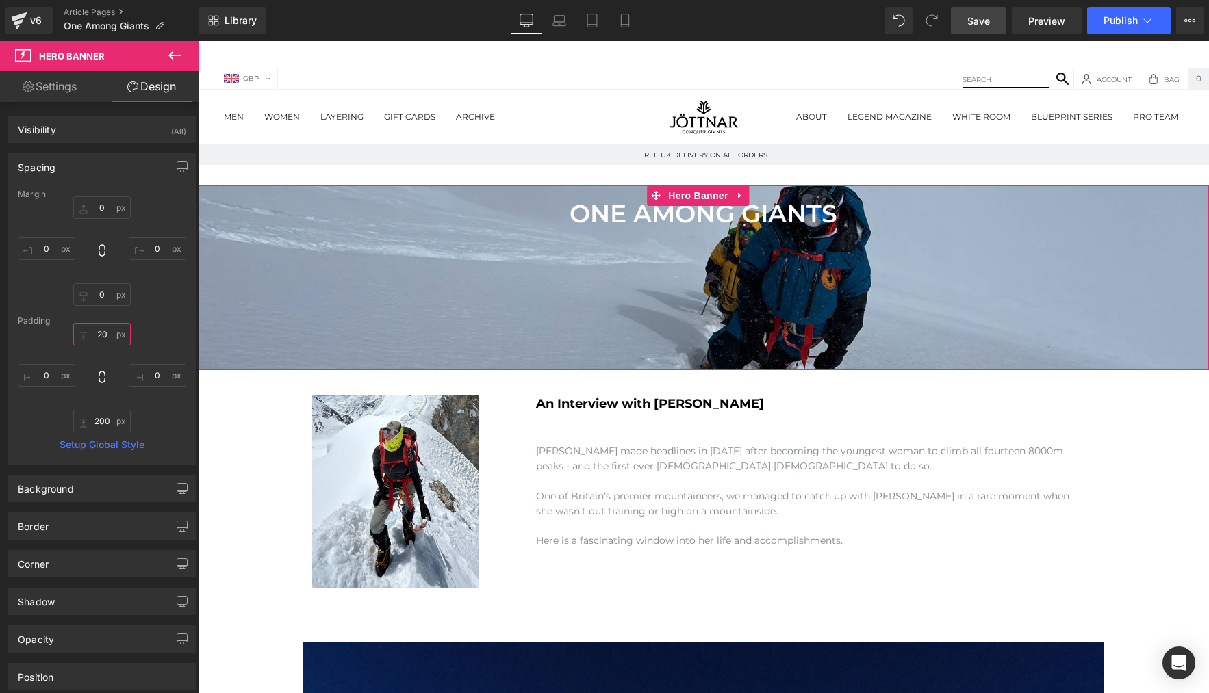
type input "200"
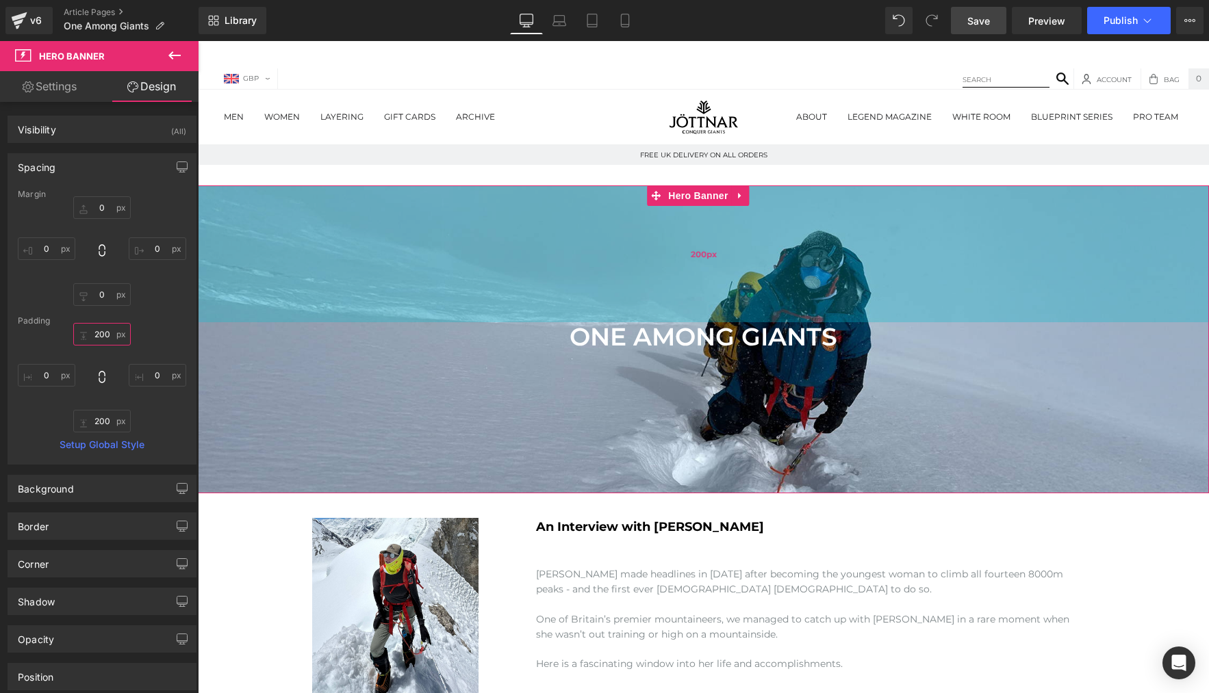
click at [481, 190] on div "200px" at bounding box center [703, 253] width 1011 height 137
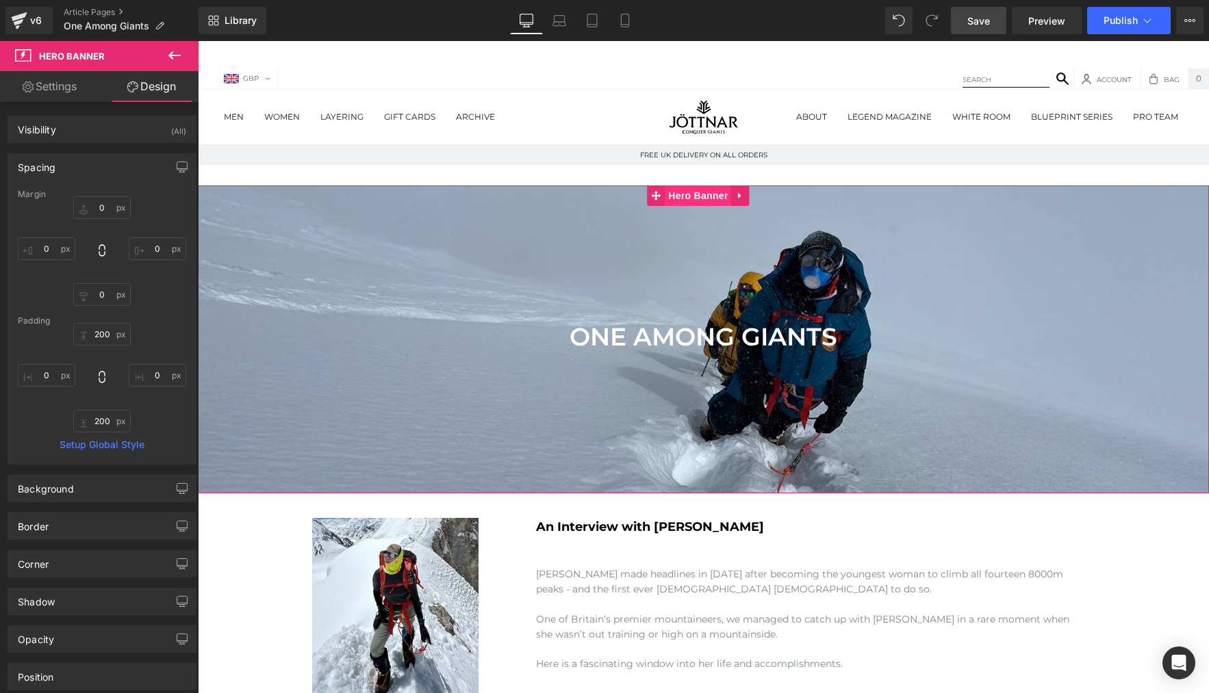
click at [694, 197] on span "Hero Banner" at bounding box center [698, 195] width 66 height 21
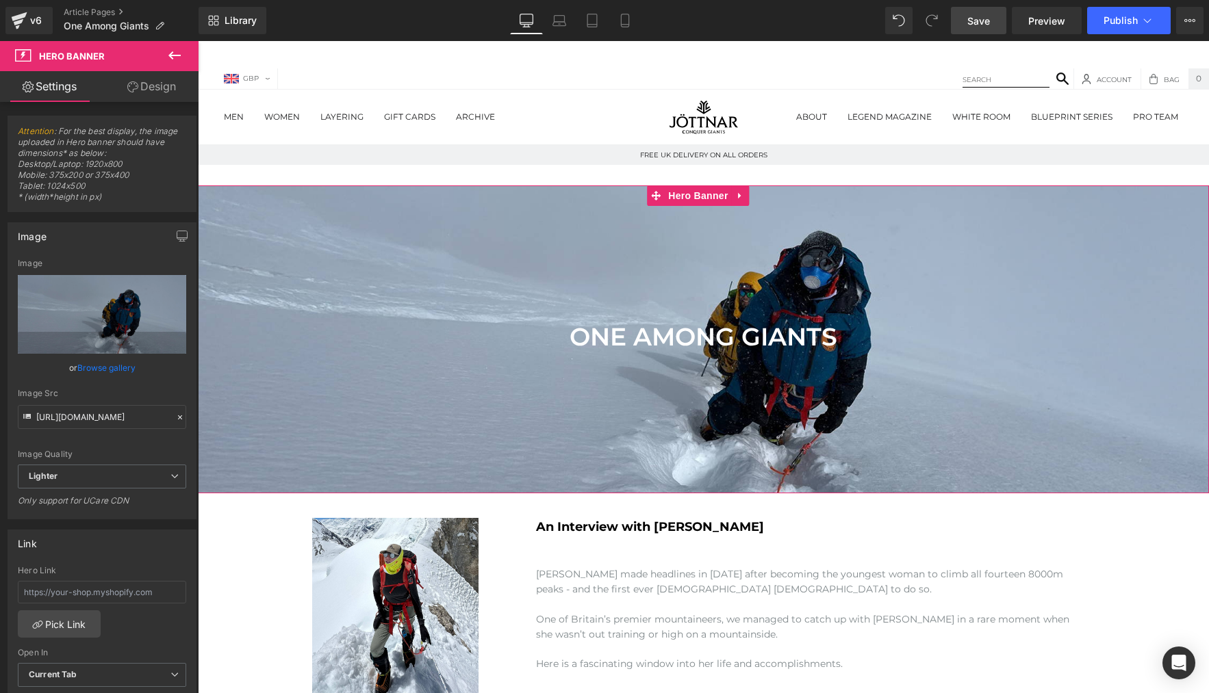
click at [702, 185] on span "Hero Banner" at bounding box center [698, 195] width 66 height 21
click at [736, 194] on icon at bounding box center [741, 196] width 10 height 10
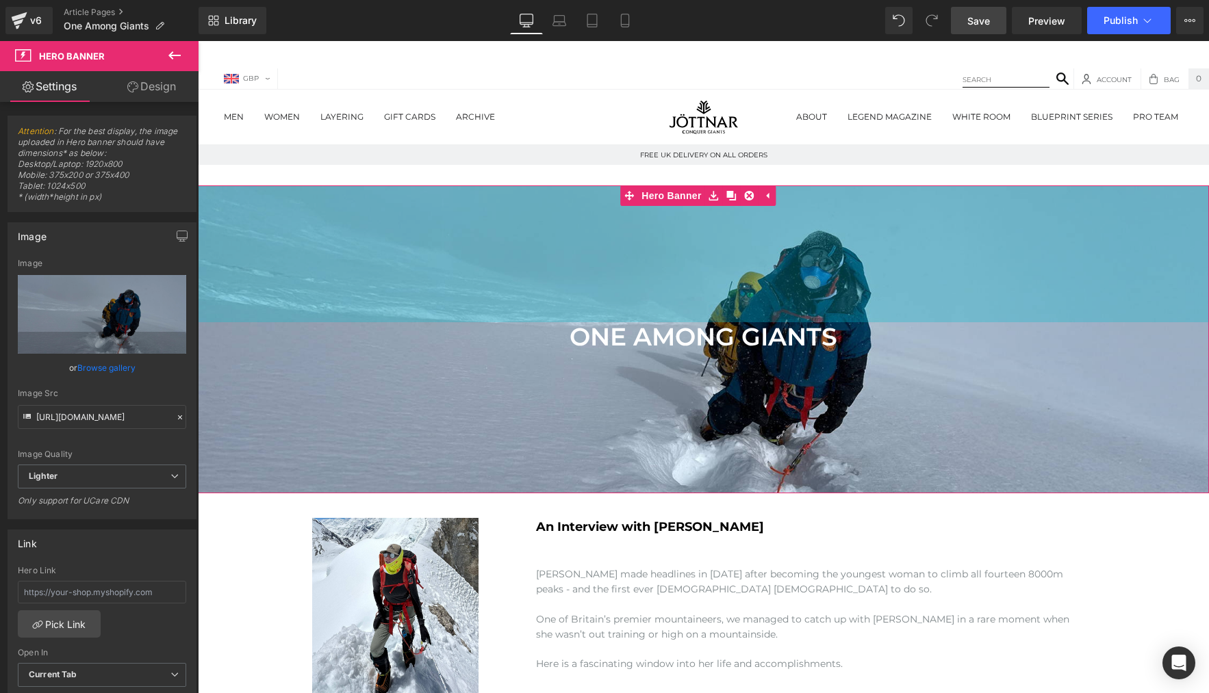
click at [815, 186] on div "200px" at bounding box center [703, 253] width 1011 height 137
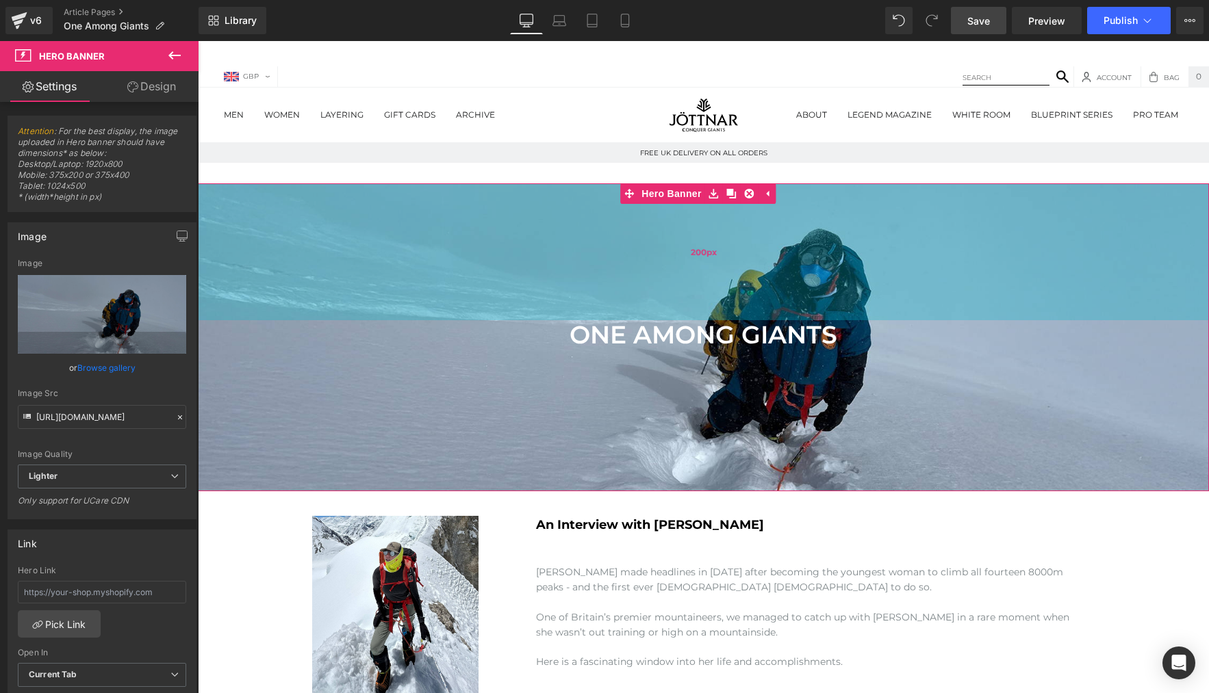
scroll to position [3, 0]
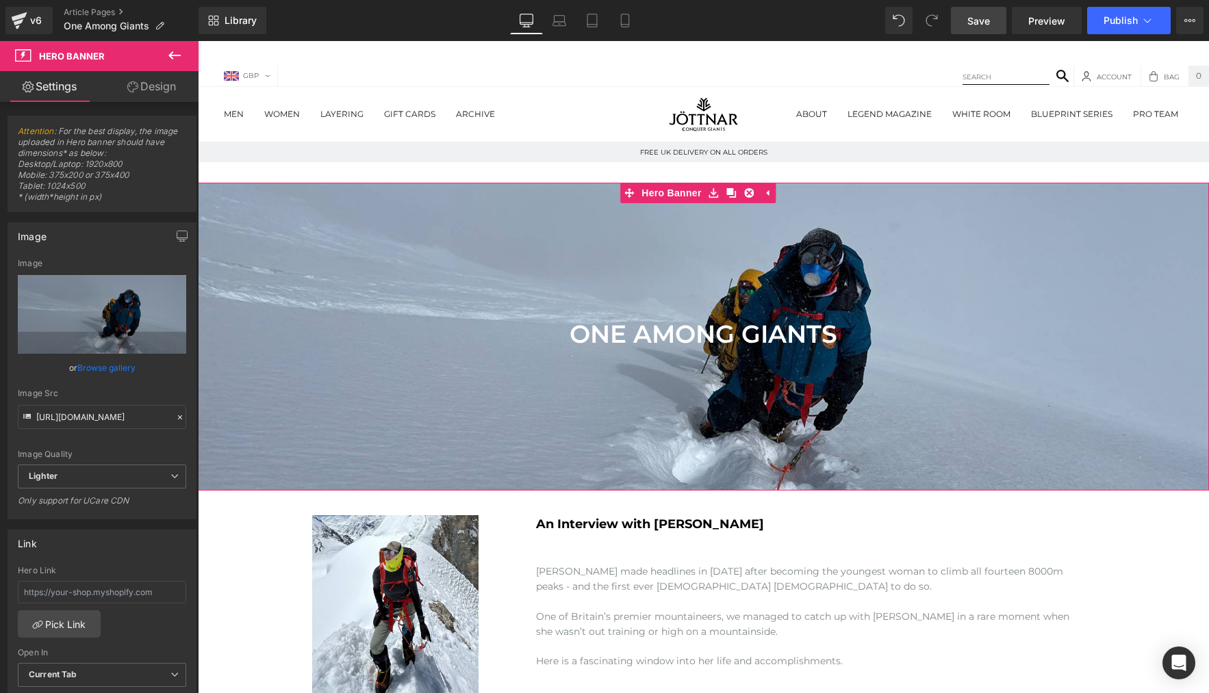
click at [159, 76] on link "Design" at bounding box center [151, 86] width 99 height 31
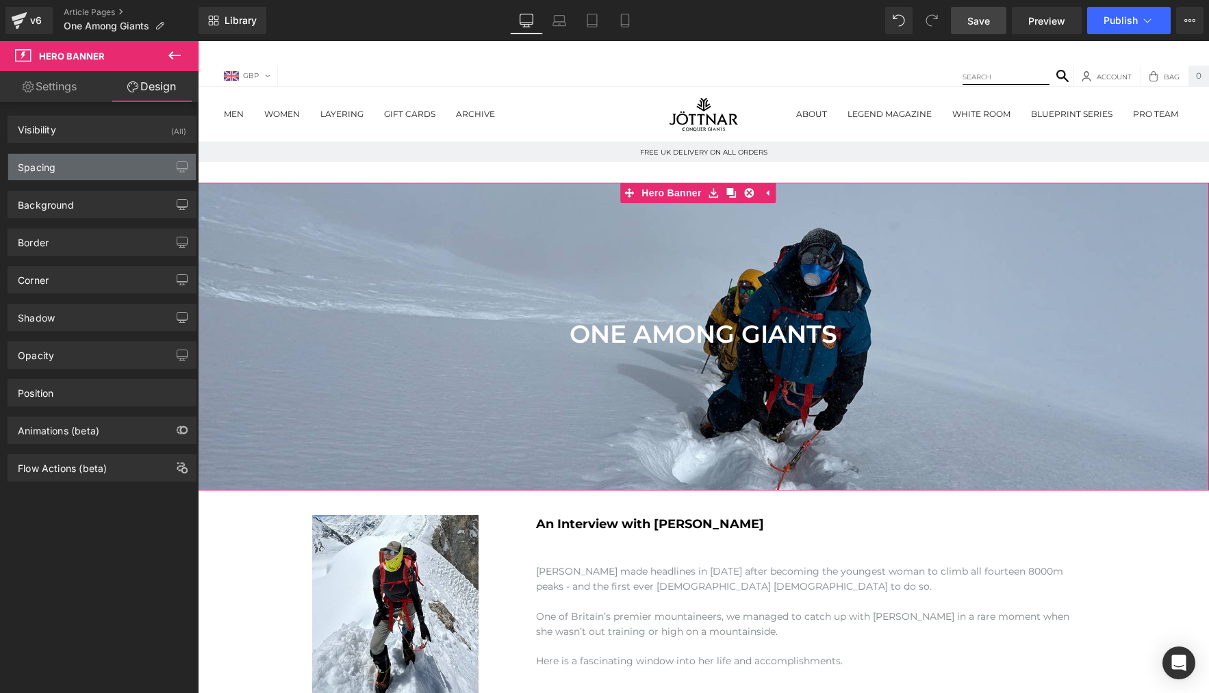
click at [56, 162] on div "Spacing" at bounding box center [102, 167] width 188 height 26
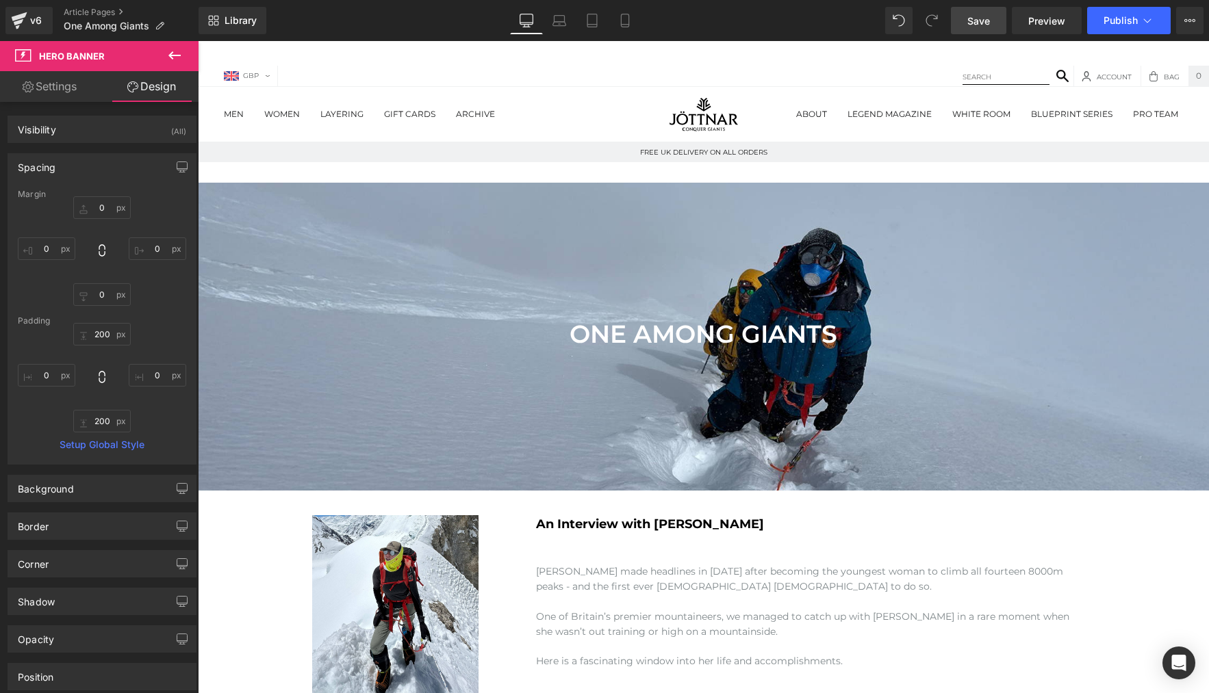
click at [53, 70] on span "Hero Banner" at bounding box center [82, 56] width 137 height 30
click at [51, 90] on link "Settings" at bounding box center [49, 86] width 99 height 31
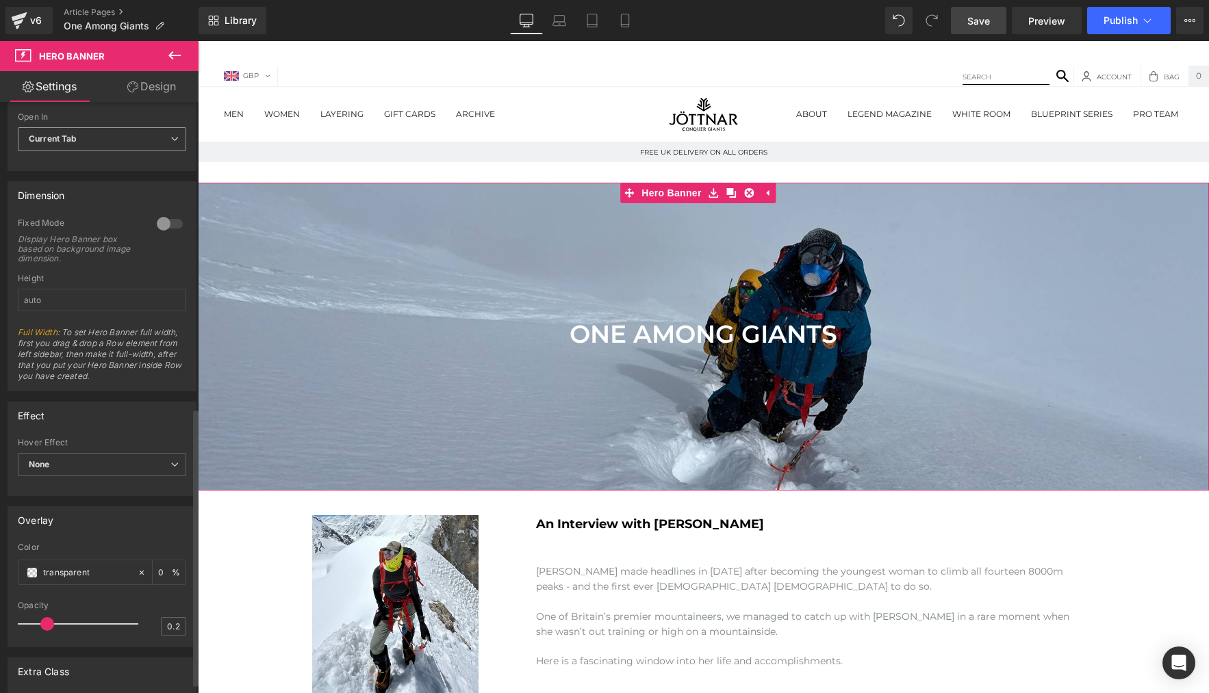
scroll to position [652, 0]
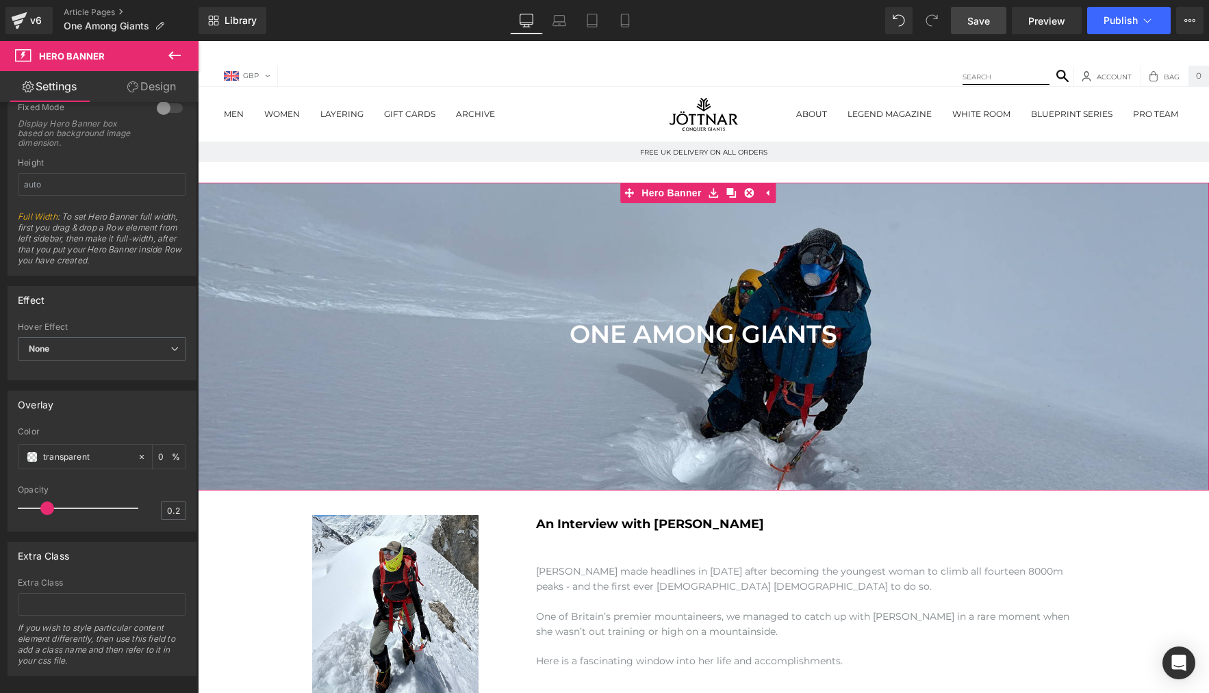
click at [166, 92] on link "Design" at bounding box center [151, 86] width 99 height 31
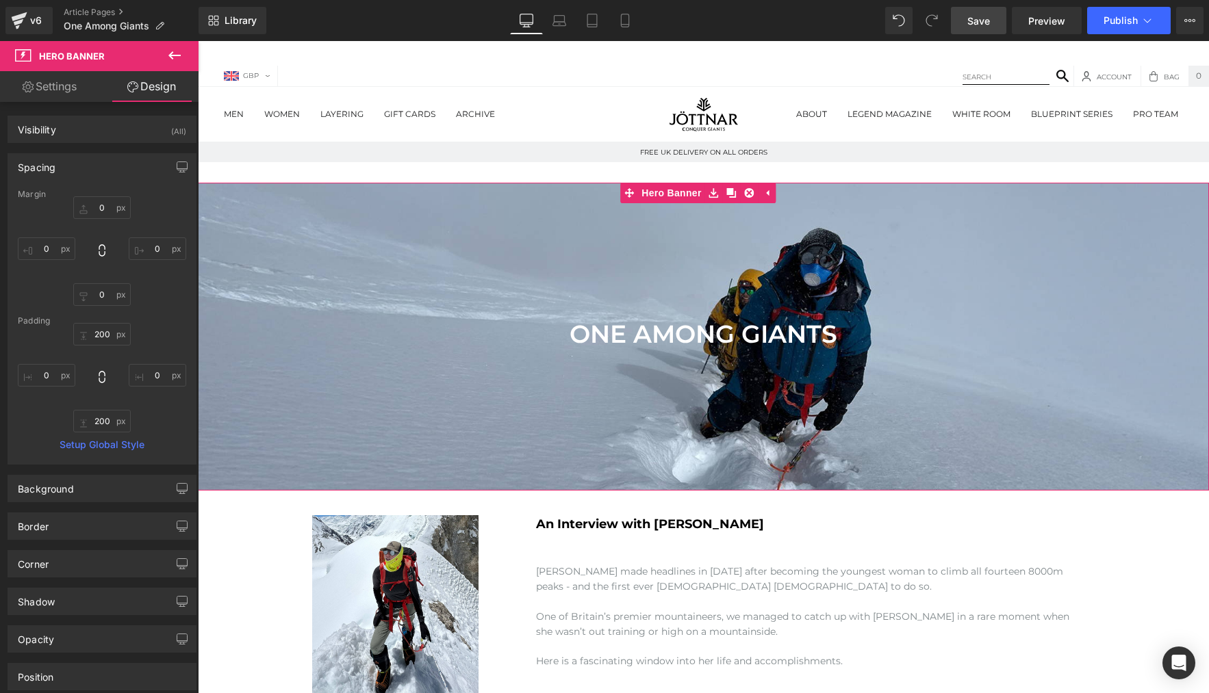
type input "0"
type input "200"
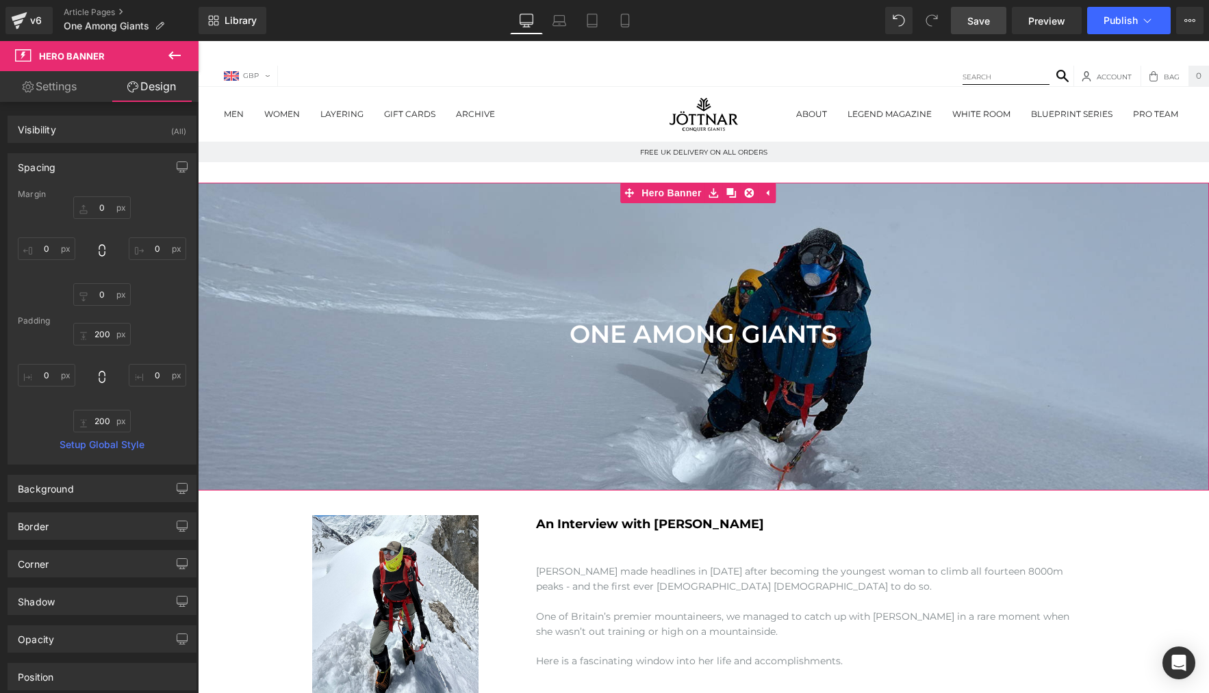
type input "0"
type input "200"
type input "0"
click at [99, 292] on input "0" at bounding box center [101, 294] width 57 height 23
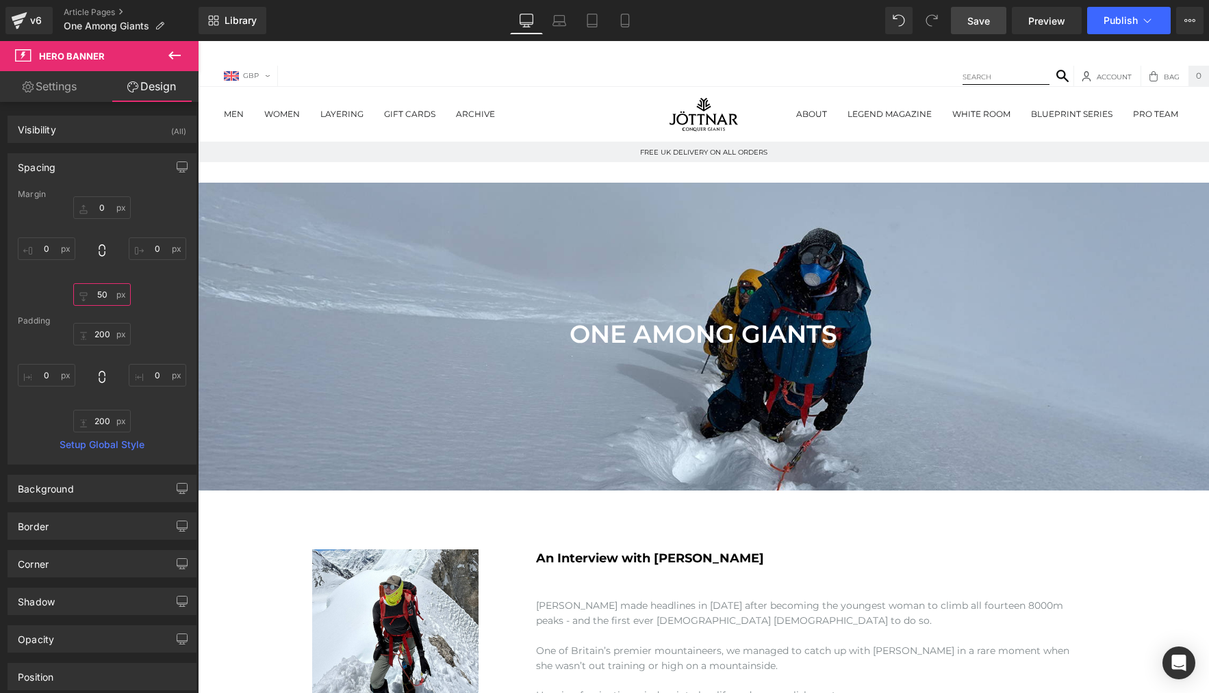
type input "50"
drag, startPoint x: 969, startPoint y: 19, endPoint x: 799, endPoint y: 84, distance: 181.5
click at [969, 19] on span "Save" at bounding box center [978, 21] width 23 height 14
click at [593, 23] on icon at bounding box center [592, 21] width 14 height 14
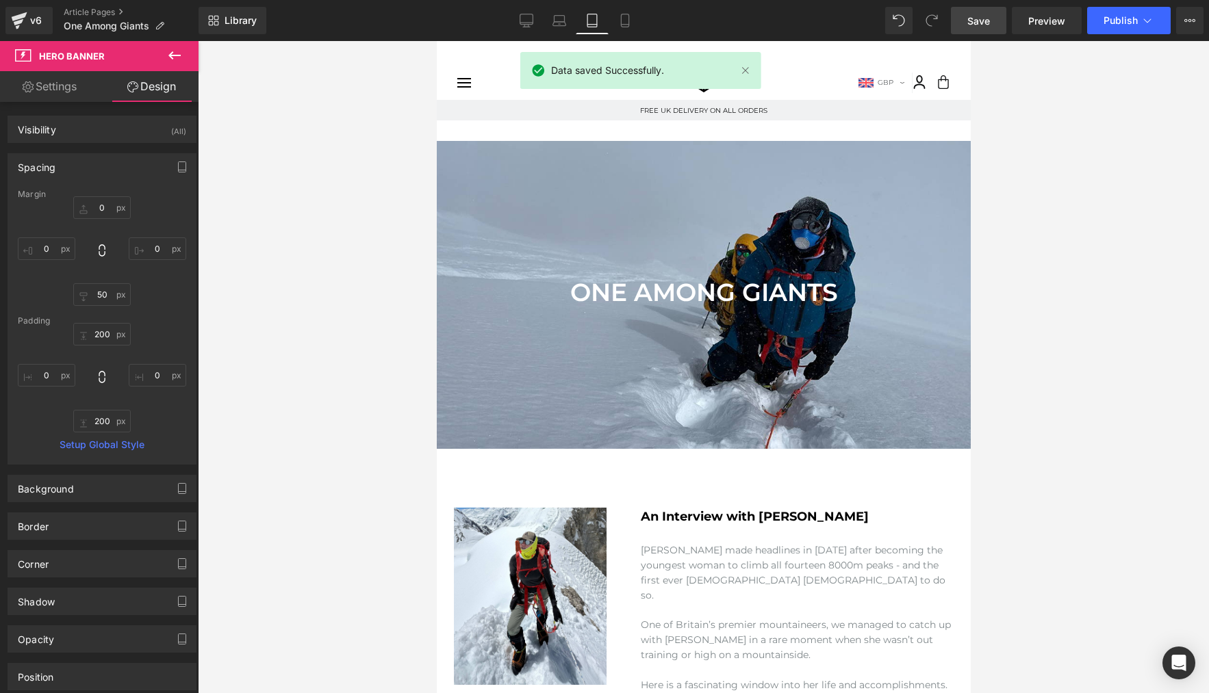
type input "0"
type input "50"
type input "0"
type input "200"
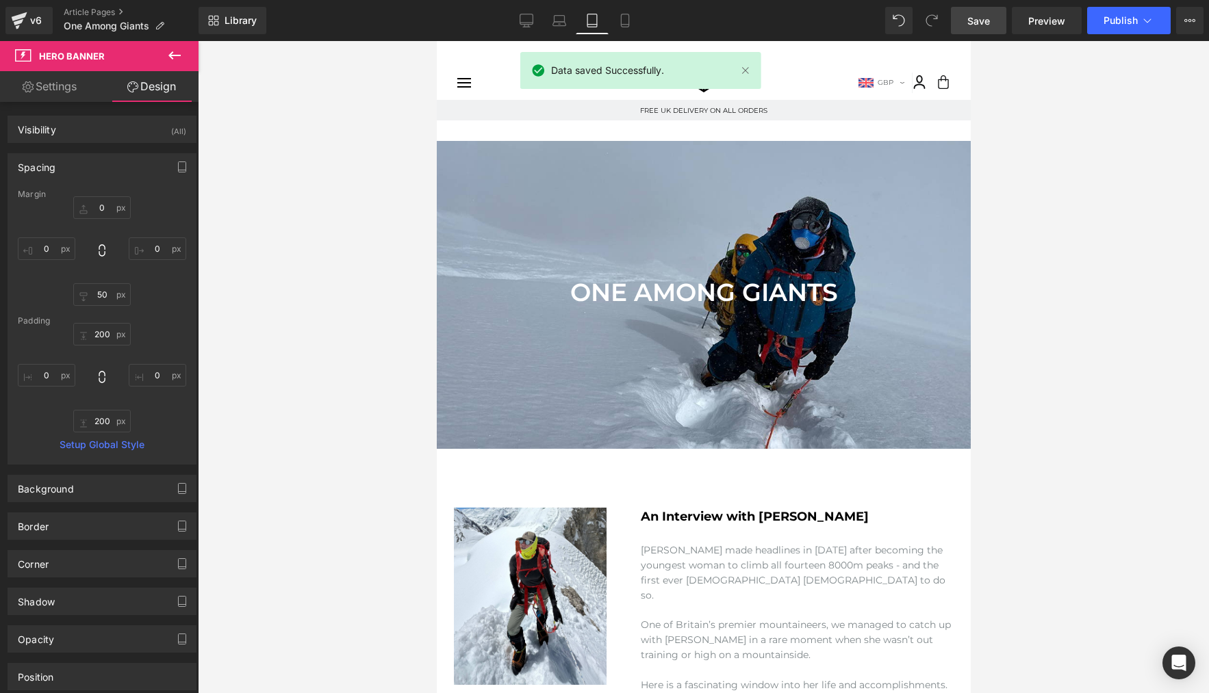
type input "0"
type input "200"
type input "0"
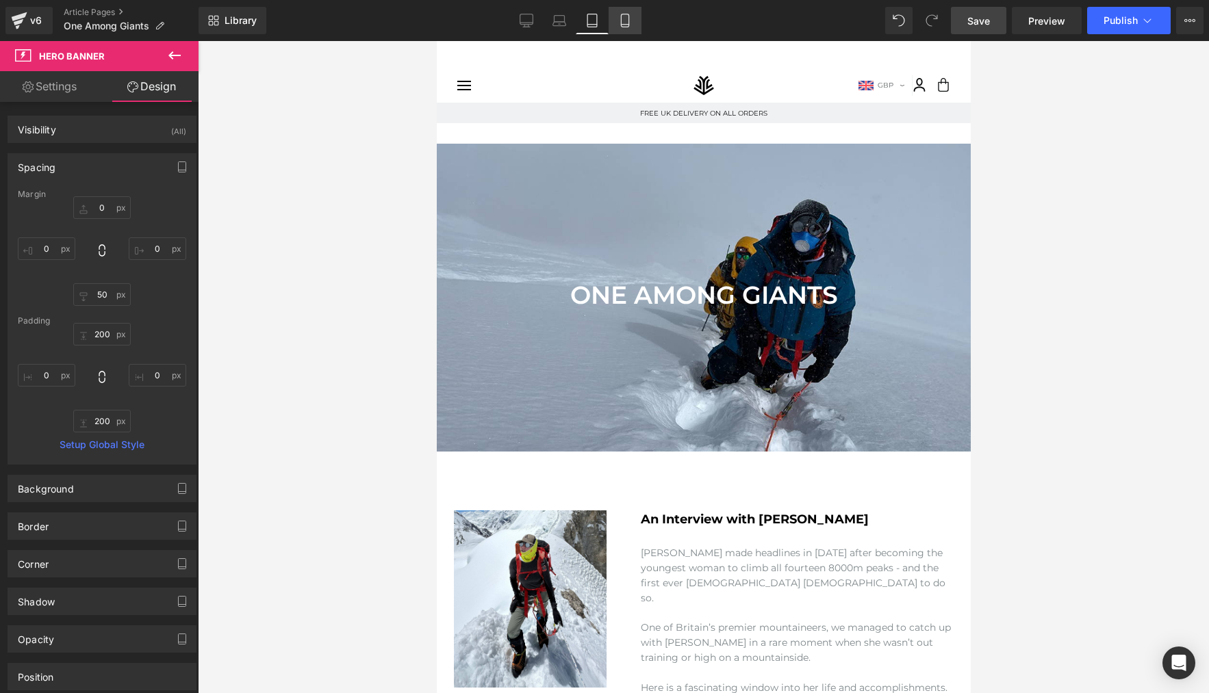
click at [621, 23] on icon at bounding box center [625, 20] width 8 height 13
type input "0"
type input "50"
type input "0"
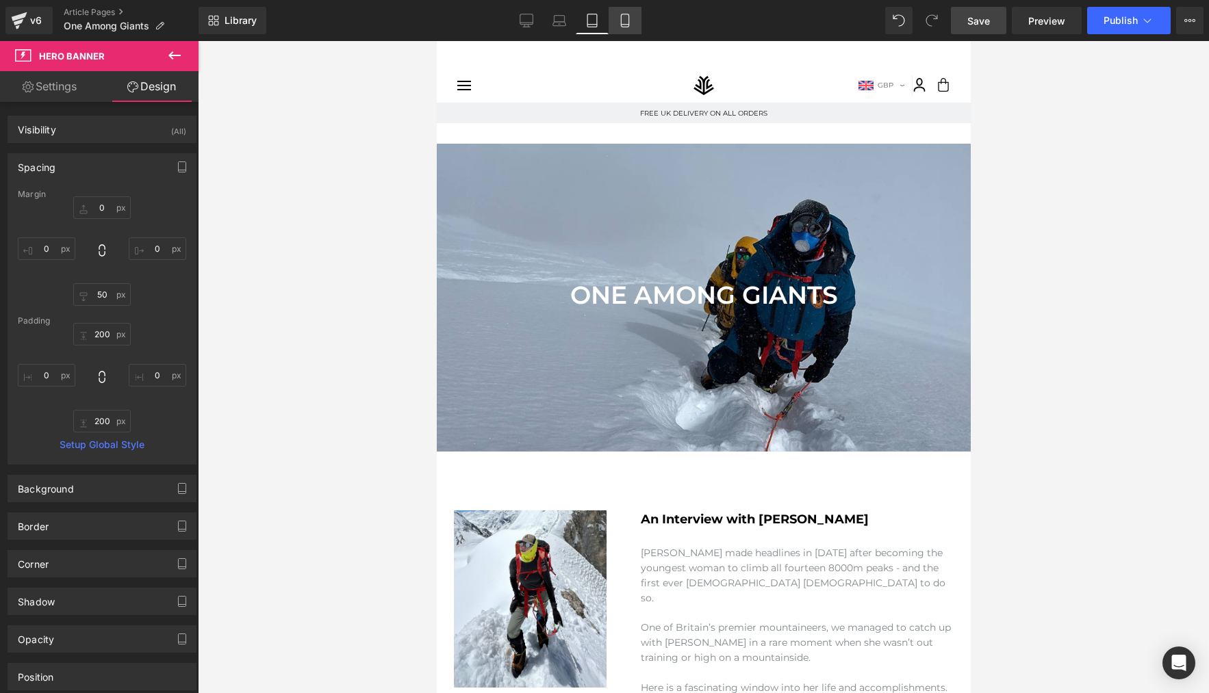
type input "200"
type input "0"
type input "200"
type input "0"
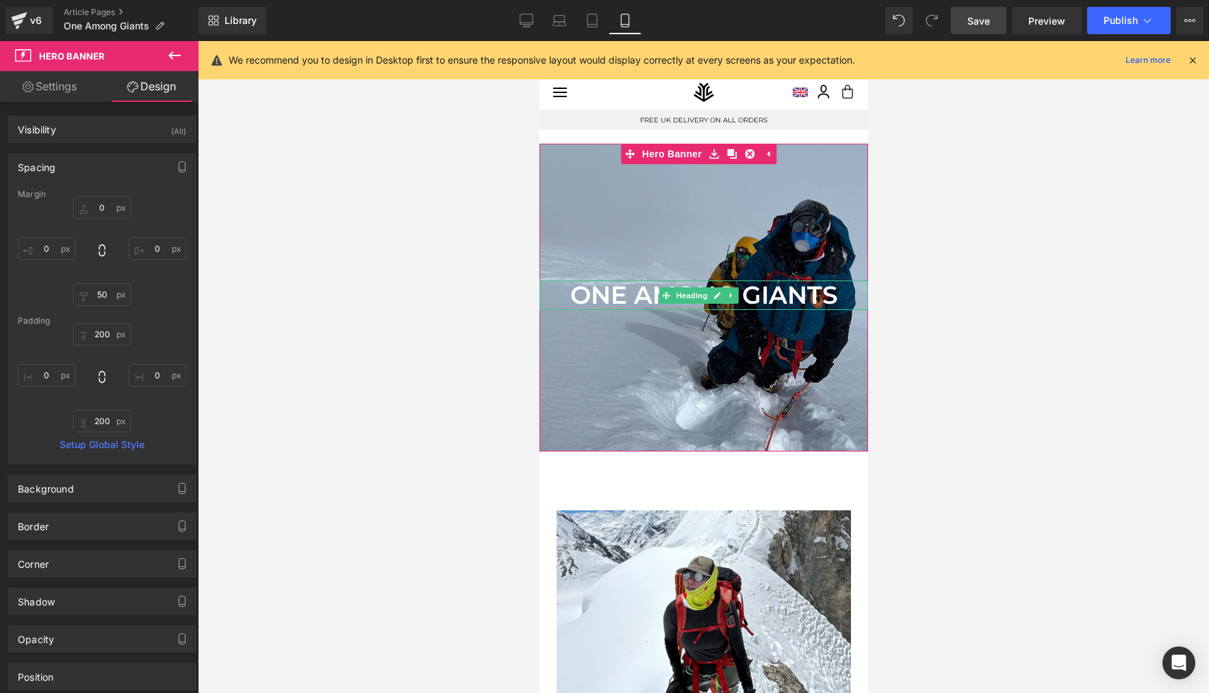
click at [778, 286] on h1 "One Among Giants" at bounding box center [703, 295] width 329 height 29
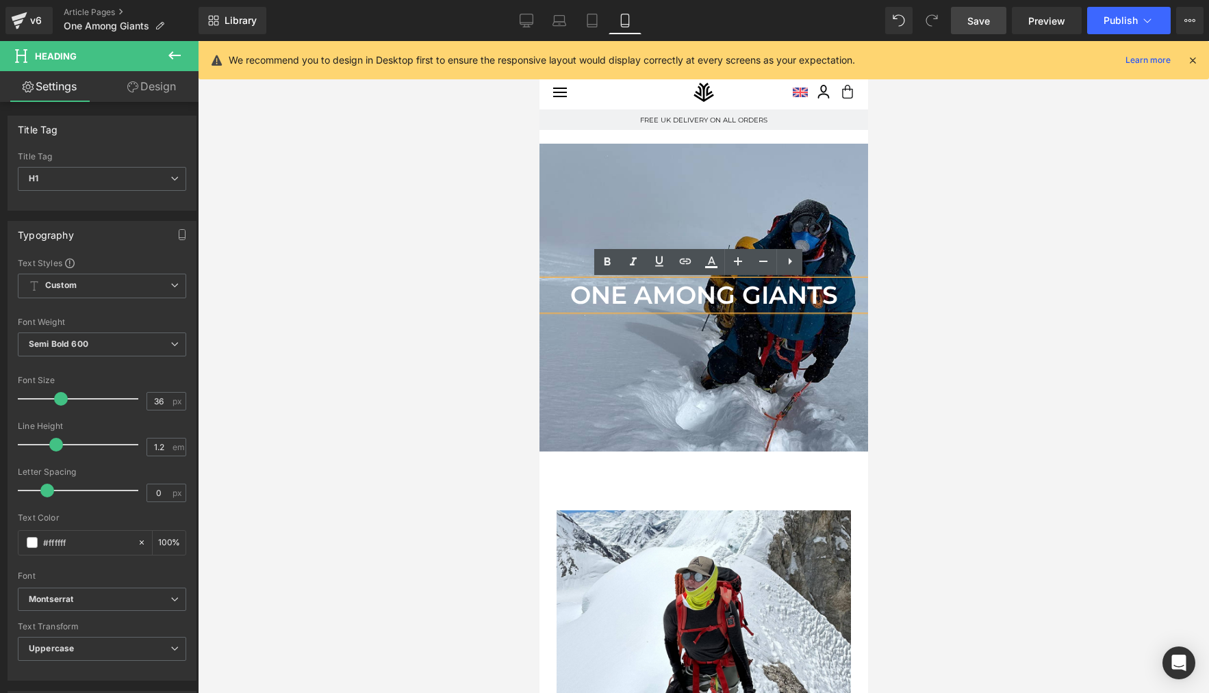
click at [846, 289] on h1 "One Among Giants" at bounding box center [703, 295] width 329 height 29
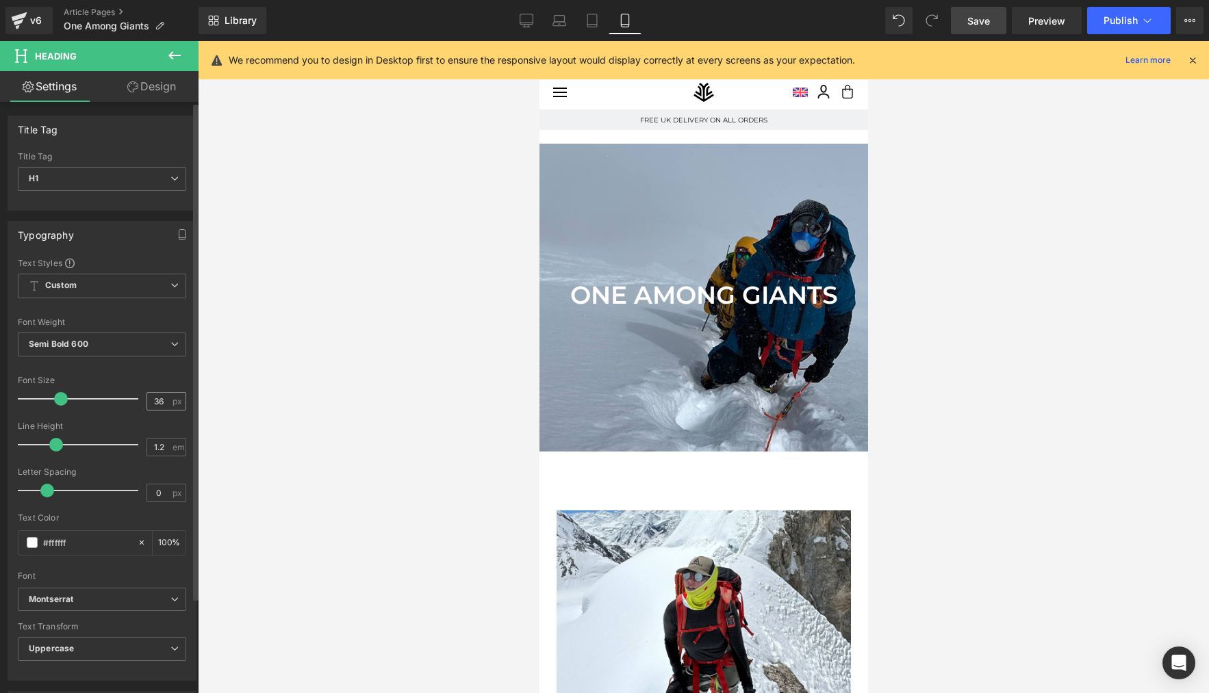
click at [154, 396] on input "36" at bounding box center [159, 401] width 24 height 17
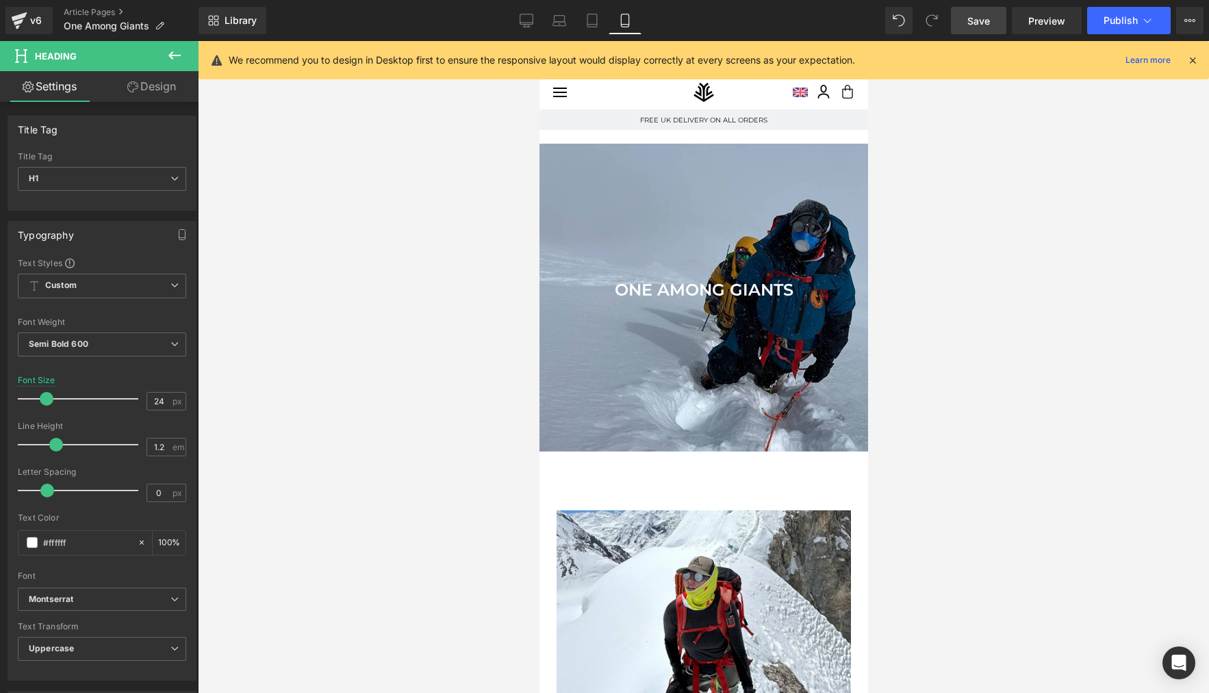
type input "24"
click at [420, 515] on div at bounding box center [703, 367] width 1011 height 652
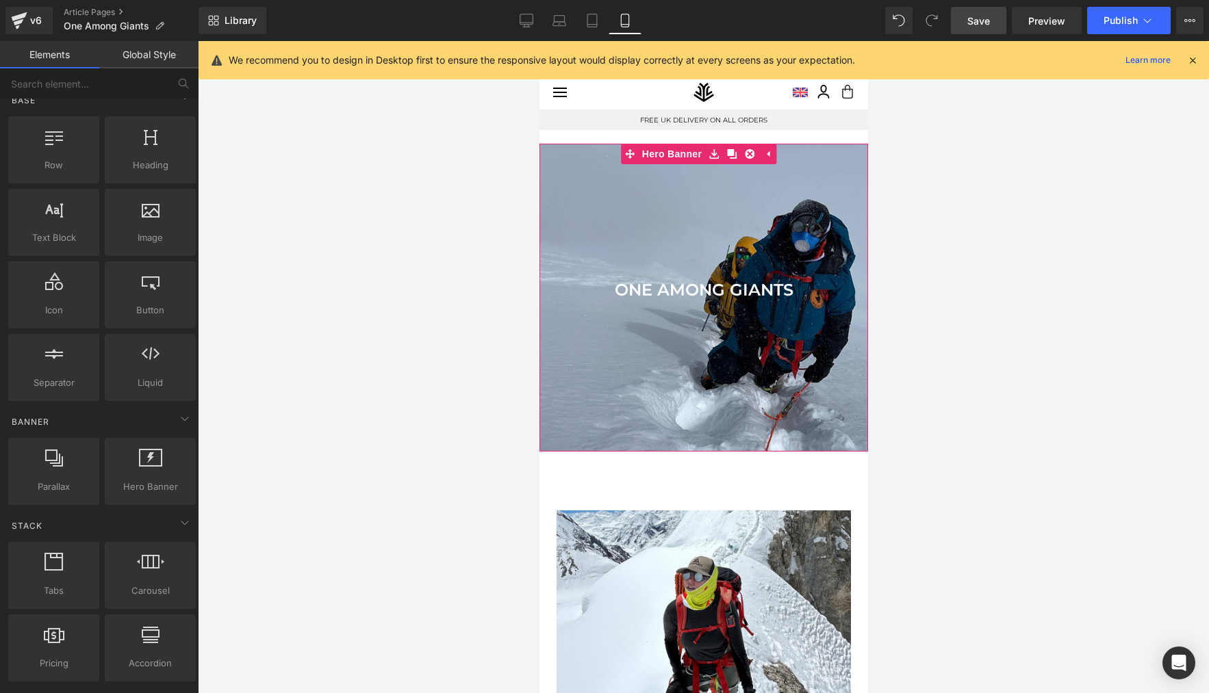
click at [797, 296] on h1 "One Among Giants" at bounding box center [703, 291] width 329 height 20
click at [418, 303] on div at bounding box center [703, 367] width 1011 height 652
click at [971, 30] on link "Save" at bounding box center [978, 20] width 55 height 27
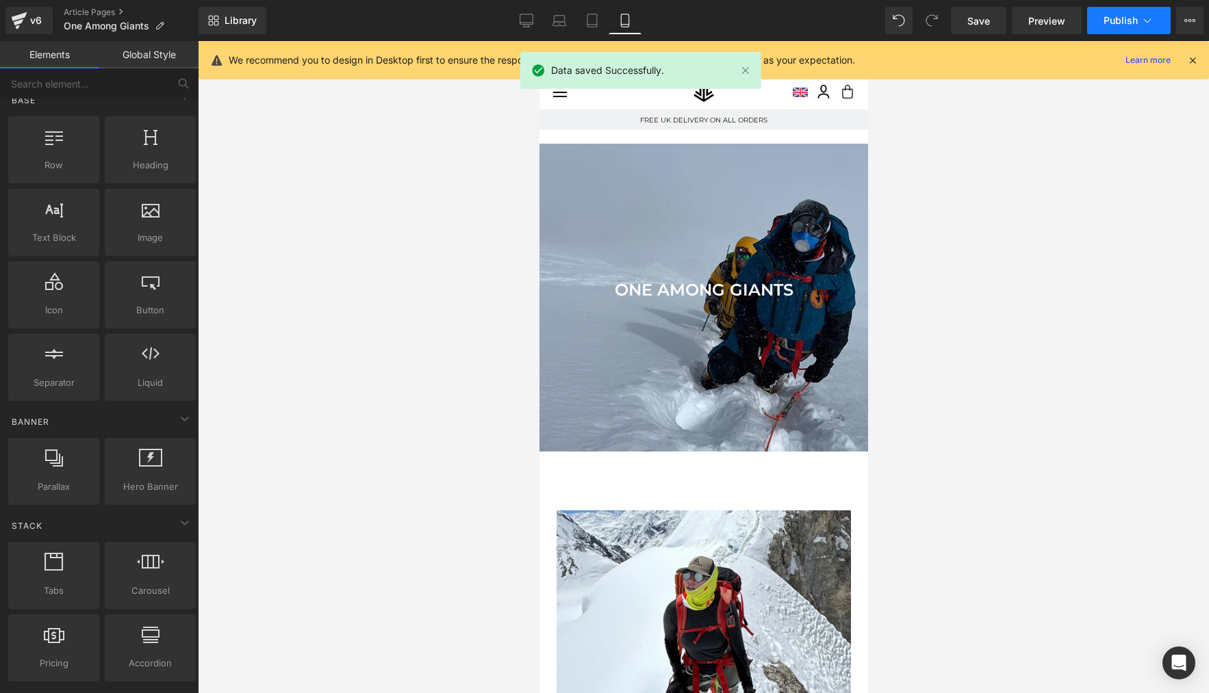
click at [1116, 21] on span "Publish" at bounding box center [1120, 20] width 34 height 11
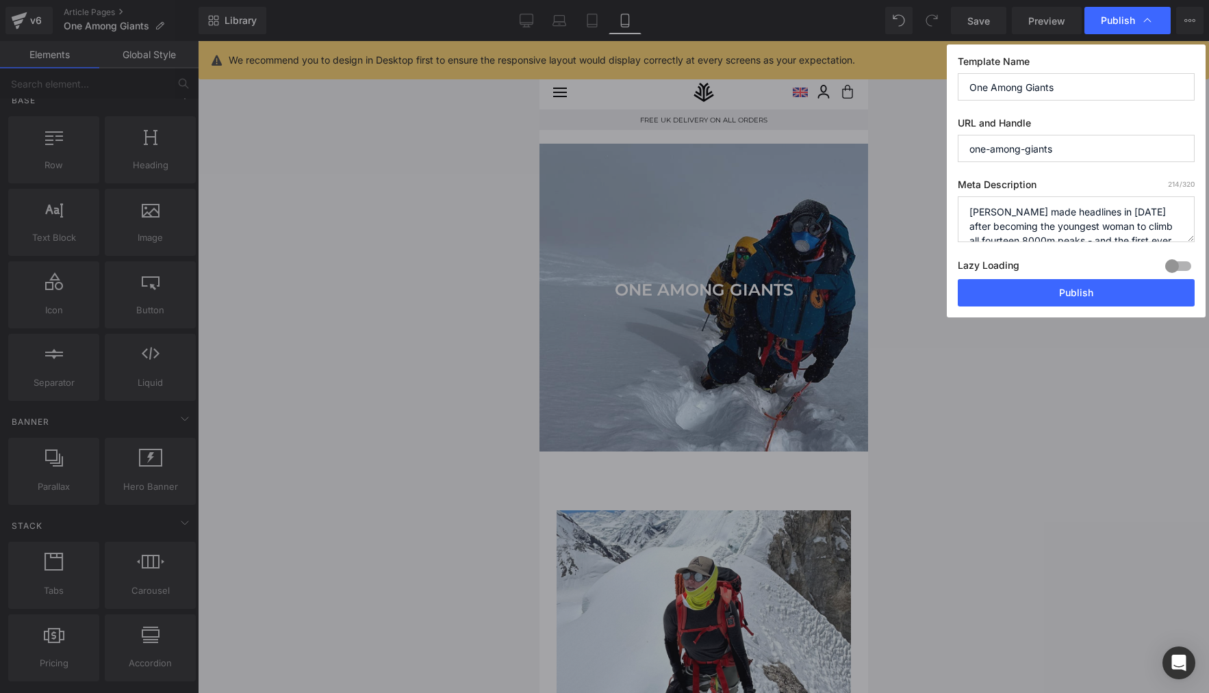
drag, startPoint x: 1077, startPoint y: 287, endPoint x: 1055, endPoint y: 311, distance: 33.0
click at [1077, 287] on button "Publish" at bounding box center [1076, 292] width 237 height 27
